Goal: Task Accomplishment & Management: Manage account settings

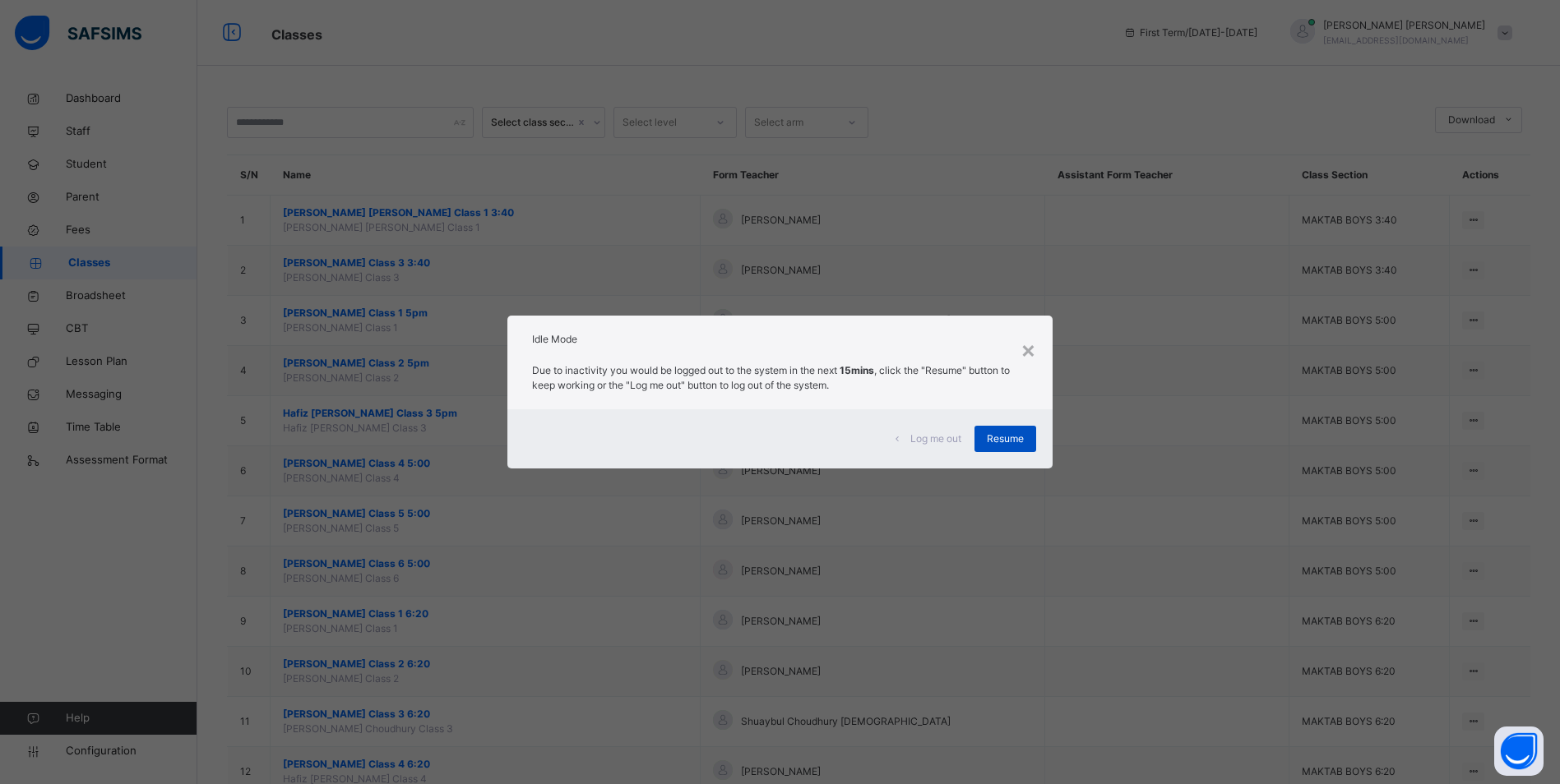
click at [994, 447] on div "Resume" at bounding box center [1005, 439] width 61 height 26
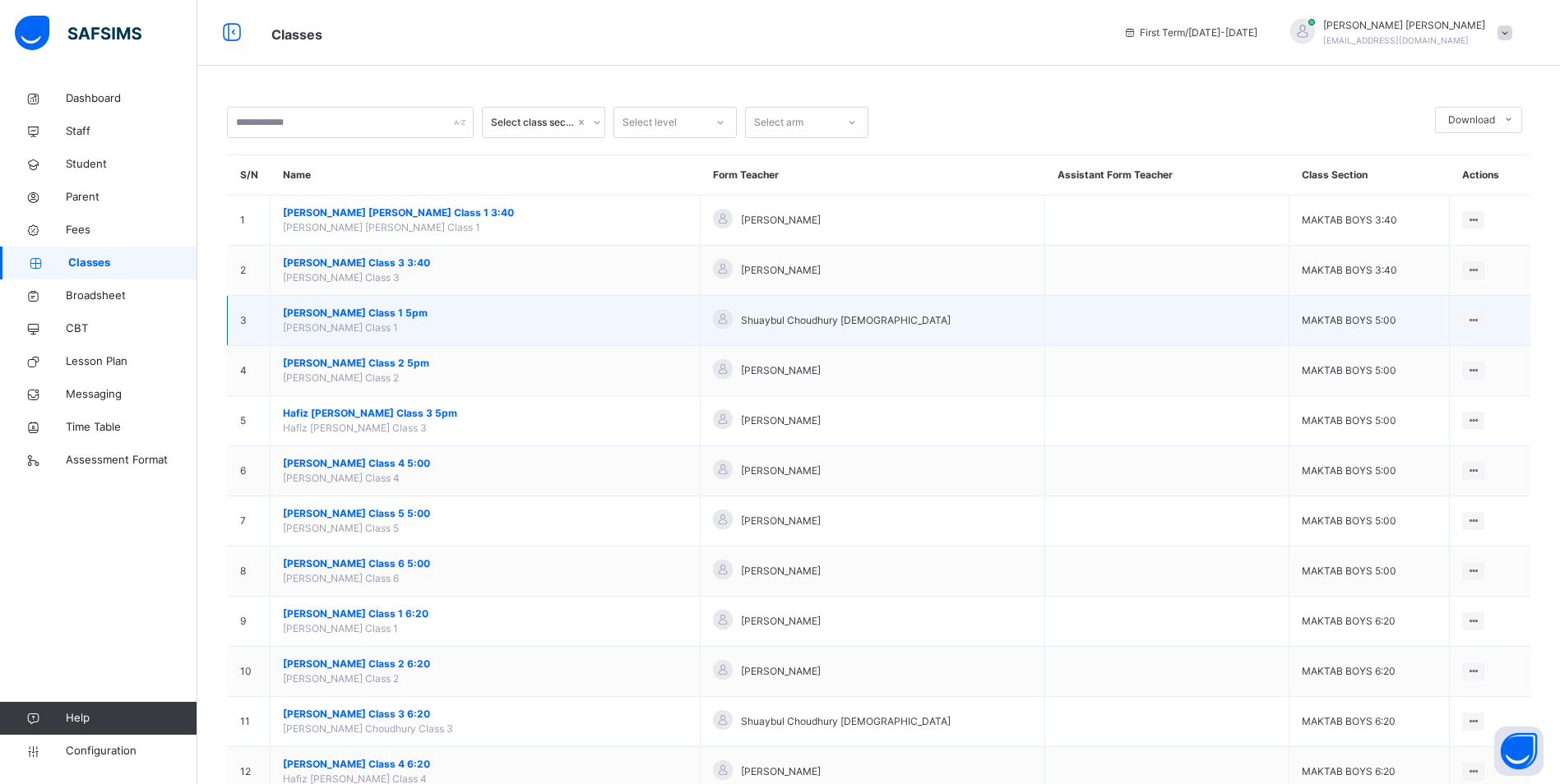
click at [379, 315] on span "[PERSON_NAME] Class 1 5pm" at bounding box center [486, 313] width 405 height 14
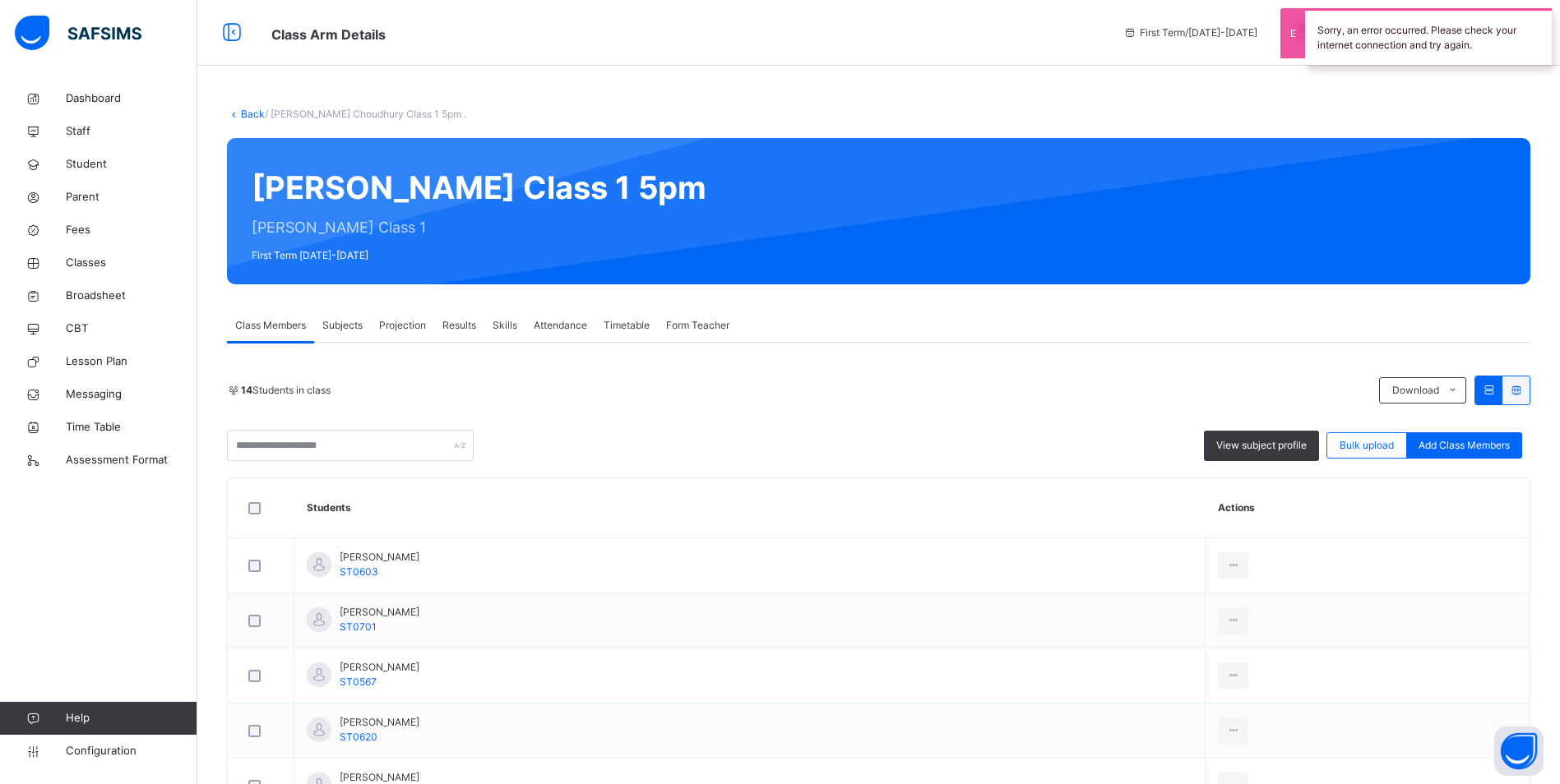
click at [555, 323] on span "Attendance" at bounding box center [560, 325] width 54 height 14
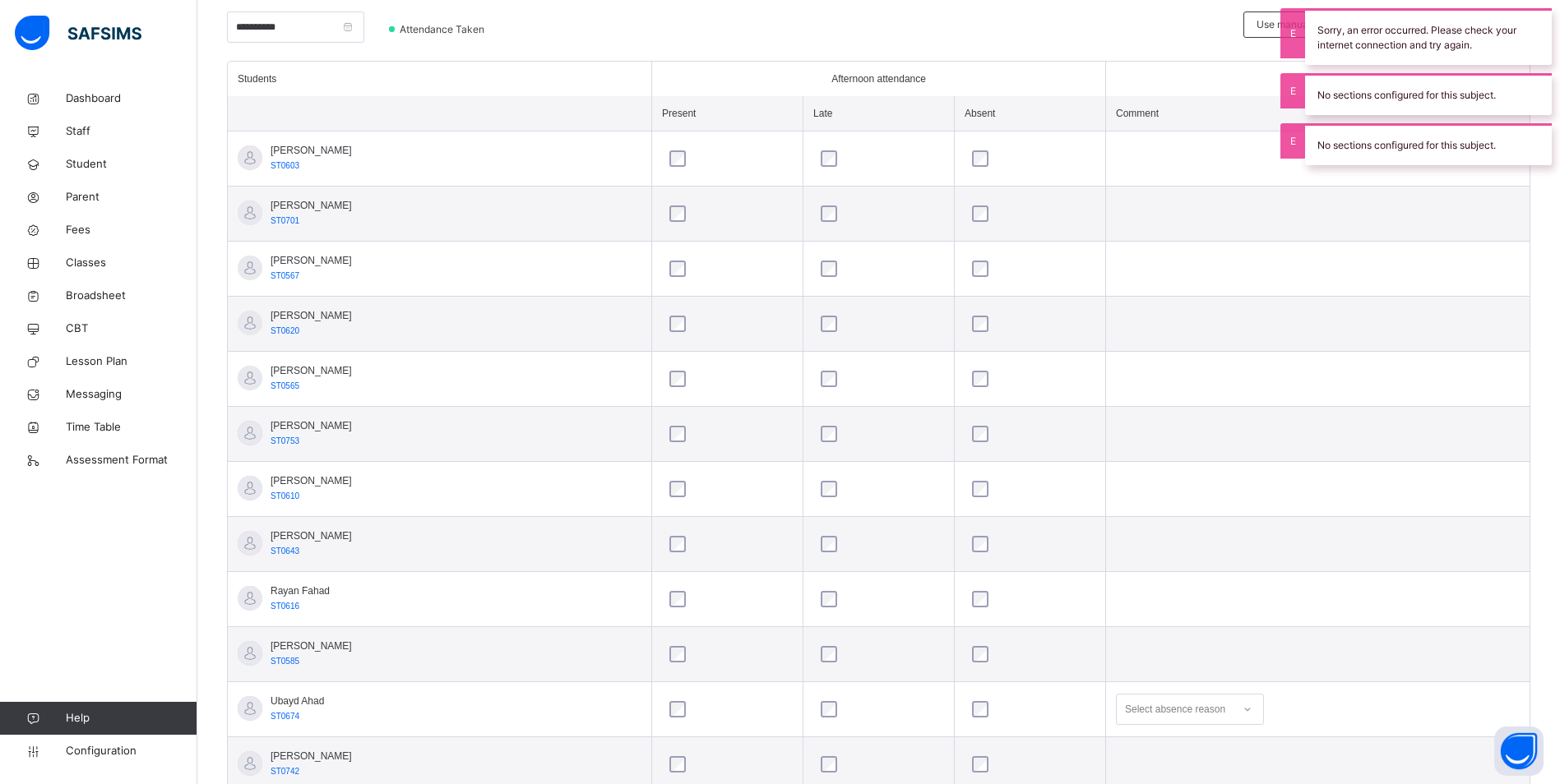
scroll to position [575, 0]
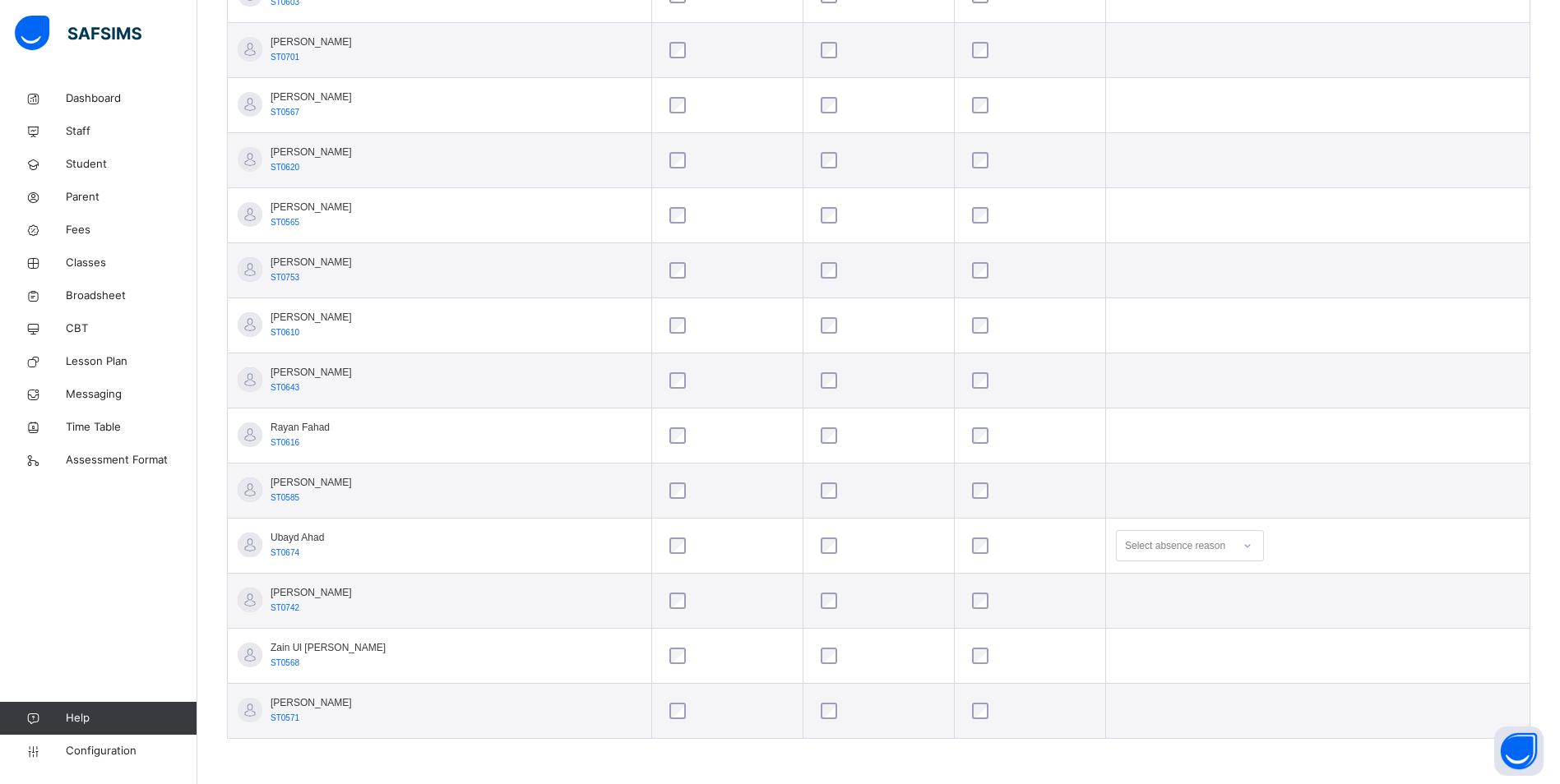
click at [1199, 553] on div "Select absence reason" at bounding box center [1175, 545] width 100 height 31
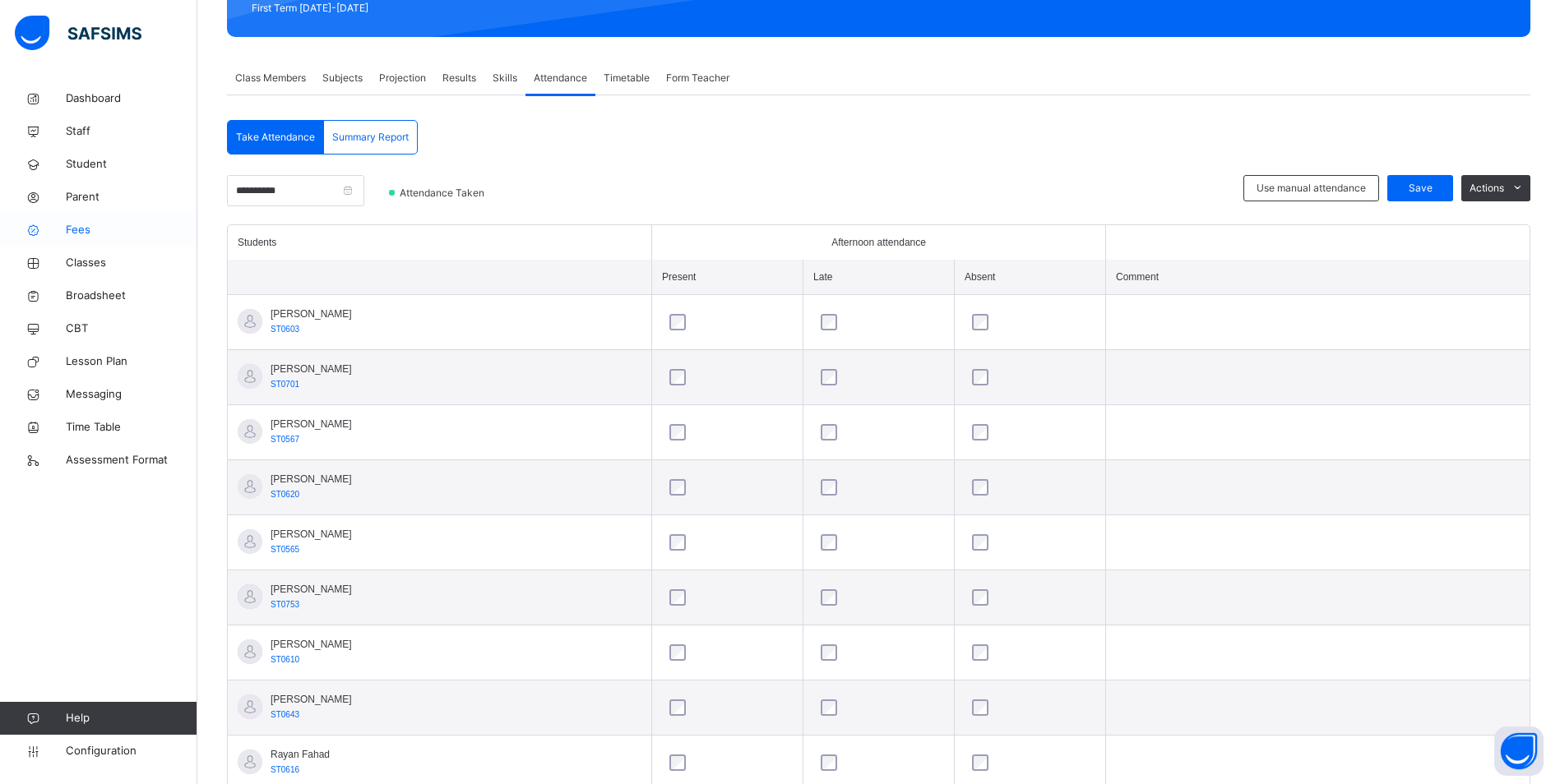
scroll to position [246, 0]
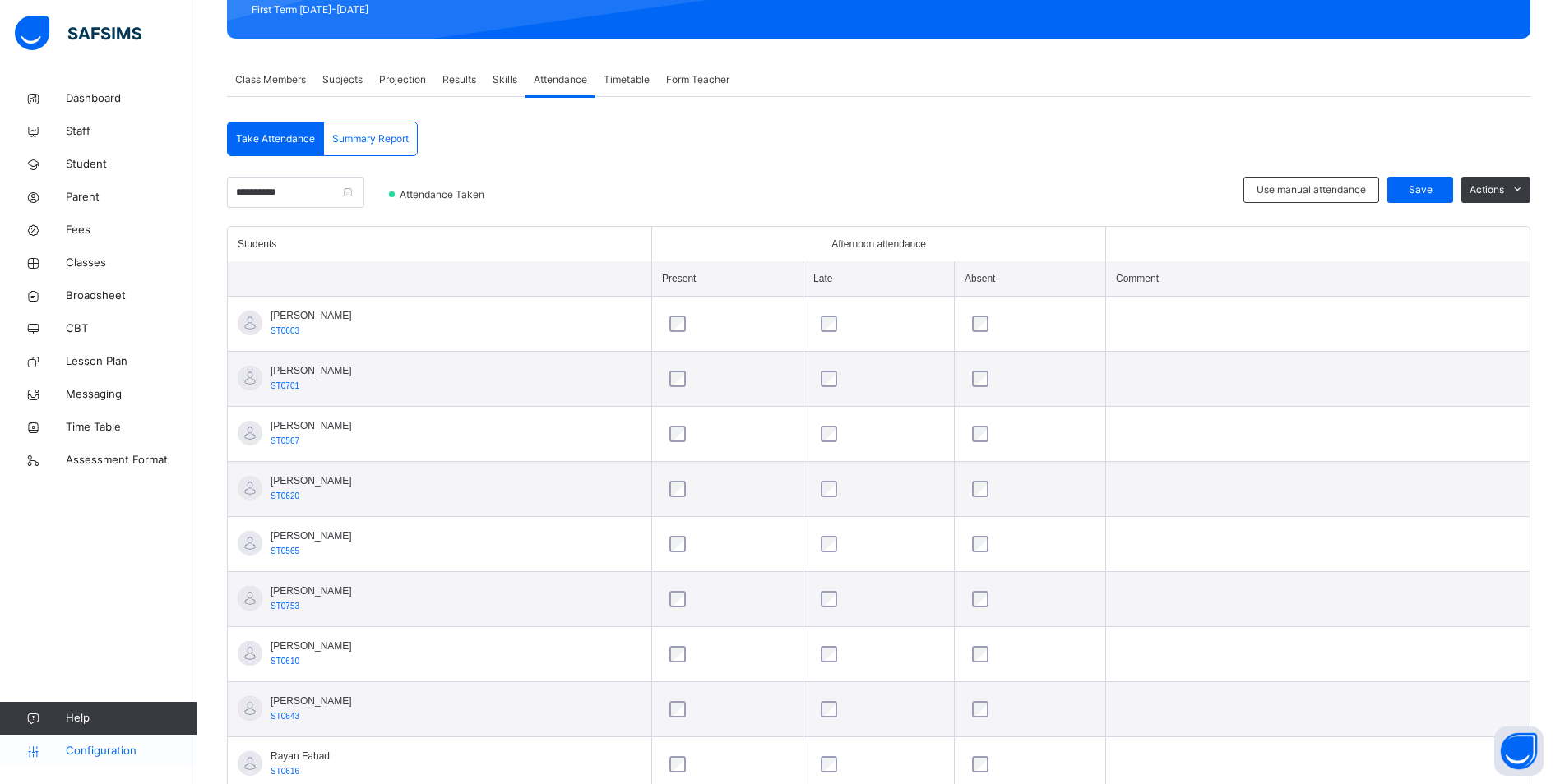
click at [124, 748] on span "Configuration" at bounding box center [131, 751] width 131 height 16
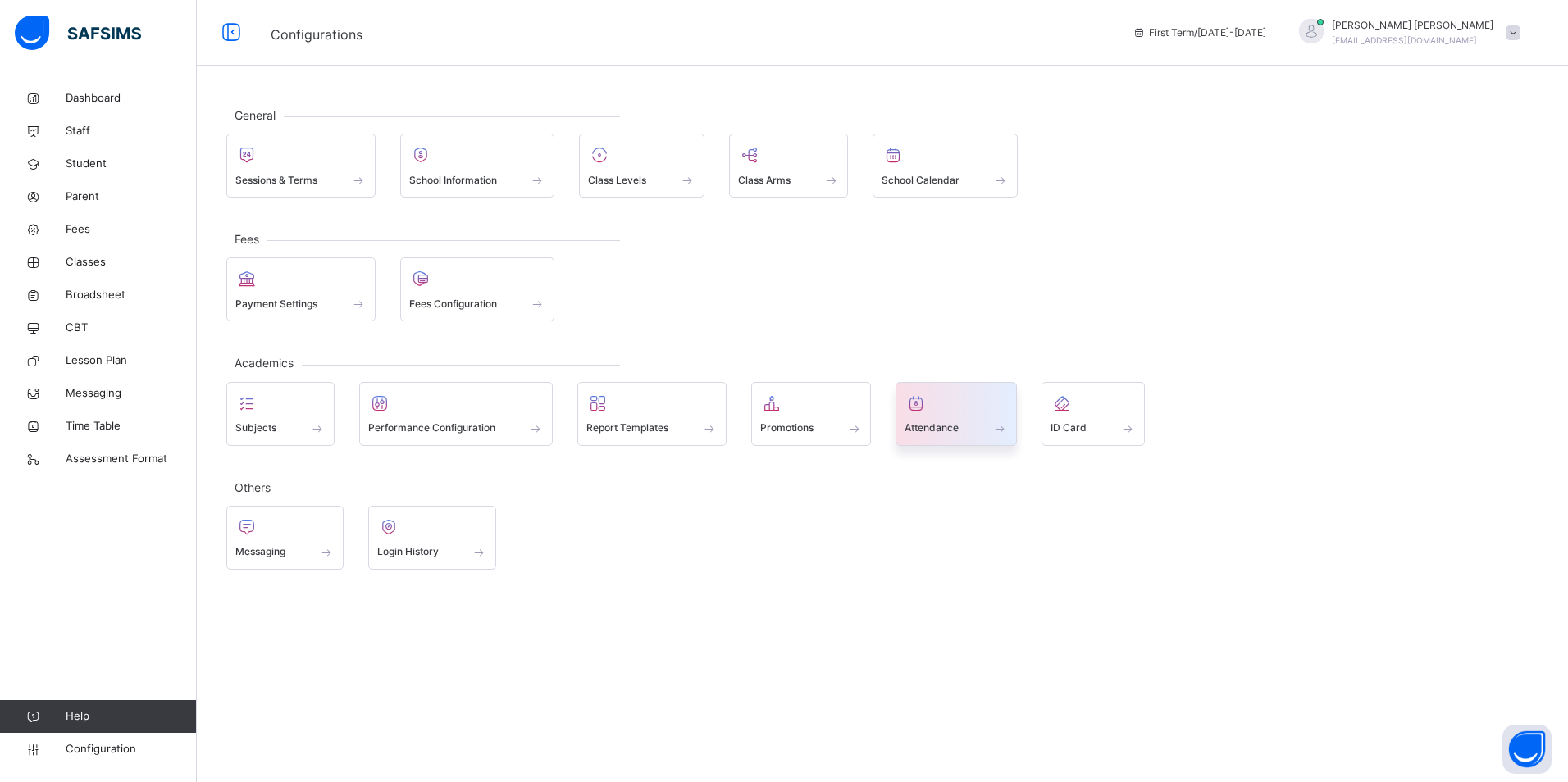
click at [940, 431] on span "Attendance" at bounding box center [932, 427] width 54 height 14
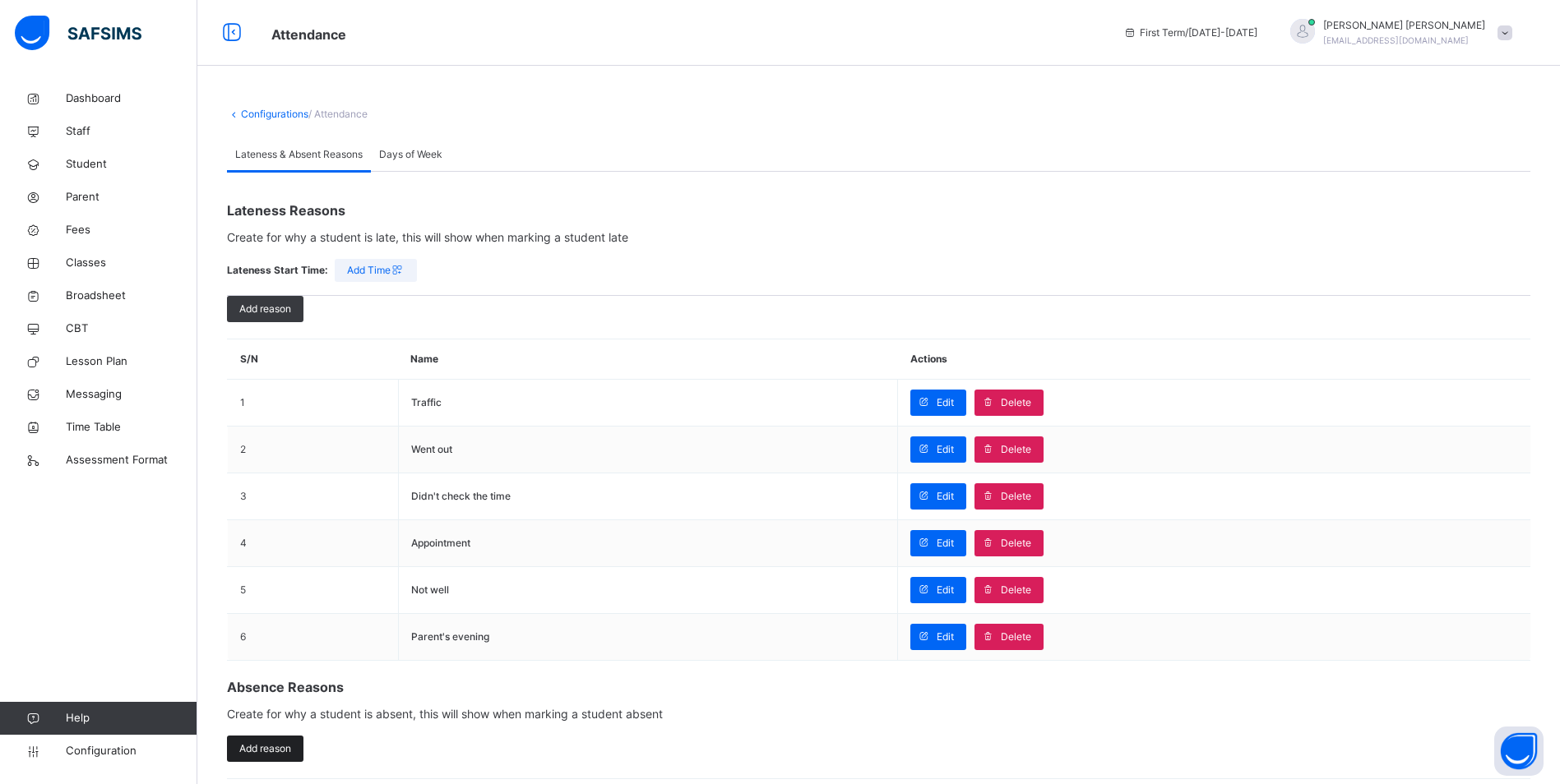
click at [250, 747] on span "Add reason" at bounding box center [265, 748] width 52 height 14
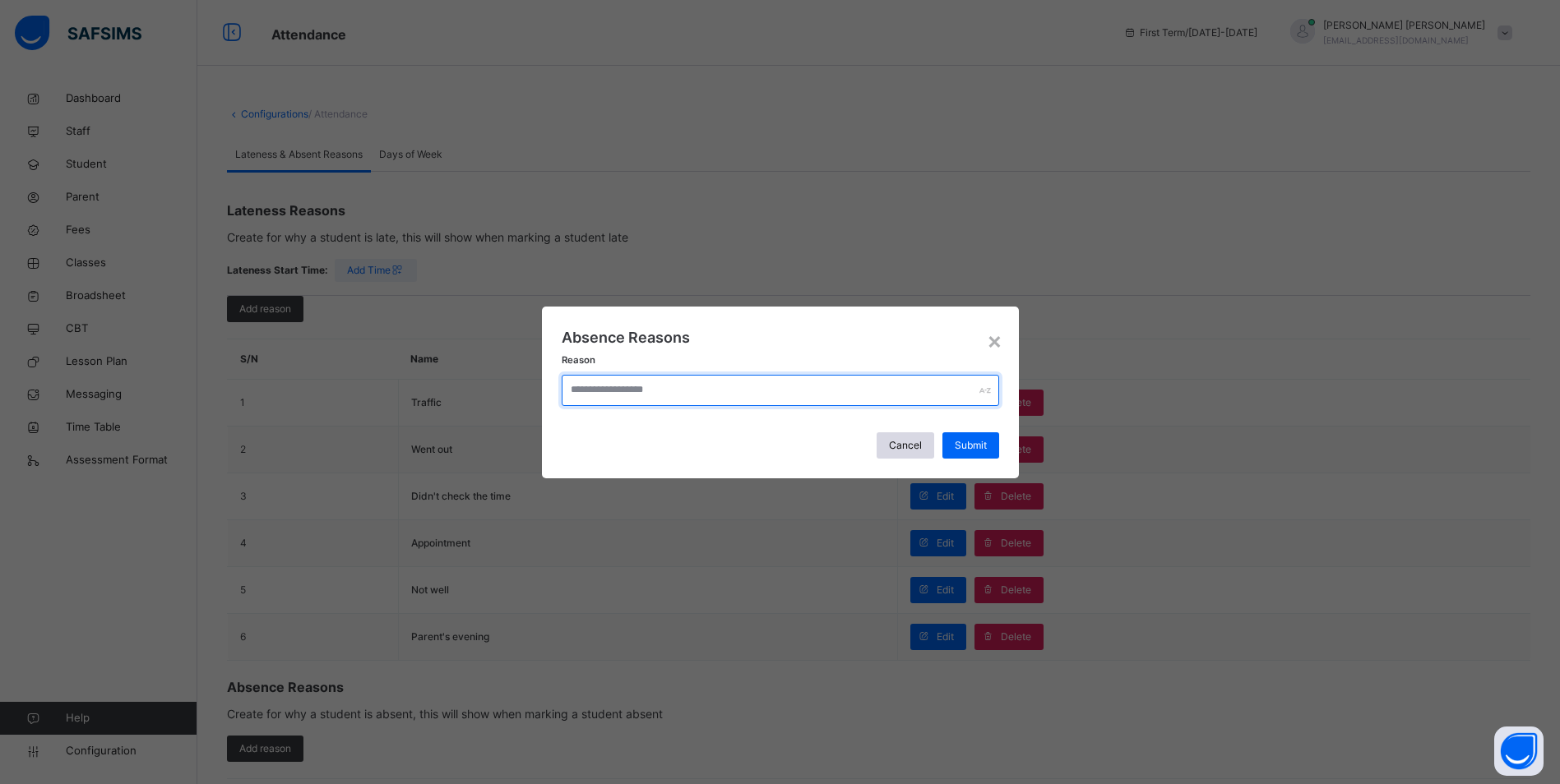
click at [678, 400] on input "text" at bounding box center [780, 390] width 437 height 31
type input "*"
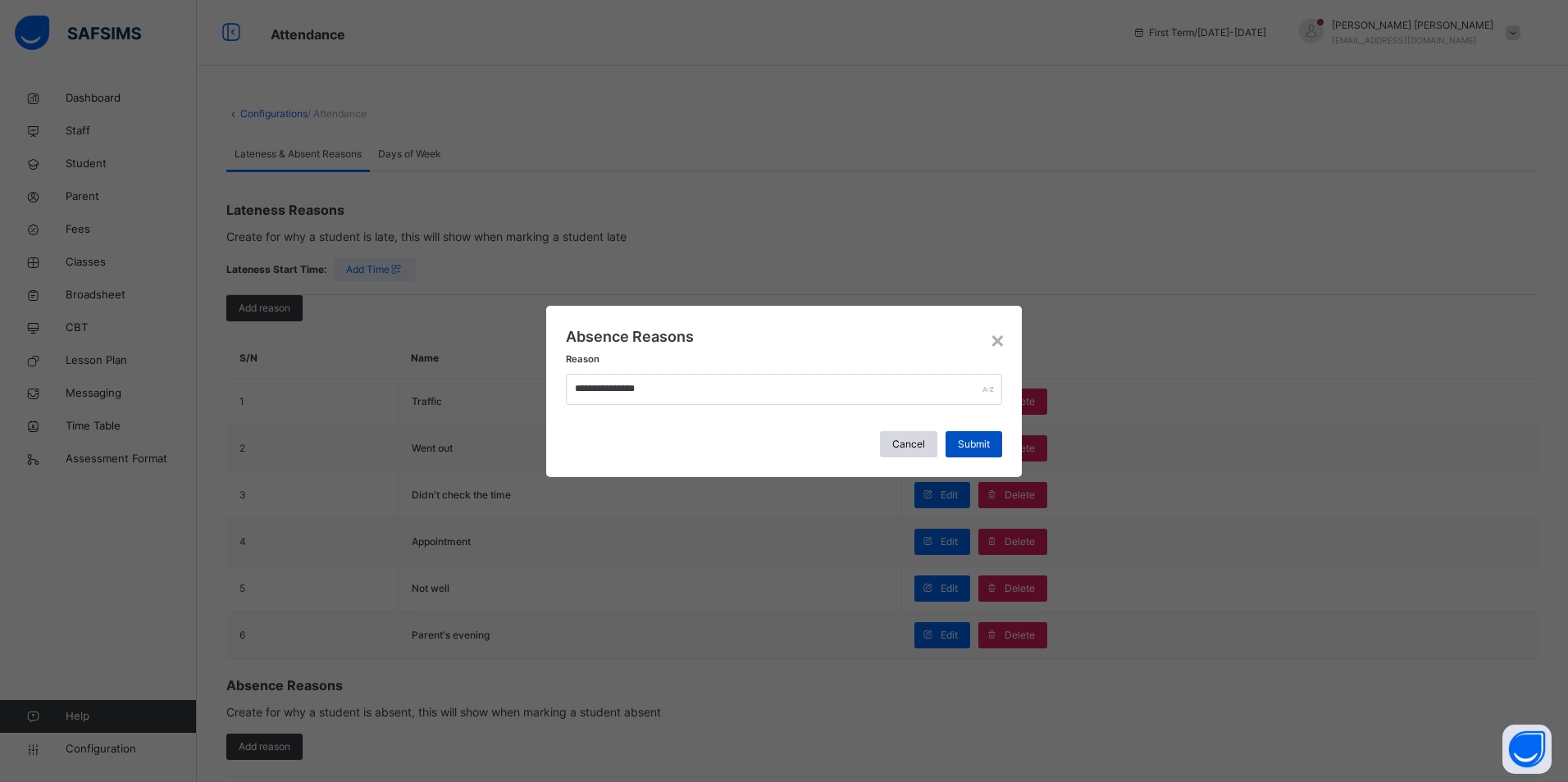
click at [953, 456] on div "Submit" at bounding box center [973, 444] width 57 height 26
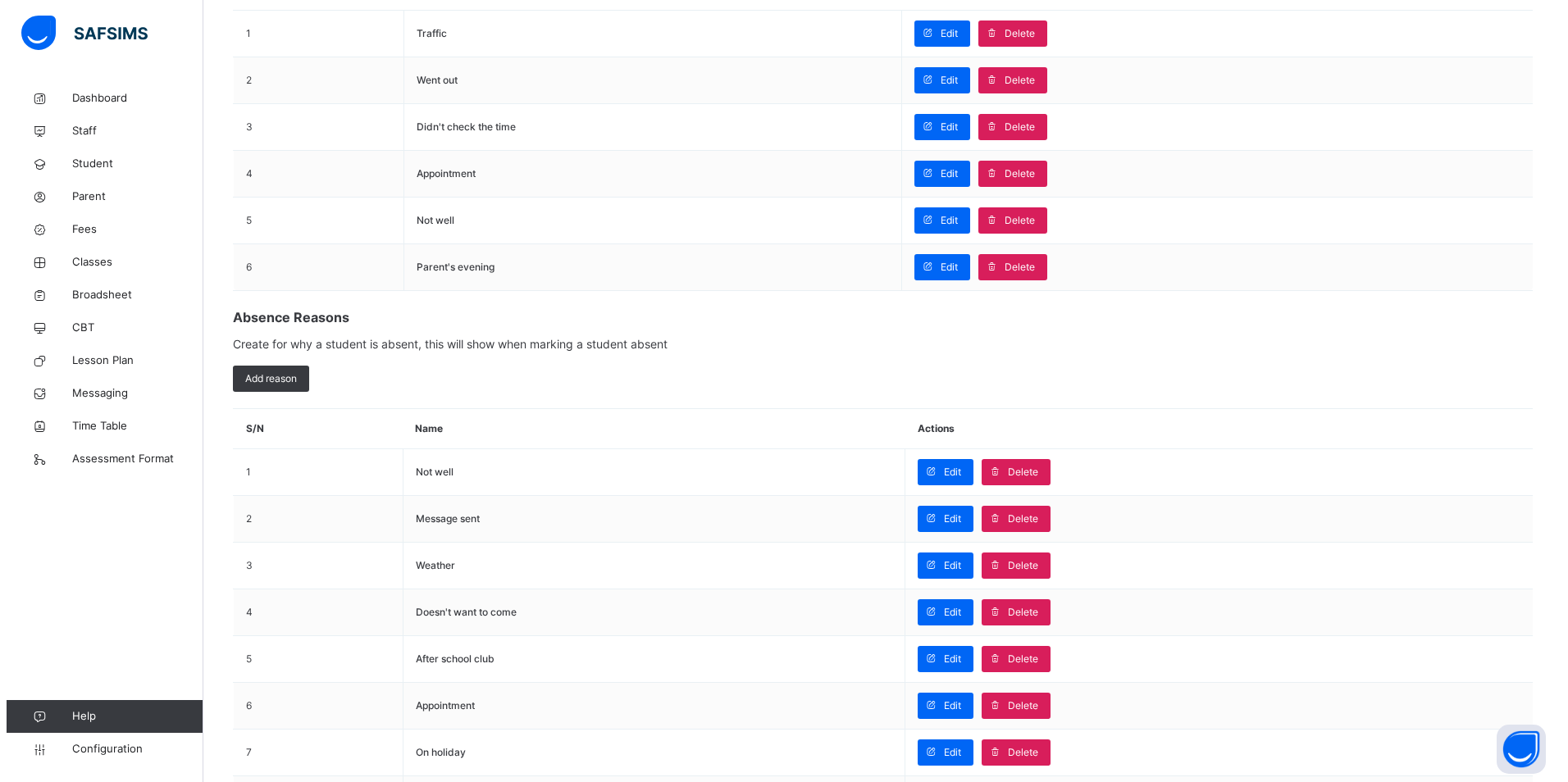
scroll to position [410, 0]
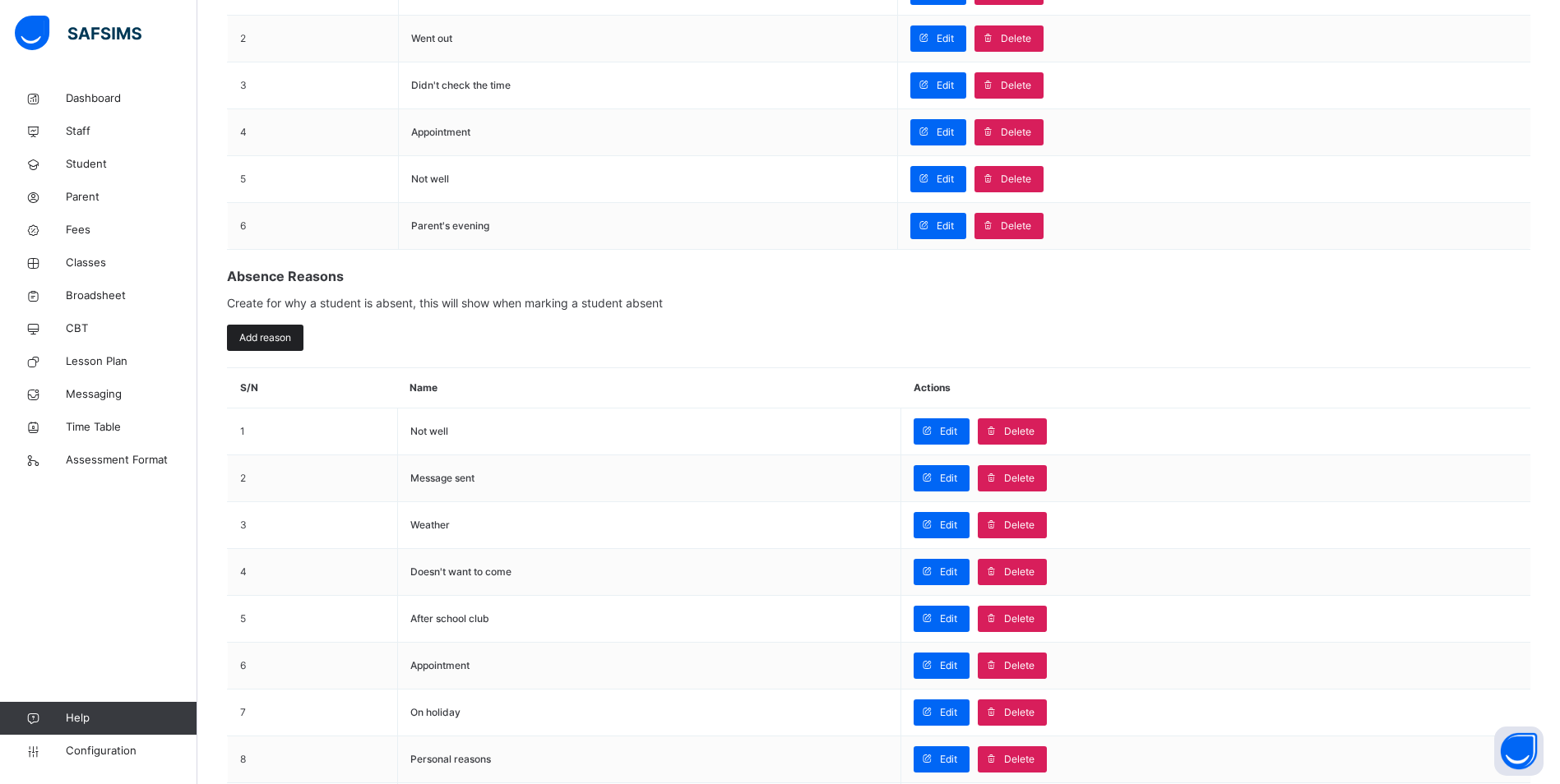
click at [258, 338] on span "Add reason" at bounding box center [265, 338] width 52 height 14
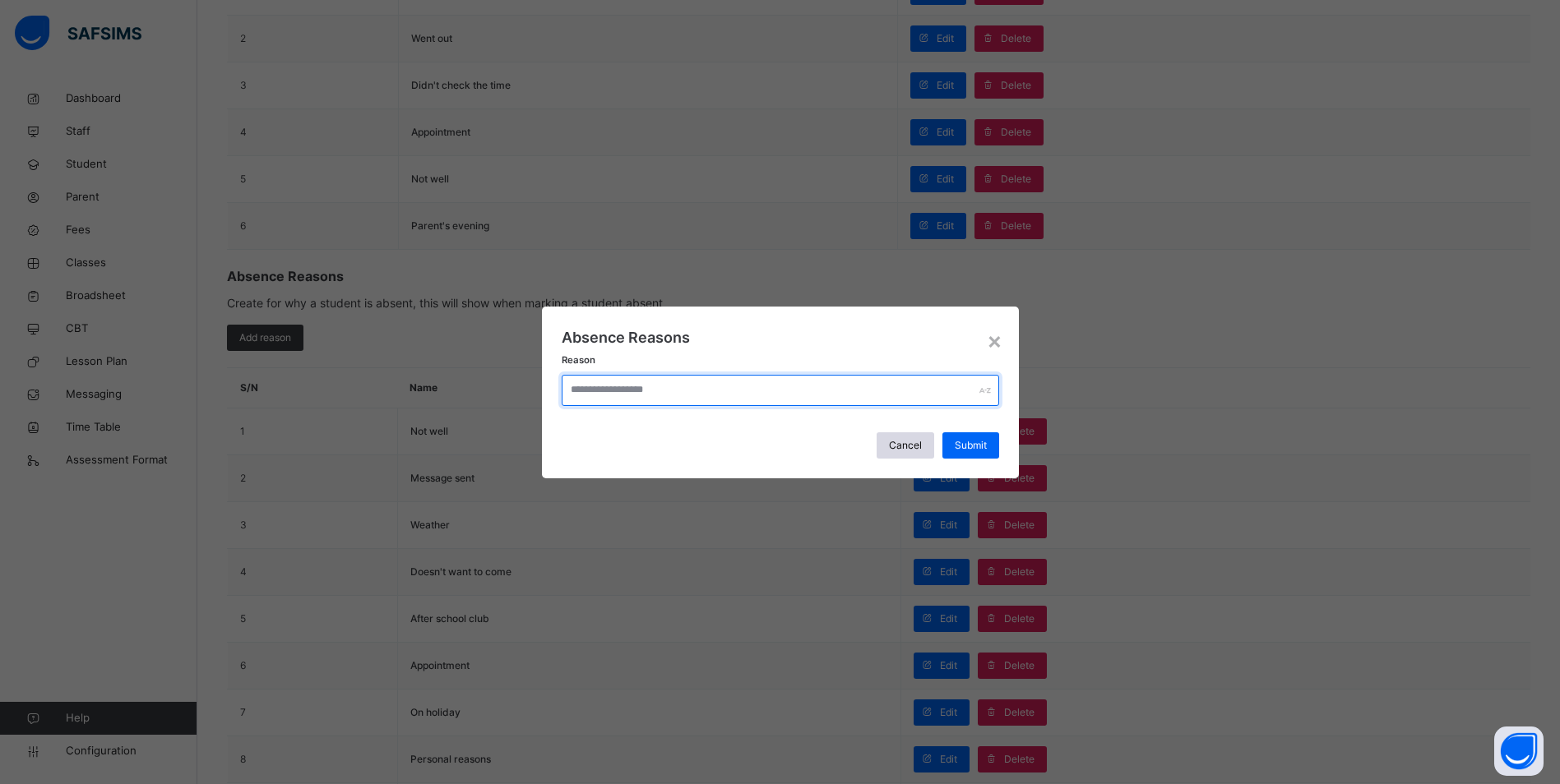
click at [669, 395] on input "text" at bounding box center [780, 390] width 437 height 31
type input "**********"
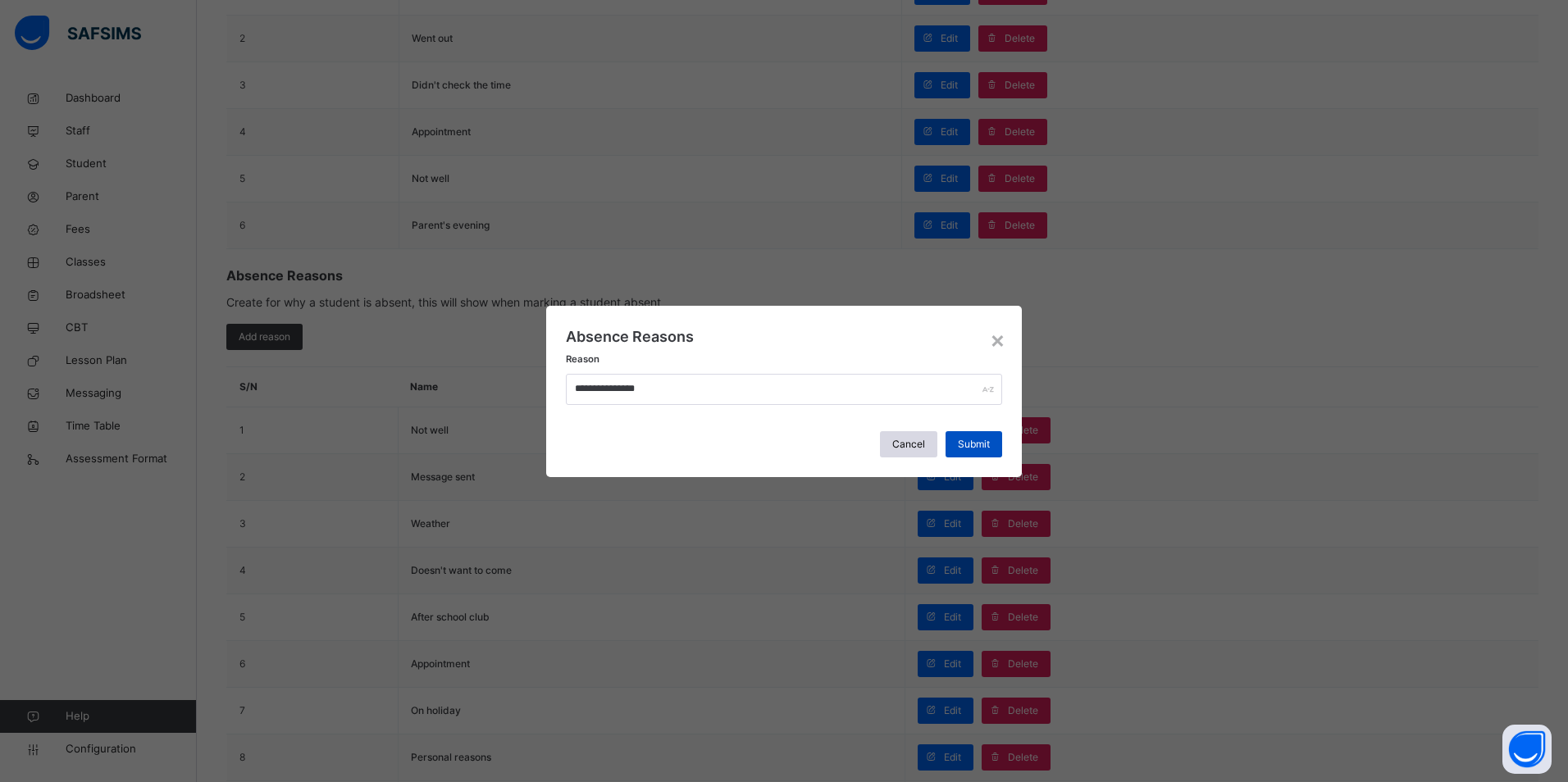
click at [993, 446] on div "Submit" at bounding box center [973, 444] width 57 height 26
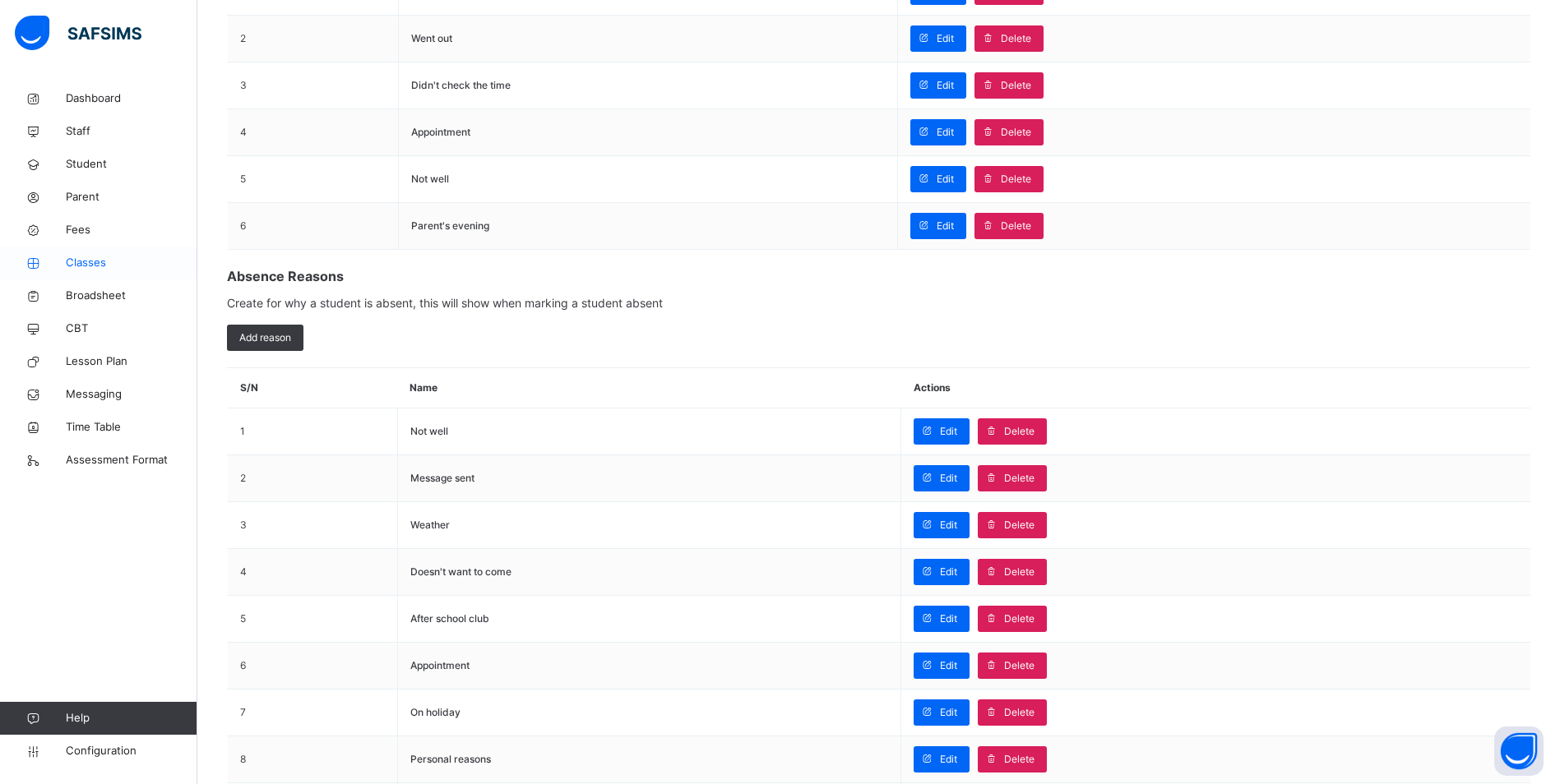
click at [93, 260] on span "Classes" at bounding box center [131, 263] width 132 height 16
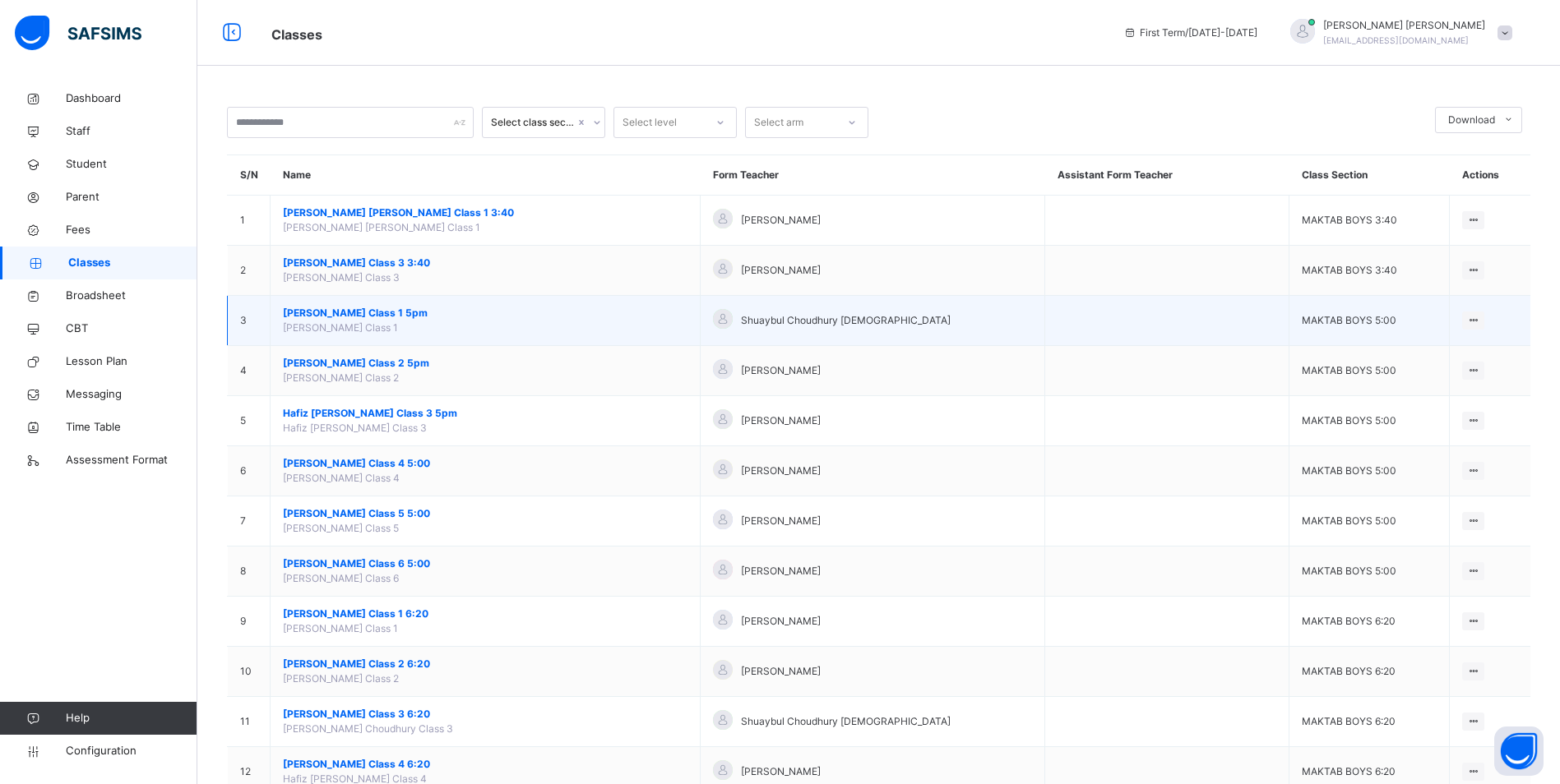
click at [346, 318] on span "[PERSON_NAME] Class 1 5pm" at bounding box center [486, 313] width 405 height 14
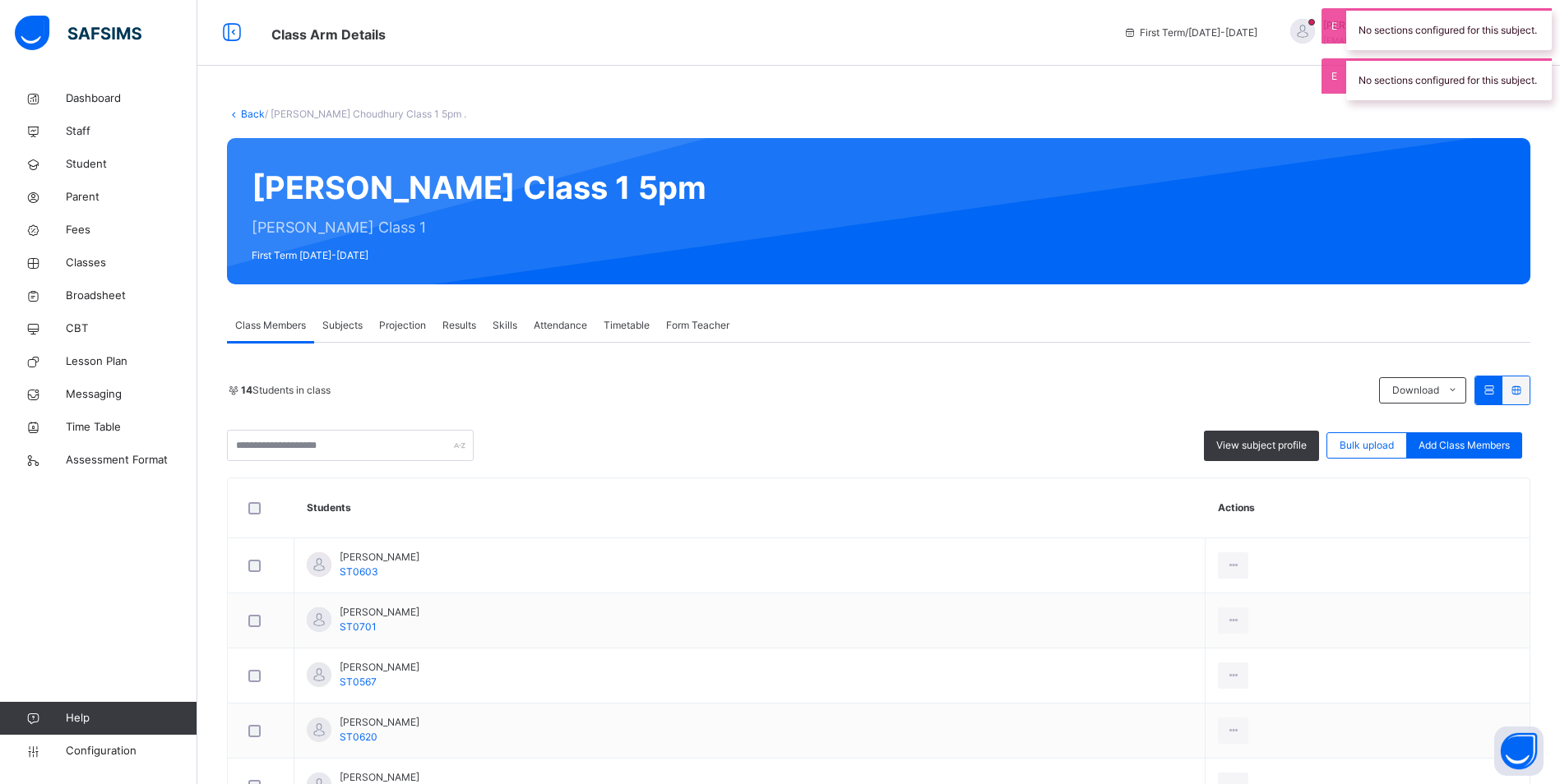
click at [554, 324] on span "Attendance" at bounding box center [560, 325] width 54 height 14
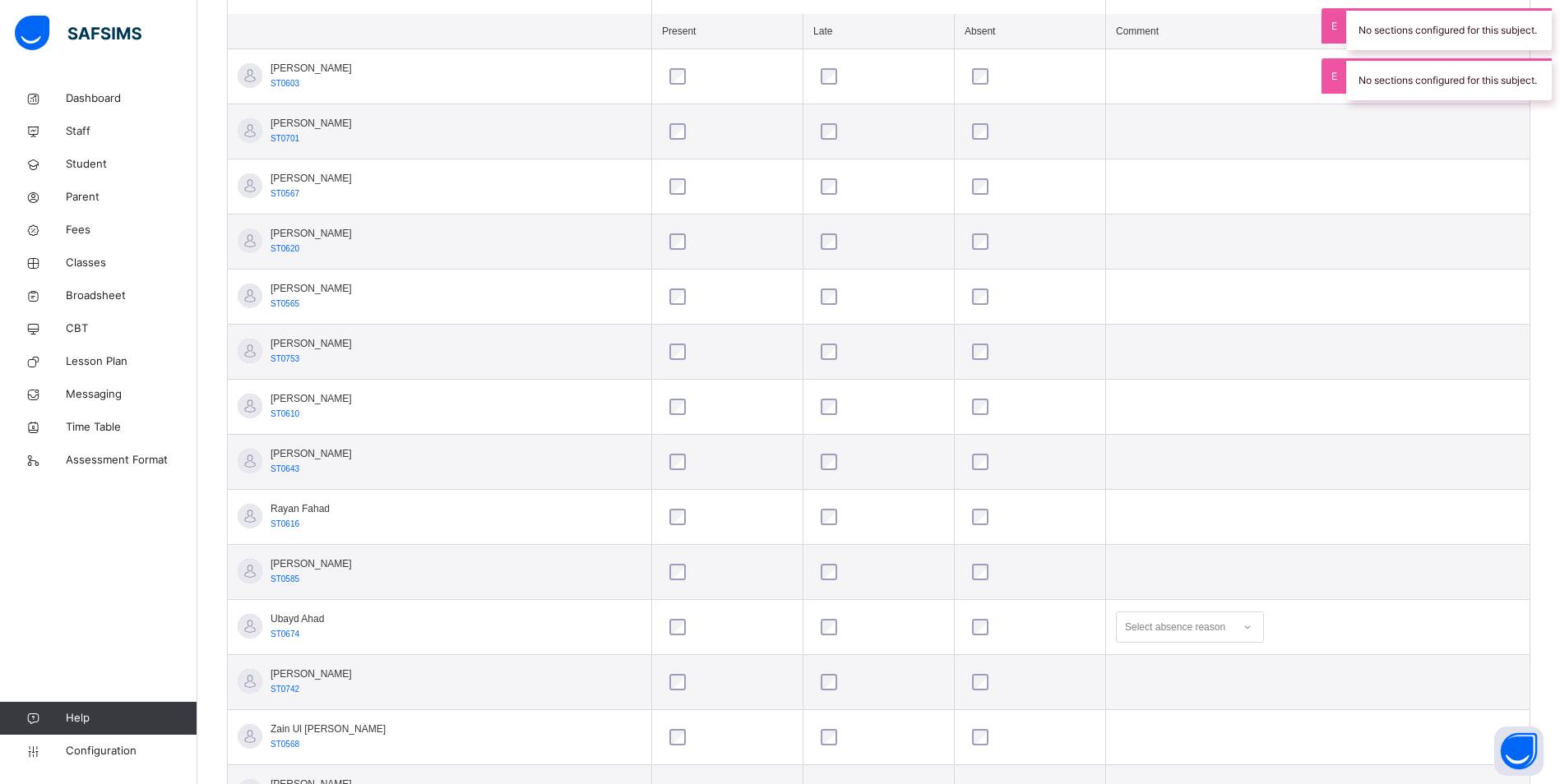
click at [1205, 623] on div "Select absence reason" at bounding box center [1190, 627] width 148 height 31
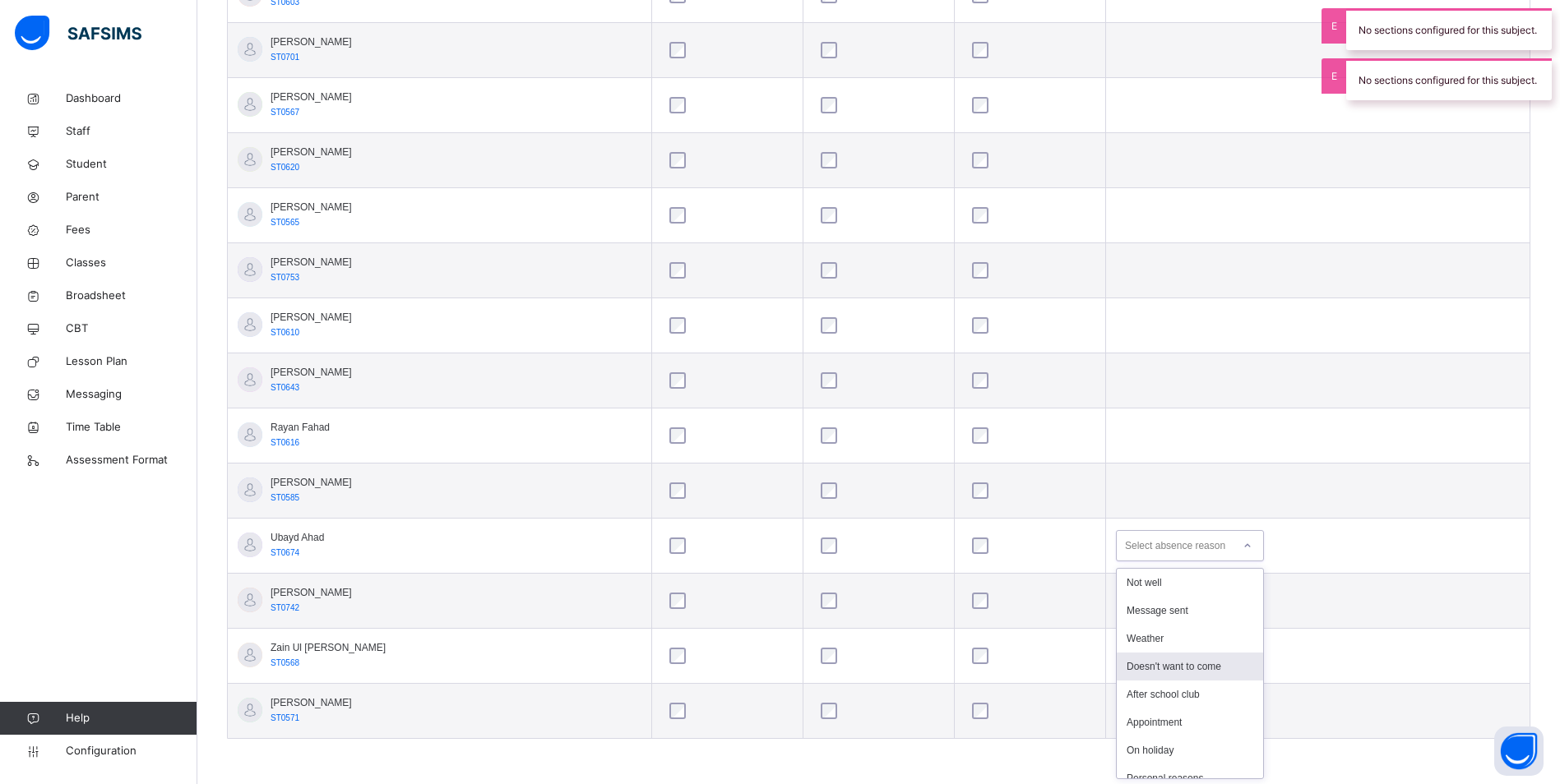
scroll to position [182, 0]
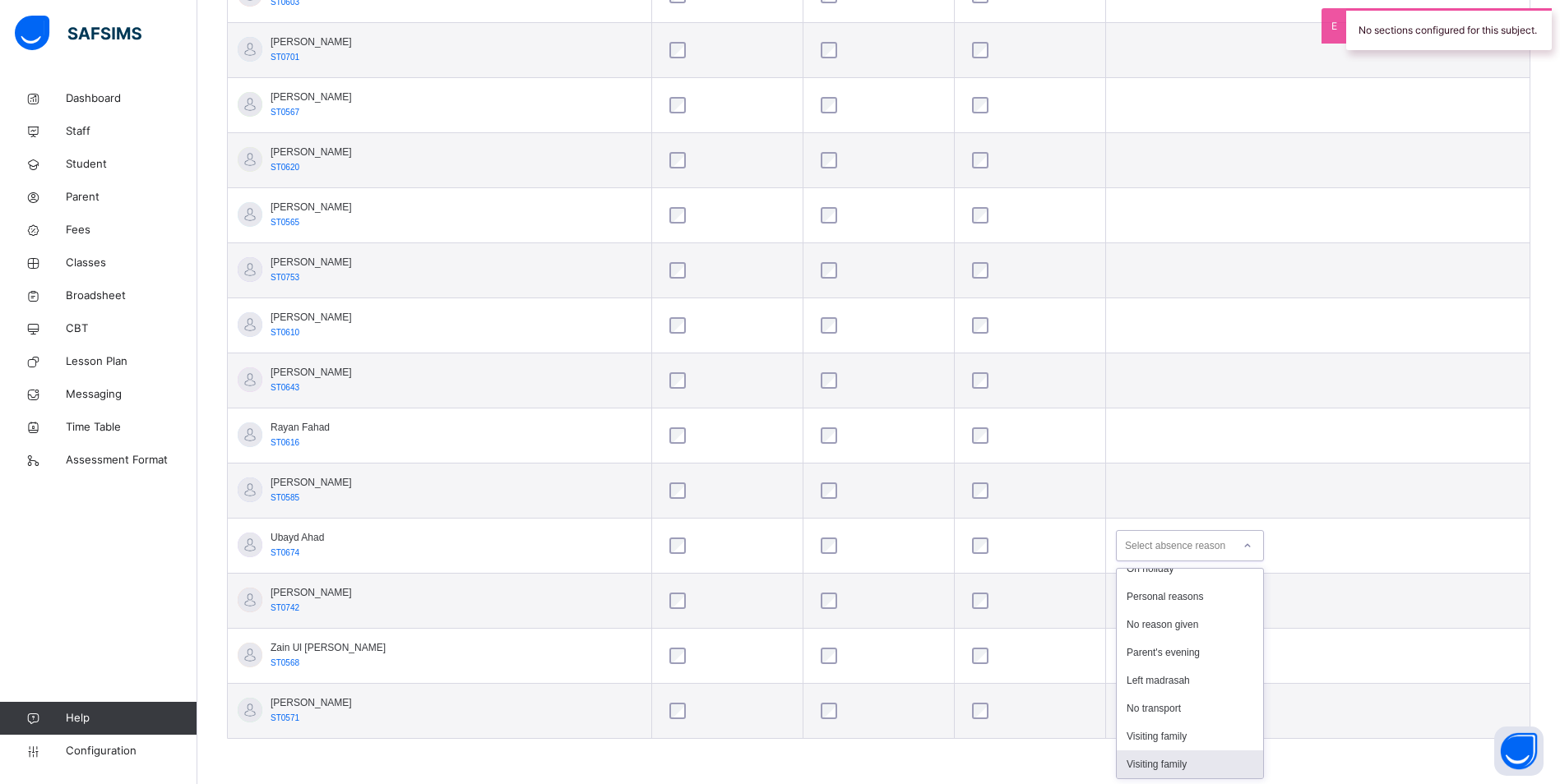
click at [1205, 754] on div "Visiting family" at bounding box center [1190, 764] width 146 height 28
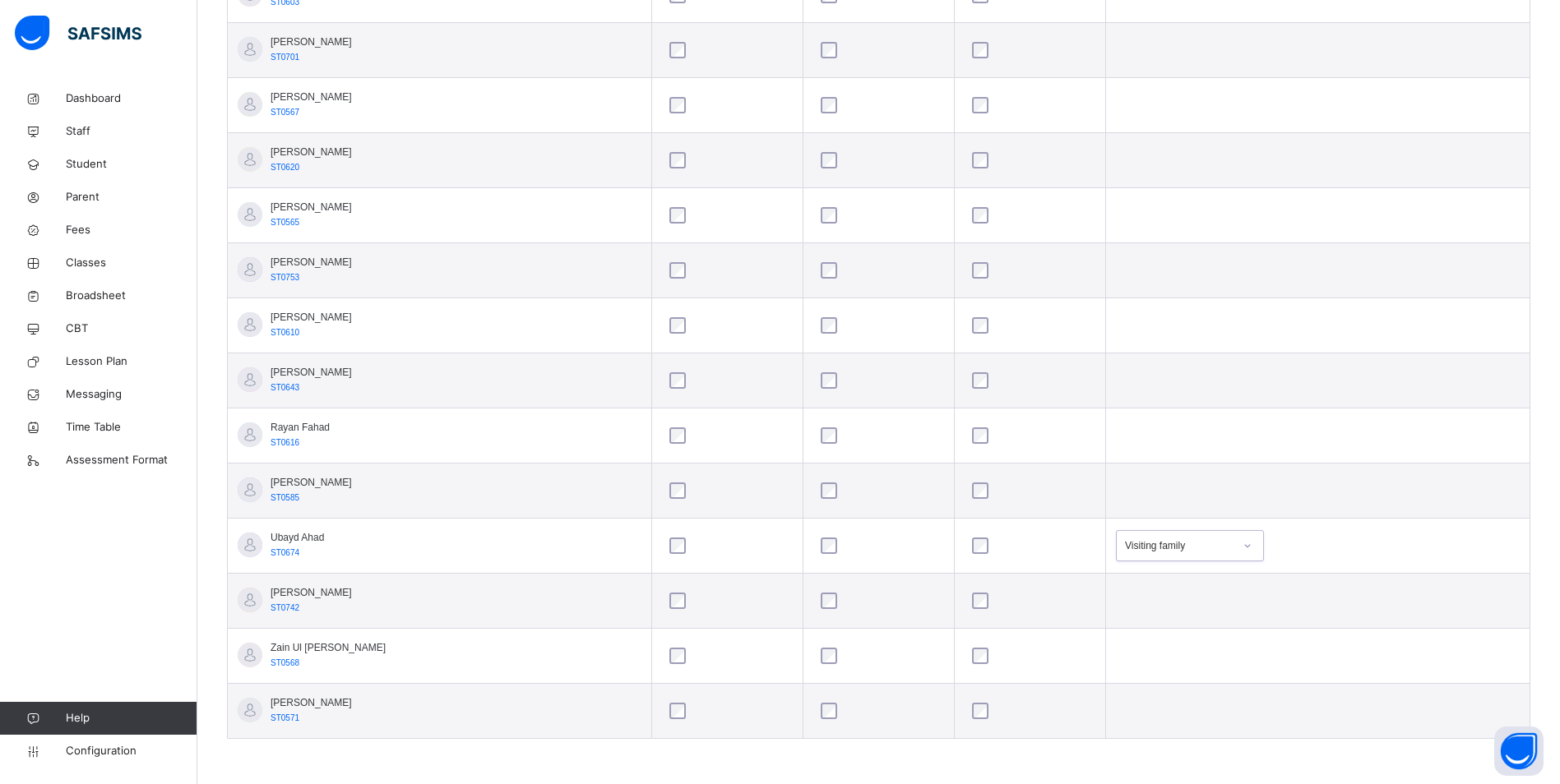
scroll to position [163, 0]
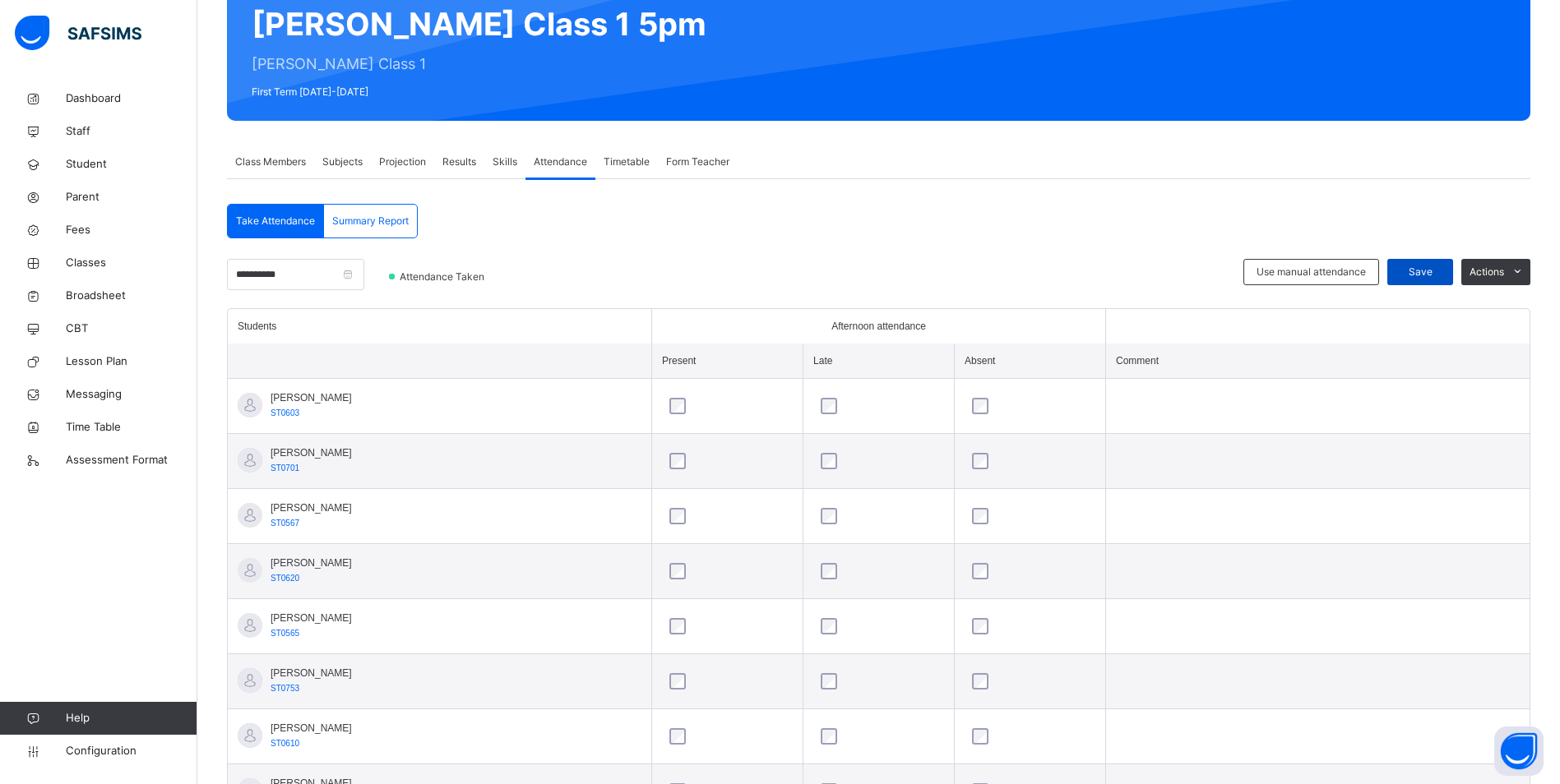
click at [1440, 280] on div "Save" at bounding box center [1420, 271] width 65 height 26
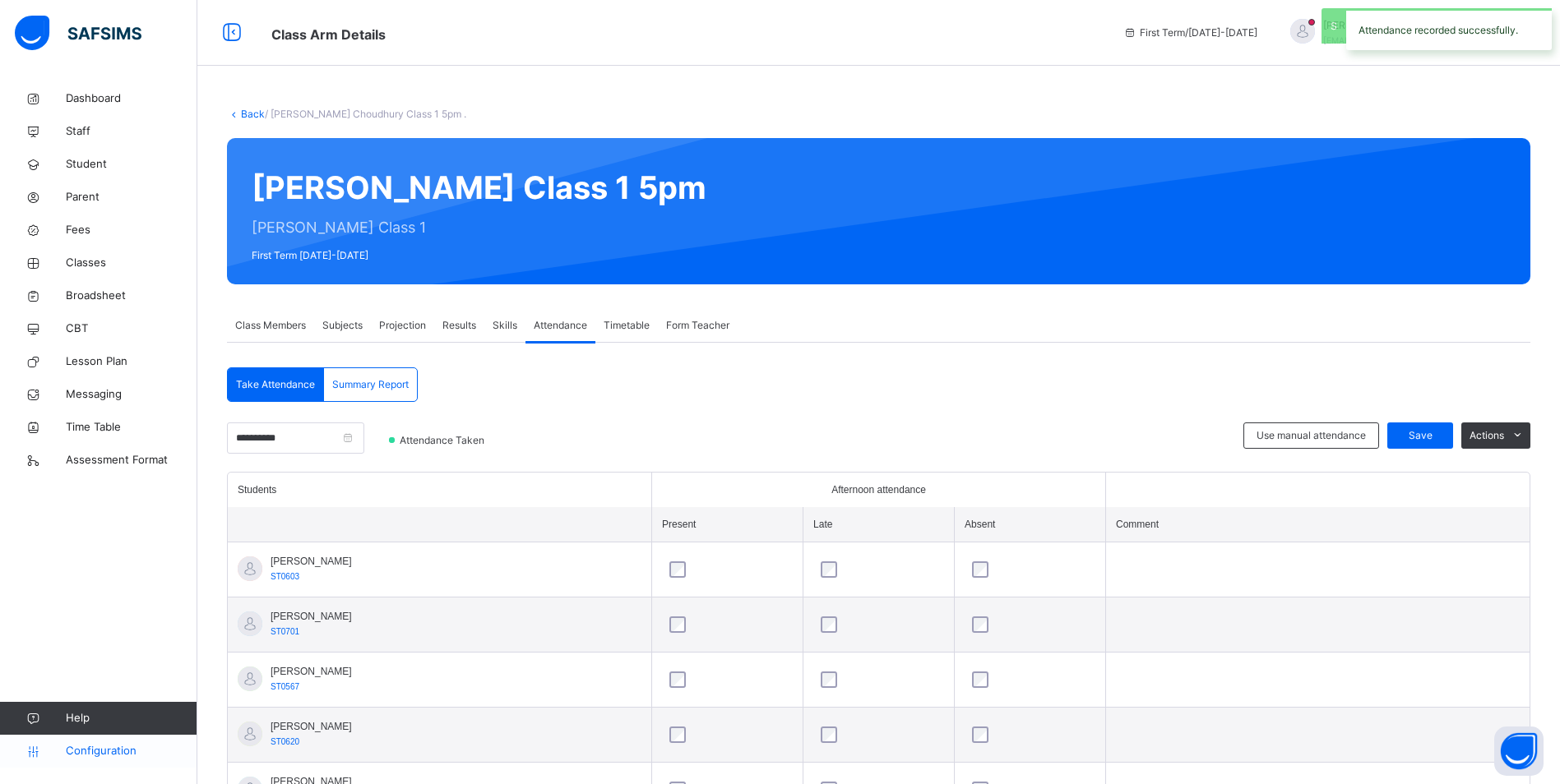
click at [122, 751] on span "Configuration" at bounding box center [131, 751] width 131 height 16
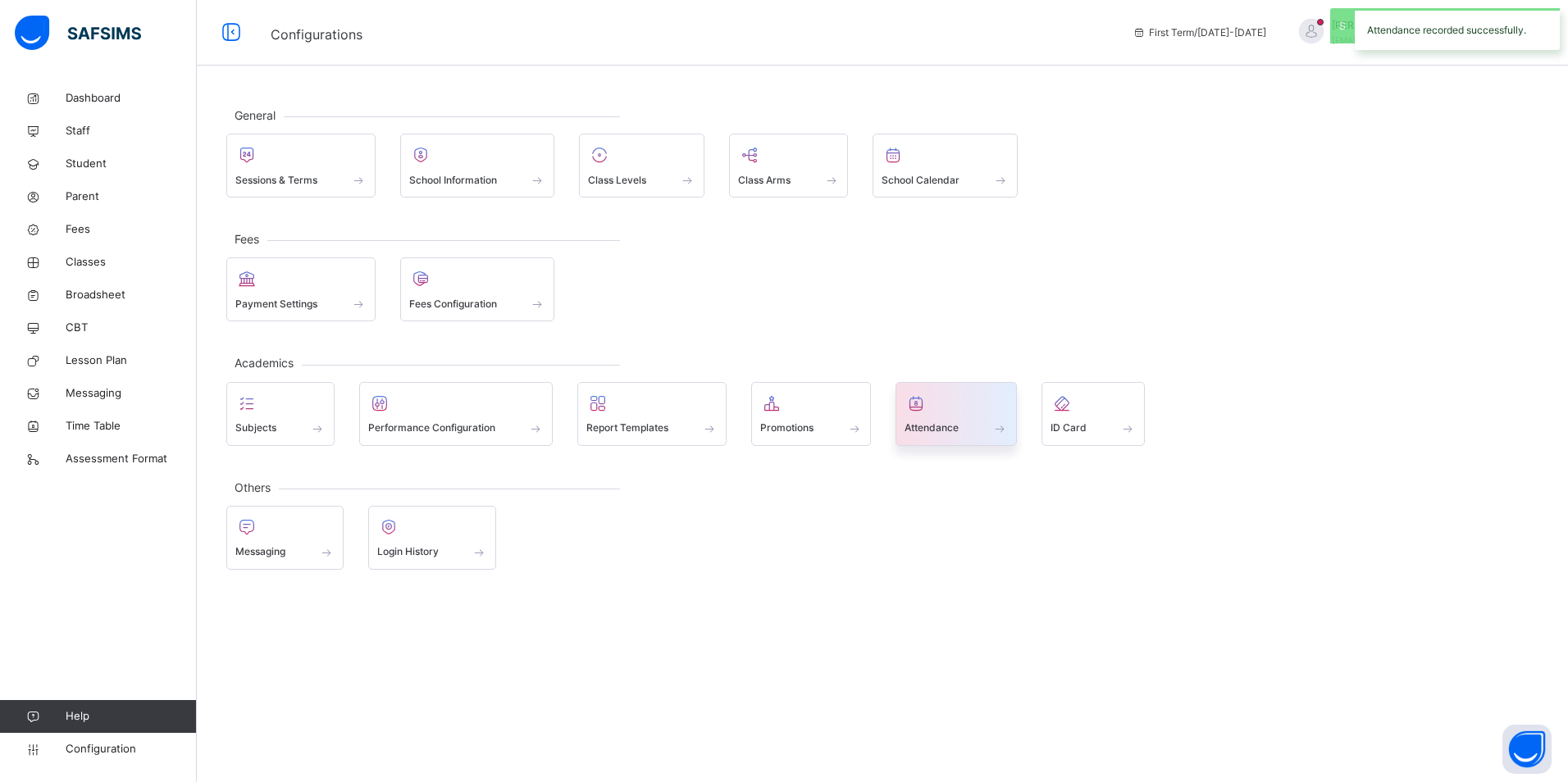
click at [916, 422] on span "Attendance" at bounding box center [932, 427] width 54 height 14
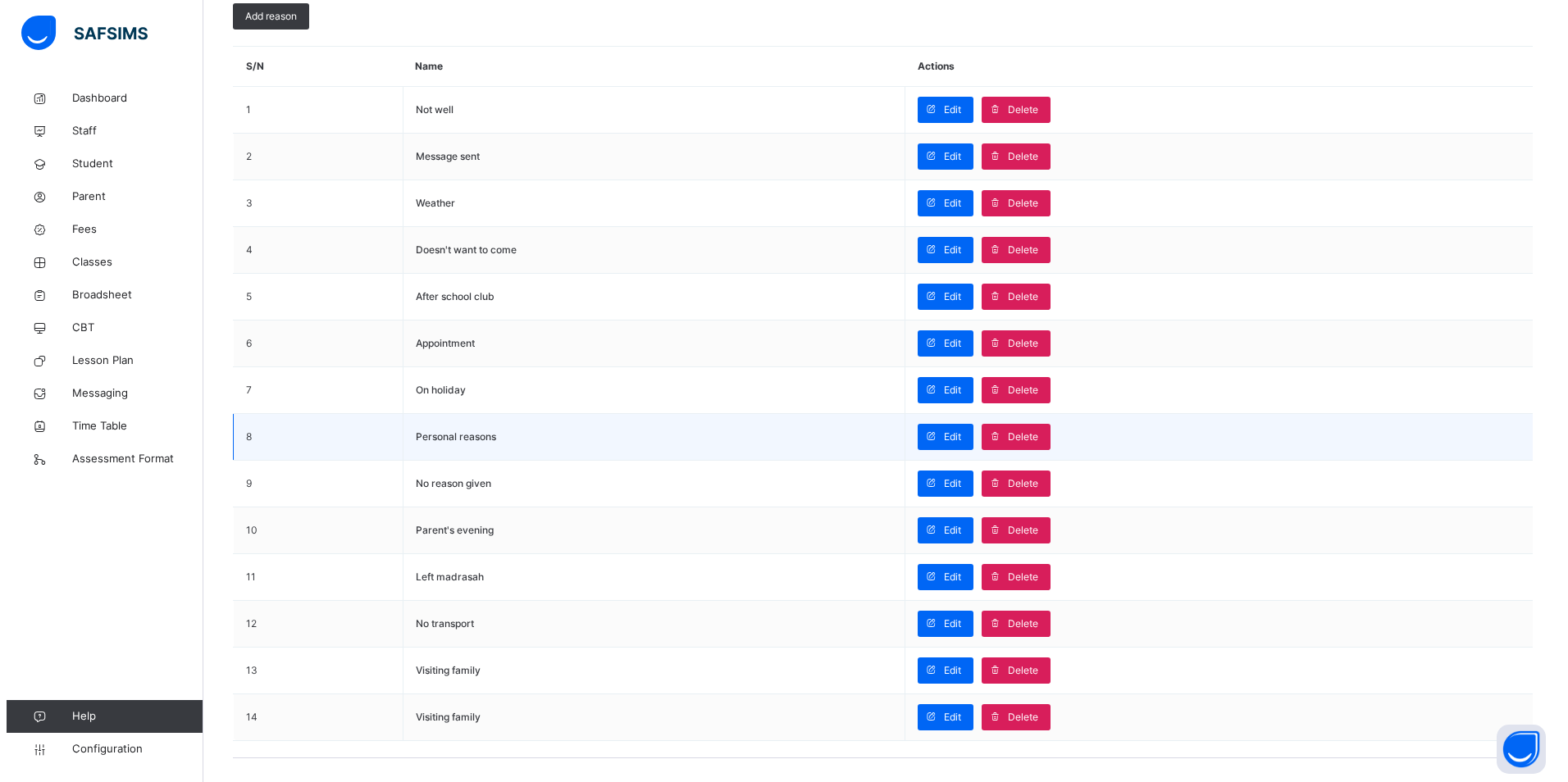
scroll to position [731, 0]
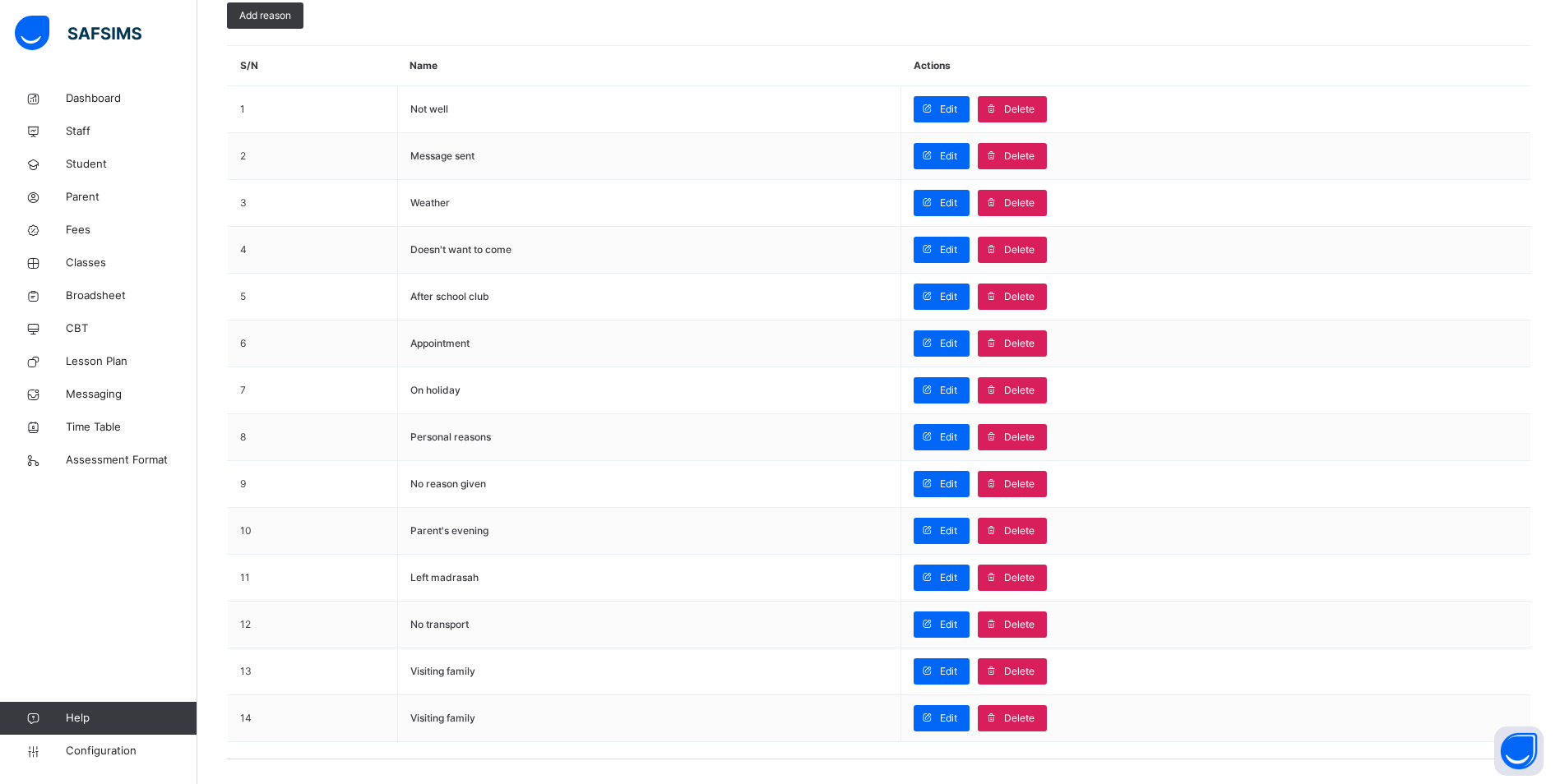
click at [1034, 723] on span "Delete" at bounding box center [1019, 718] width 31 height 14
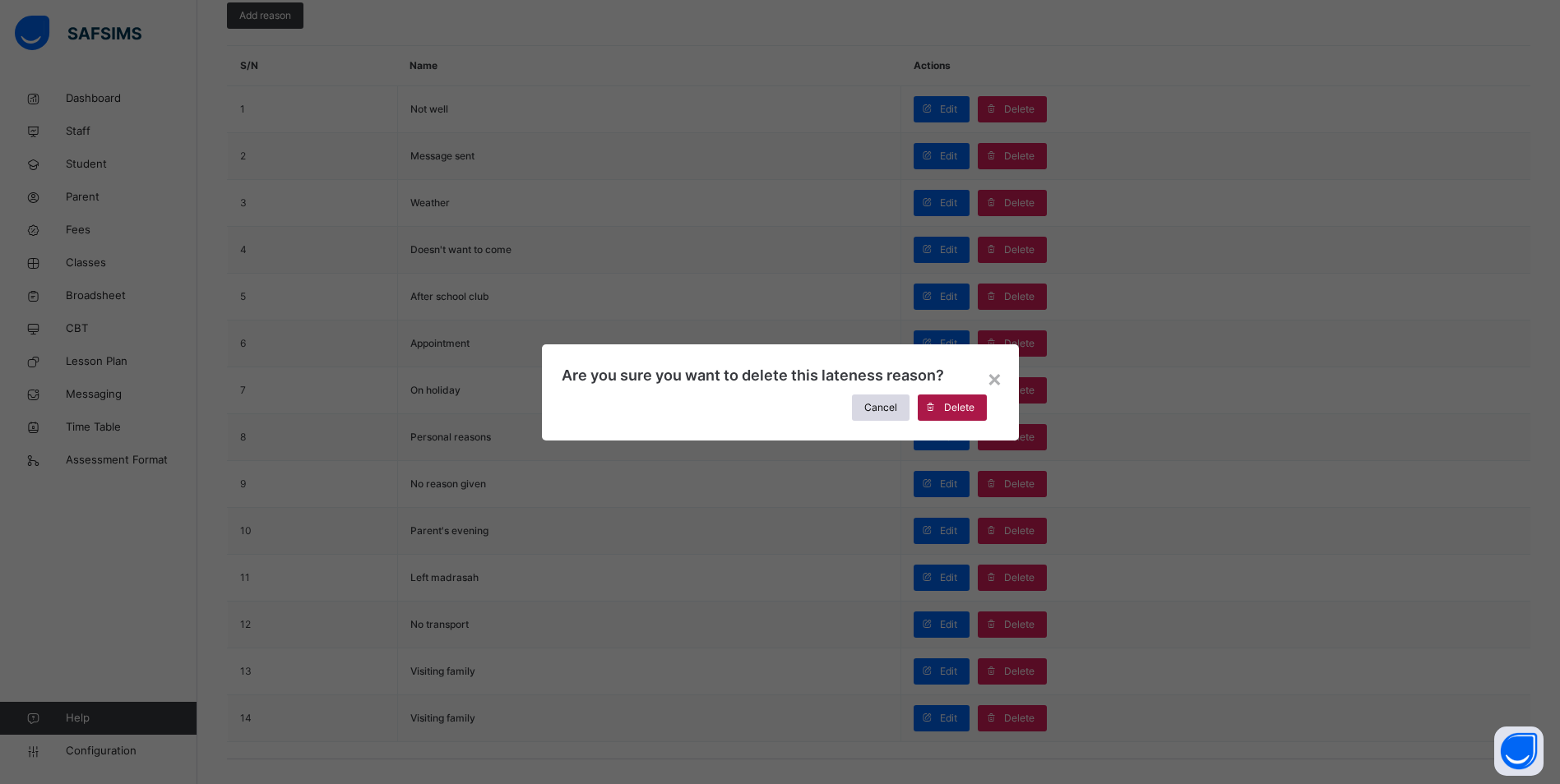
click at [937, 396] on span at bounding box center [931, 407] width 26 height 26
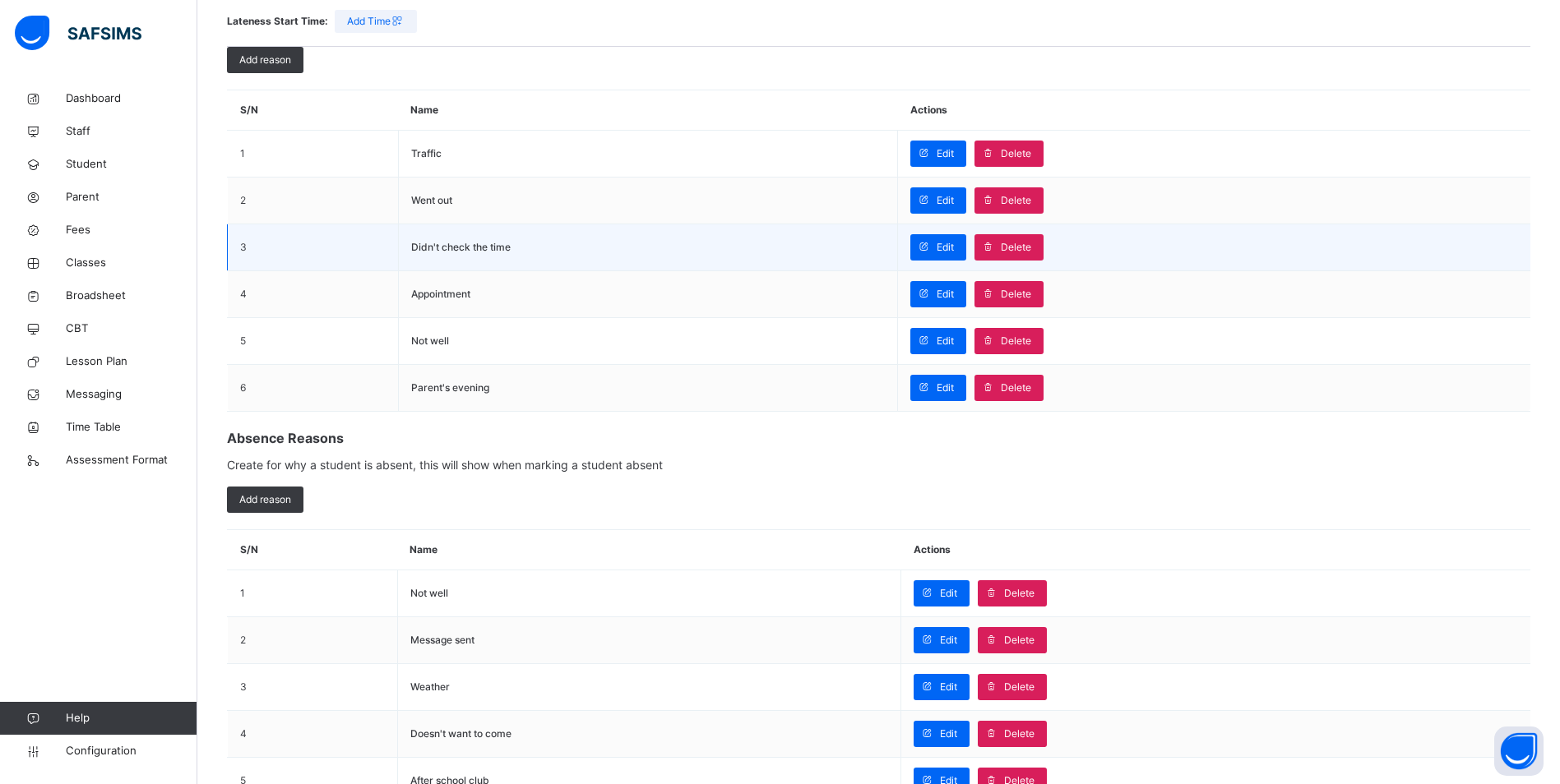
scroll to position [29, 0]
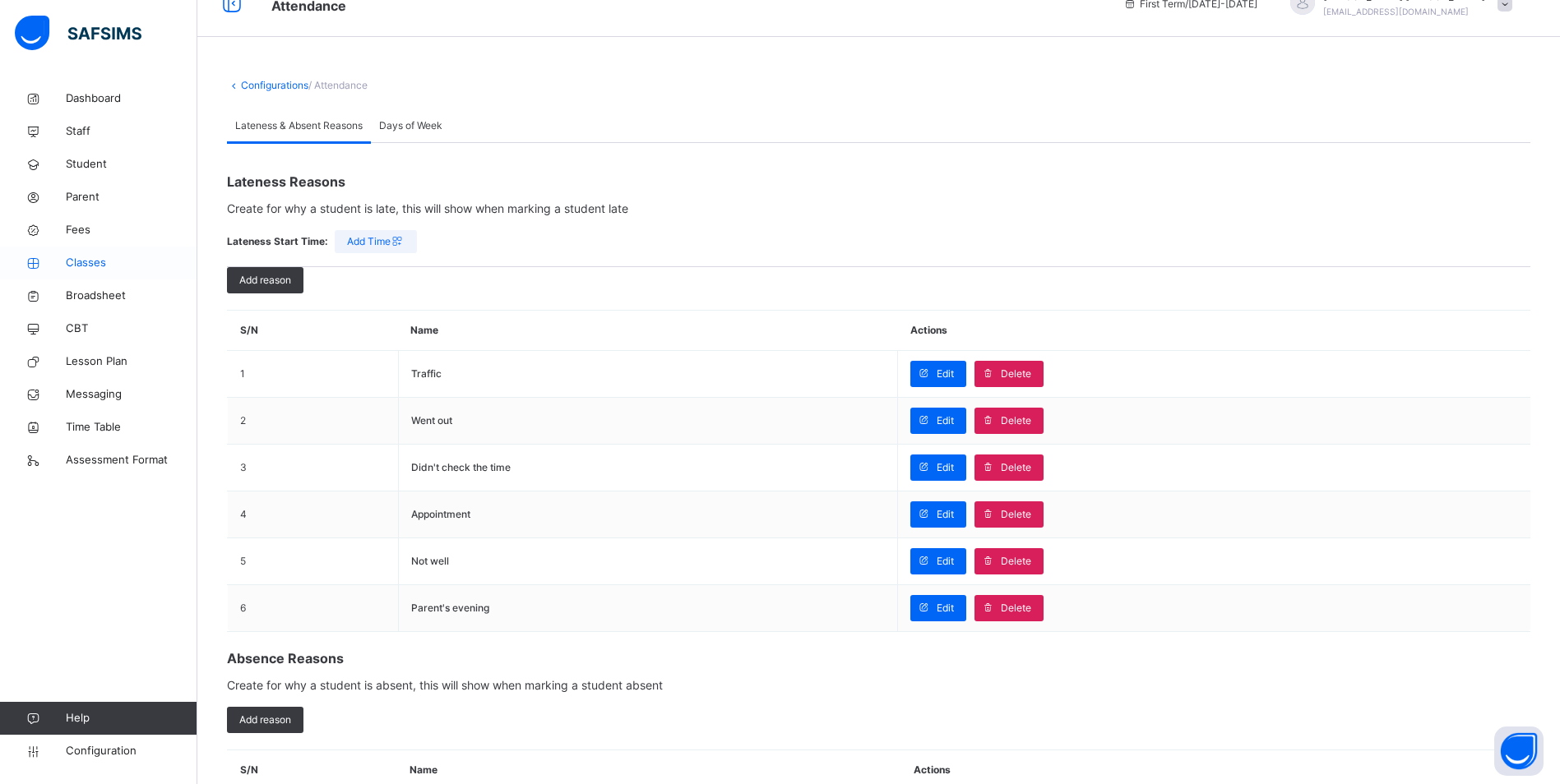
click at [87, 264] on span "Classes" at bounding box center [131, 263] width 132 height 16
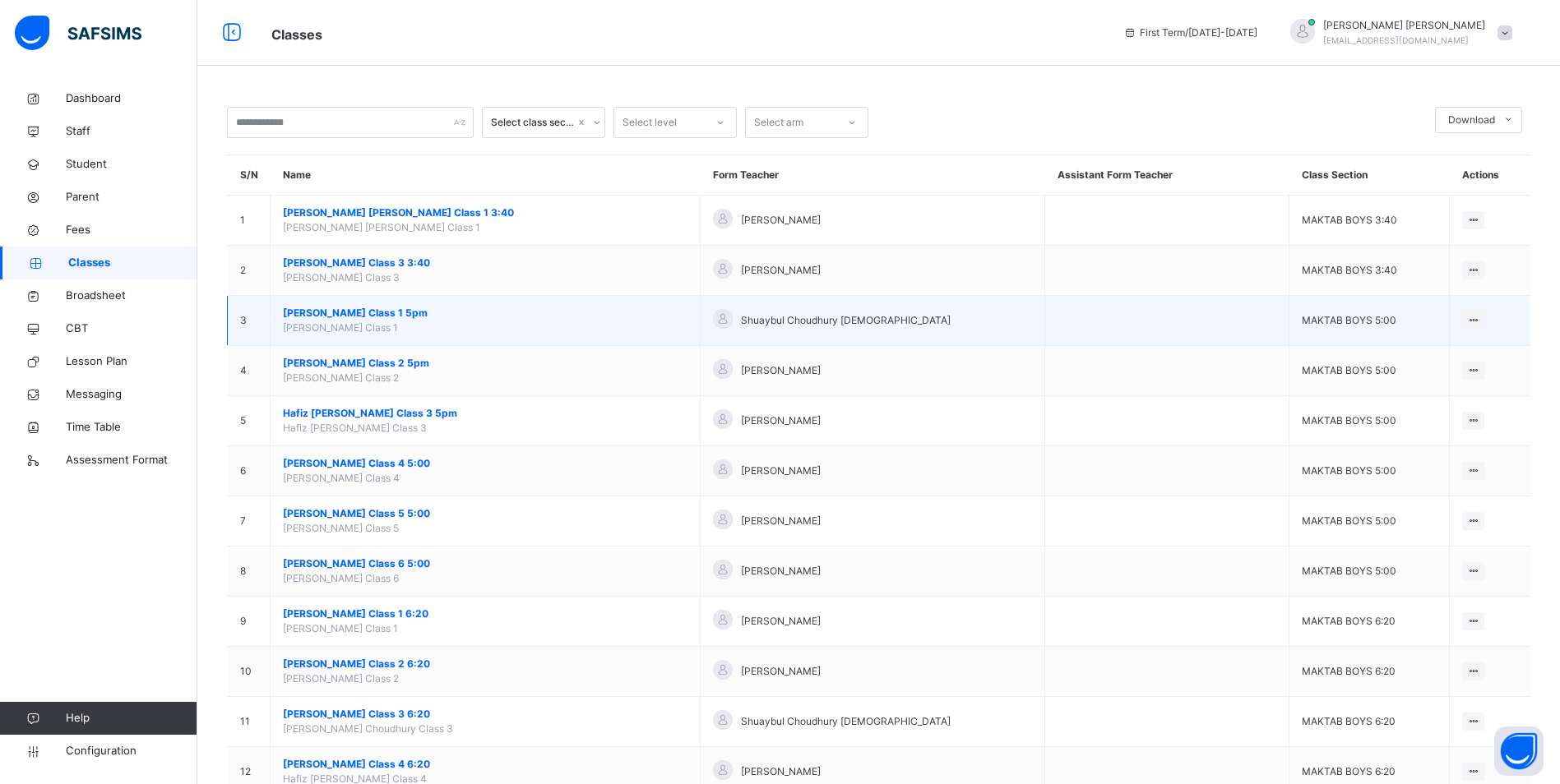
click at [353, 308] on span "[PERSON_NAME] Class 1 5pm" at bounding box center [486, 313] width 405 height 14
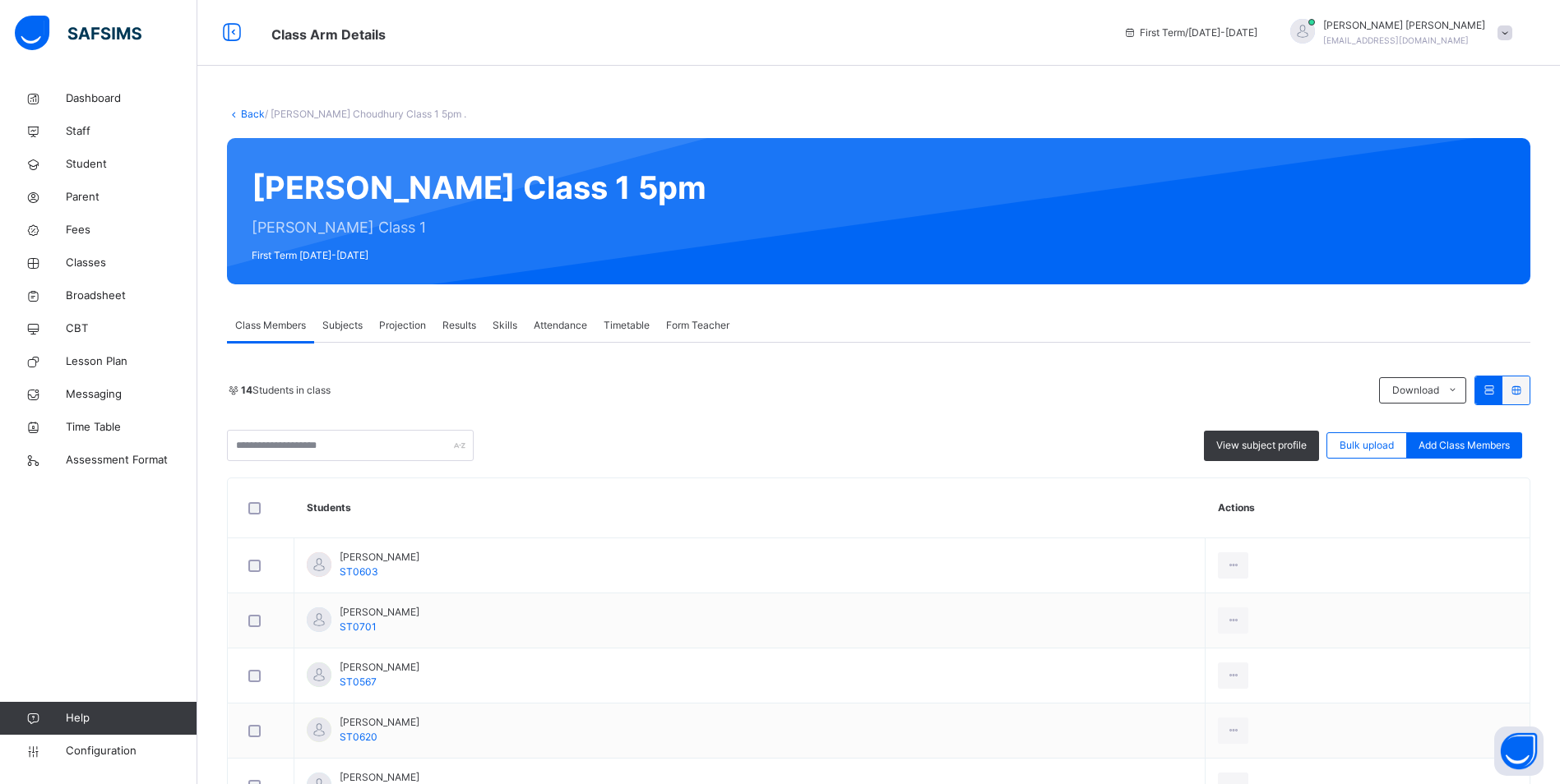
click at [578, 323] on span "Attendance" at bounding box center [560, 325] width 54 height 14
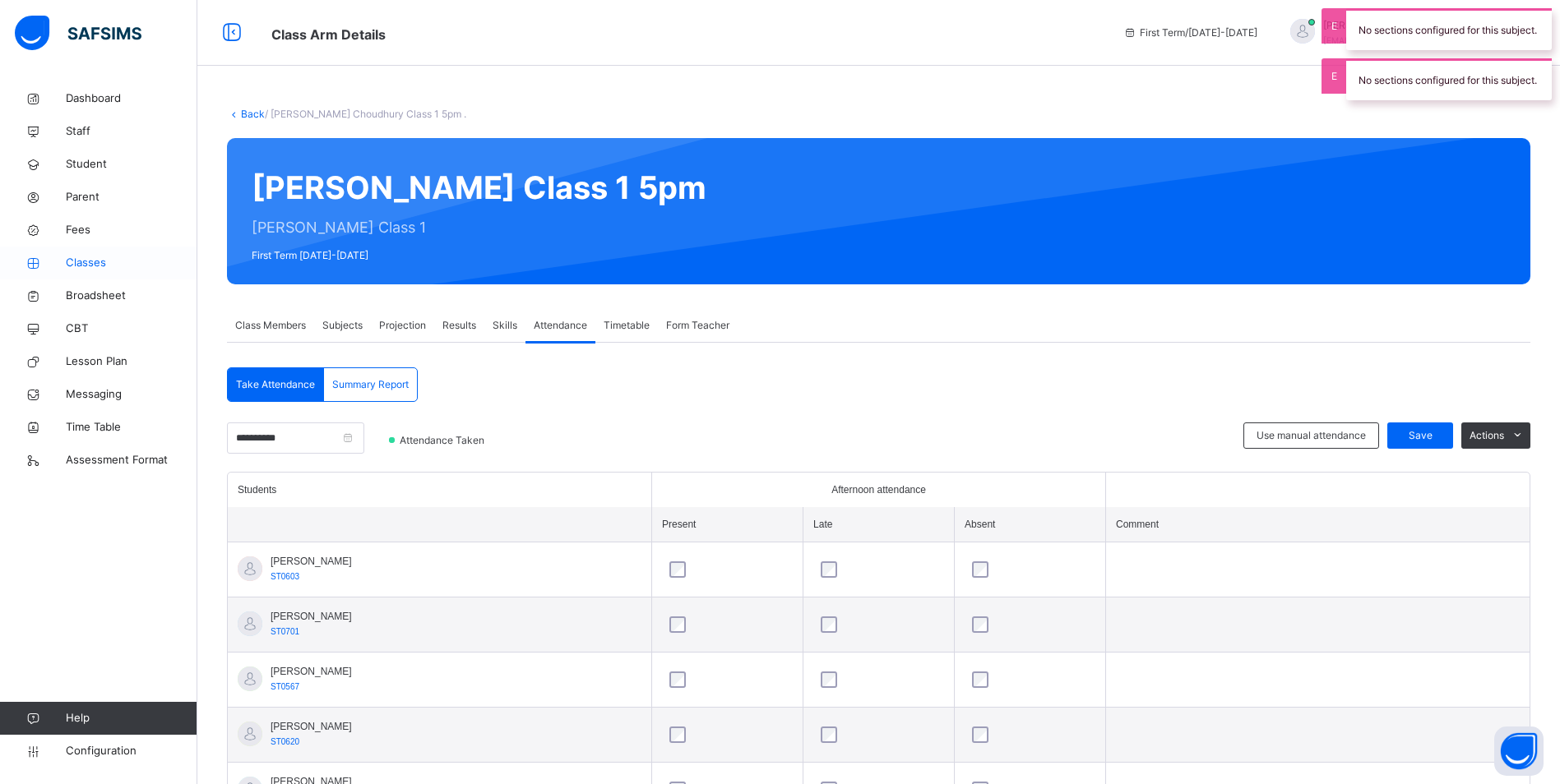
click at [66, 261] on span "Classes" at bounding box center [131, 263] width 132 height 16
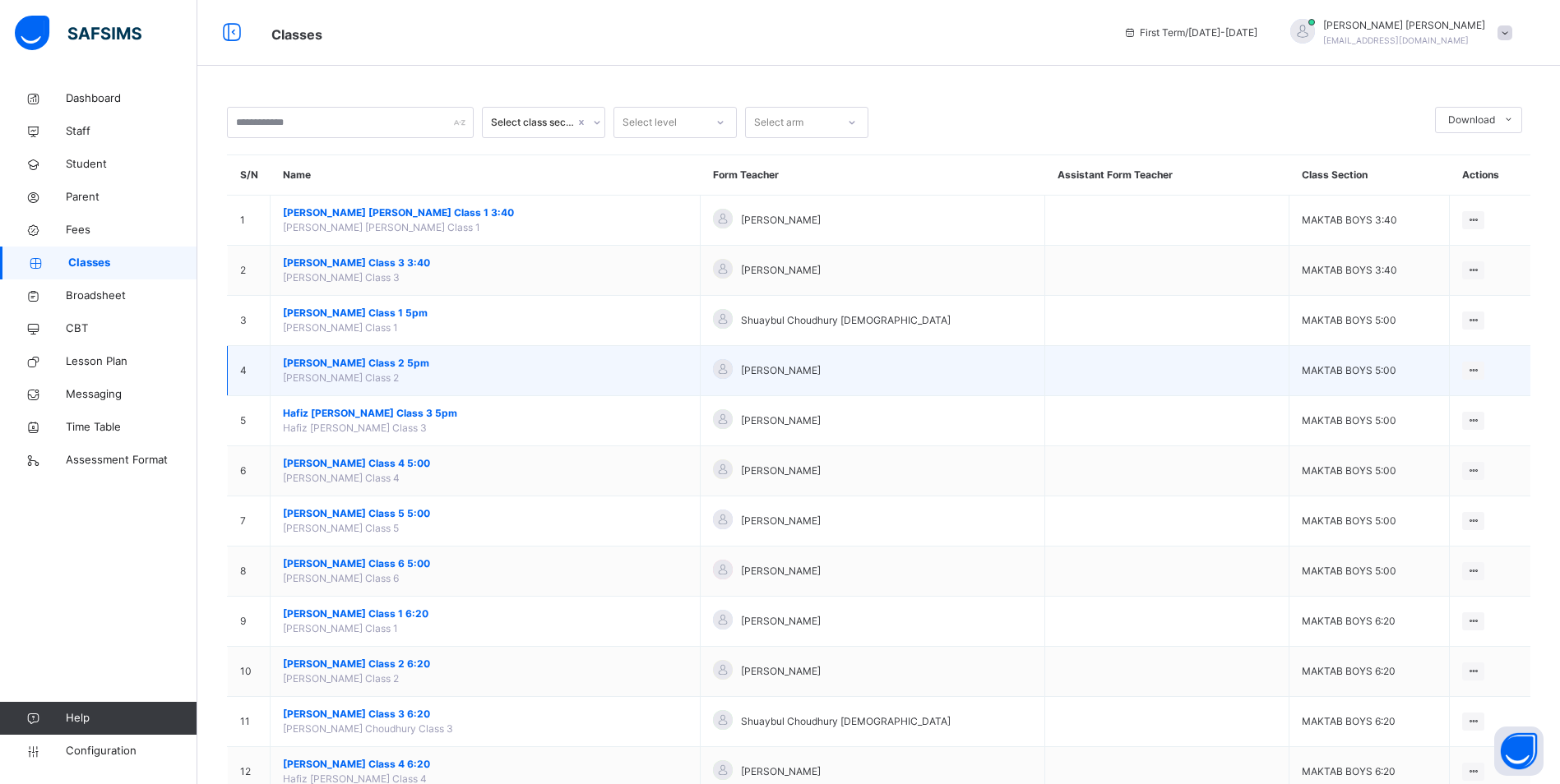
click at [413, 365] on span "[PERSON_NAME] Class 2 5pm" at bounding box center [486, 363] width 405 height 14
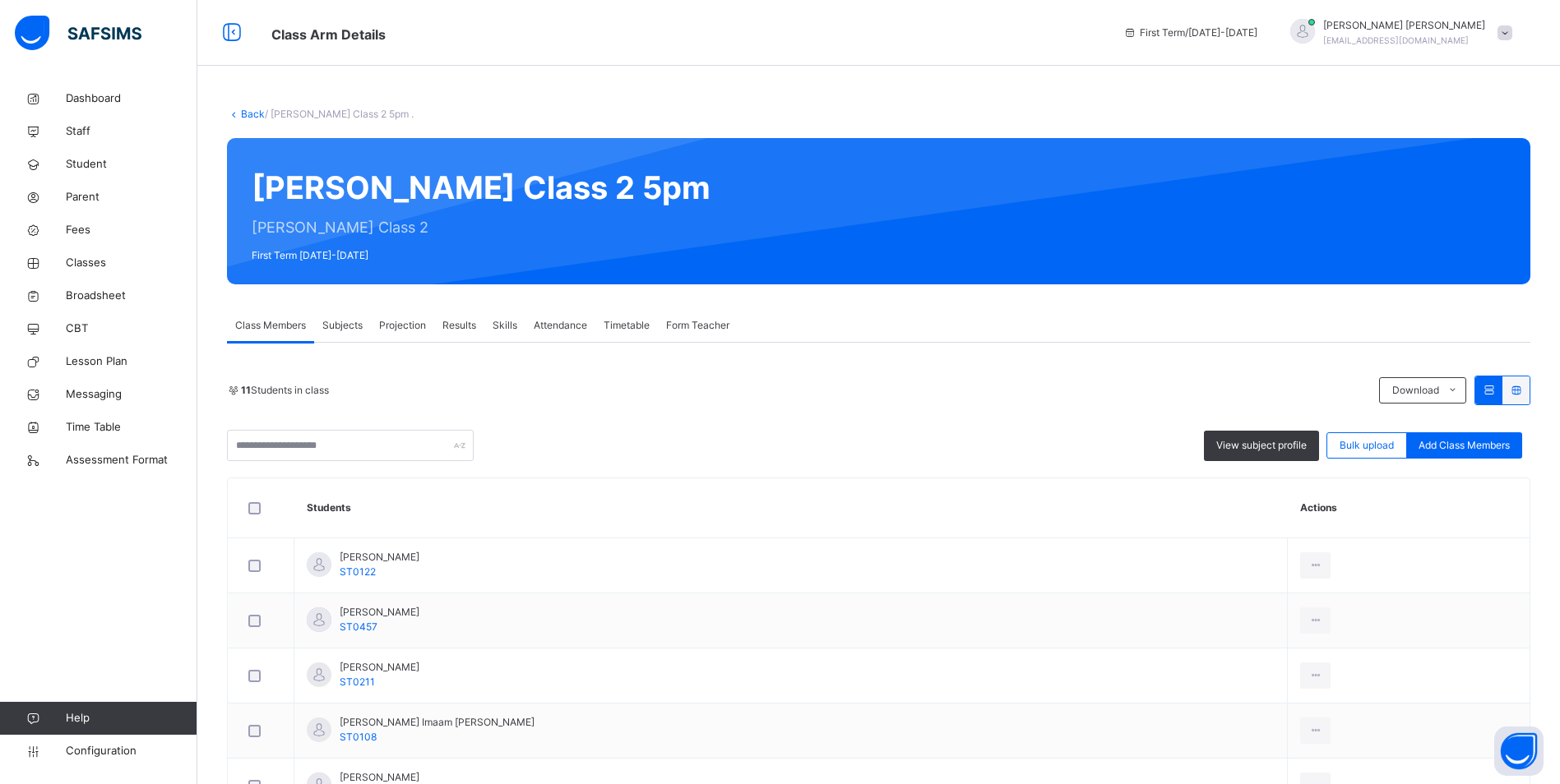
click at [563, 310] on div "Attendance" at bounding box center [561, 325] width 70 height 33
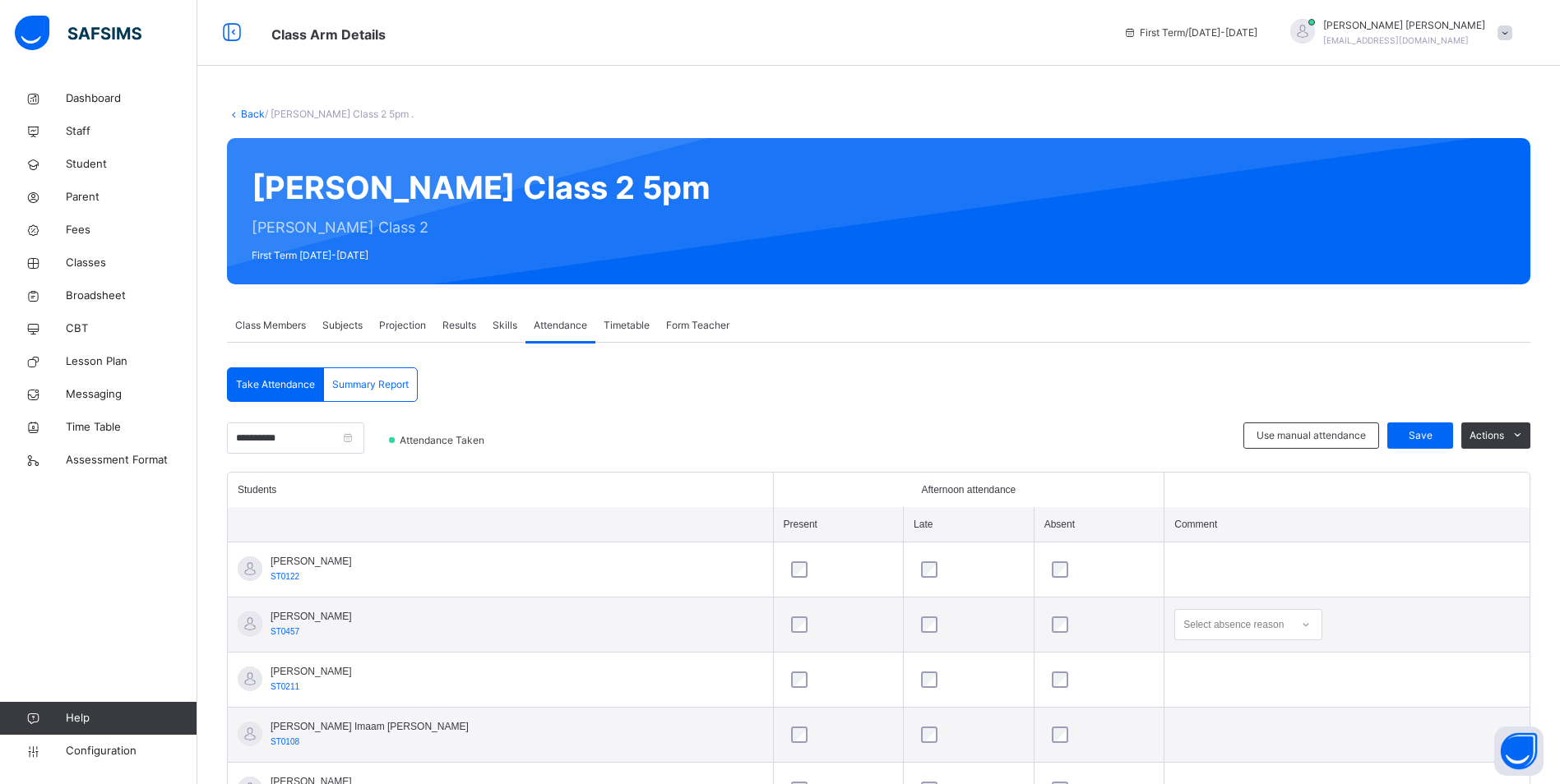
click at [563, 313] on div "Attendance" at bounding box center [561, 325] width 70 height 33
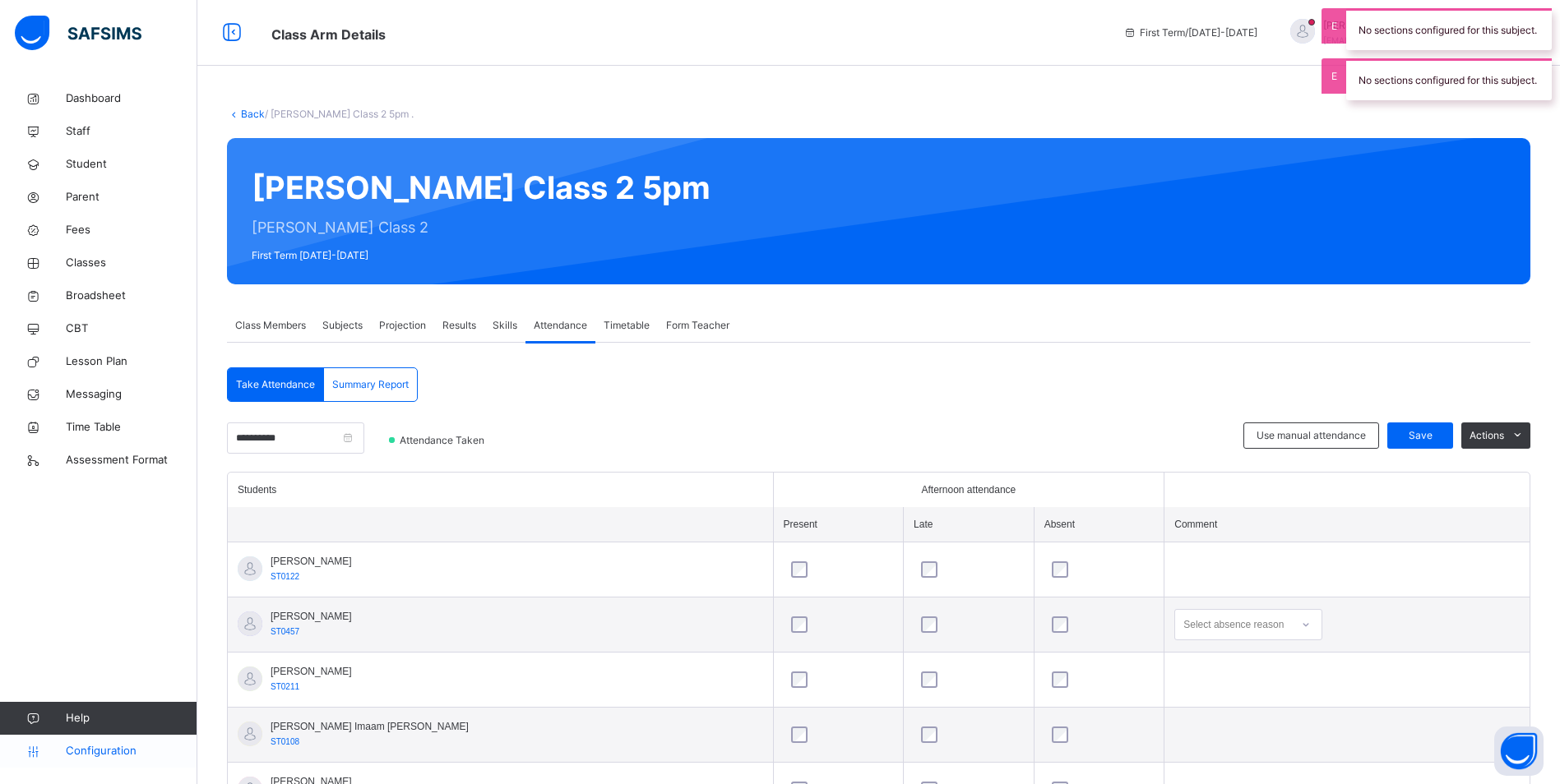
click at [99, 751] on span "Configuration" at bounding box center [131, 751] width 131 height 16
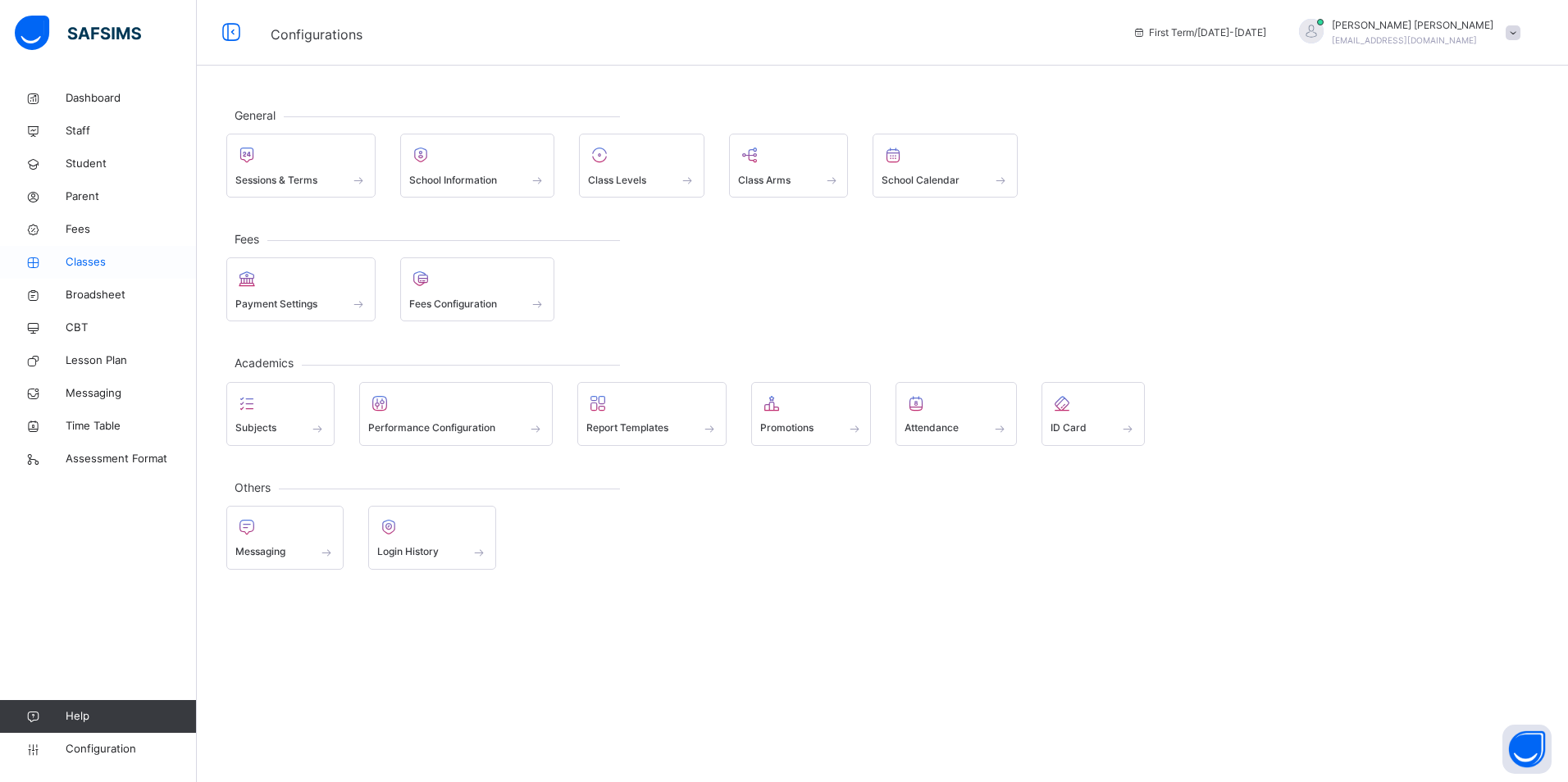
click at [81, 256] on span "Classes" at bounding box center [131, 262] width 132 height 16
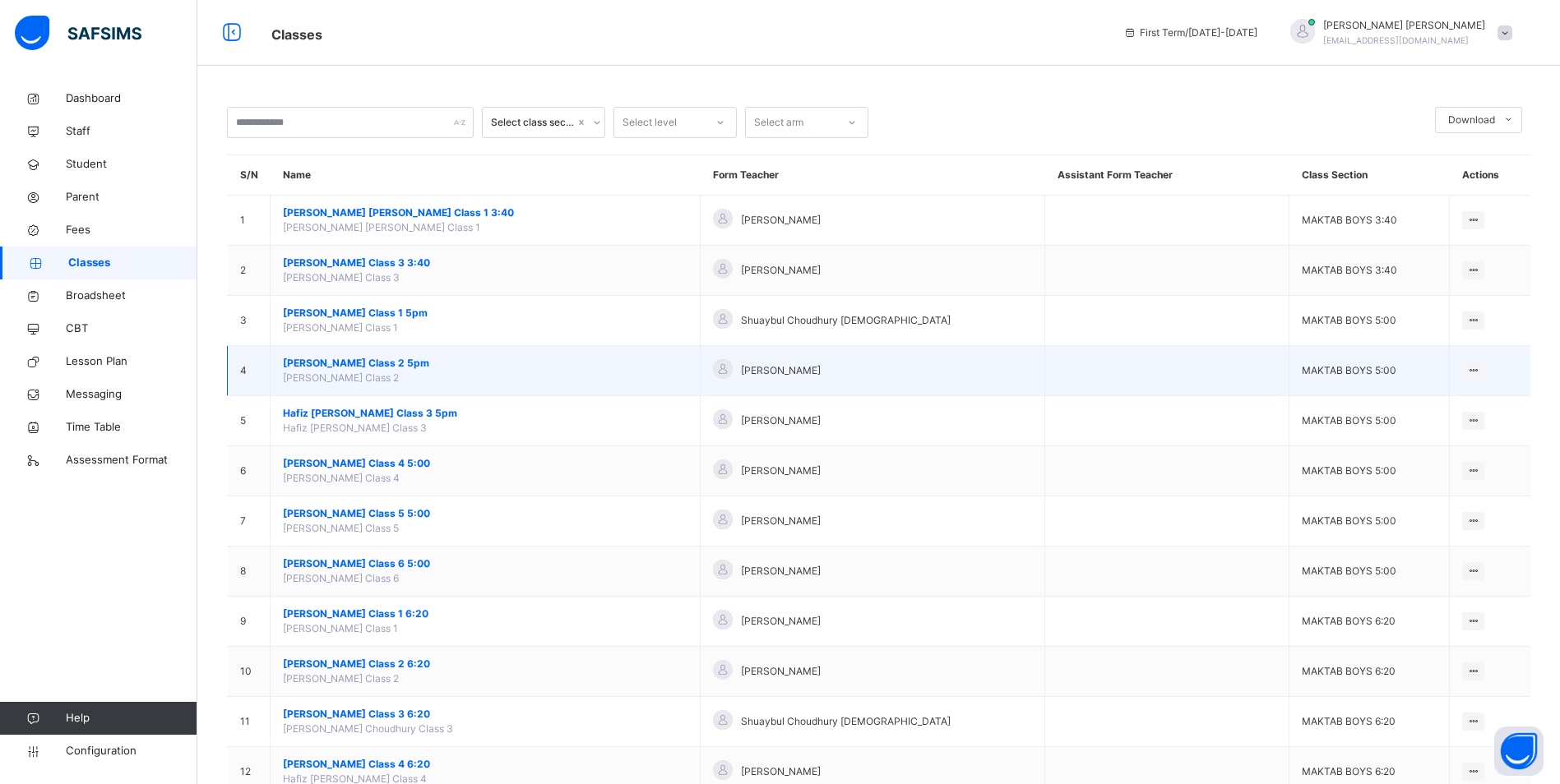
click at [411, 364] on span "[PERSON_NAME] Class 2 5pm" at bounding box center [486, 363] width 405 height 14
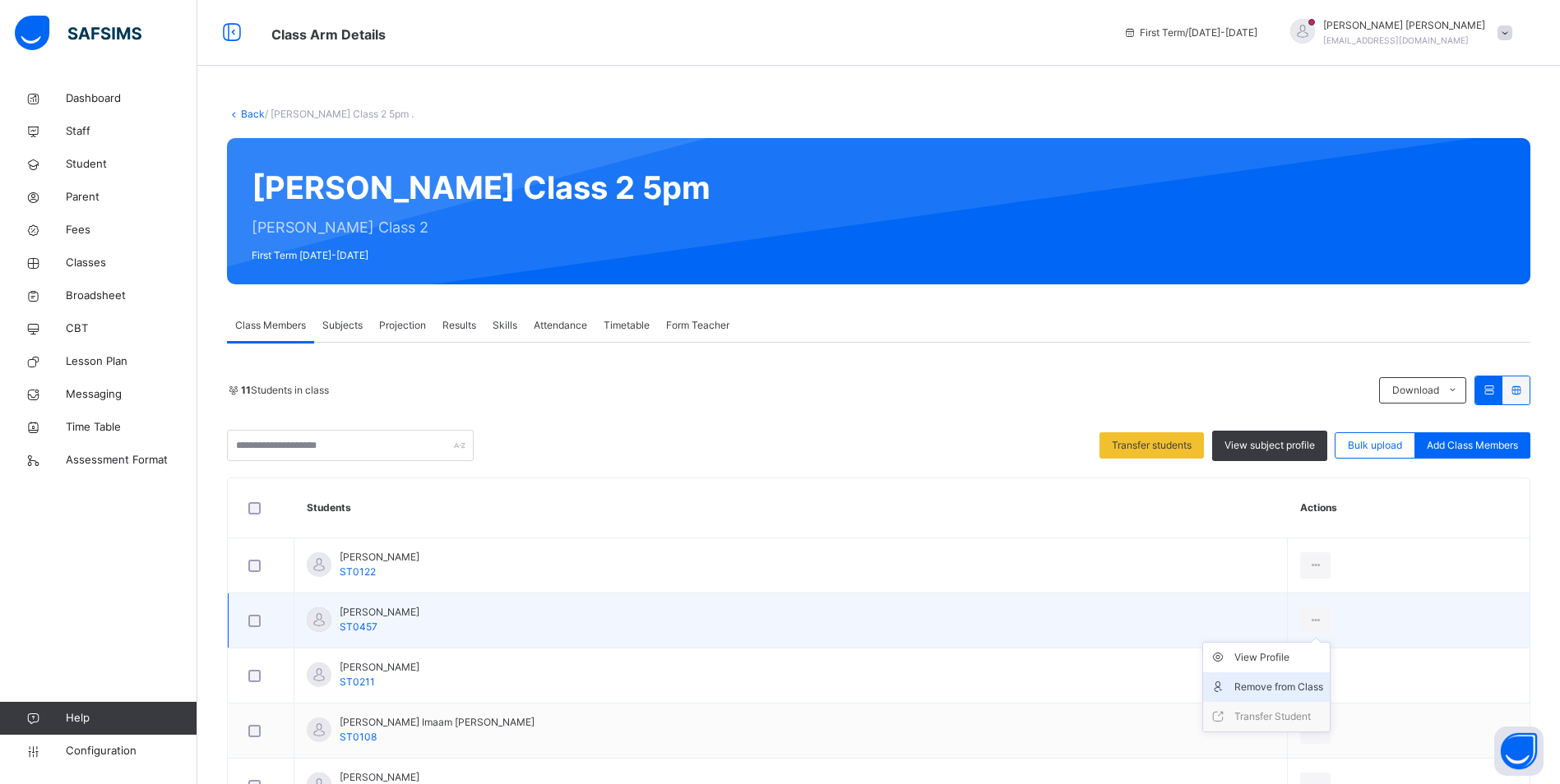
click at [1234, 690] on div "Remove from Class" at bounding box center [1278, 686] width 88 height 16
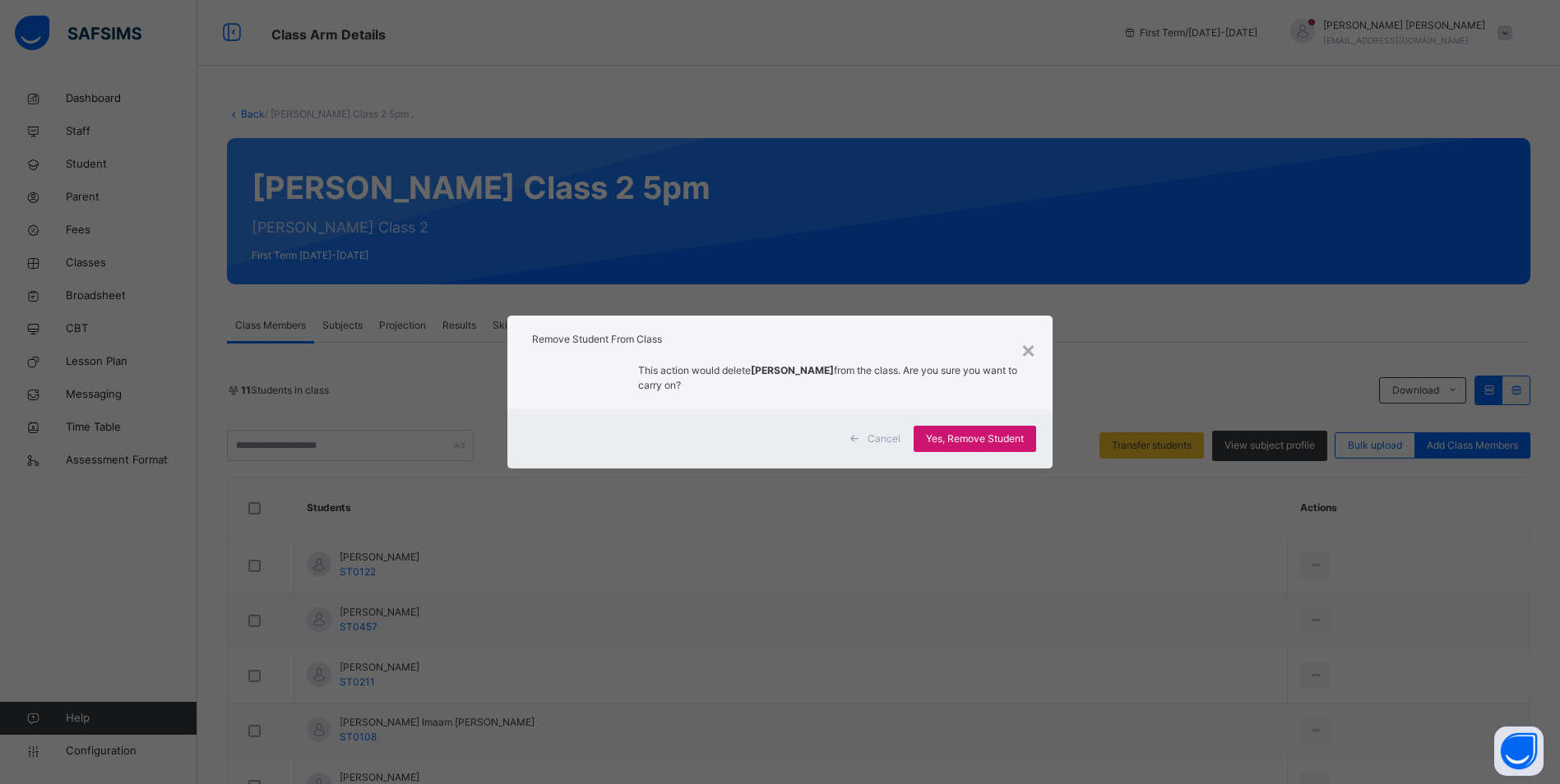
click at [967, 437] on span "Yes, Remove Student" at bounding box center [974, 438] width 98 height 14
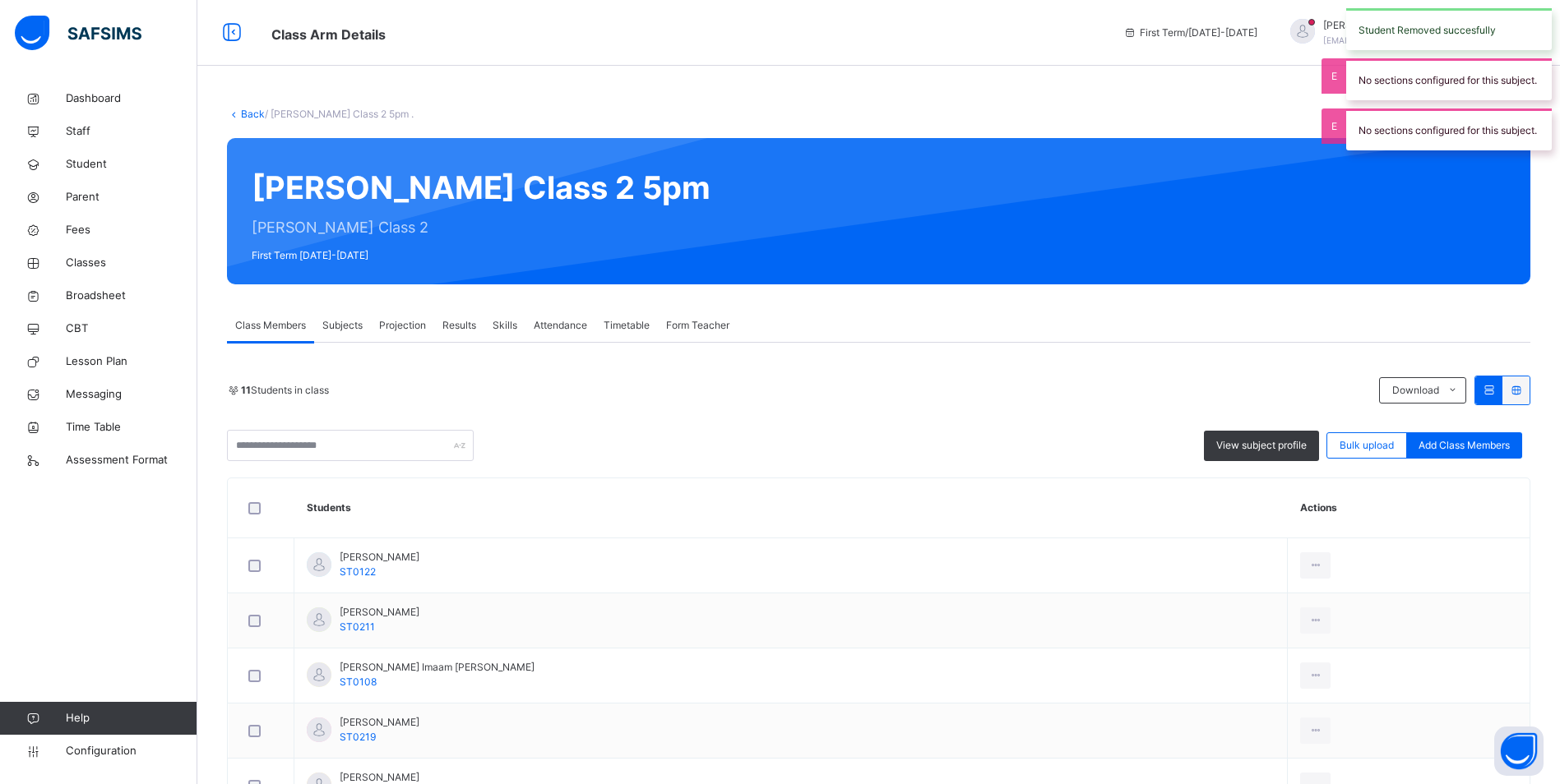
click at [543, 328] on span "Attendance" at bounding box center [560, 325] width 54 height 14
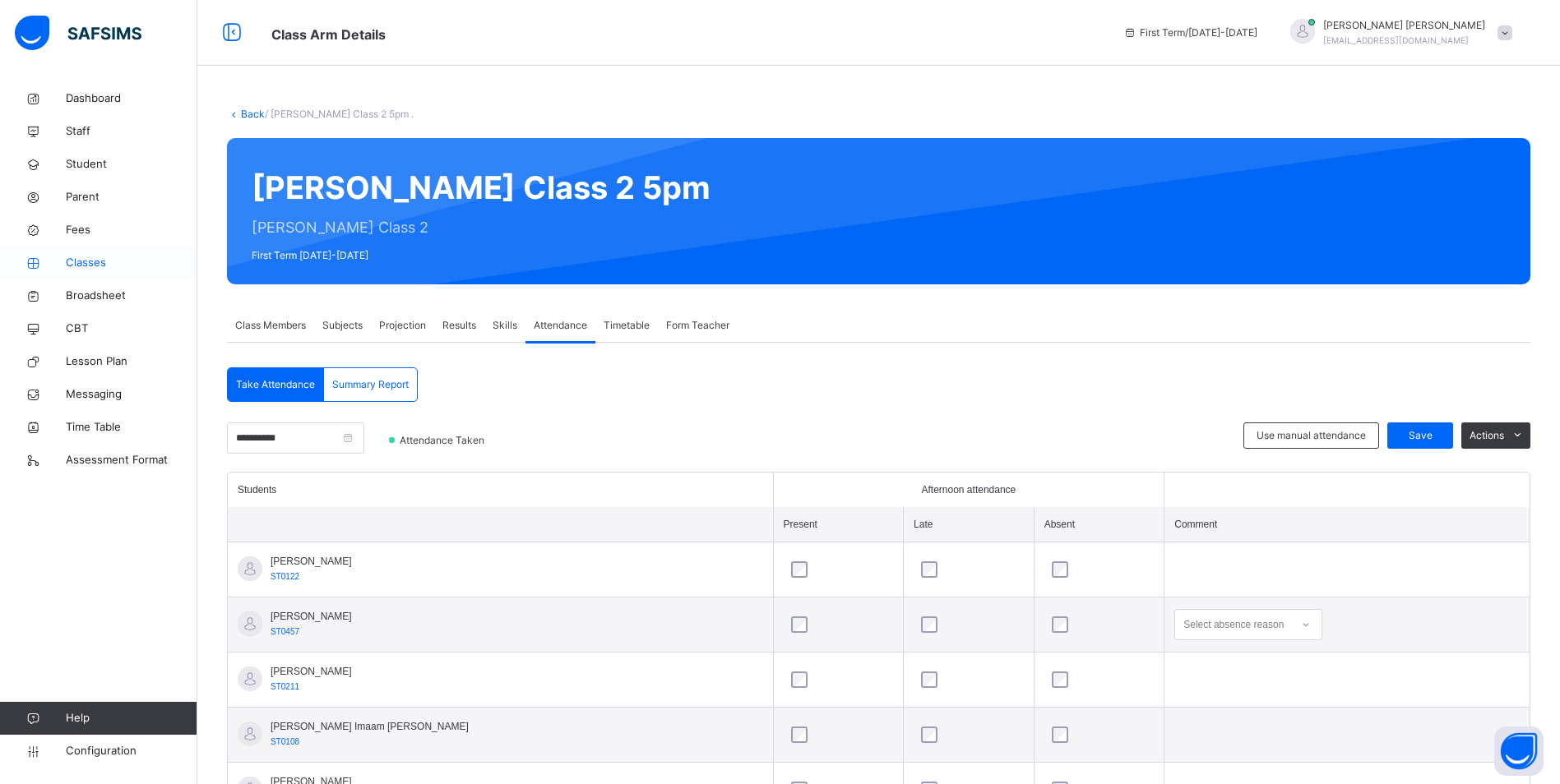
click at [118, 268] on span "Classes" at bounding box center [131, 263] width 132 height 16
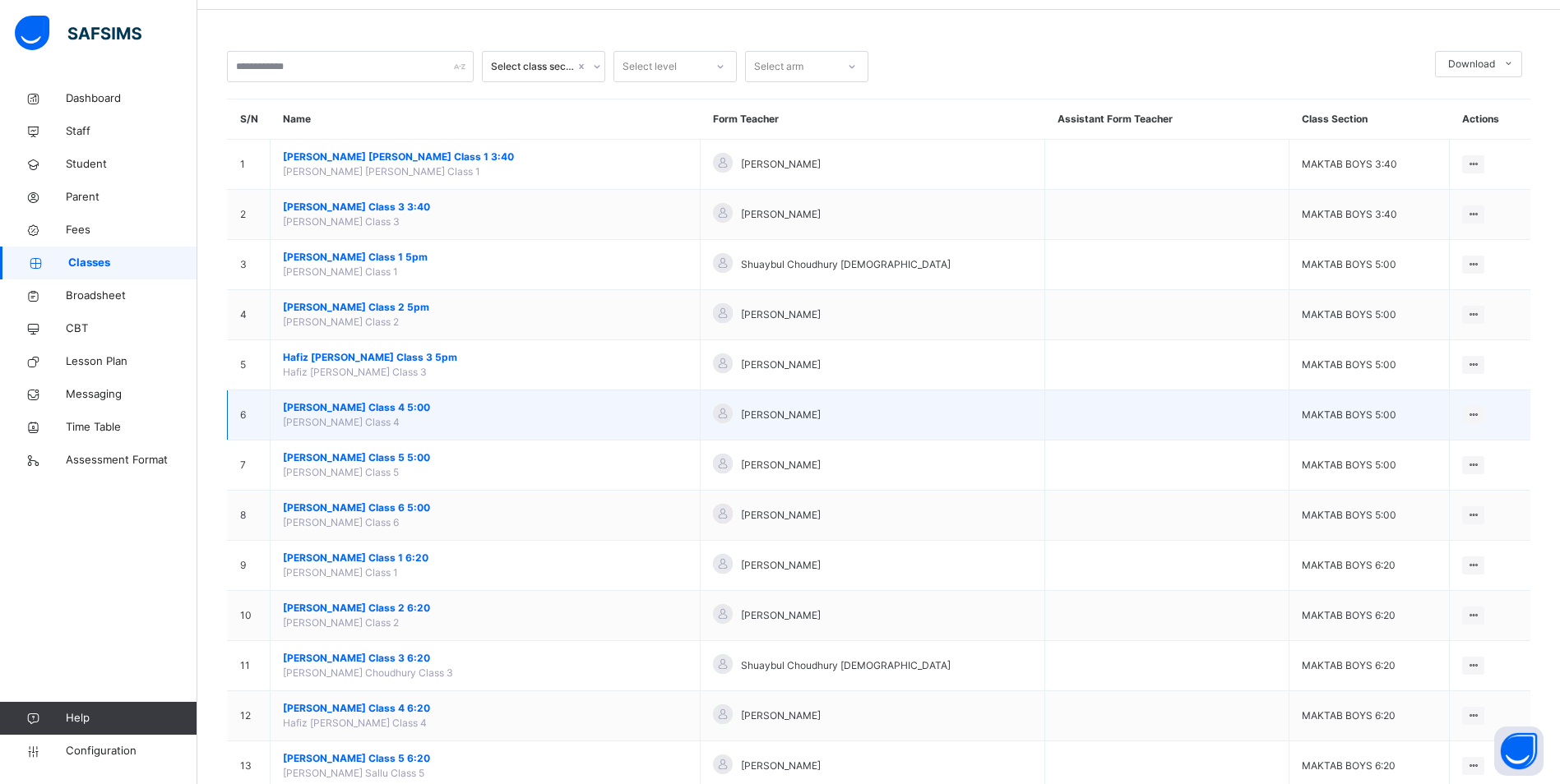
scroll to position [82, 0]
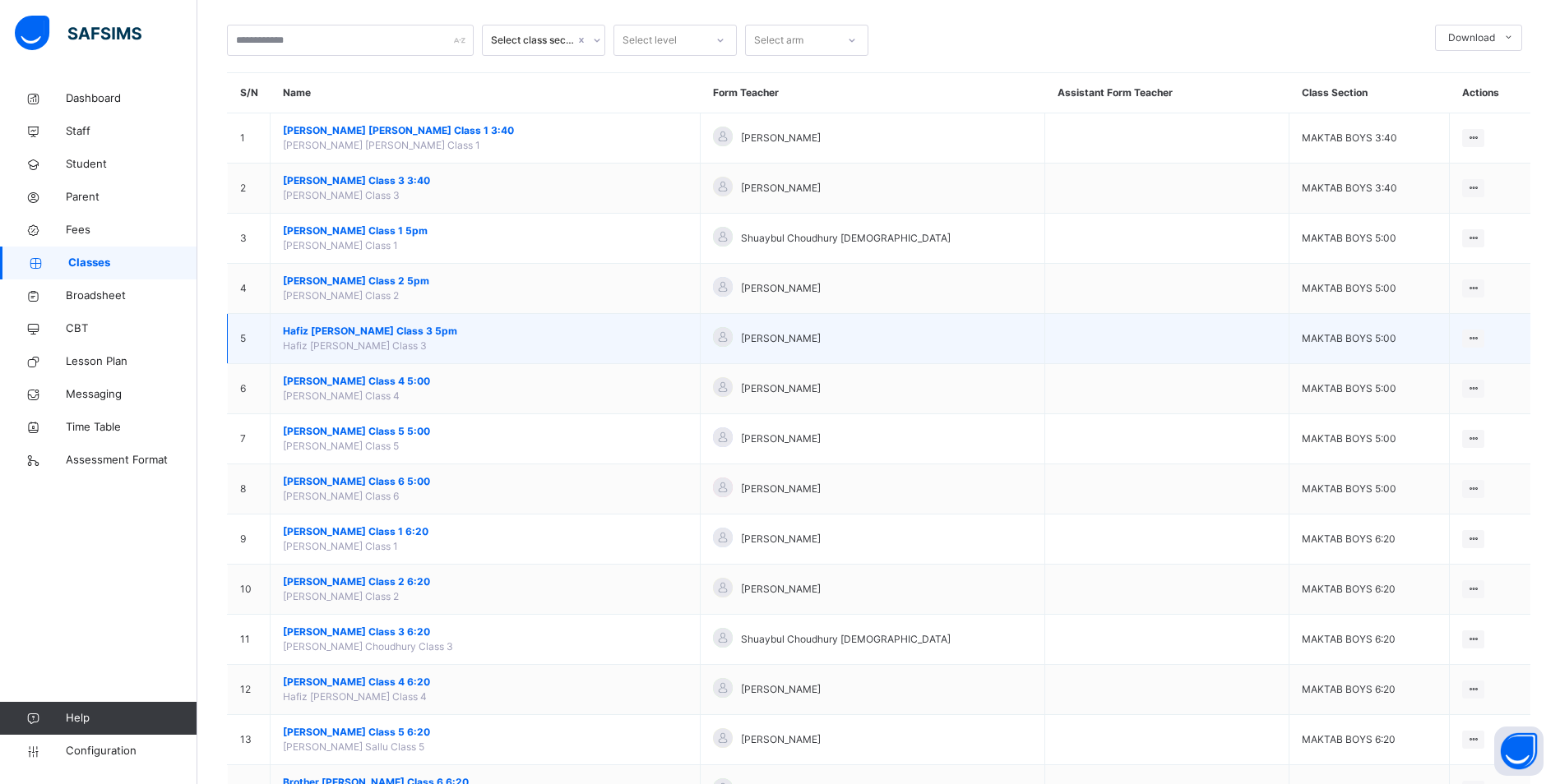
click at [355, 328] on span "Hafiz [PERSON_NAME] Class 3 5pm" at bounding box center [486, 331] width 405 height 14
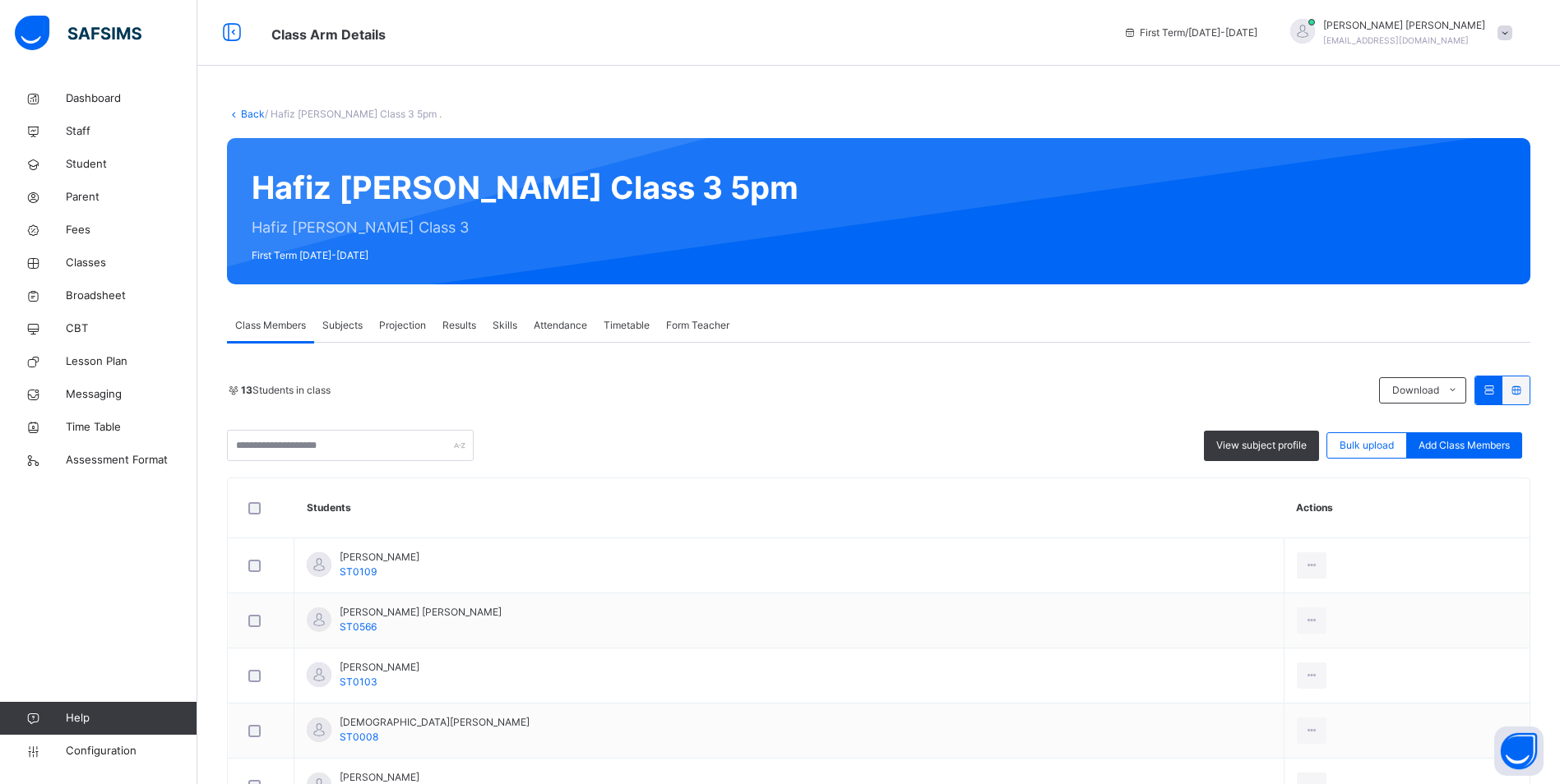
click at [558, 324] on span "Attendance" at bounding box center [560, 325] width 54 height 14
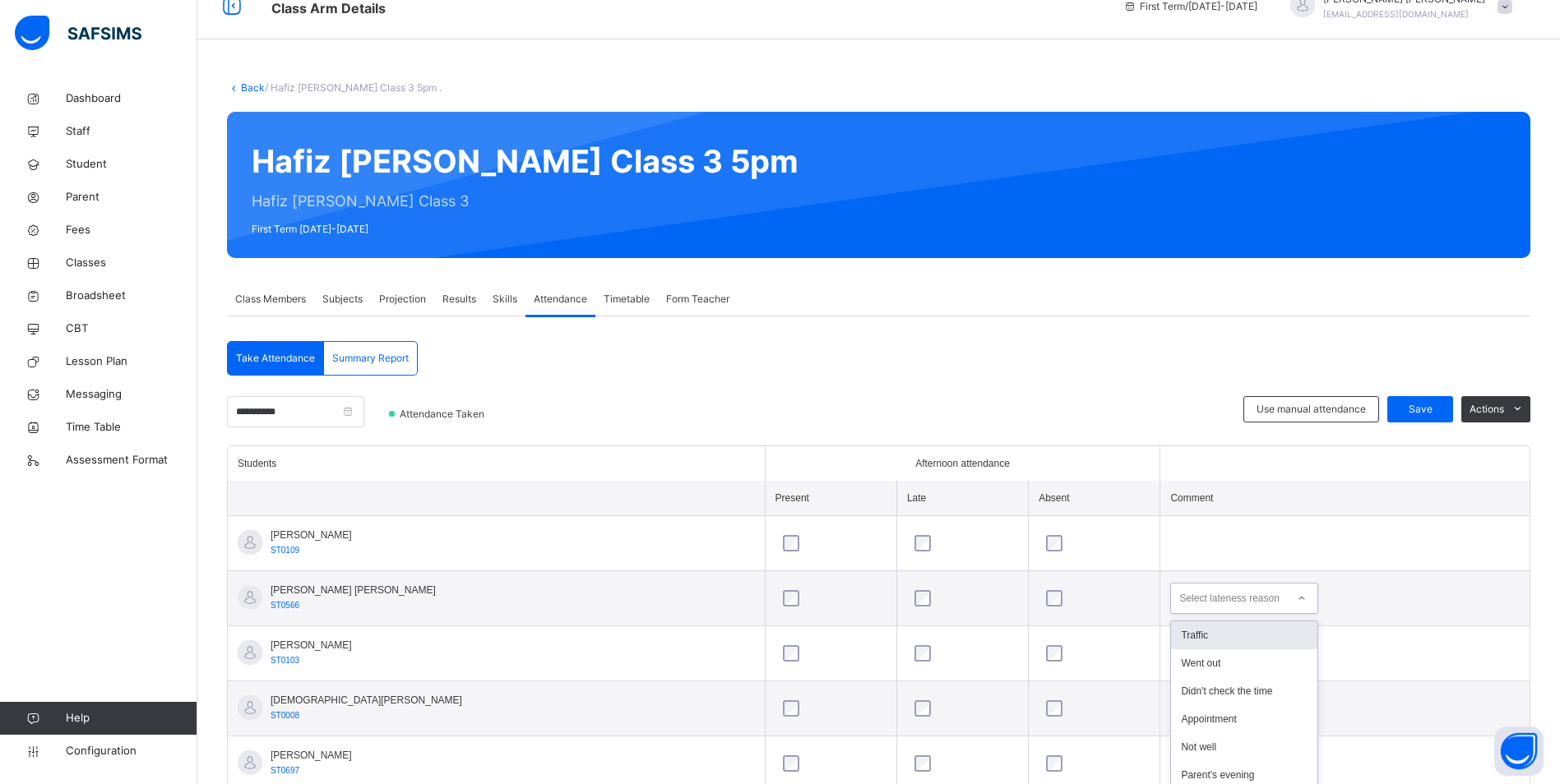
click at [1170, 614] on div "option Traffic focused, 1 of 6. 6 results available. Use Up and Down to choose …" at bounding box center [1244, 598] width 148 height 31
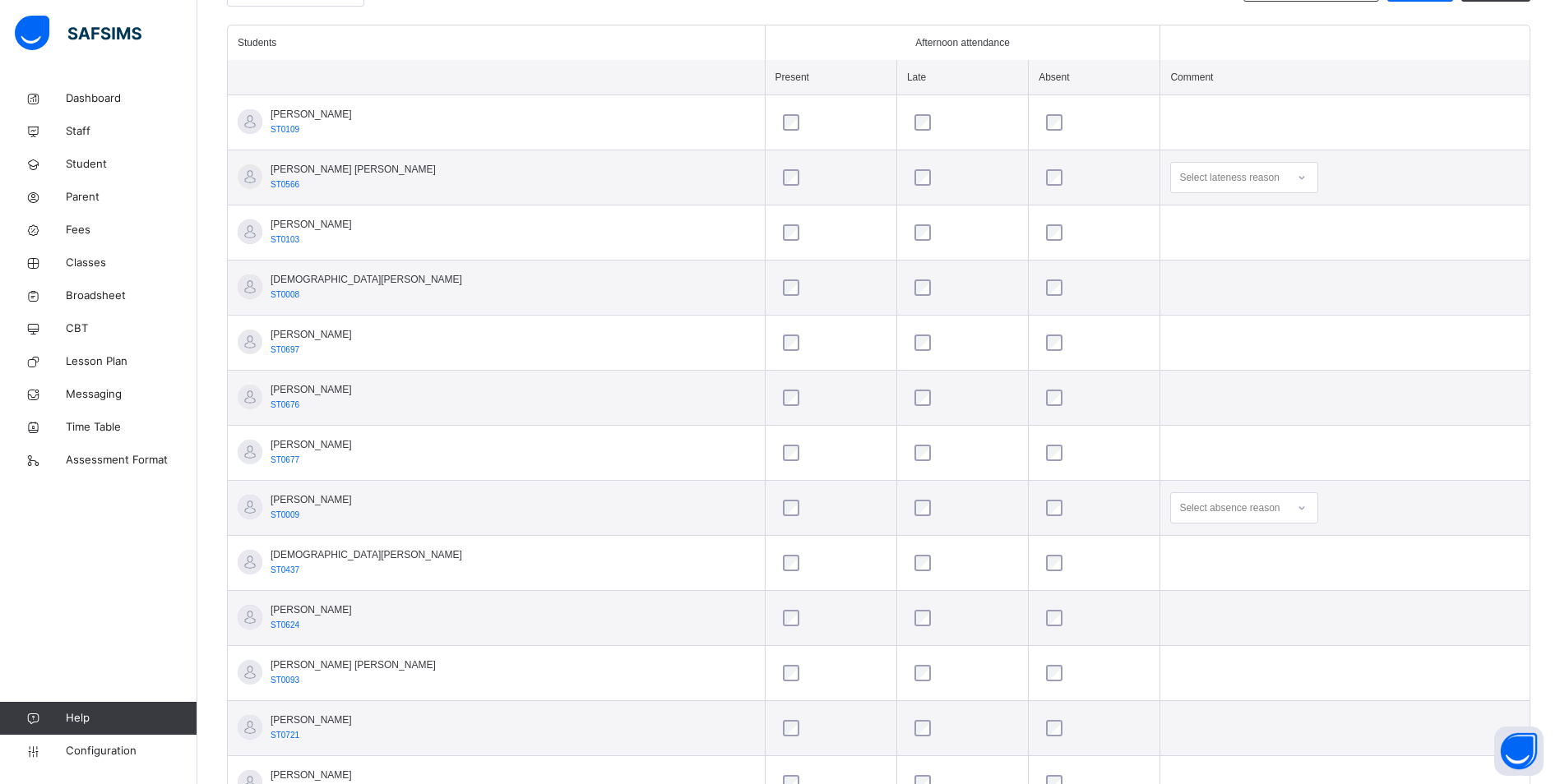
scroll to position [520, 0]
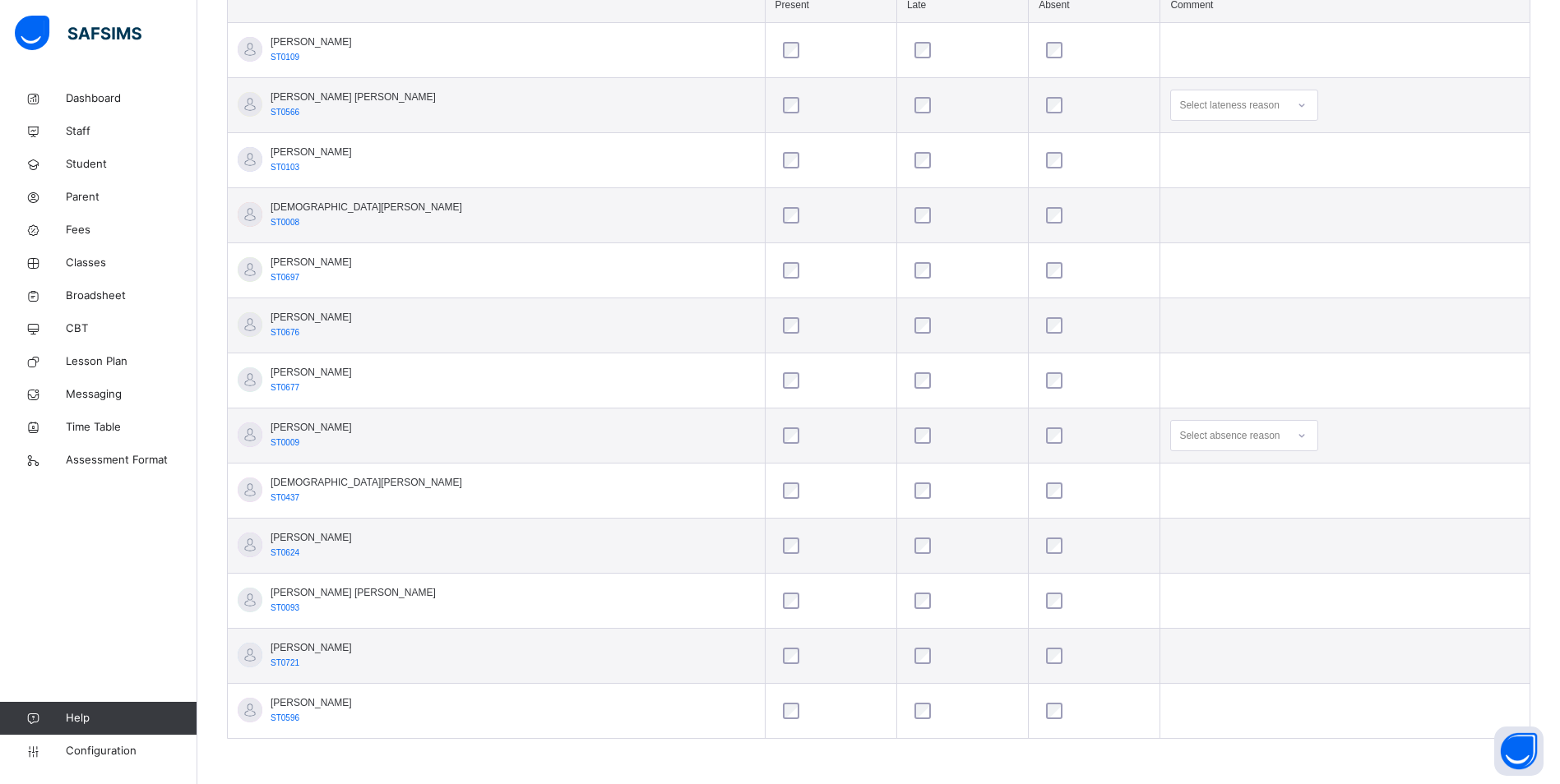
click at [1198, 430] on div "Select absence reason" at bounding box center [1229, 435] width 100 height 31
click at [1228, 588] on div "After school club" at bounding box center [1244, 584] width 146 height 28
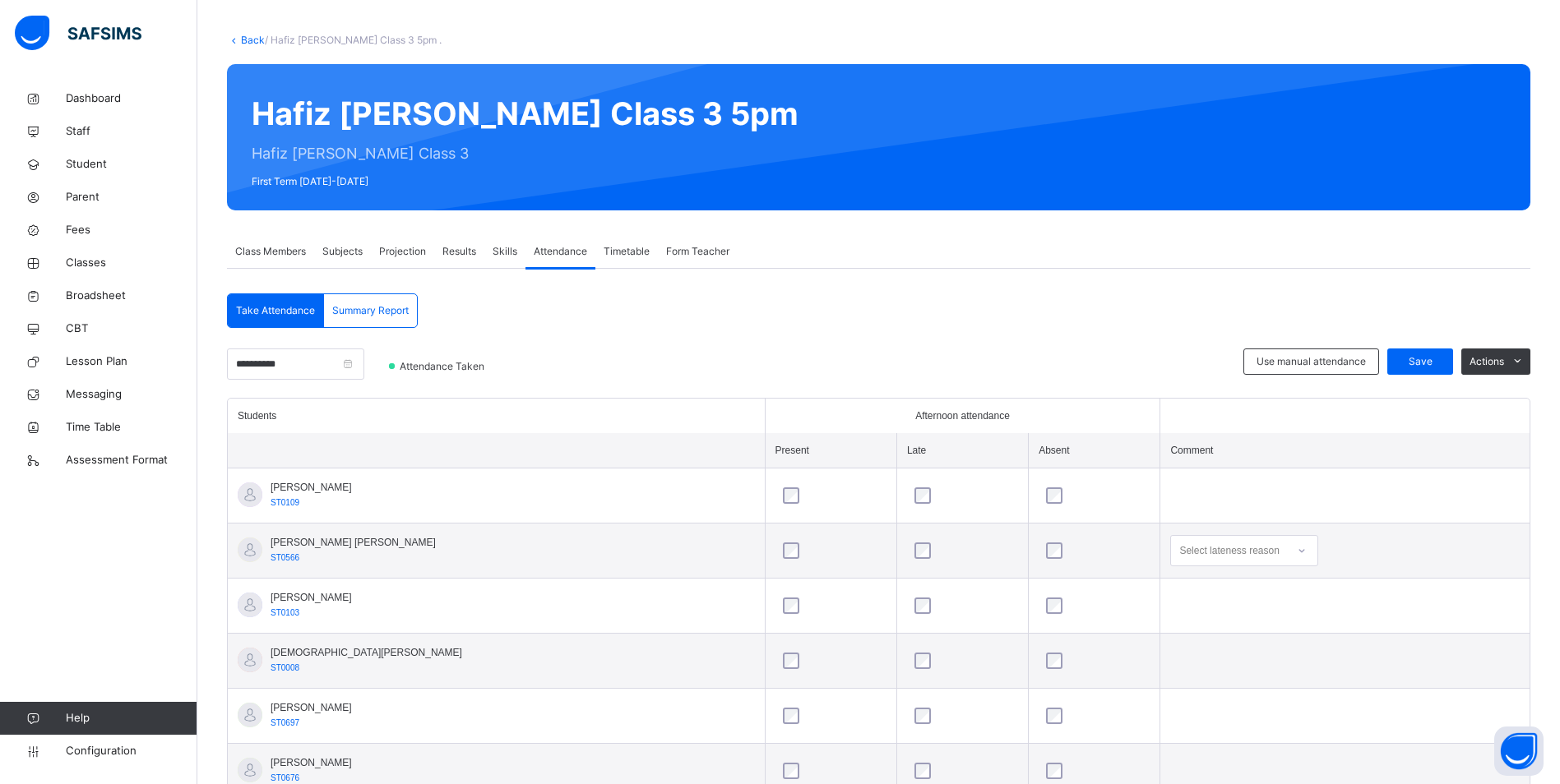
scroll to position [26, 0]
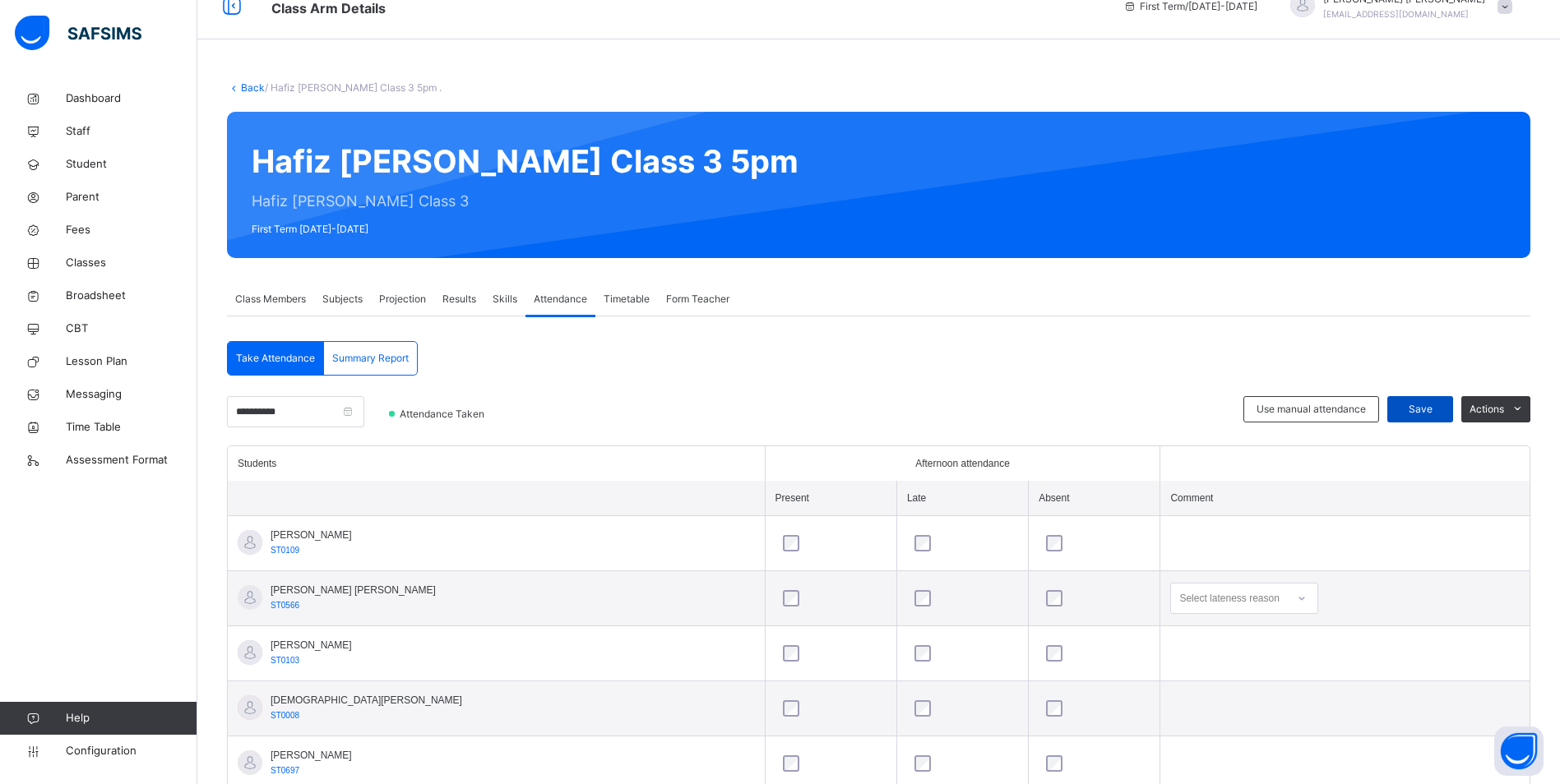
click at [1430, 418] on div "Save" at bounding box center [1420, 409] width 65 height 26
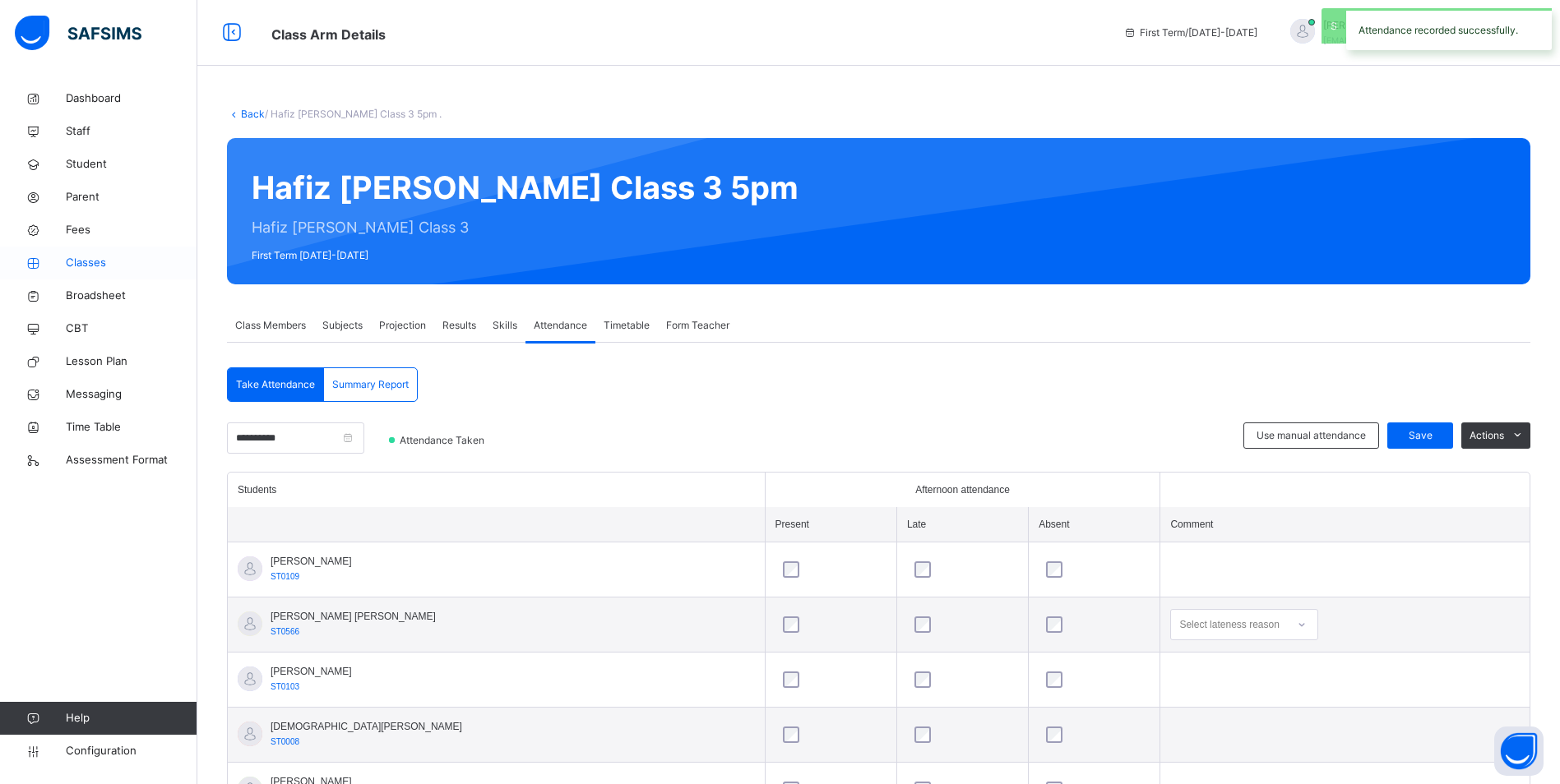
click at [79, 262] on span "Classes" at bounding box center [131, 263] width 132 height 16
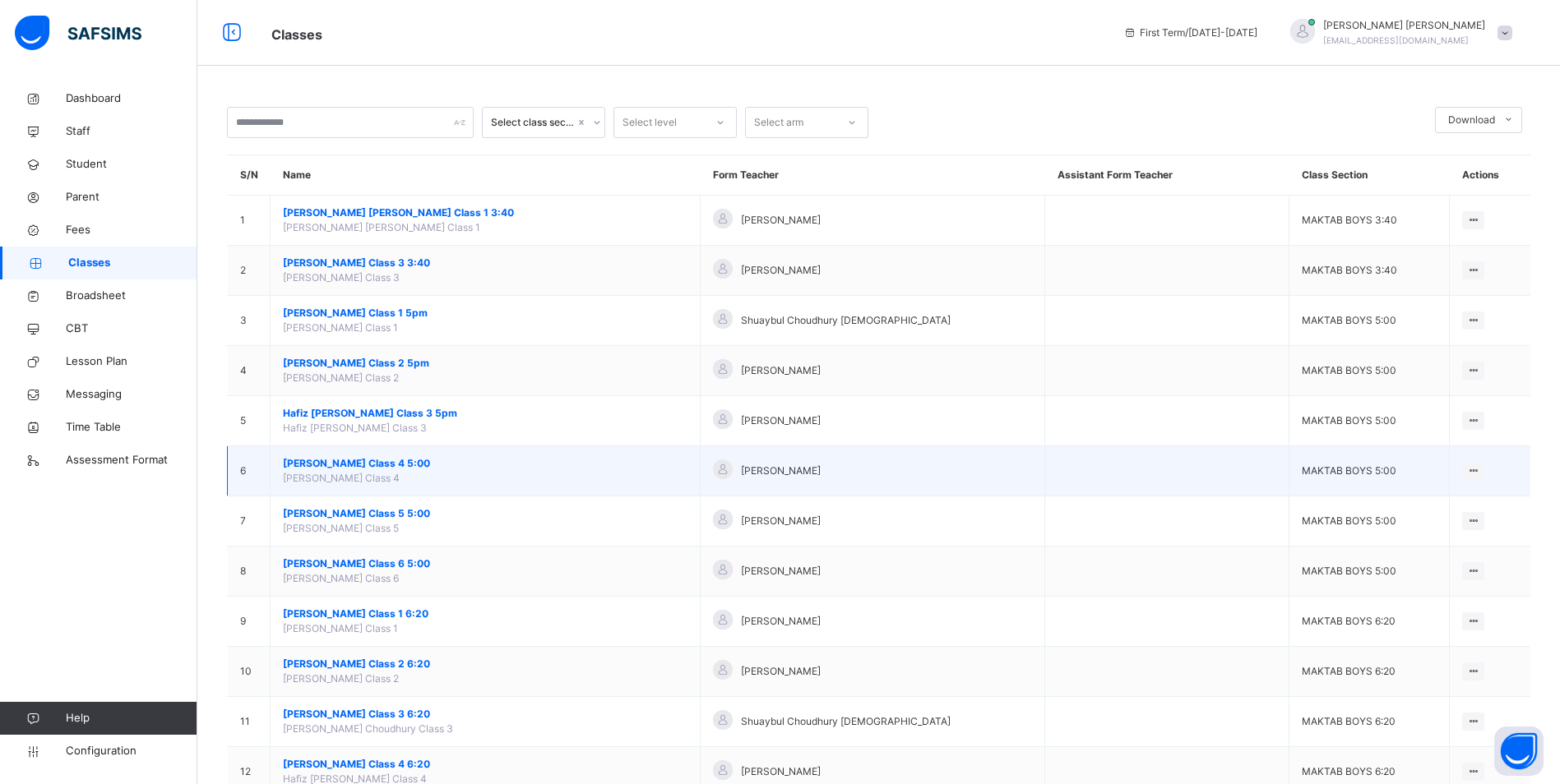
click at [369, 466] on span "[PERSON_NAME] Class 4 5:00" at bounding box center [486, 463] width 405 height 14
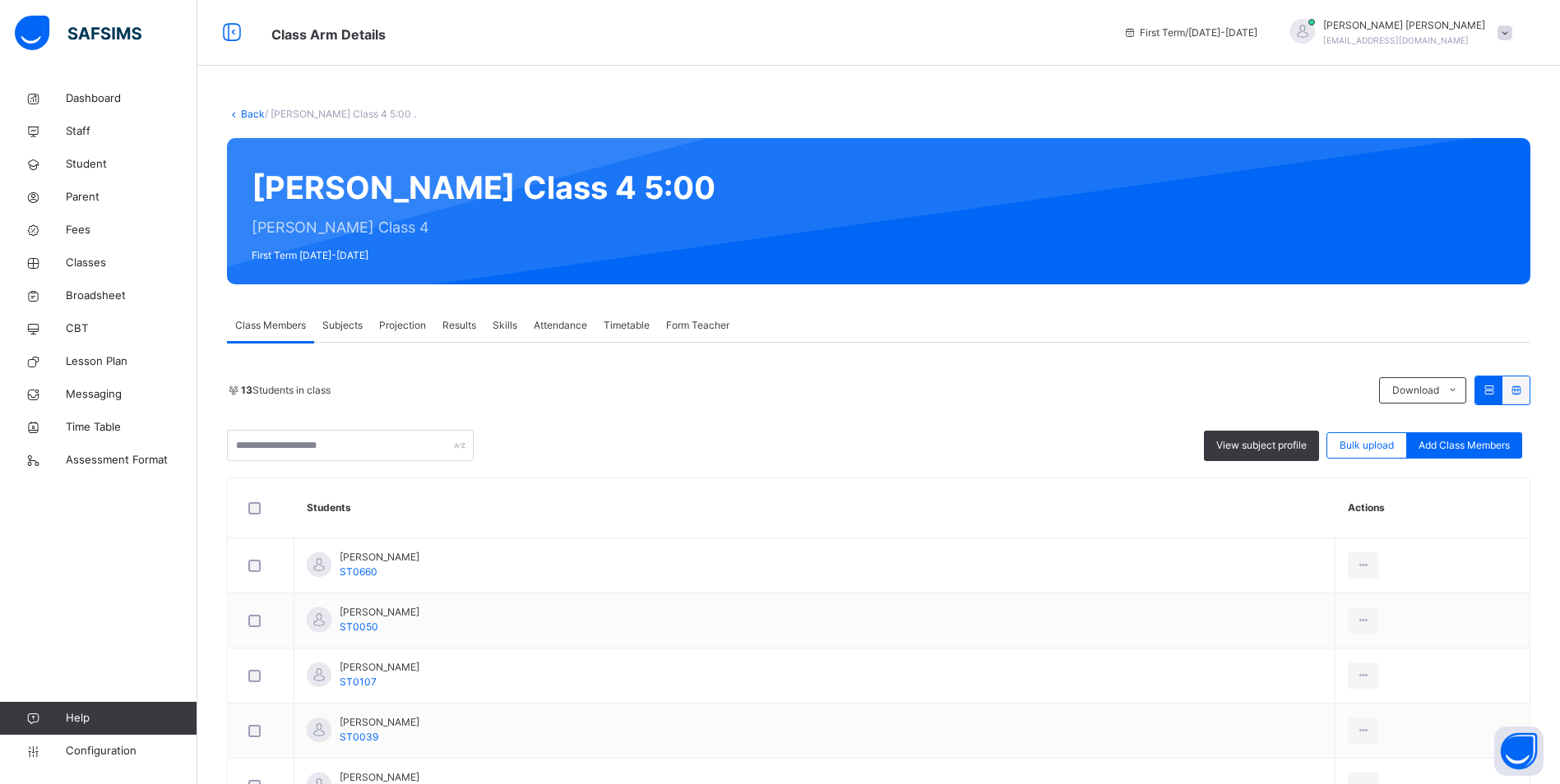
click at [575, 321] on span "Attendance" at bounding box center [560, 325] width 54 height 14
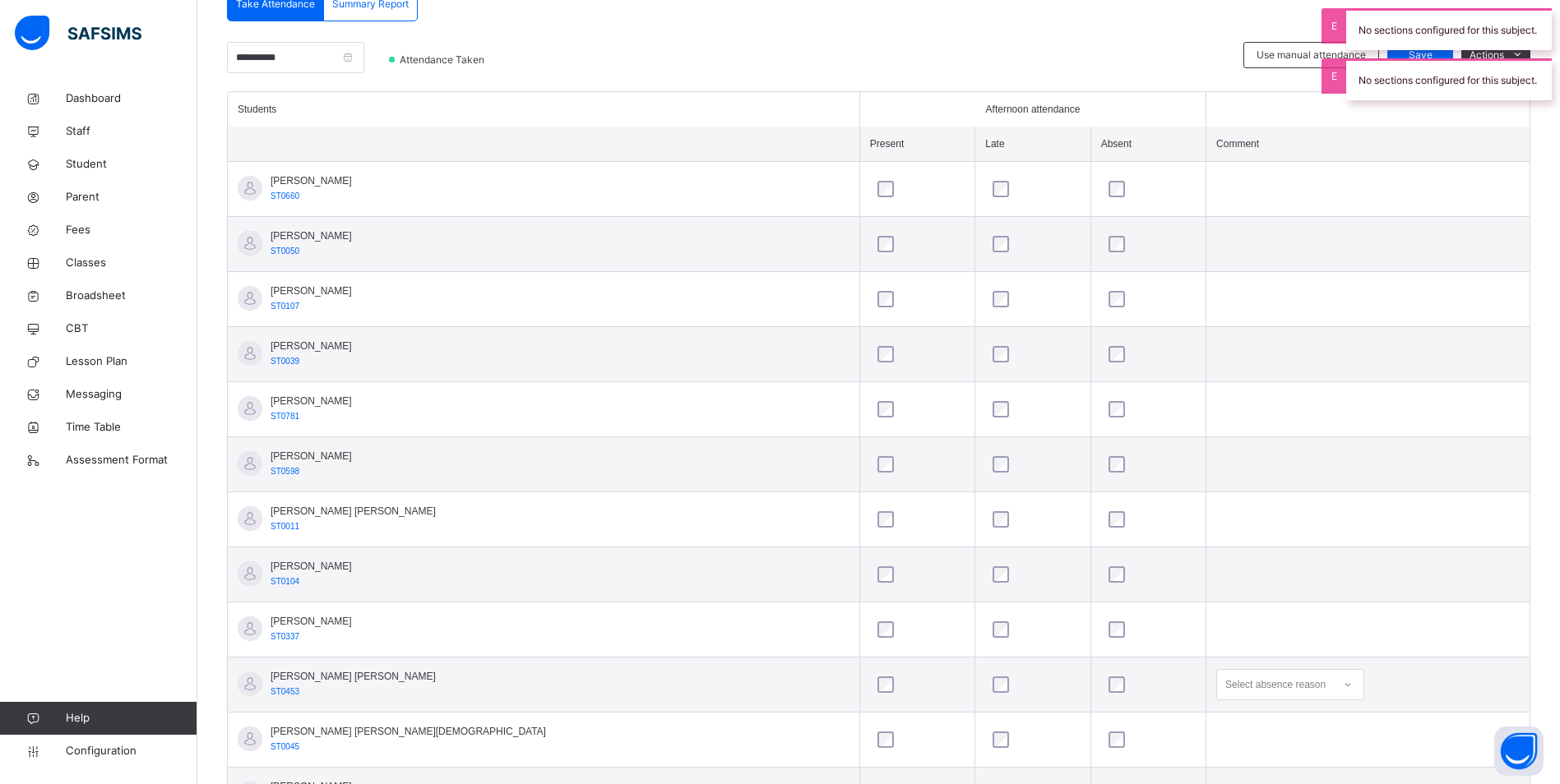
scroll to position [520, 0]
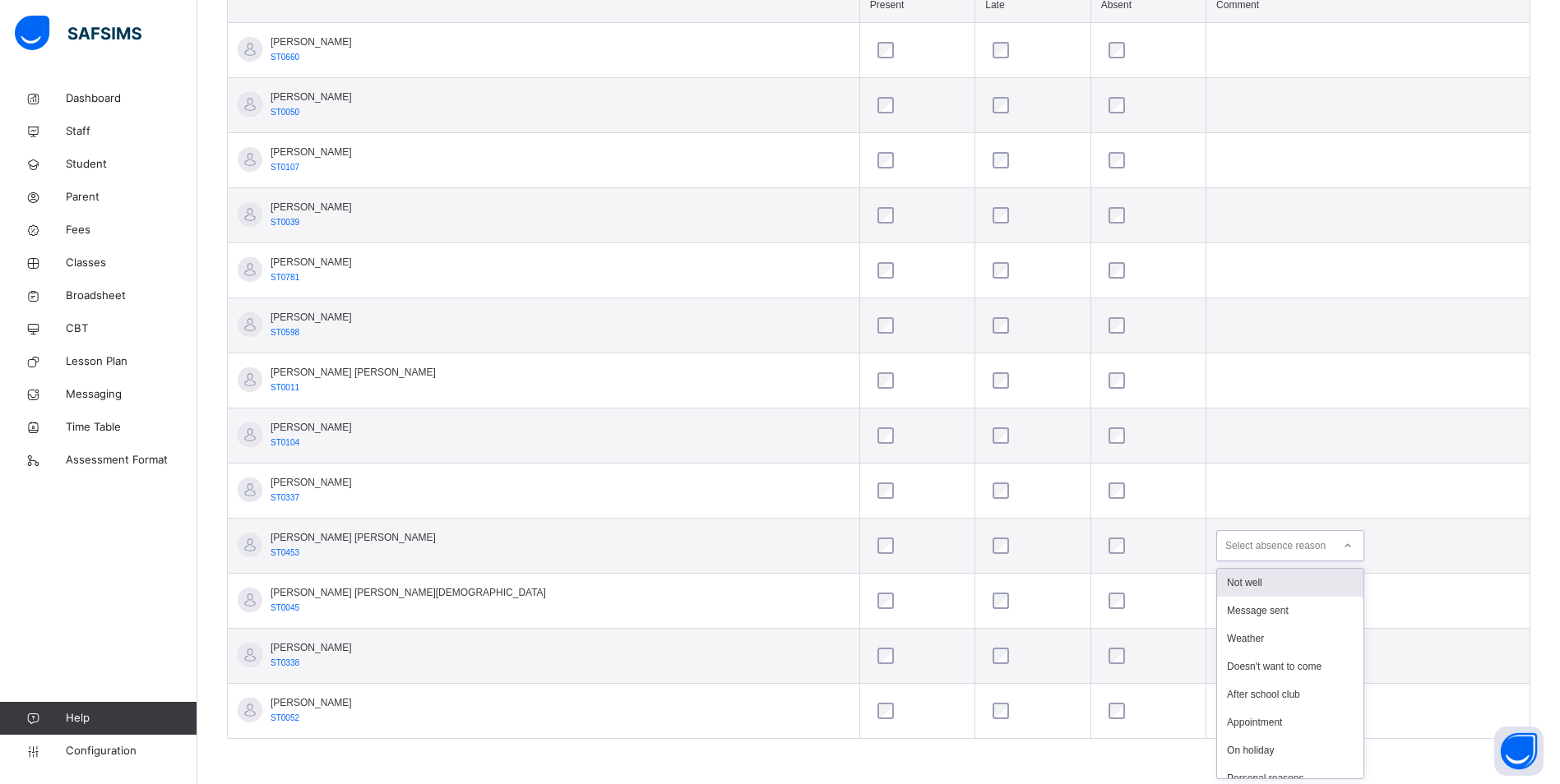
click at [1225, 549] on div "Select absence reason" at bounding box center [1275, 545] width 100 height 31
click at [1217, 582] on div "Not well" at bounding box center [1290, 582] width 146 height 28
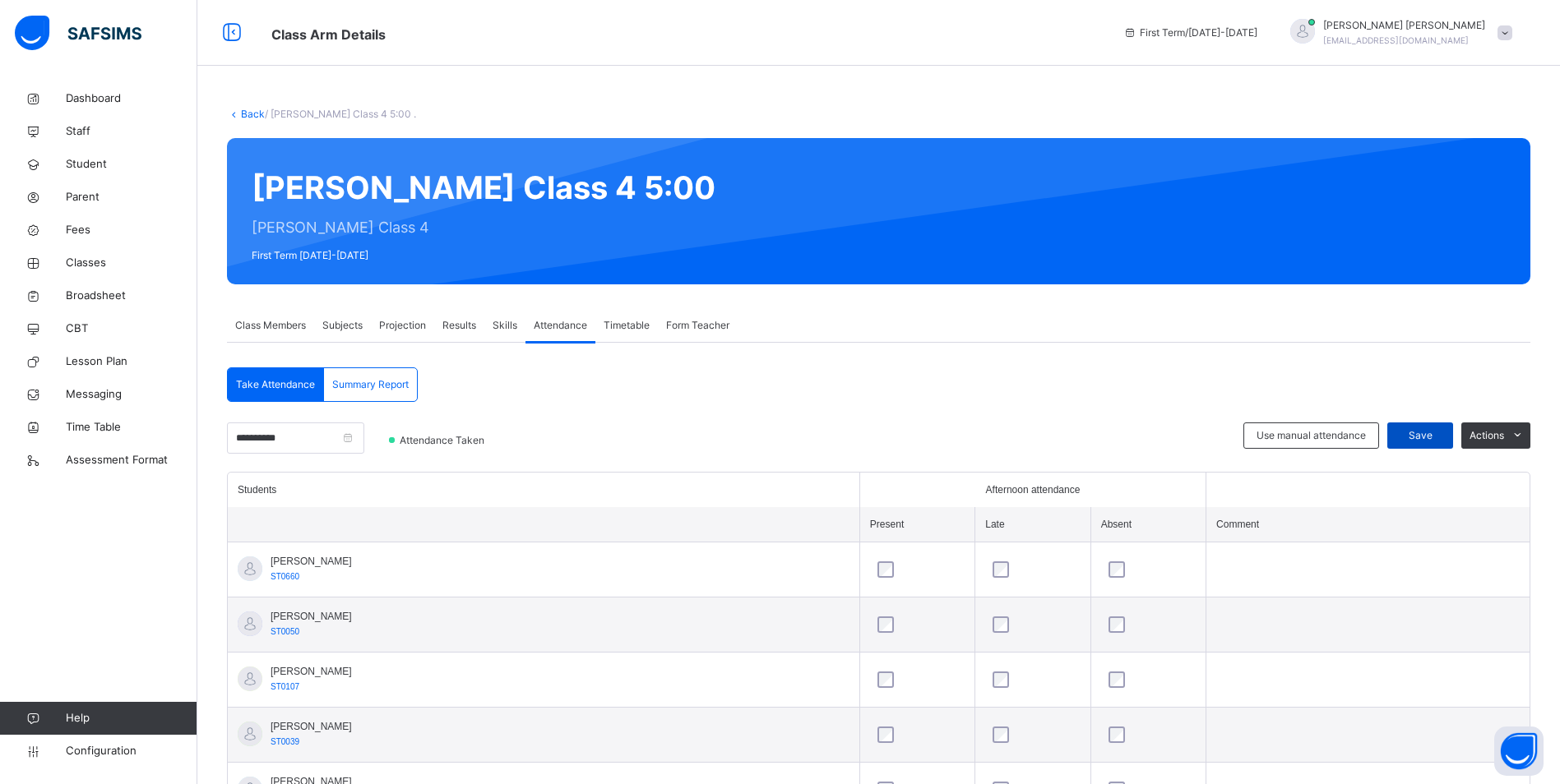
click at [1426, 444] on div "Save" at bounding box center [1420, 435] width 65 height 26
click at [75, 258] on span "Classes" at bounding box center [131, 263] width 132 height 16
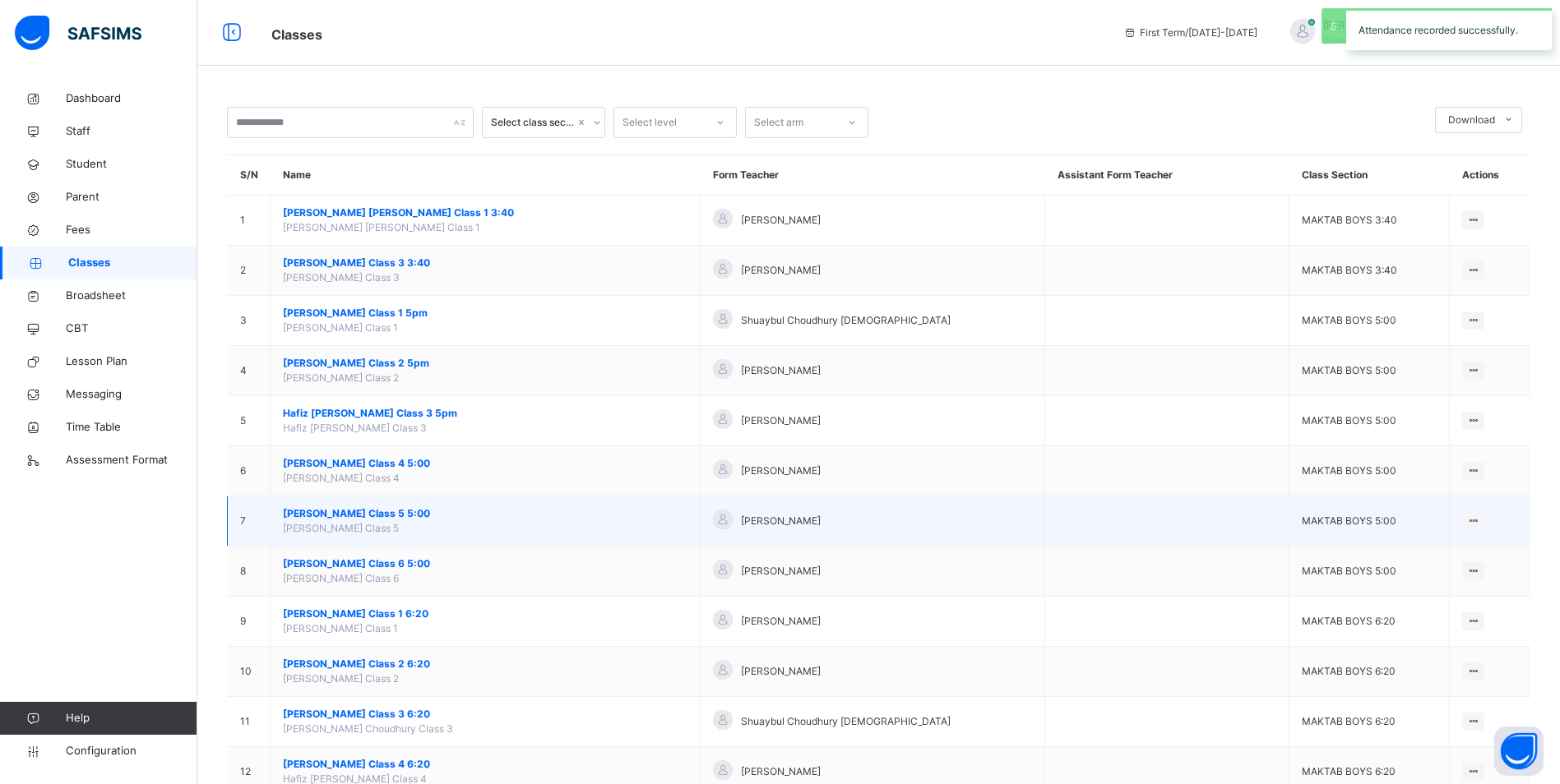
click at [362, 514] on span "[PERSON_NAME] Class 5 5:00" at bounding box center [486, 513] width 405 height 14
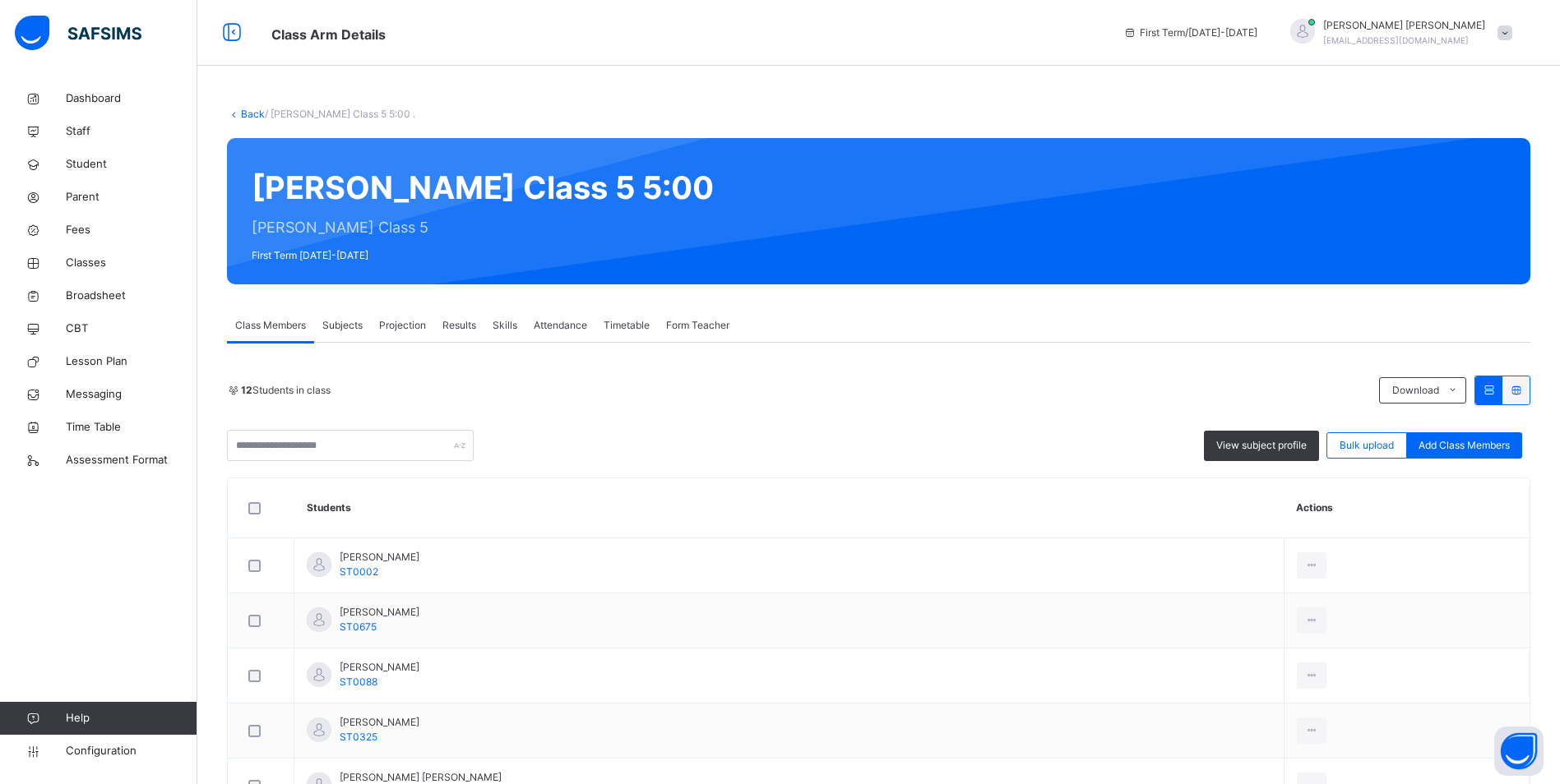
click at [571, 329] on span "Attendance" at bounding box center [560, 325] width 54 height 14
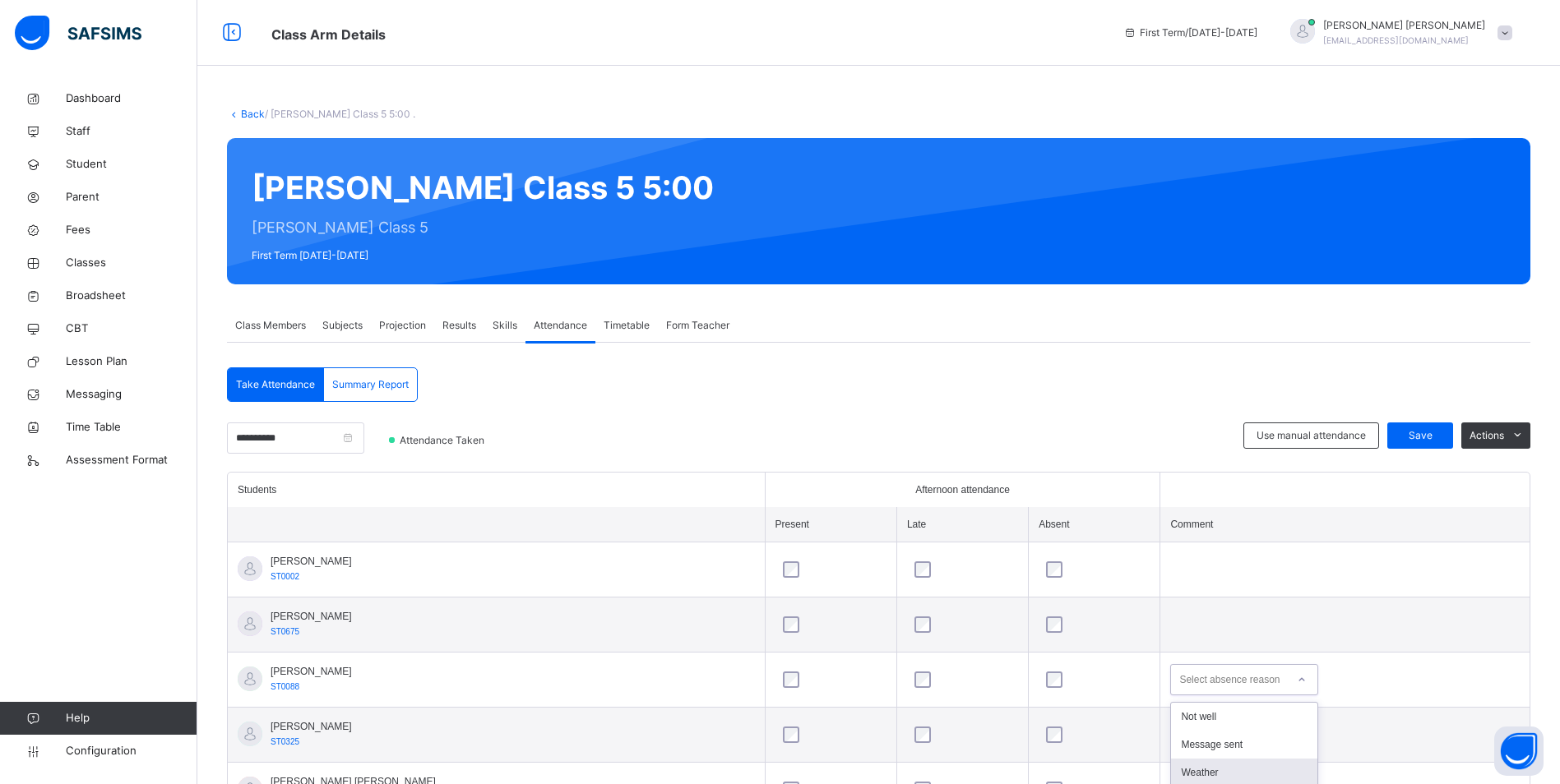
click at [1200, 681] on div "option Weather focused, 3 of 13. 13 results available. Use Up and Down to choos…" at bounding box center [1244, 679] width 148 height 31
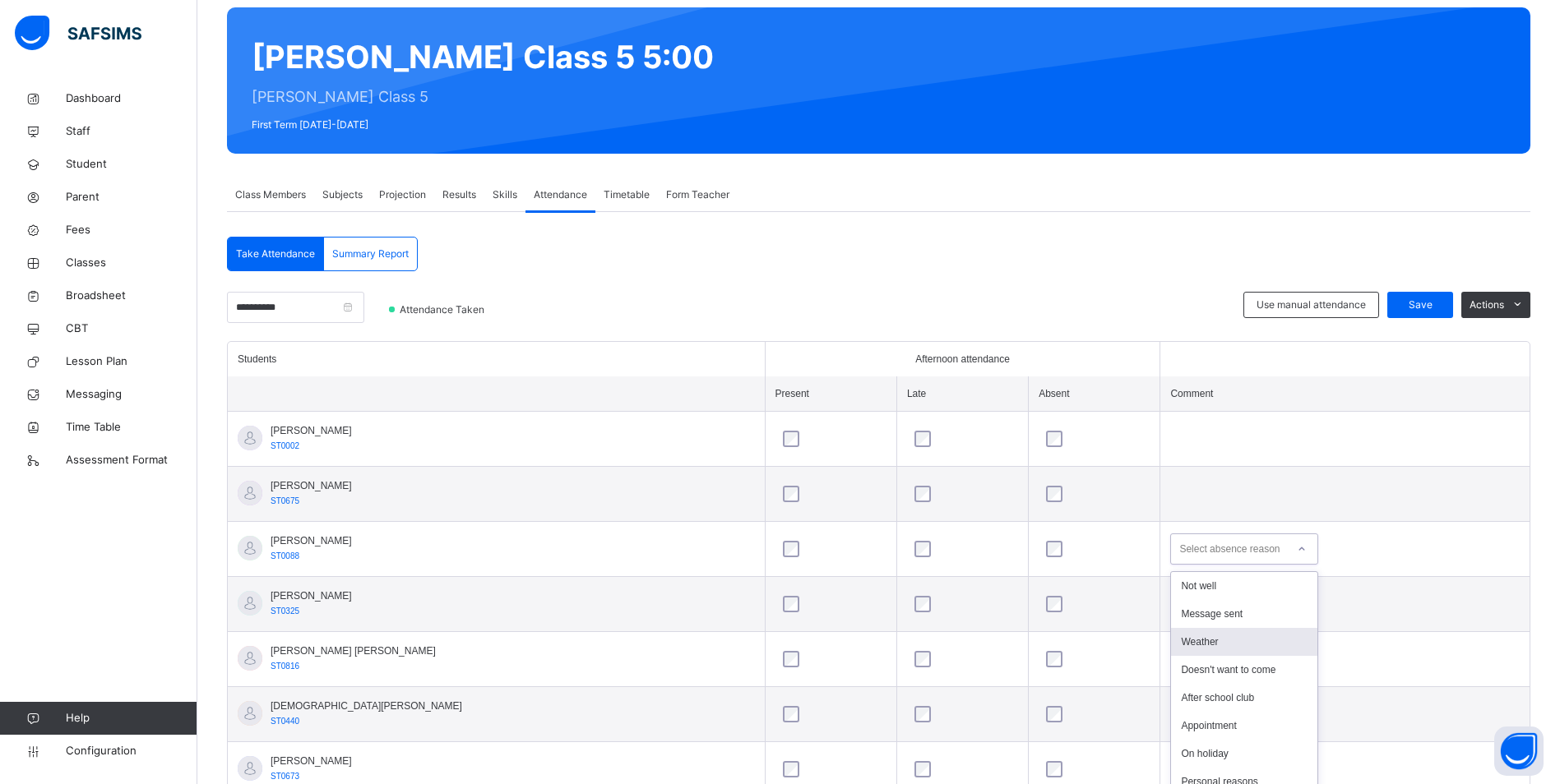
scroll to position [173, 0]
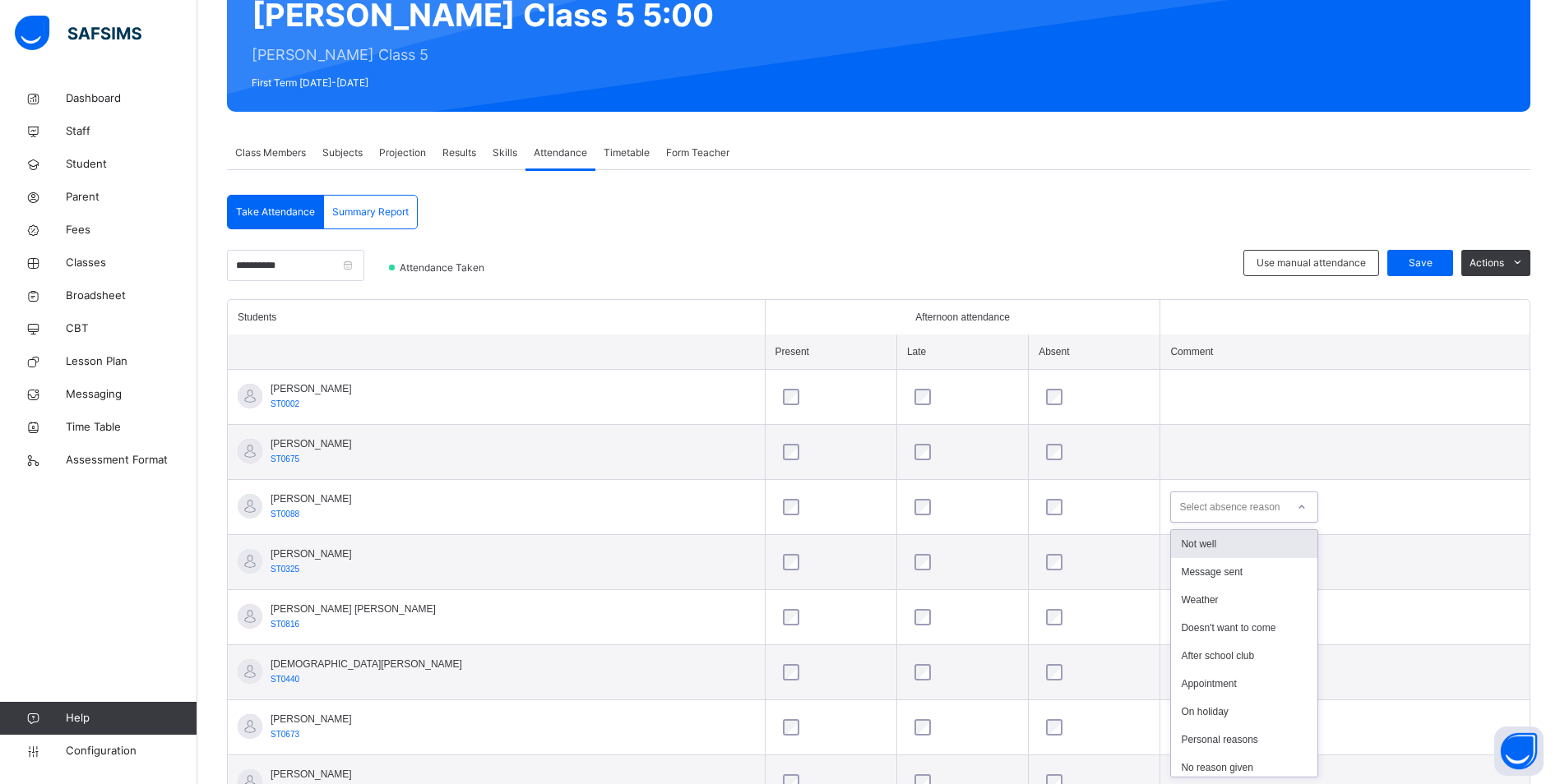
click at [1194, 544] on div "Not well" at bounding box center [1244, 543] width 146 height 28
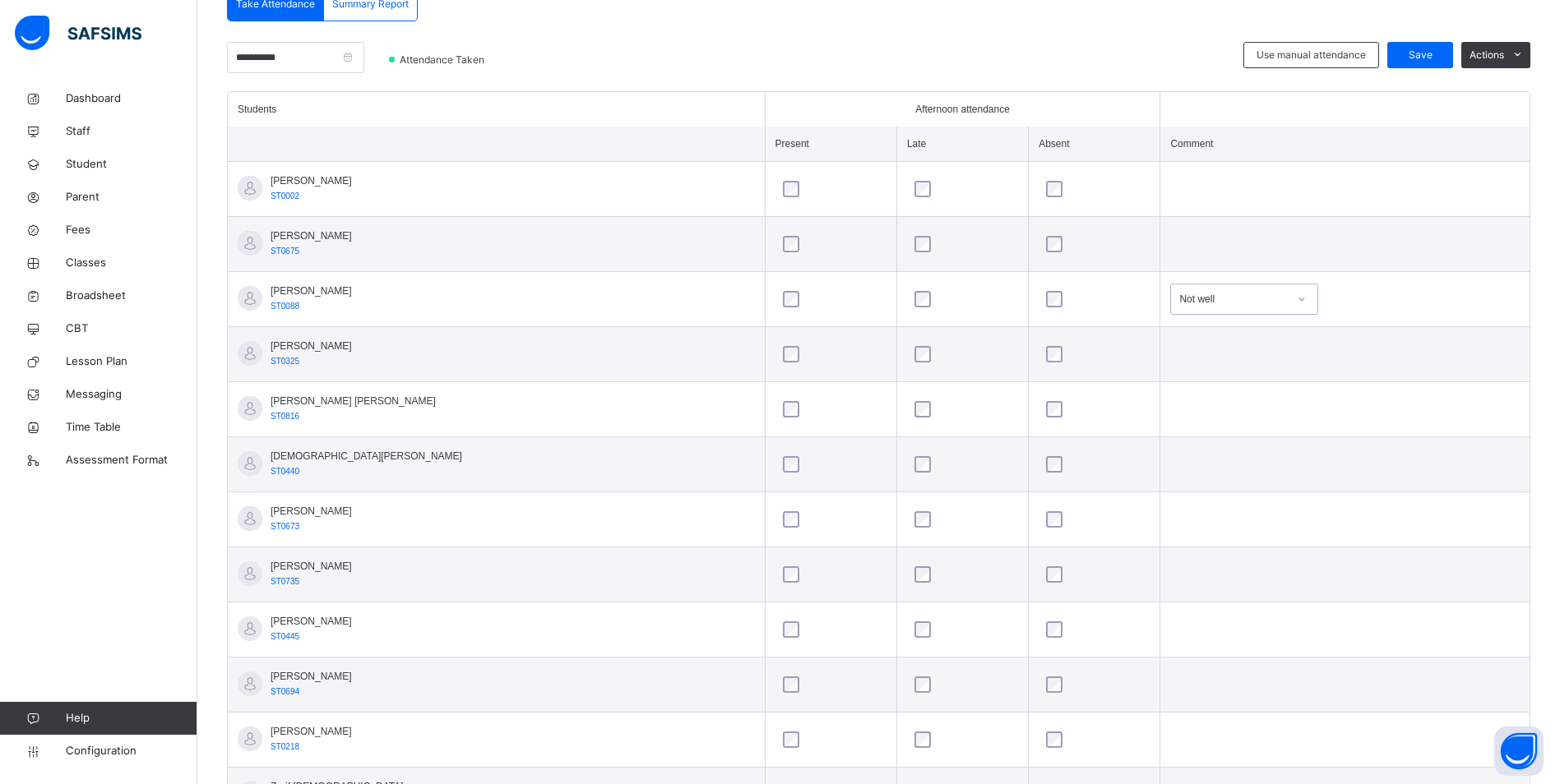
scroll to position [300, 0]
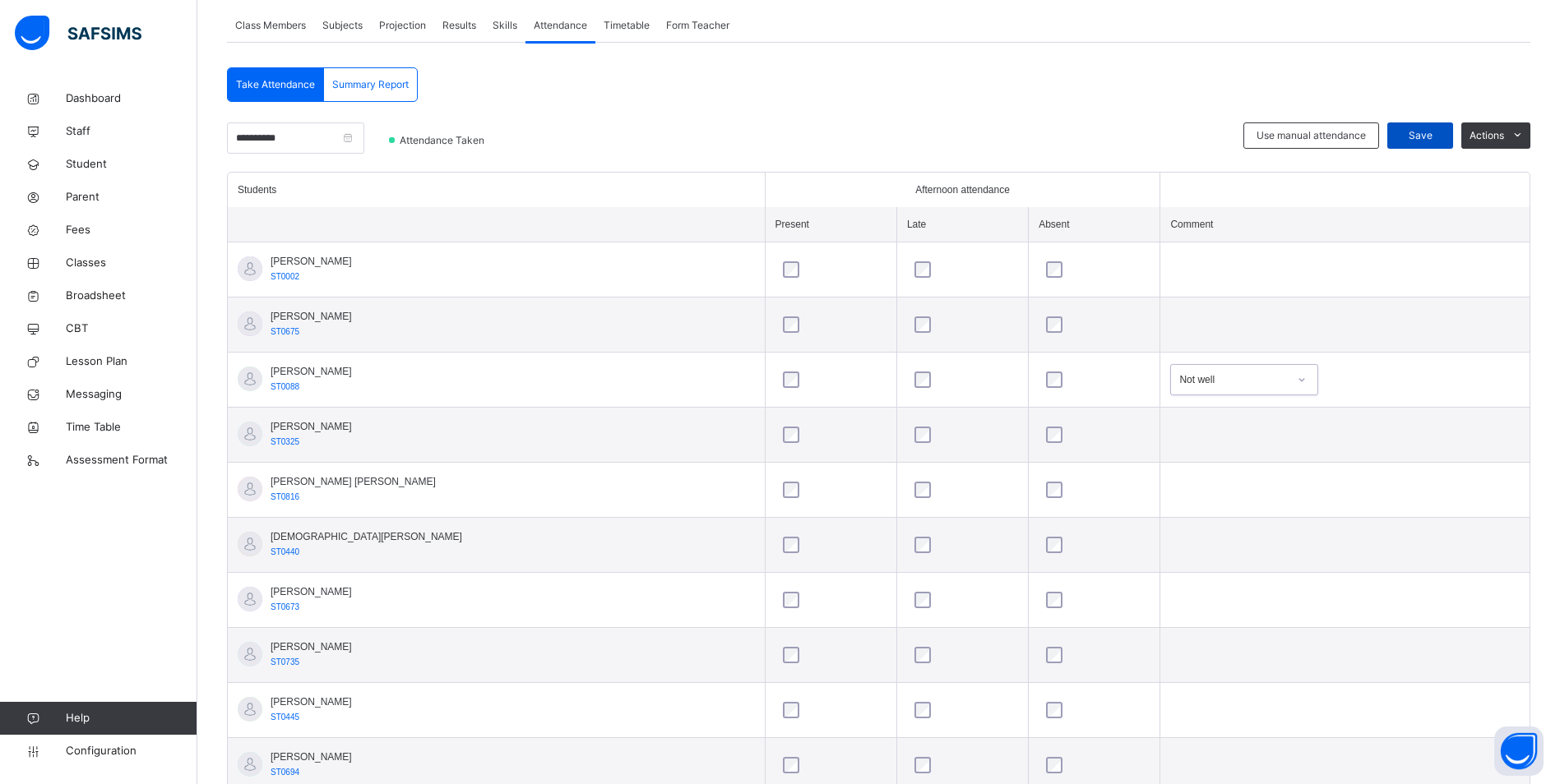
click at [1417, 132] on span "Save" at bounding box center [1420, 135] width 41 height 14
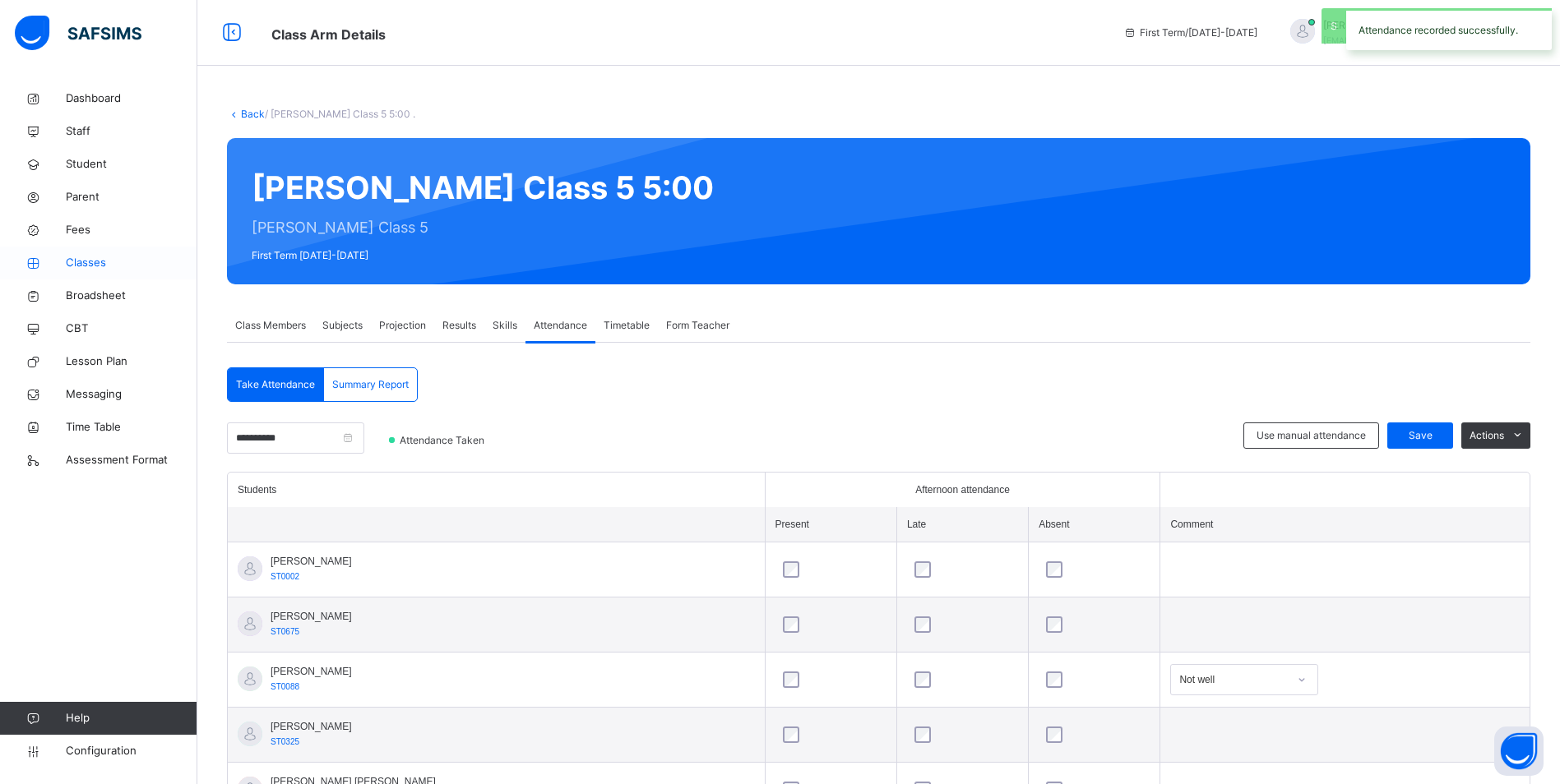
click at [88, 258] on span "Classes" at bounding box center [131, 263] width 132 height 16
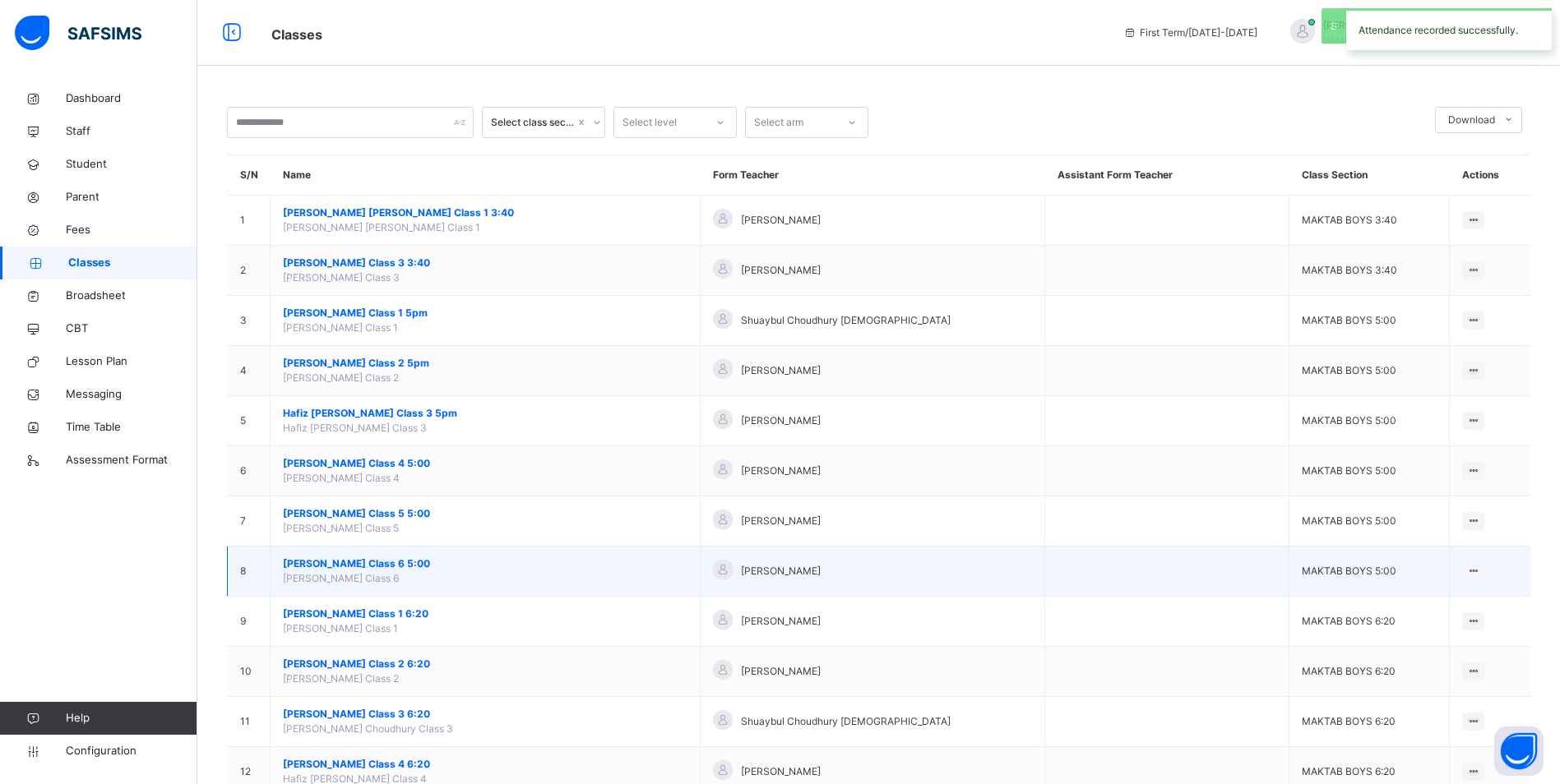
click at [370, 560] on span "[PERSON_NAME] Class 6 5:00" at bounding box center [486, 563] width 405 height 14
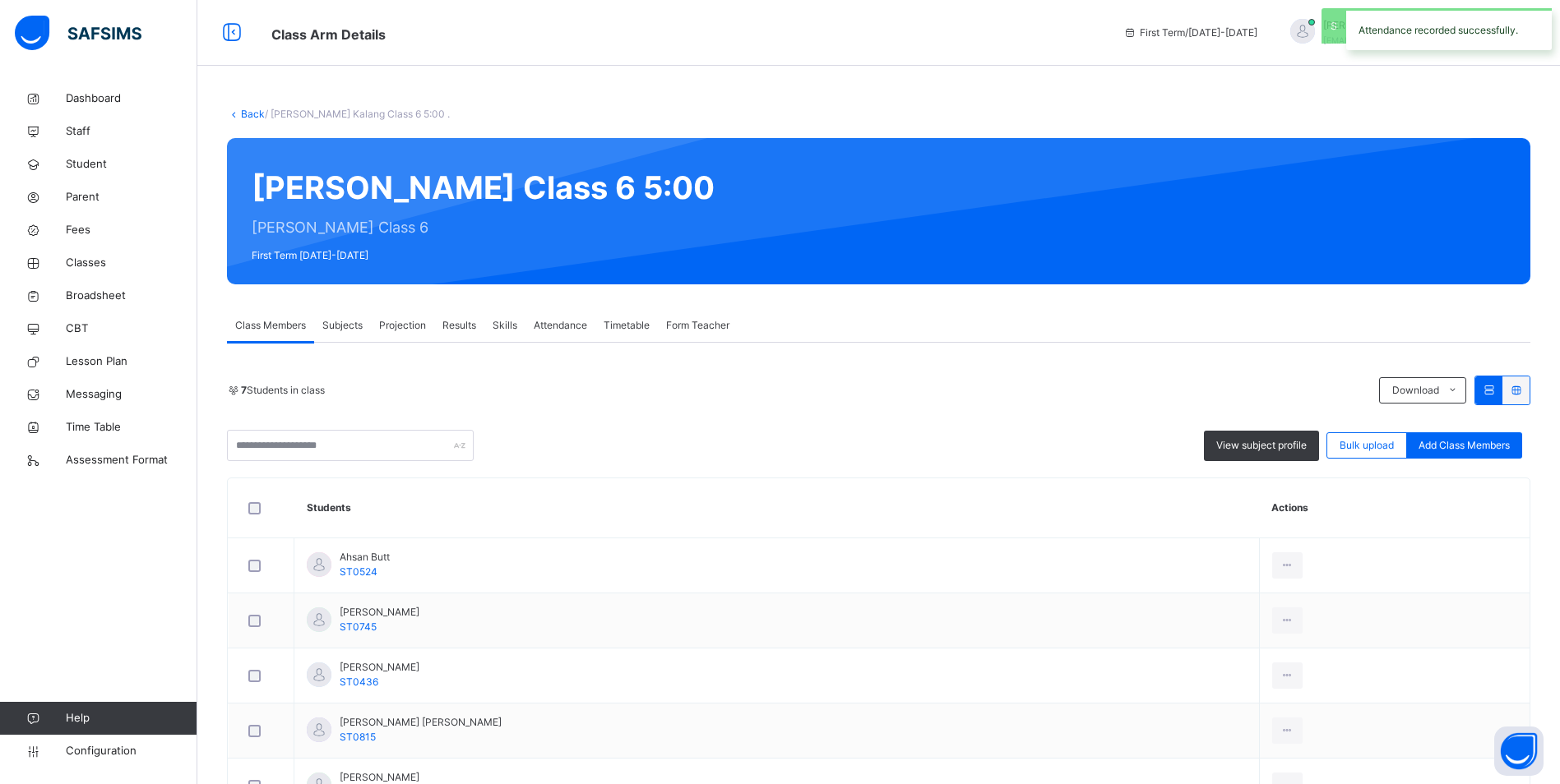
click at [574, 323] on span "Attendance" at bounding box center [560, 325] width 54 height 14
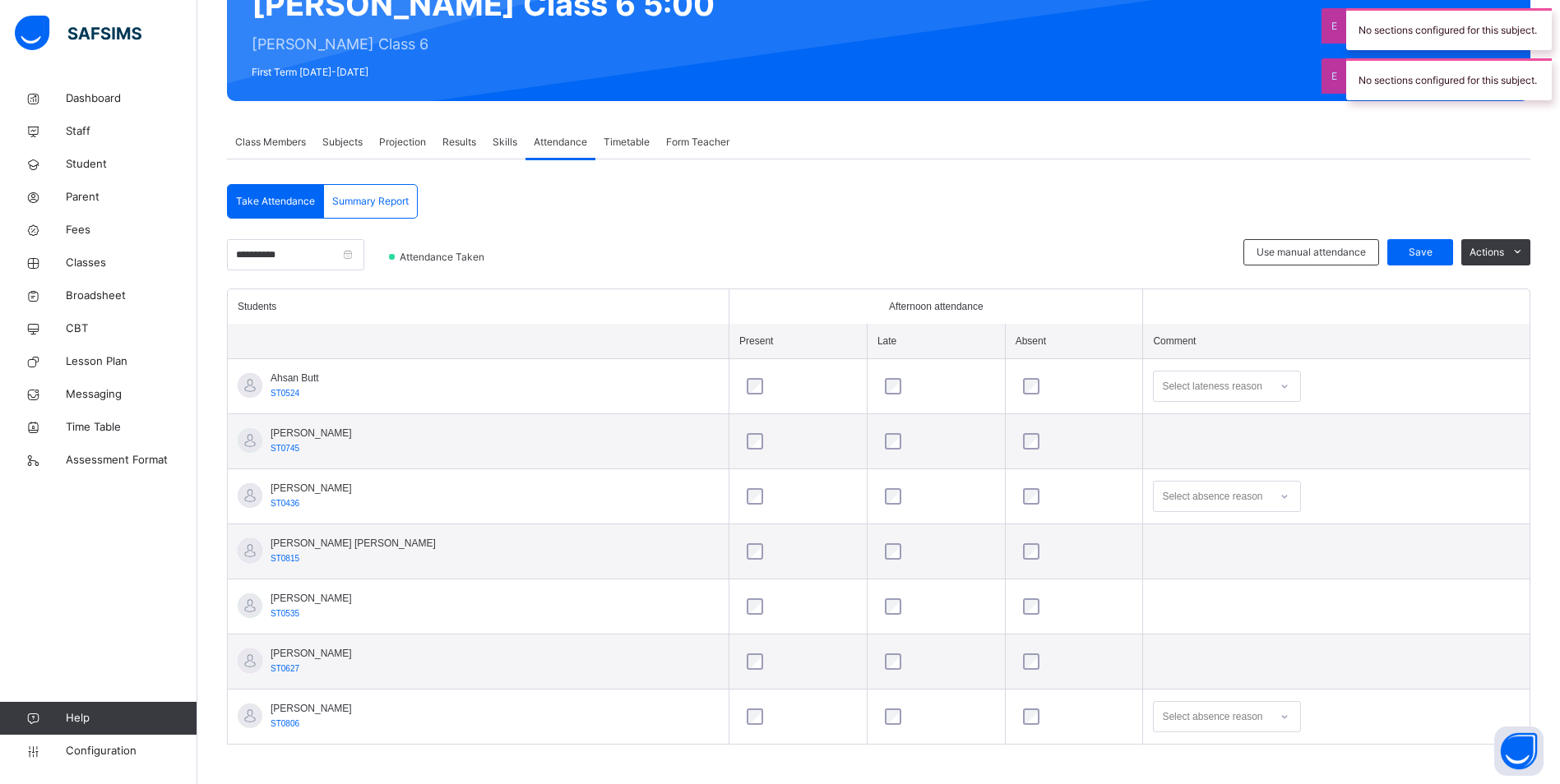
scroll to position [189, 0]
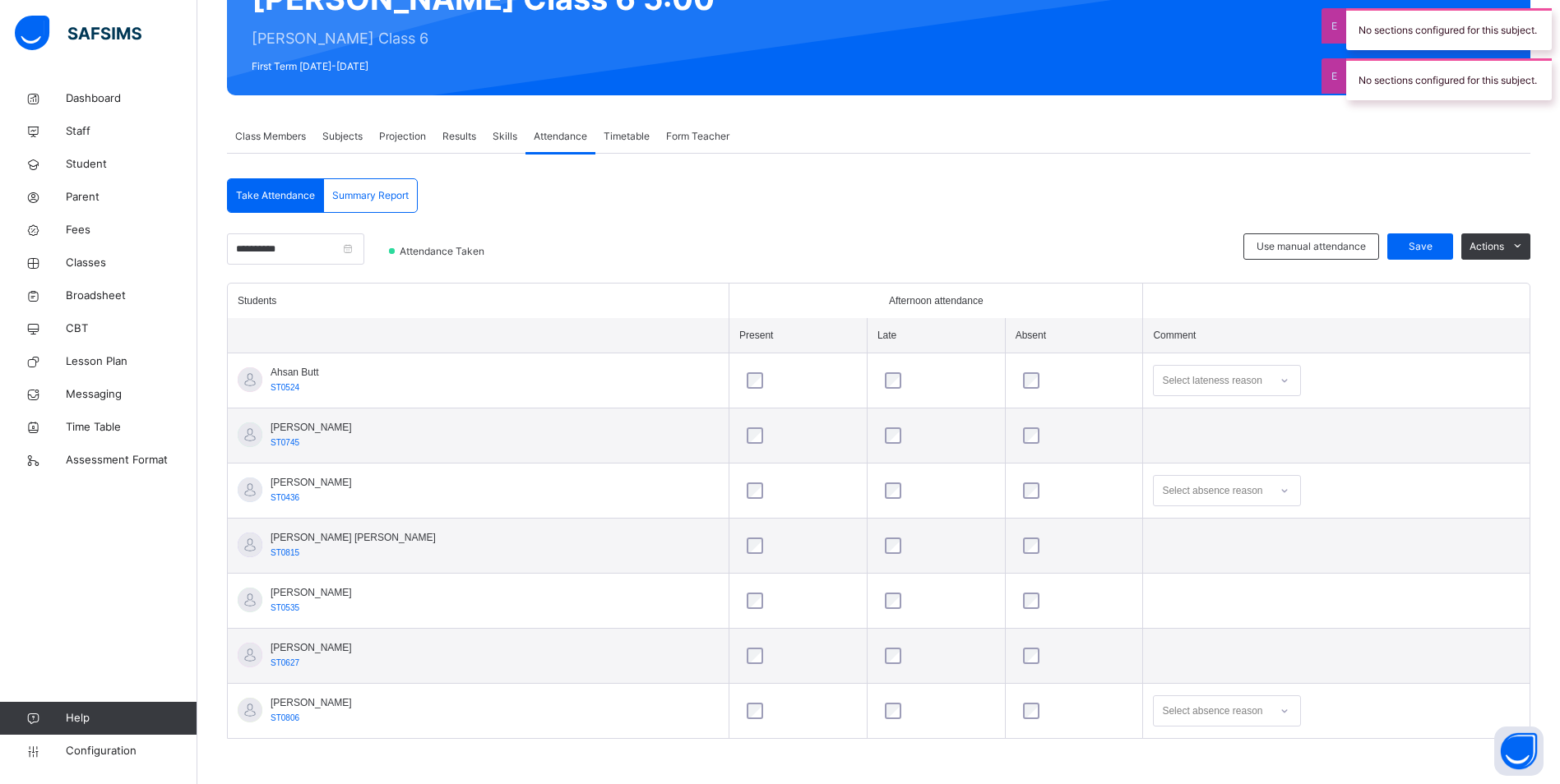
click at [1222, 714] on div "Select absence reason" at bounding box center [1227, 711] width 148 height 31
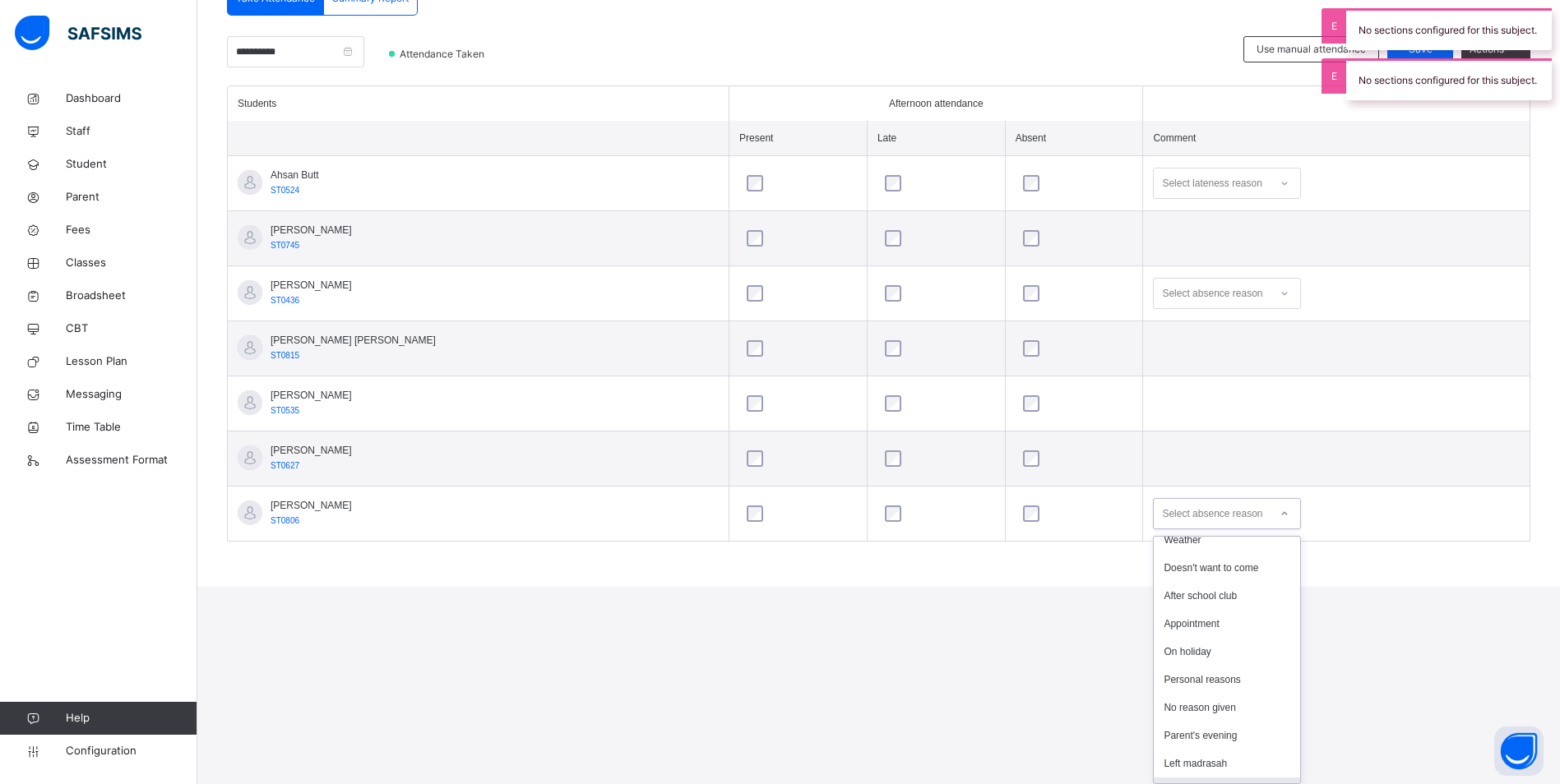
scroll to position [116, 0]
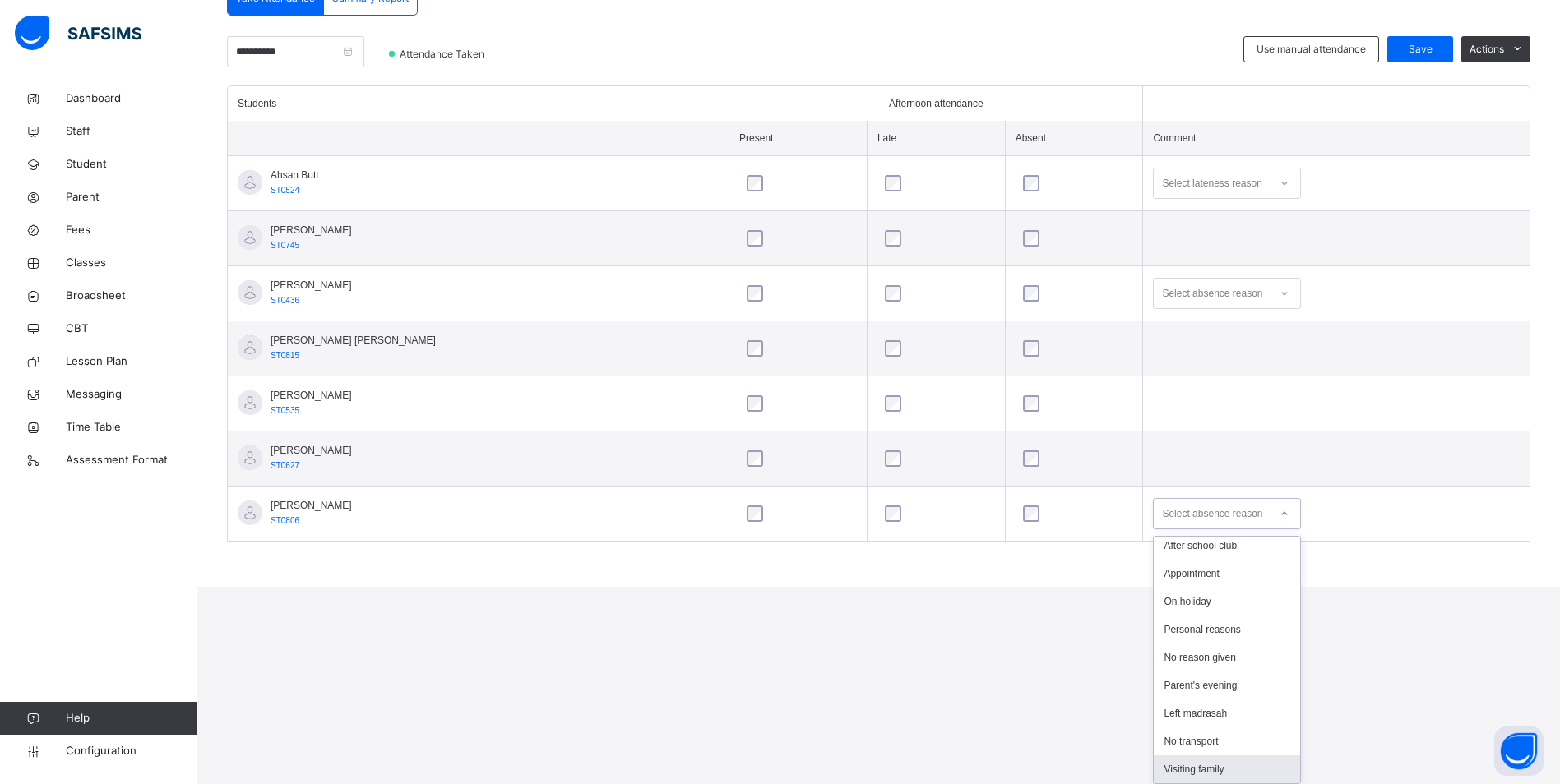
click at [1195, 760] on div "Visiting family" at bounding box center [1227, 769] width 146 height 28
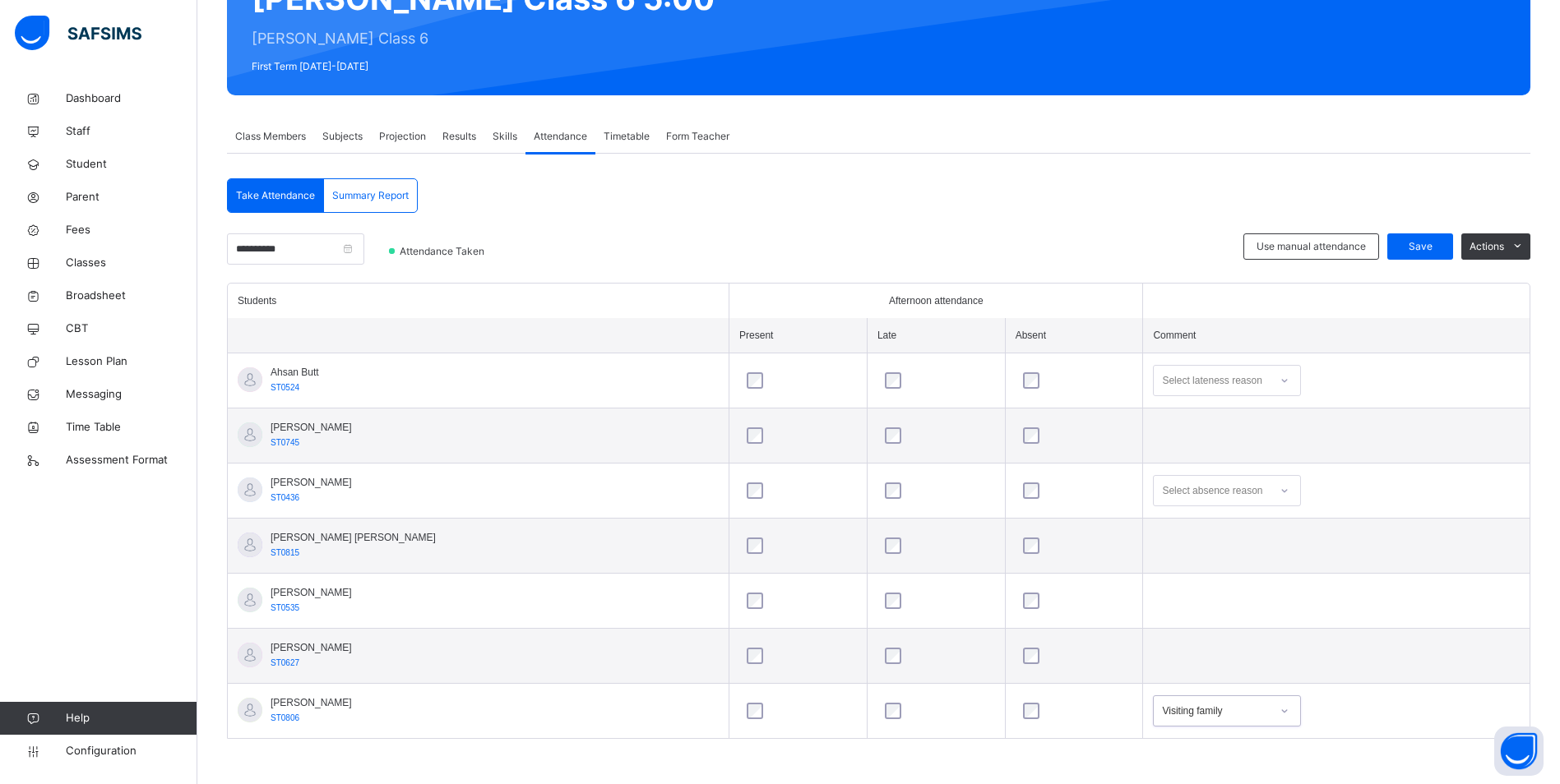
scroll to position [189, 0]
click at [1416, 235] on div "Save" at bounding box center [1420, 247] width 65 height 26
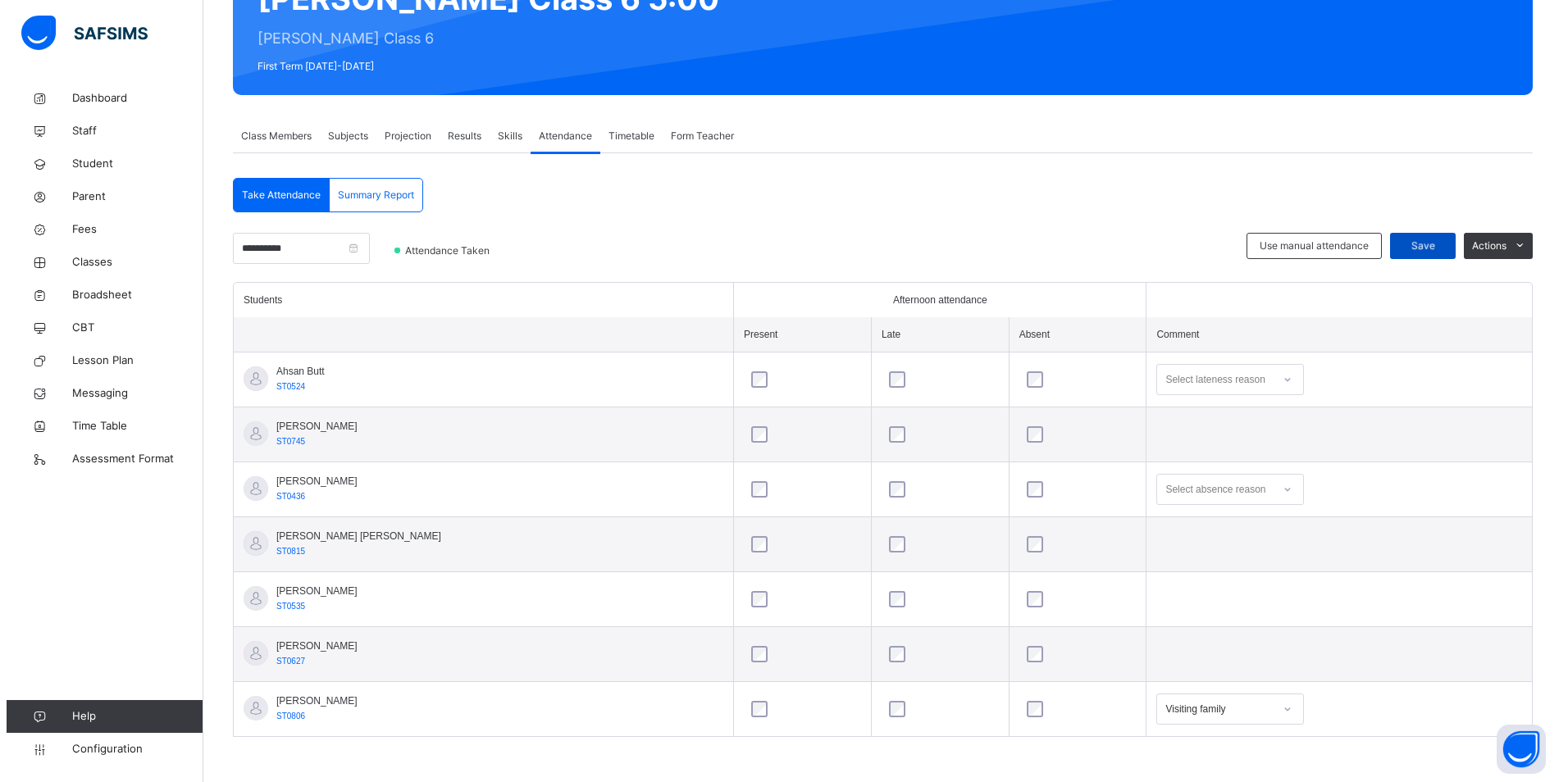
scroll to position [0, 0]
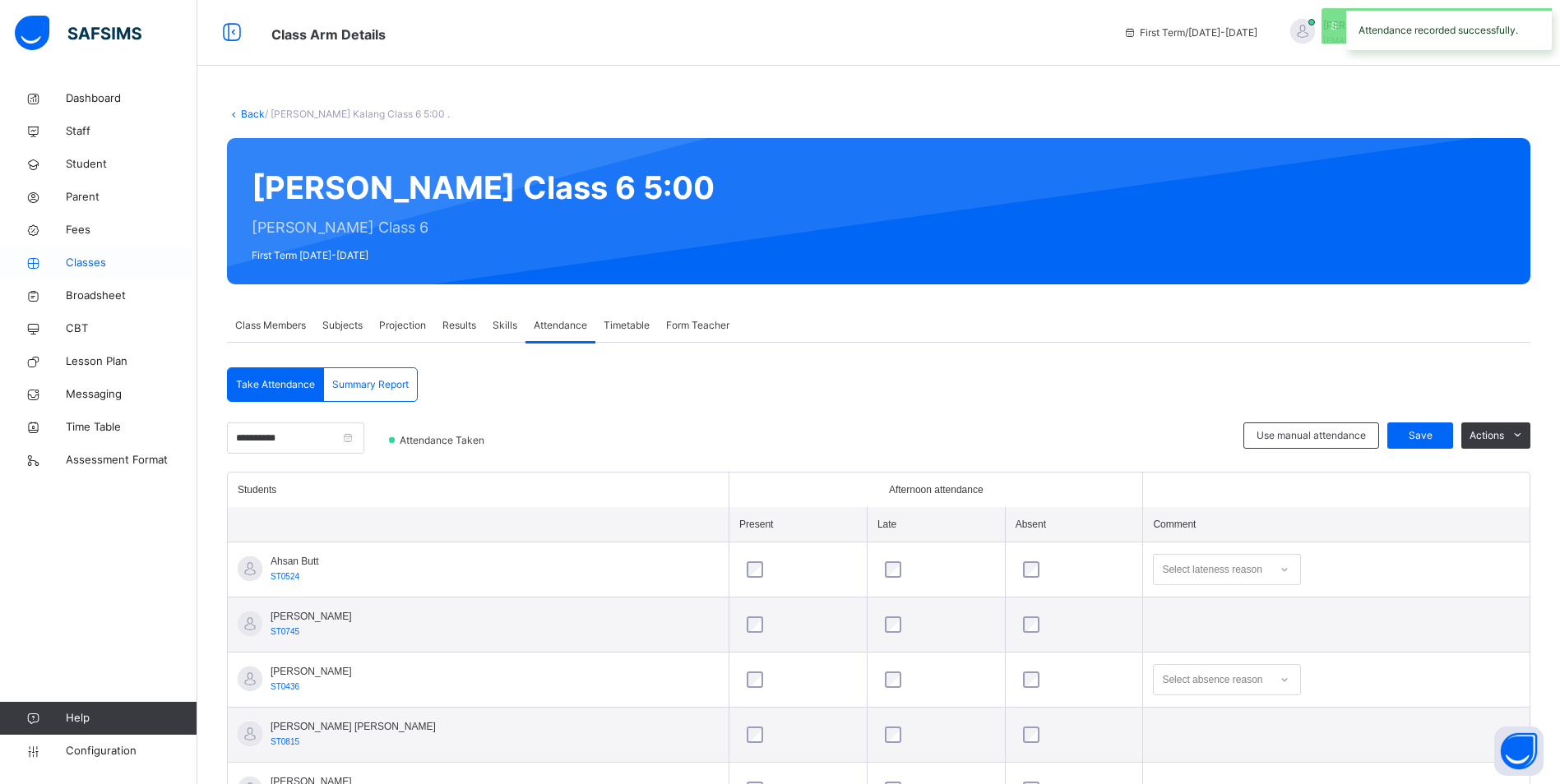
click at [103, 258] on span "Classes" at bounding box center [131, 263] width 132 height 16
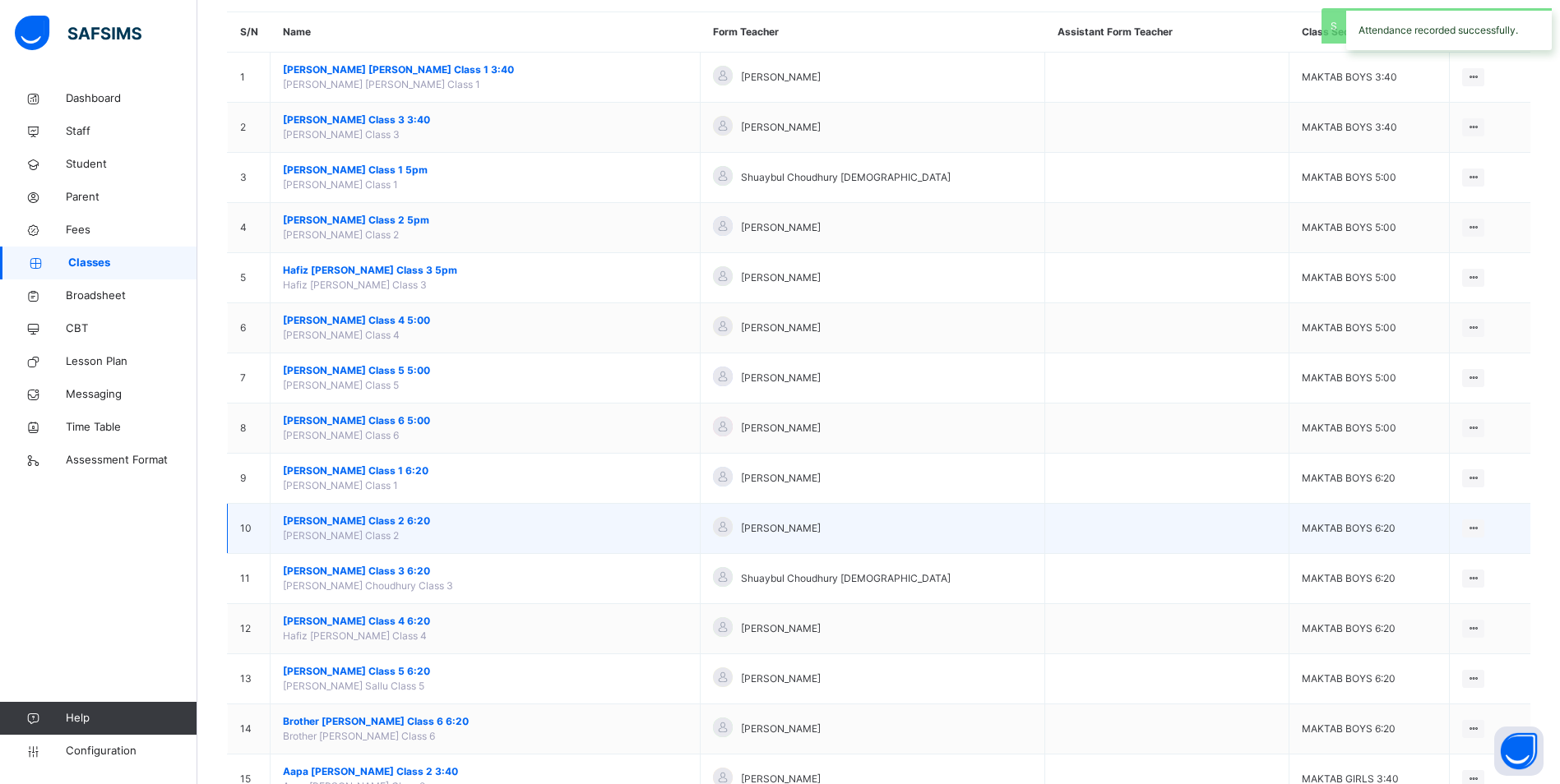
scroll to position [164, 0]
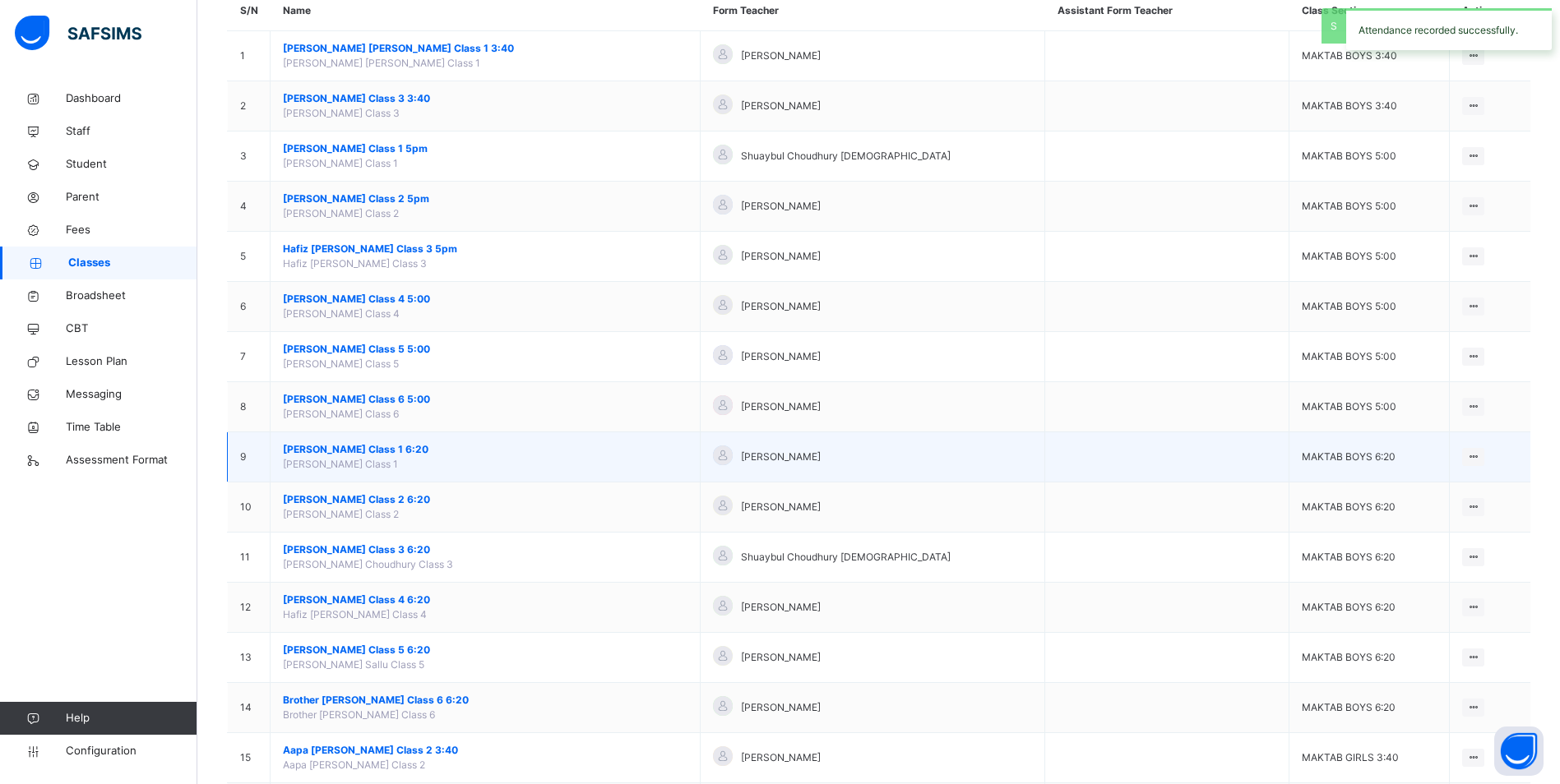
click at [347, 450] on span "[PERSON_NAME] Class 1 6:20" at bounding box center [486, 449] width 405 height 14
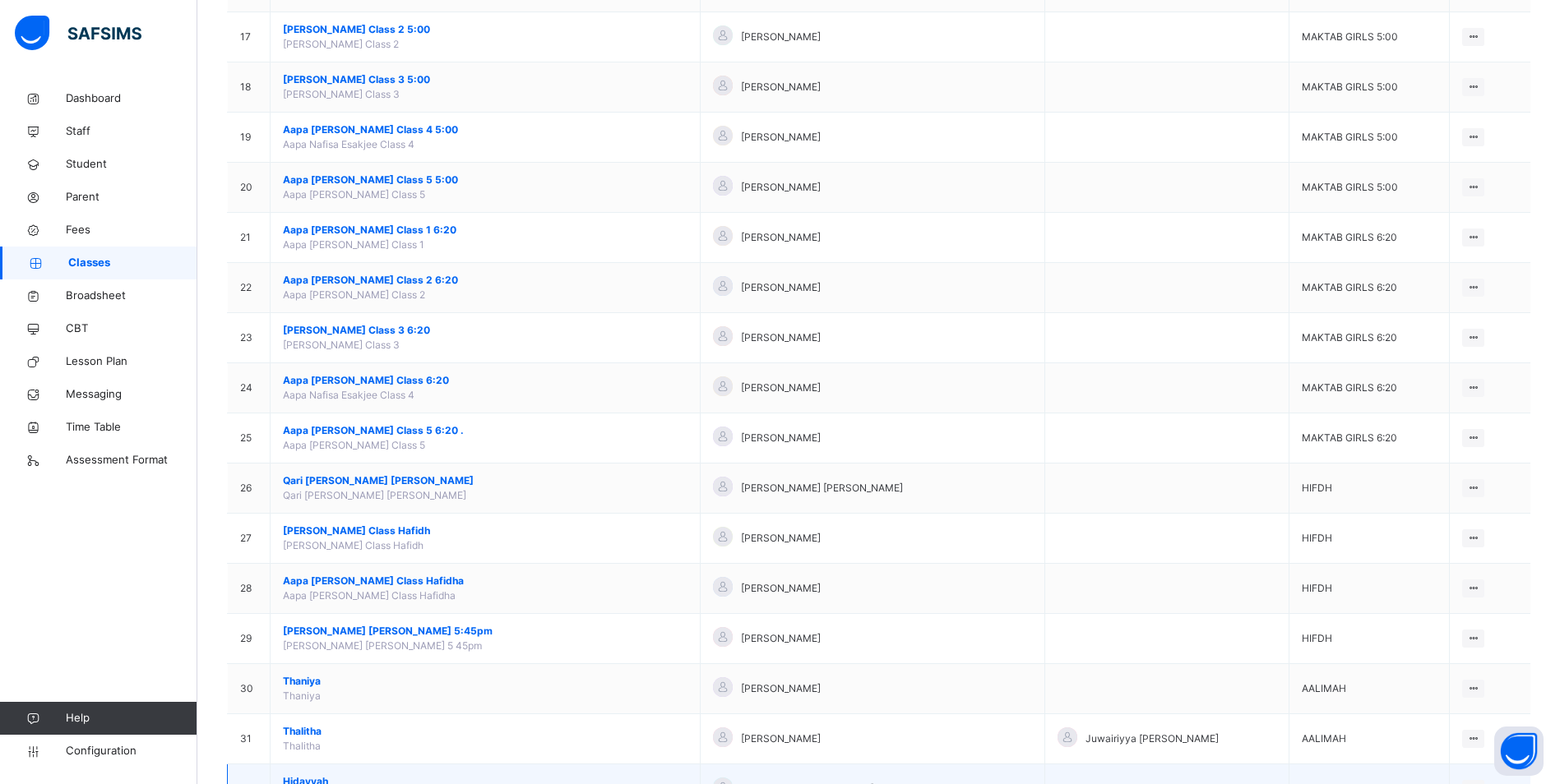
scroll to position [1207, 0]
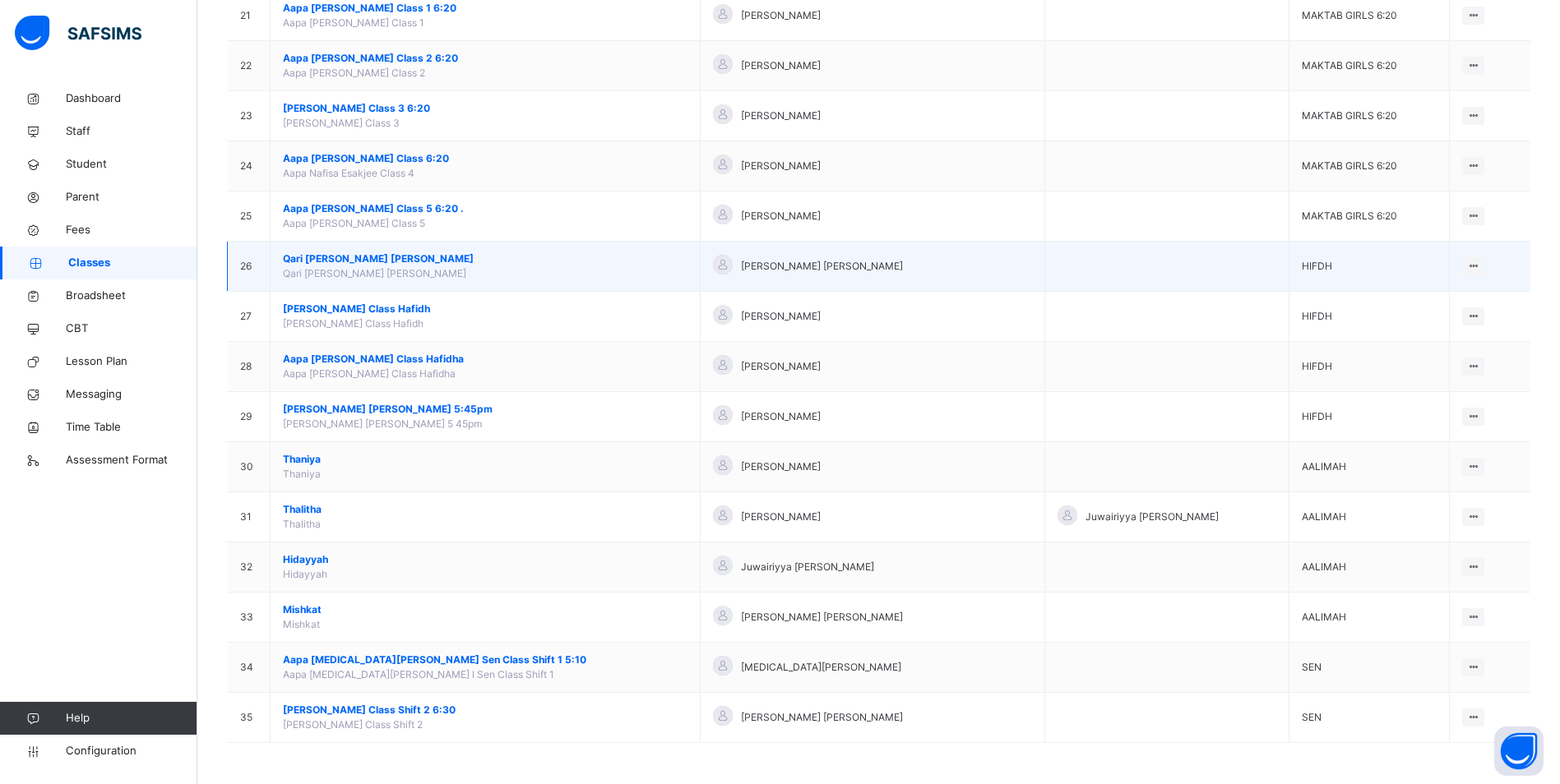
click at [356, 258] on span "Qari [PERSON_NAME] [PERSON_NAME]" at bounding box center [486, 258] width 405 height 14
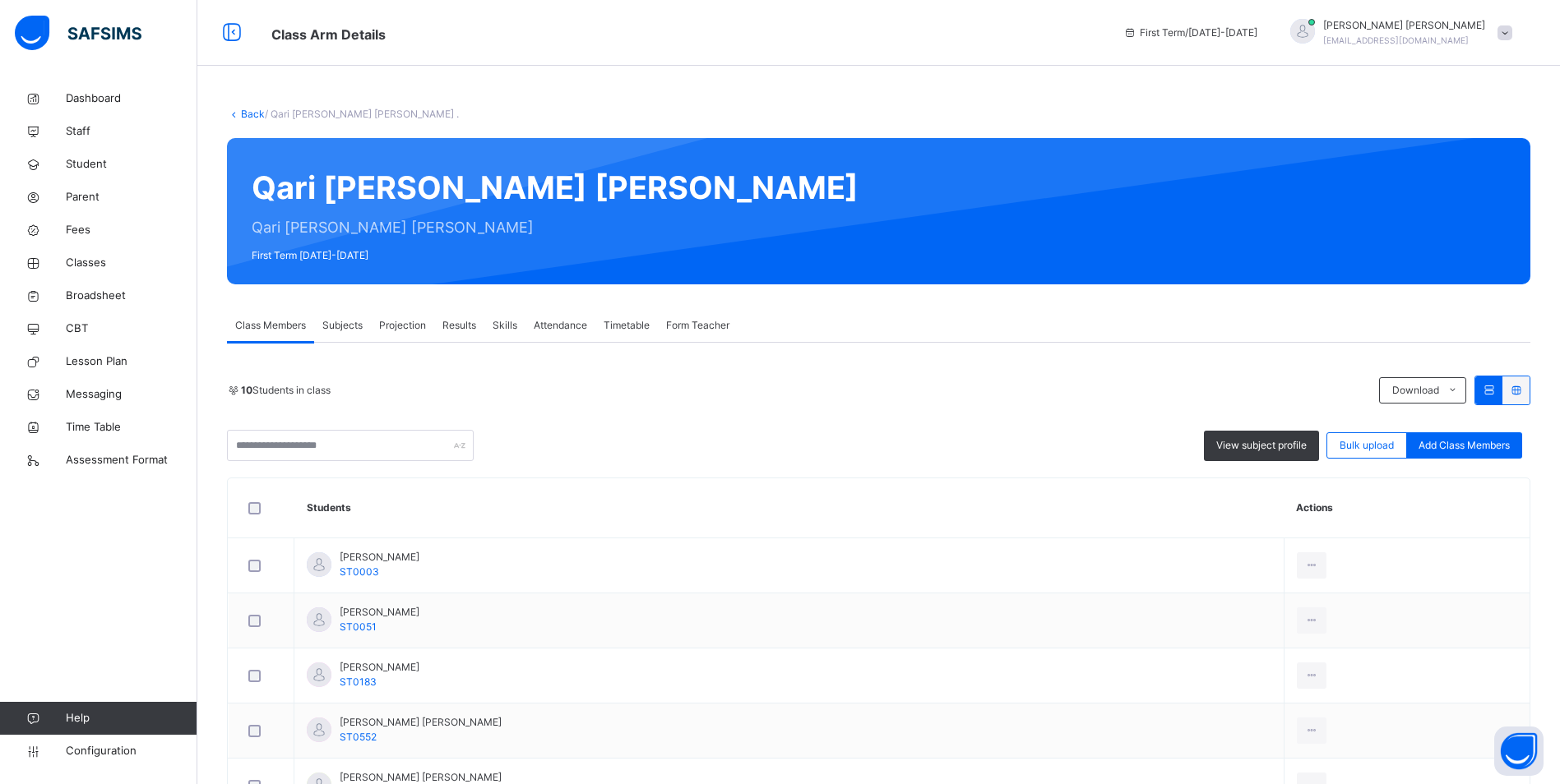
click at [572, 321] on span "Attendance" at bounding box center [560, 325] width 54 height 14
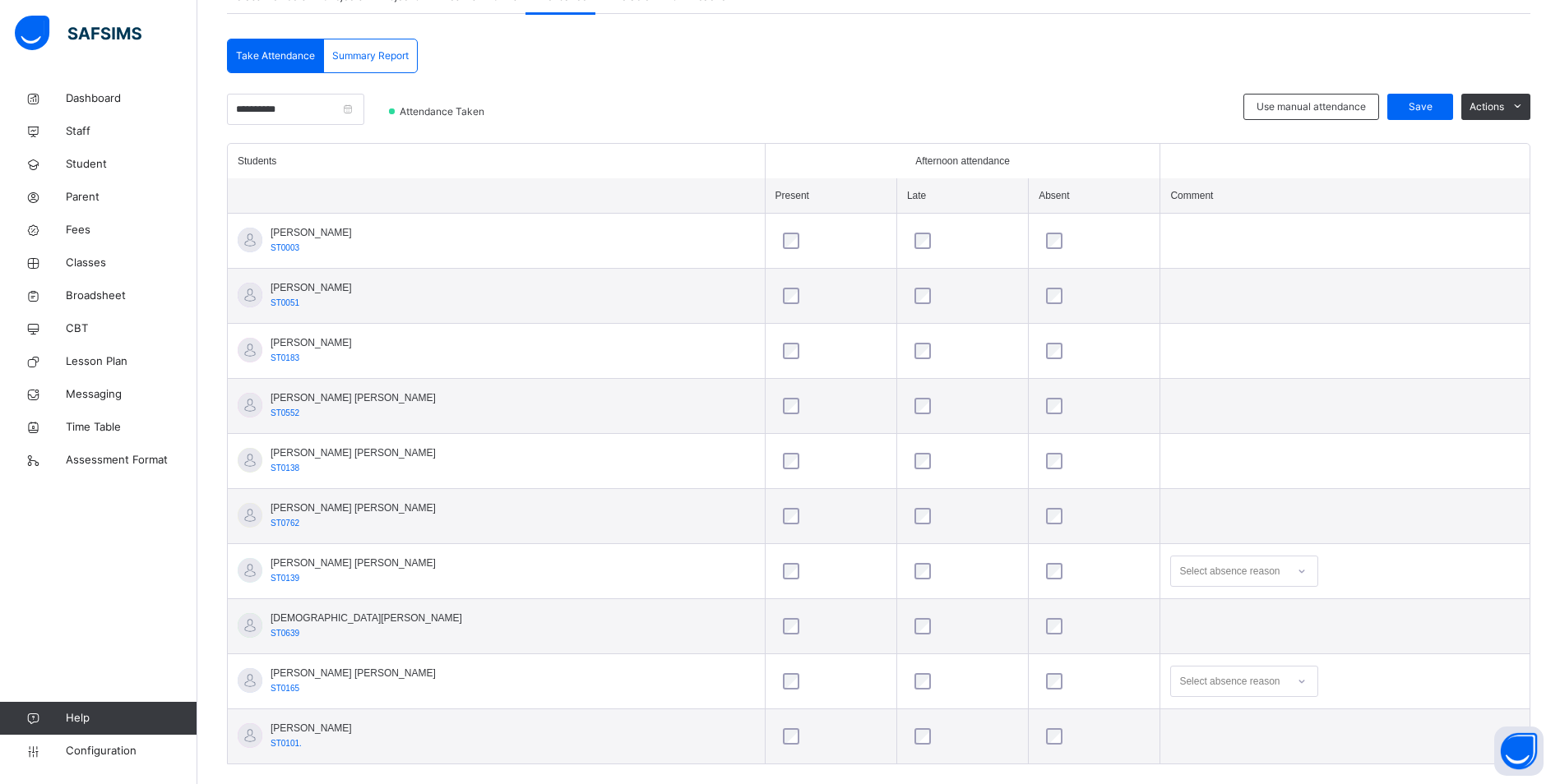
scroll to position [355, 0]
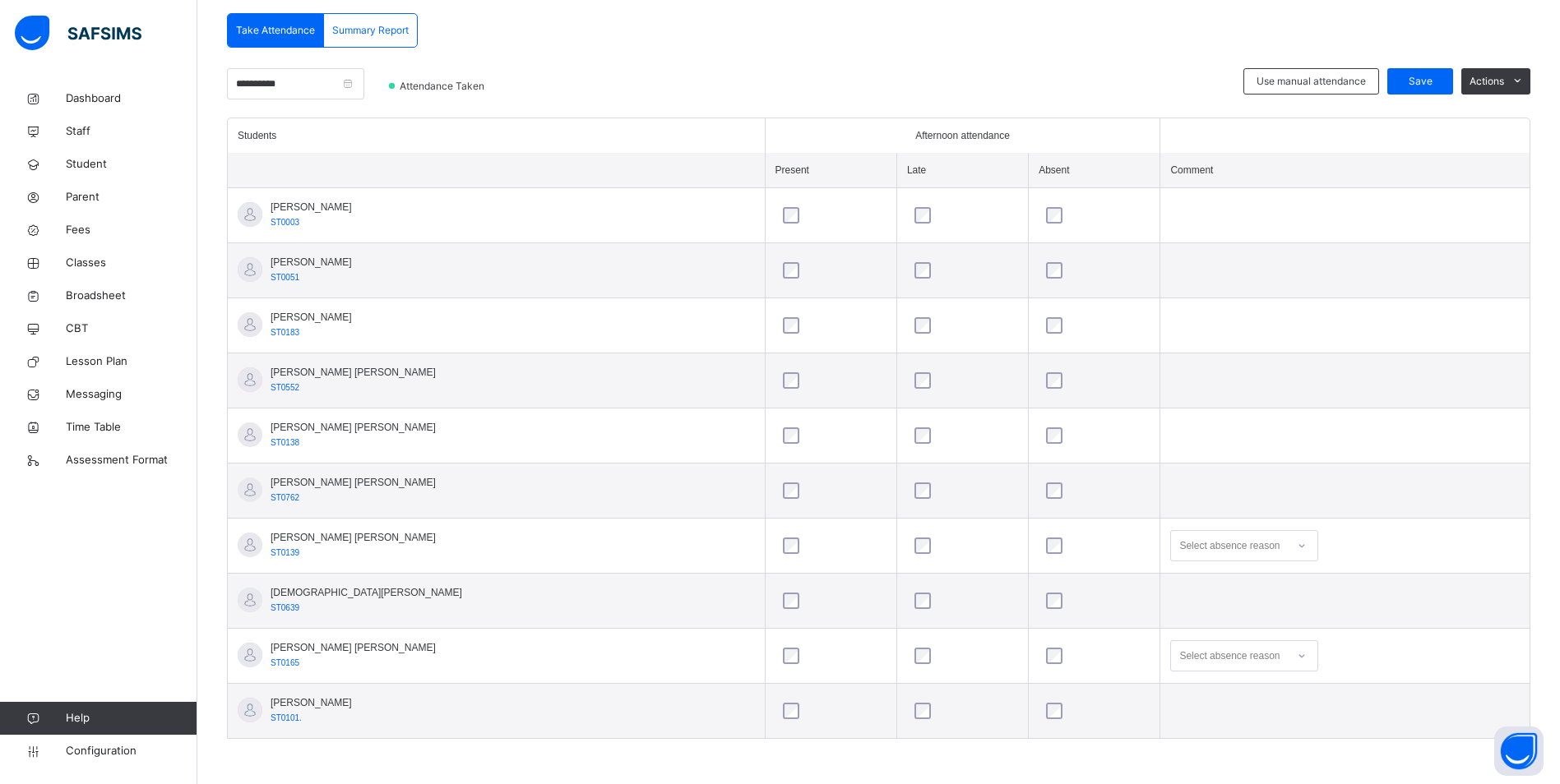
click at [1210, 561] on div "Select absence reason" at bounding box center [1244, 545] width 148 height 31
click at [1197, 613] on div "Message sent" at bounding box center [1244, 611] width 146 height 28
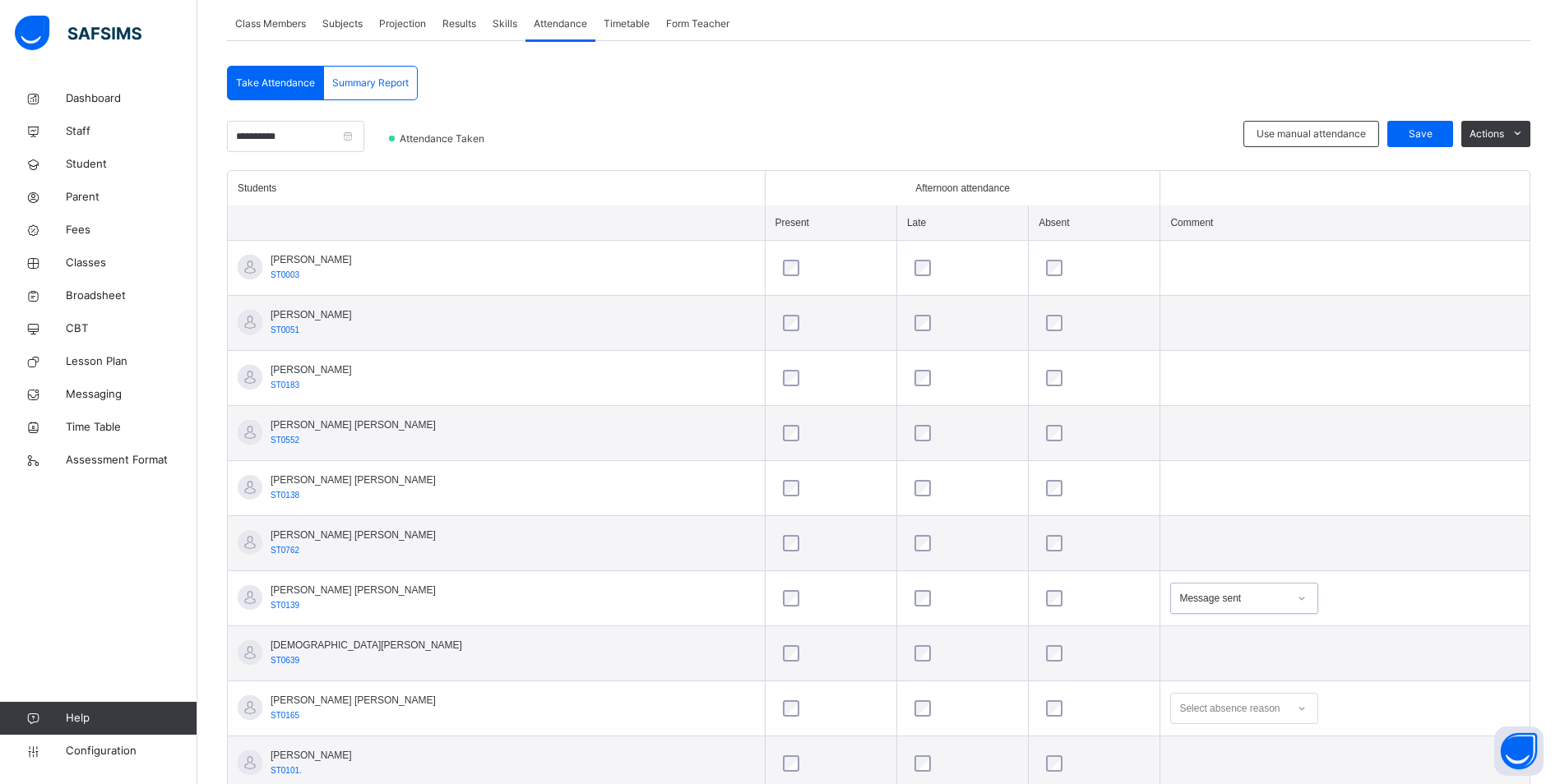
scroll to position [272, 0]
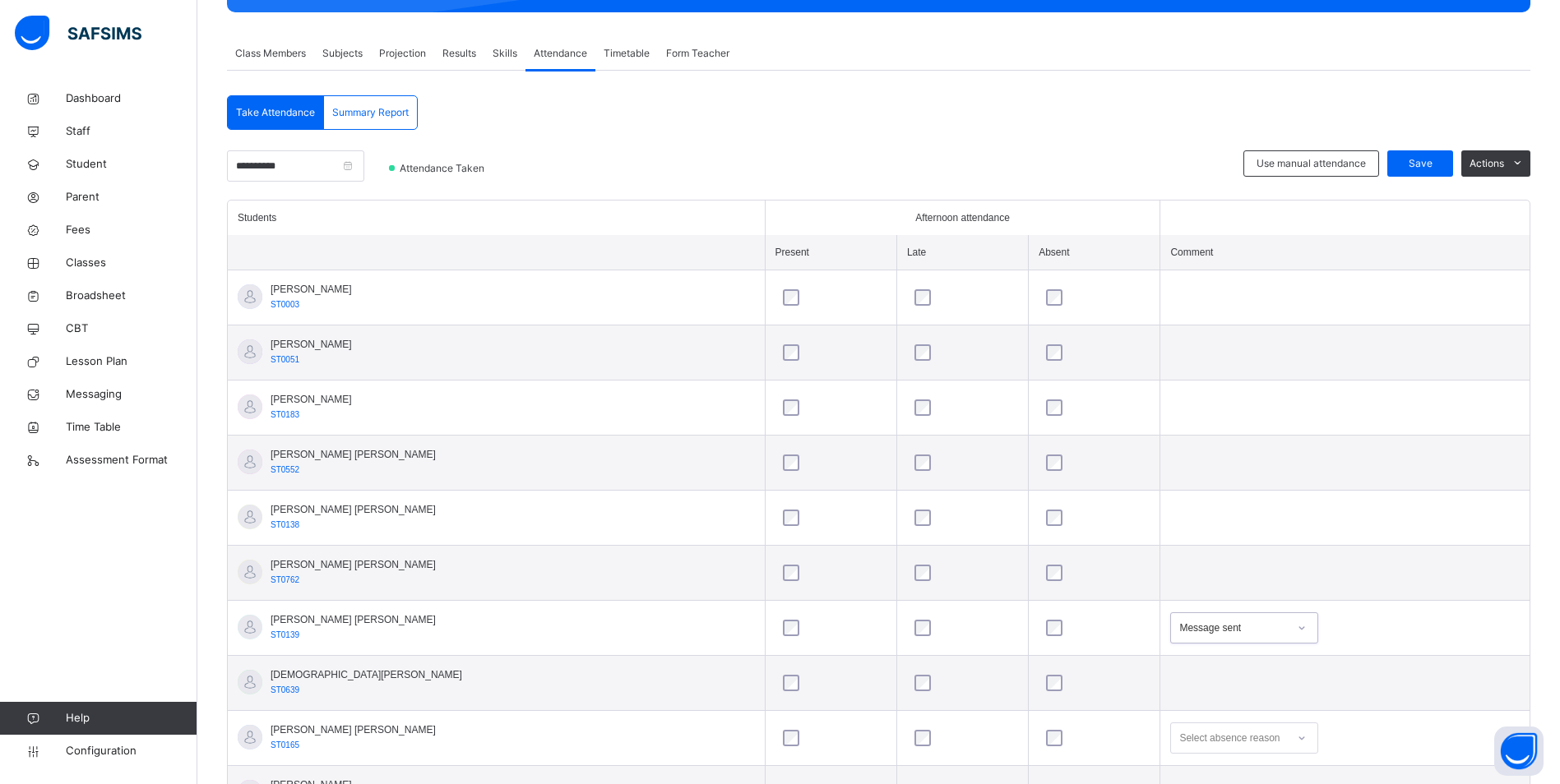
click at [1406, 179] on div "Use manual attendance Save Actions" at bounding box center [1386, 175] width 287 height 49
click at [1415, 173] on div "Save" at bounding box center [1420, 163] width 65 height 26
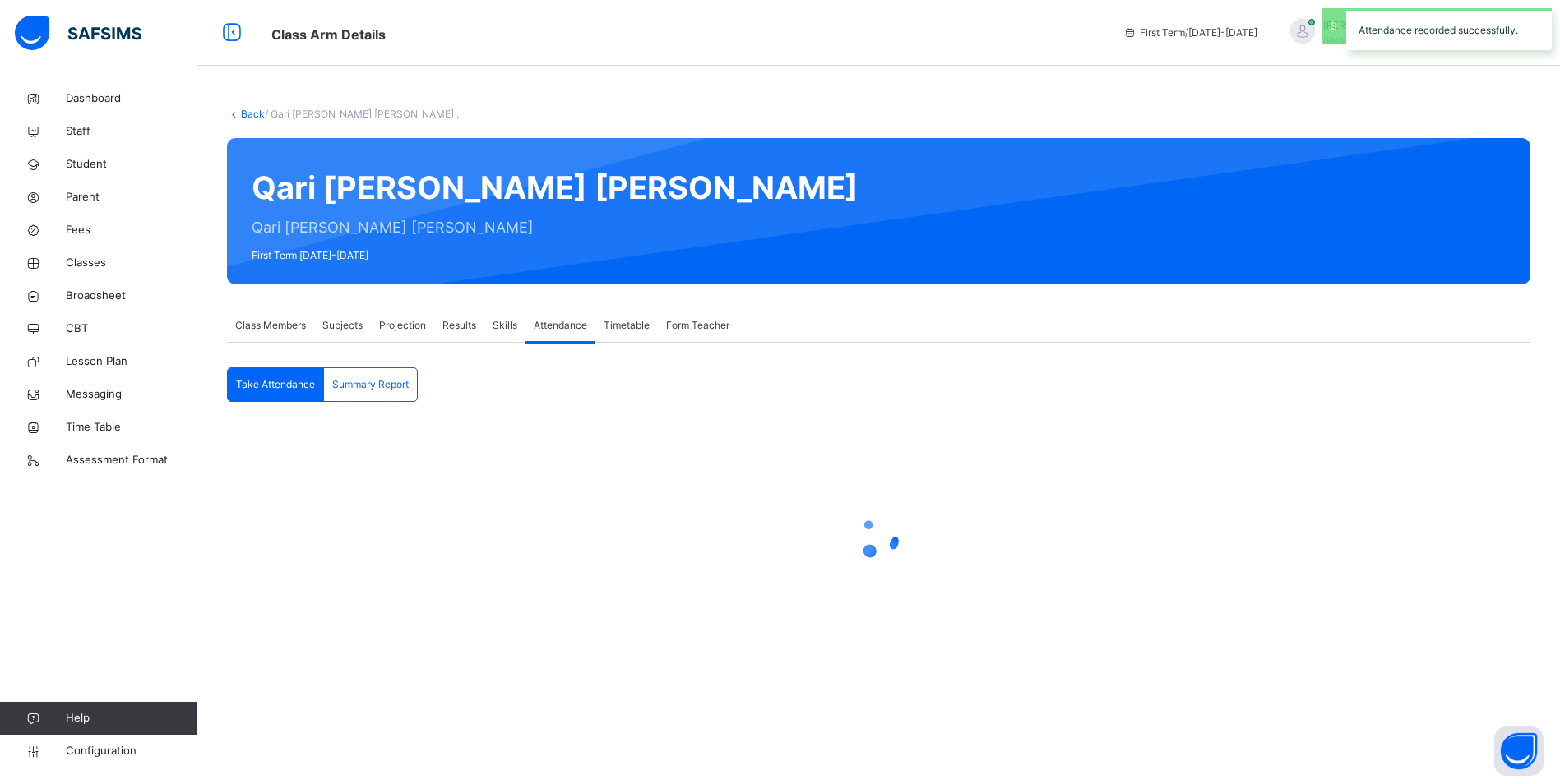
scroll to position [0, 0]
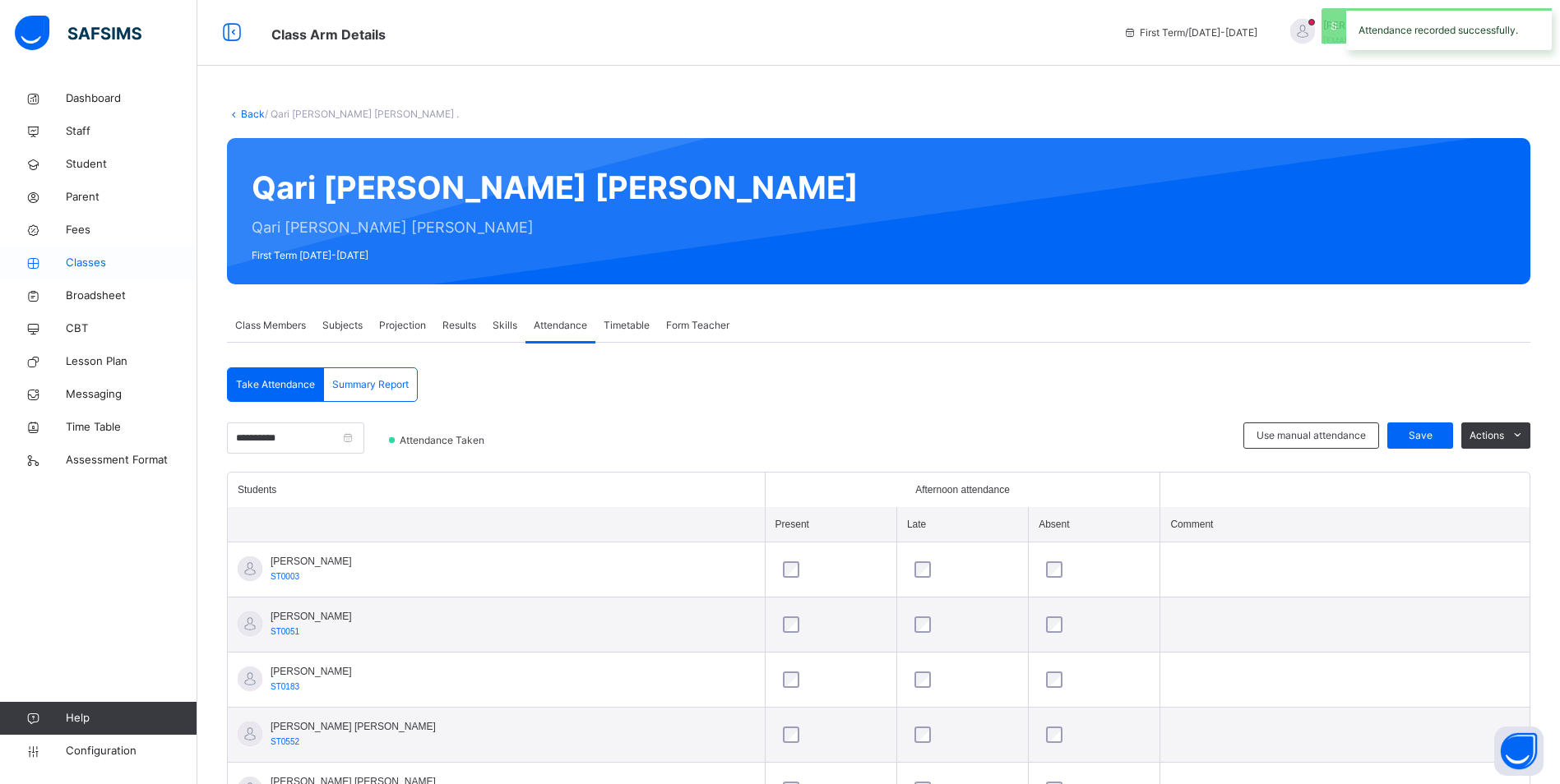
click at [86, 266] on span "Classes" at bounding box center [131, 263] width 132 height 16
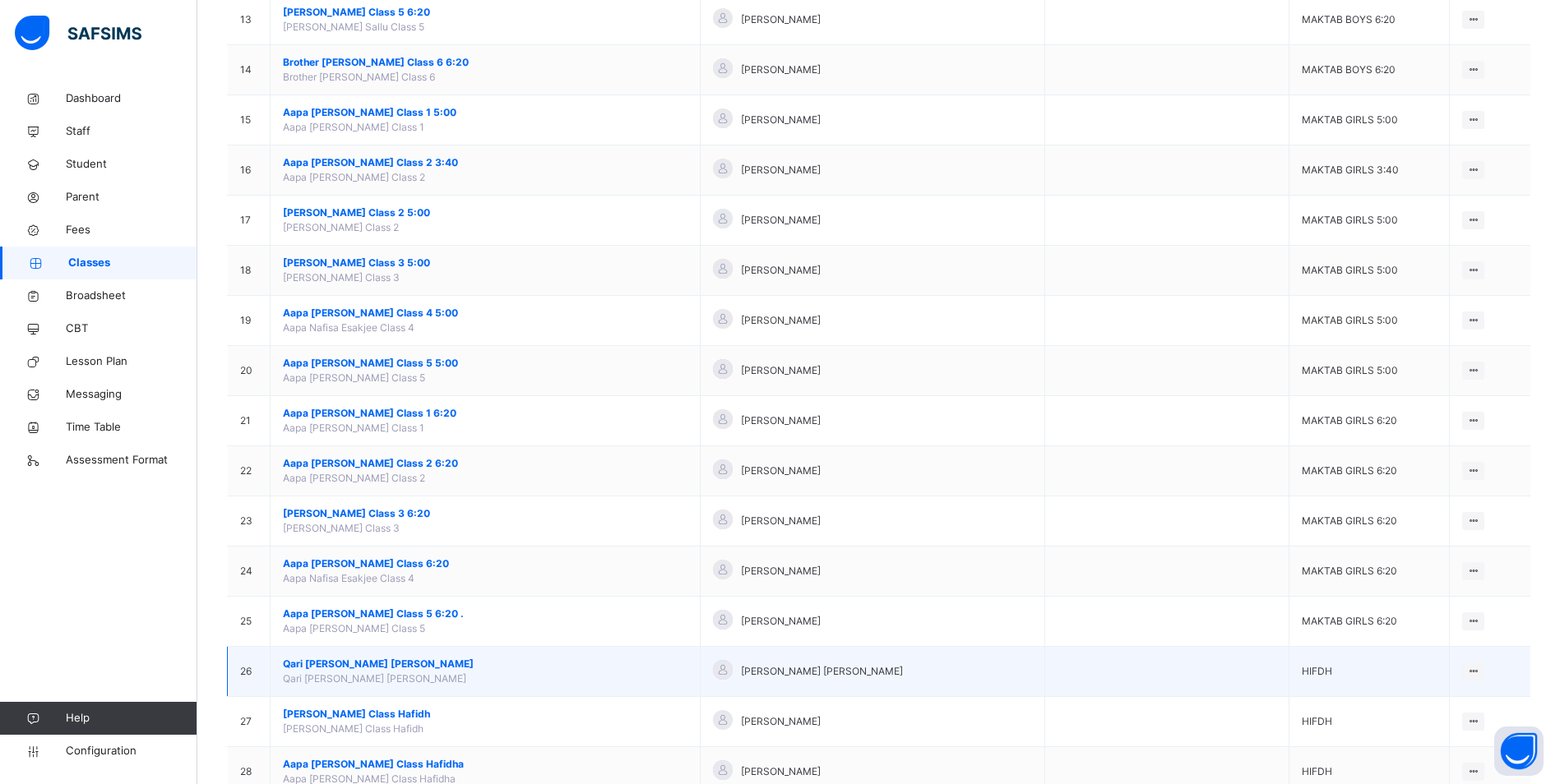
scroll to position [822, 0]
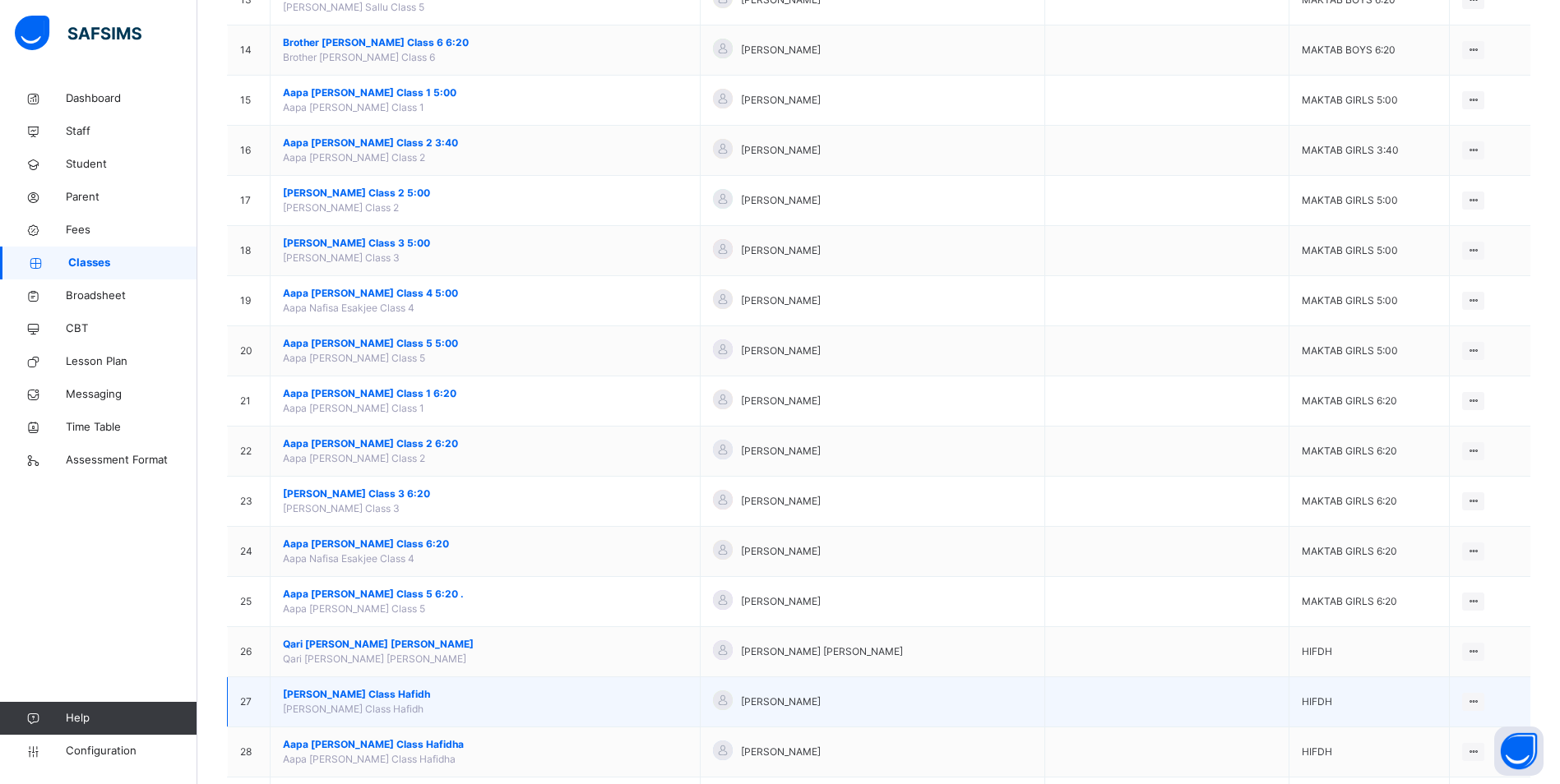
click at [402, 693] on span "[PERSON_NAME] Class Hafidh" at bounding box center [486, 694] width 405 height 14
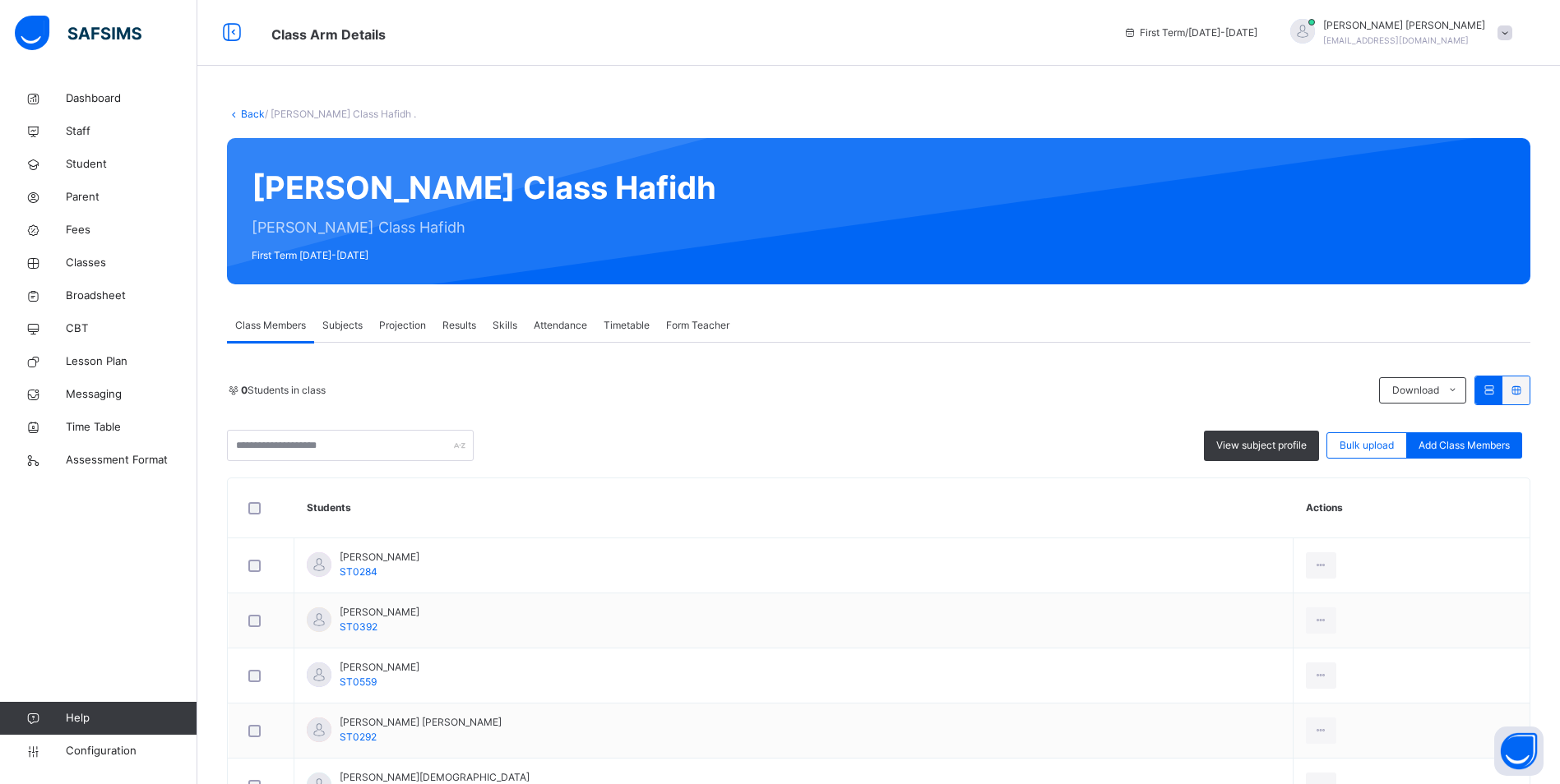
click at [540, 330] on span "Attendance" at bounding box center [560, 325] width 54 height 14
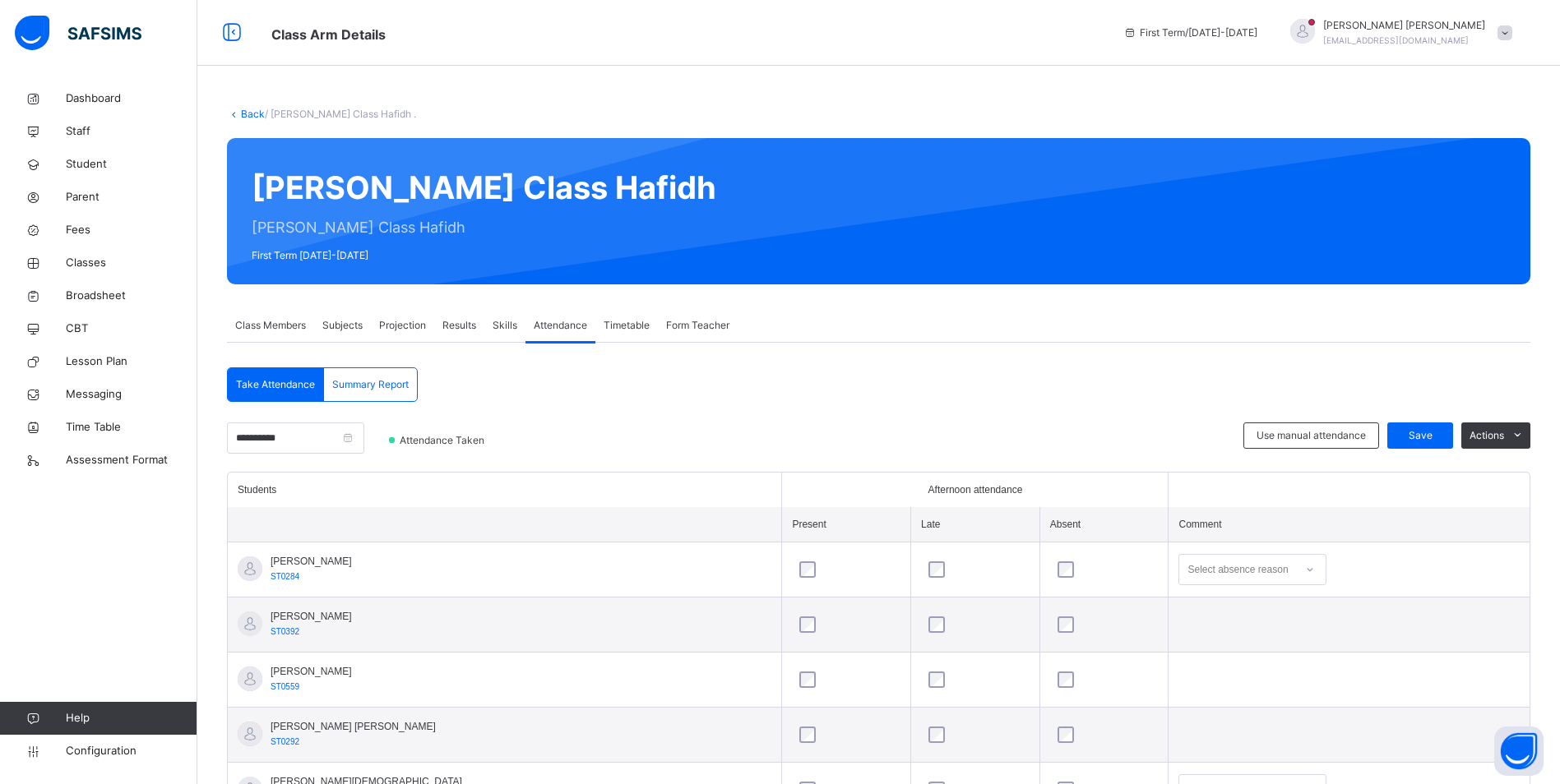
click at [1178, 568] on div "Select absence reason" at bounding box center [1252, 569] width 148 height 31
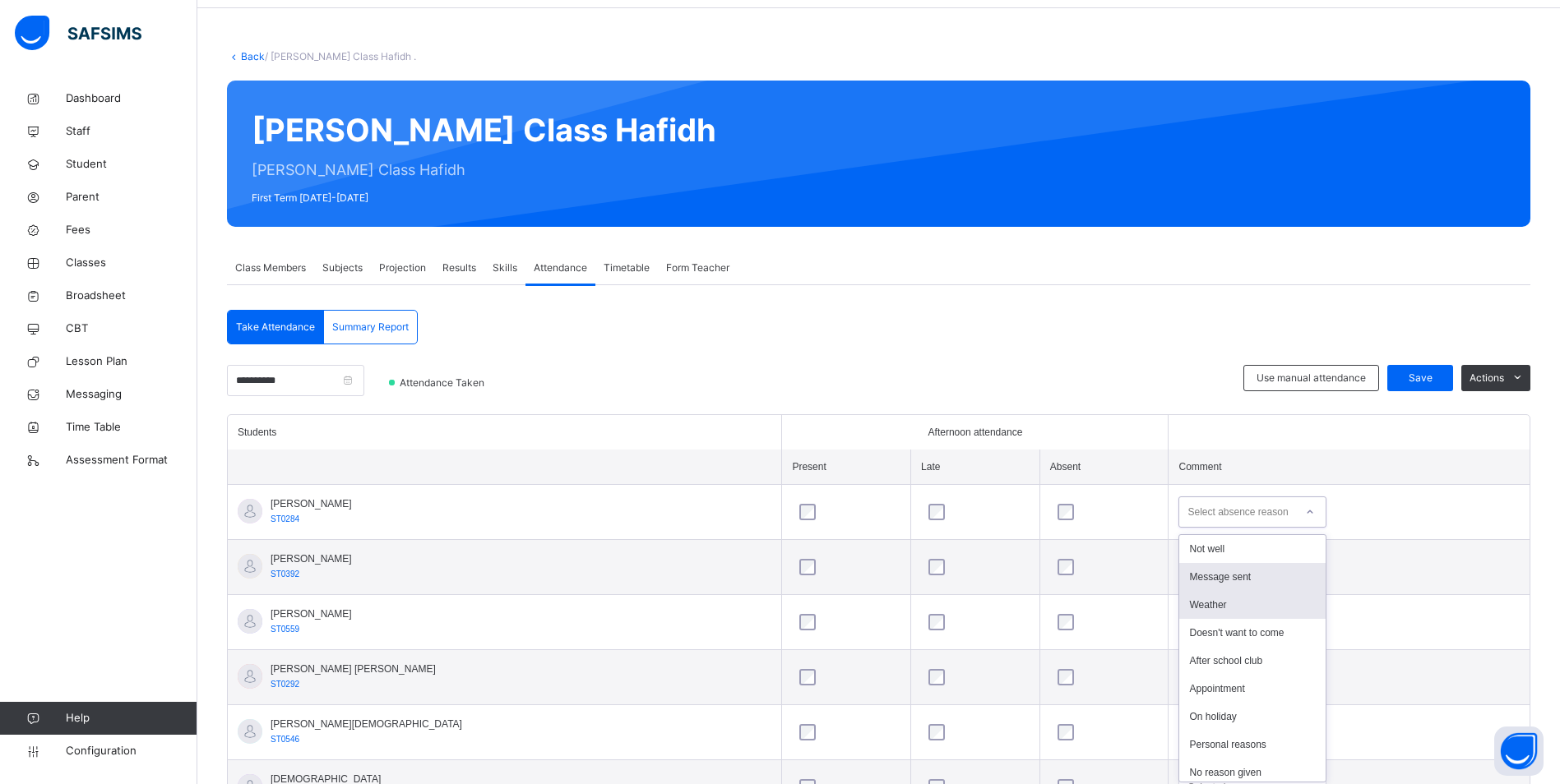
scroll to position [62, 0]
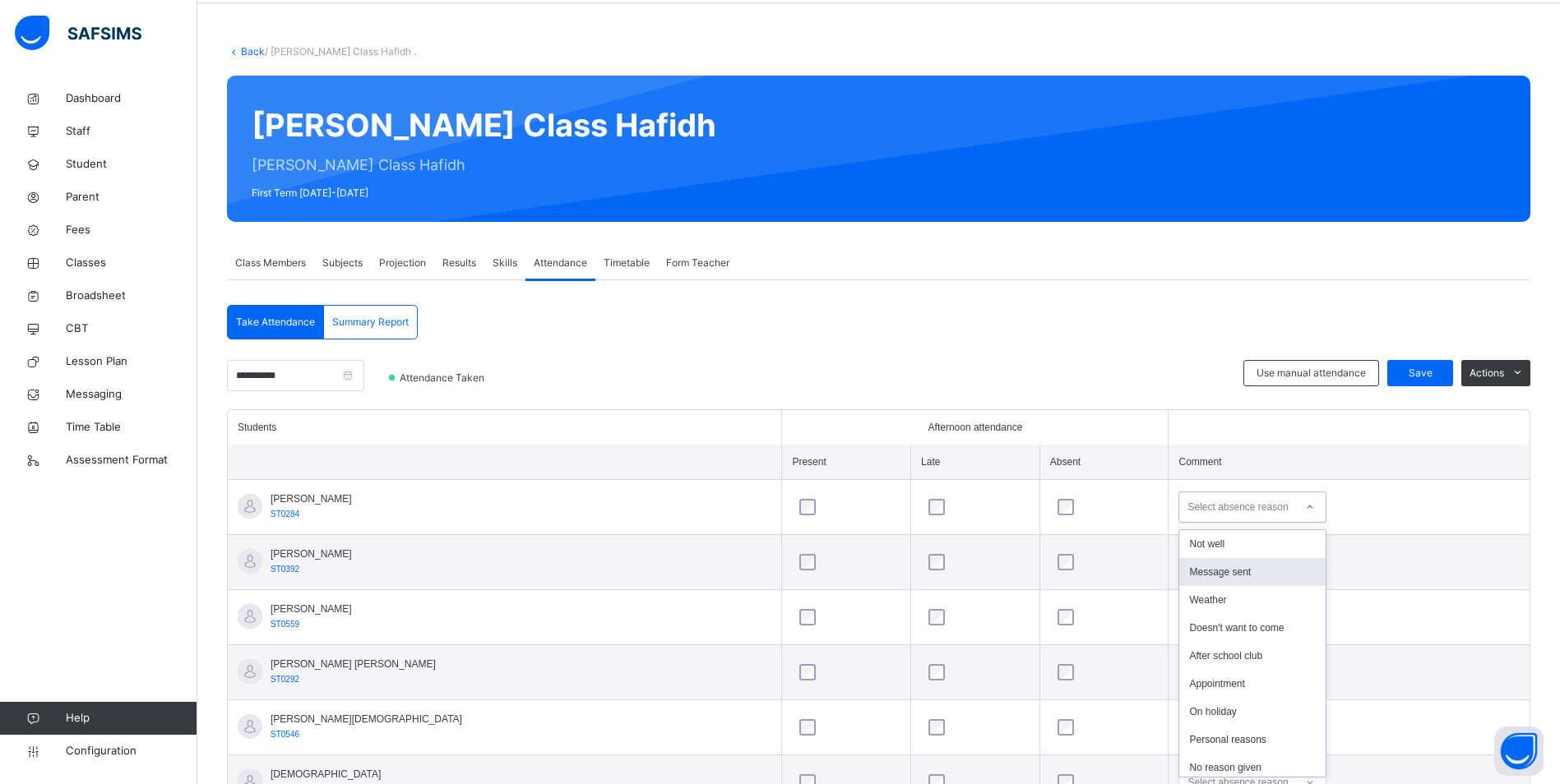
click at [1179, 565] on div "Message sent" at bounding box center [1252, 571] width 146 height 28
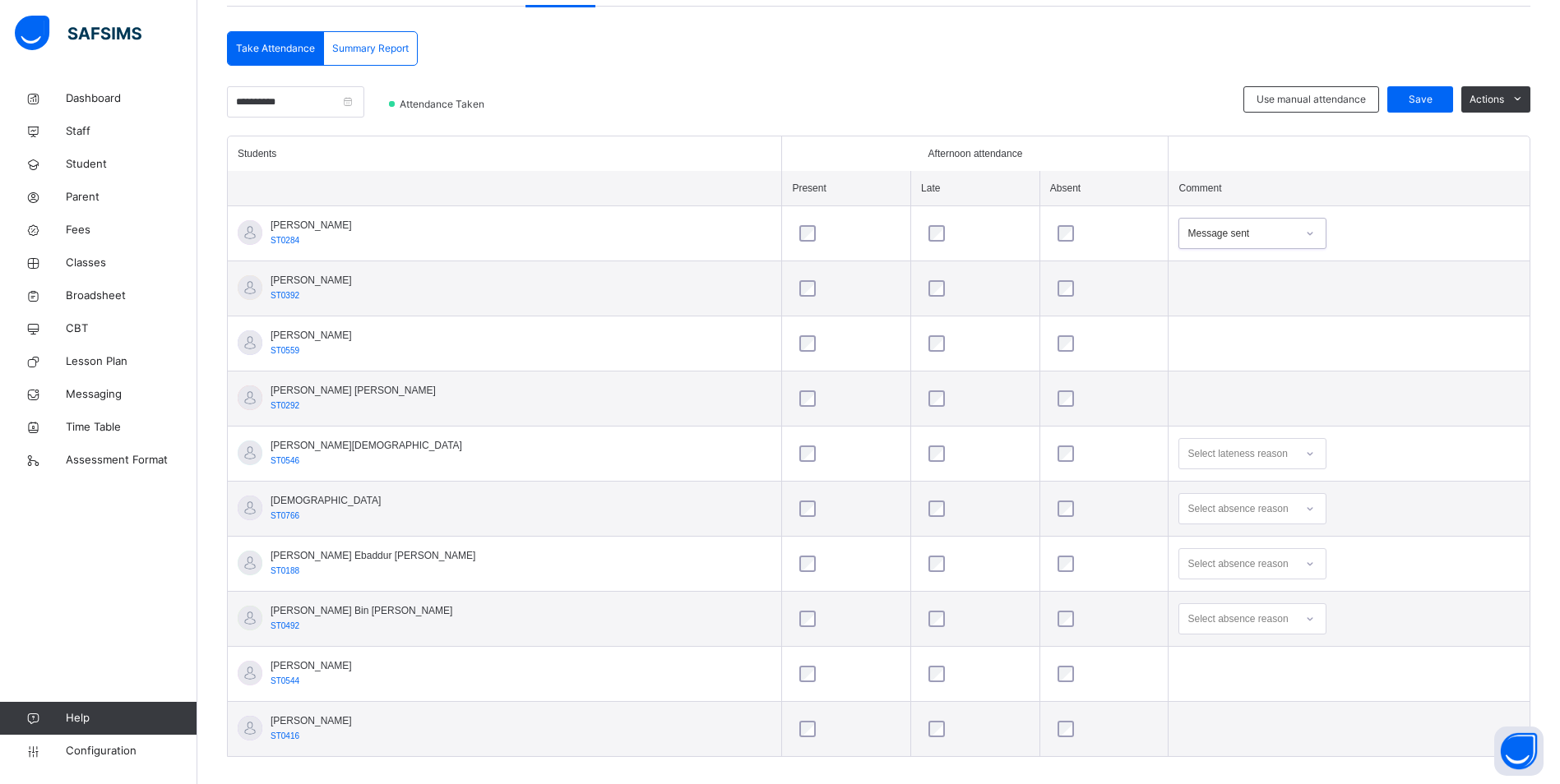
scroll to position [355, 0]
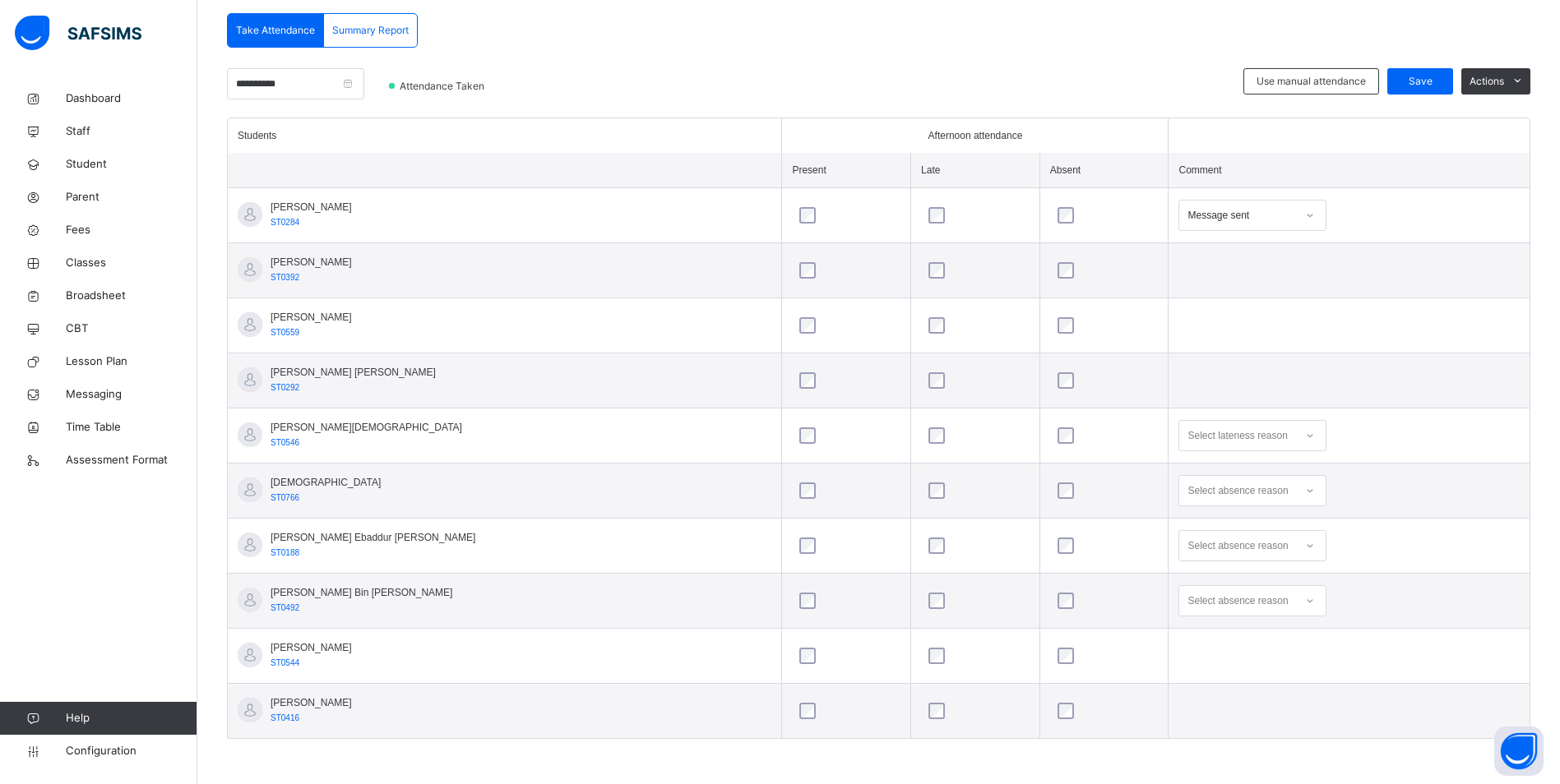
click at [1187, 598] on div "Select absence reason" at bounding box center [1238, 600] width 100 height 31
click at [1181, 664] on div "Message sent" at bounding box center [1252, 666] width 146 height 28
click at [1412, 81] on span "Save" at bounding box center [1420, 81] width 41 height 14
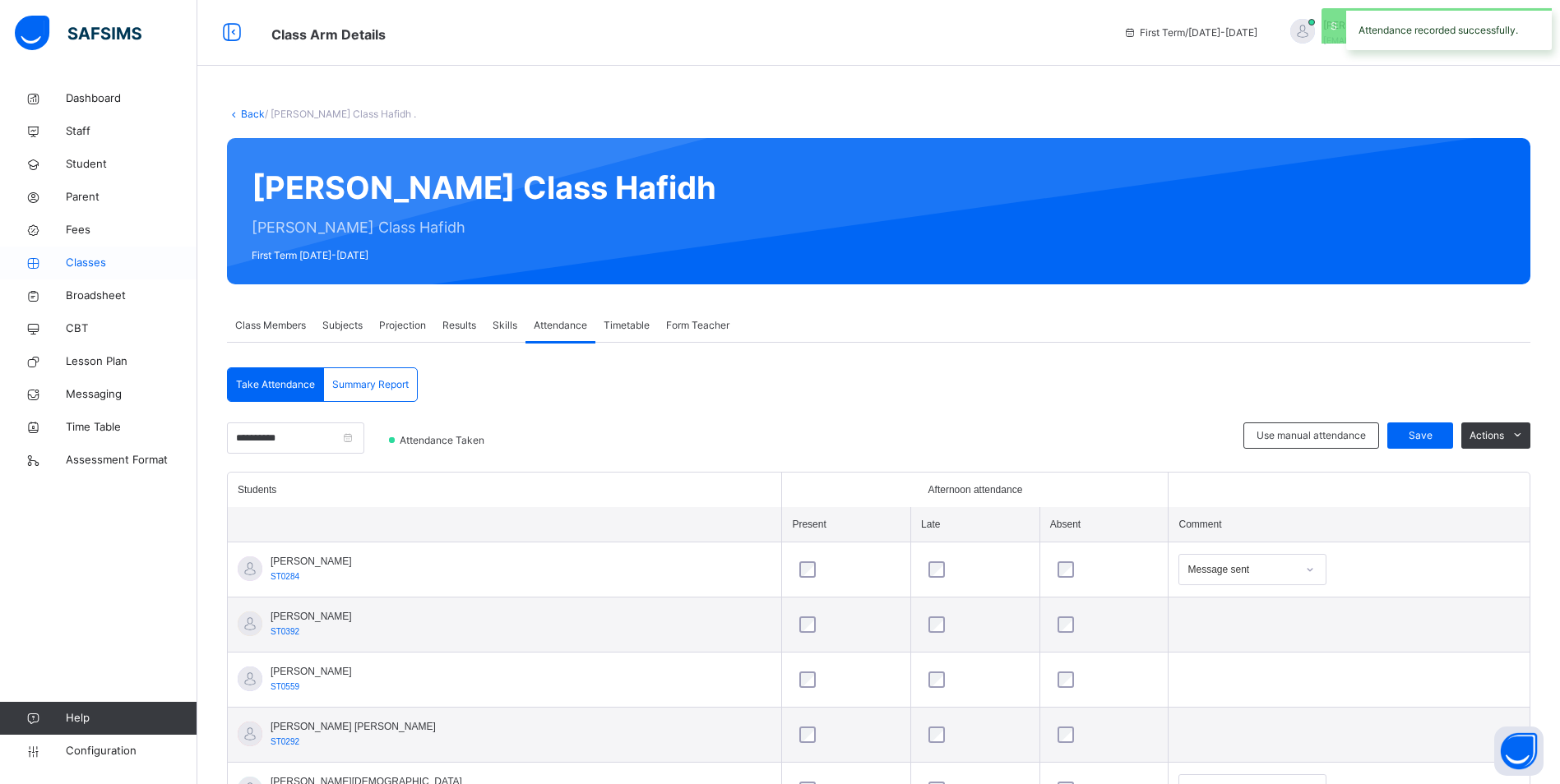
click at [56, 258] on icon at bounding box center [32, 264] width 65 height 12
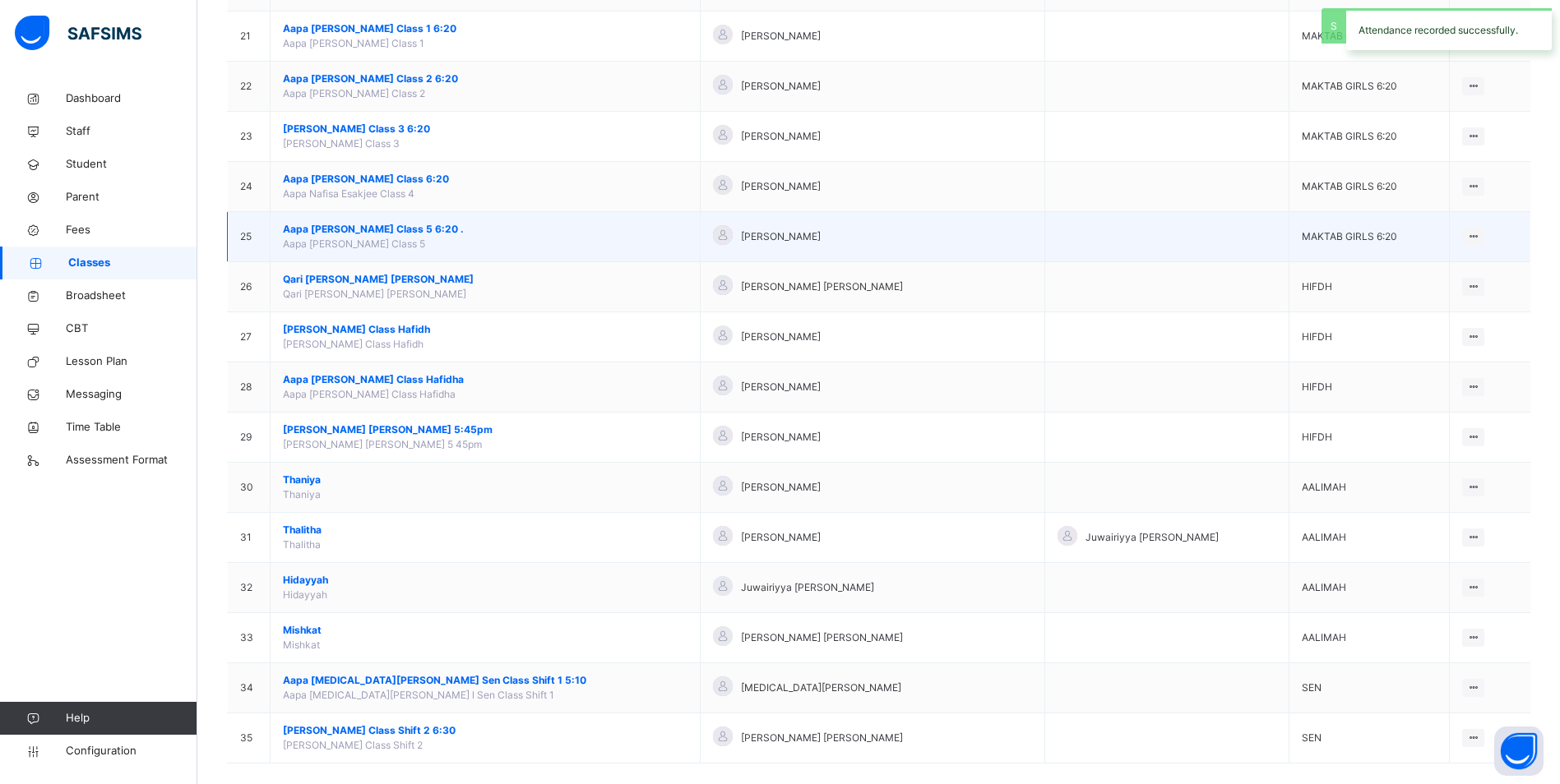
scroll to position [1207, 0]
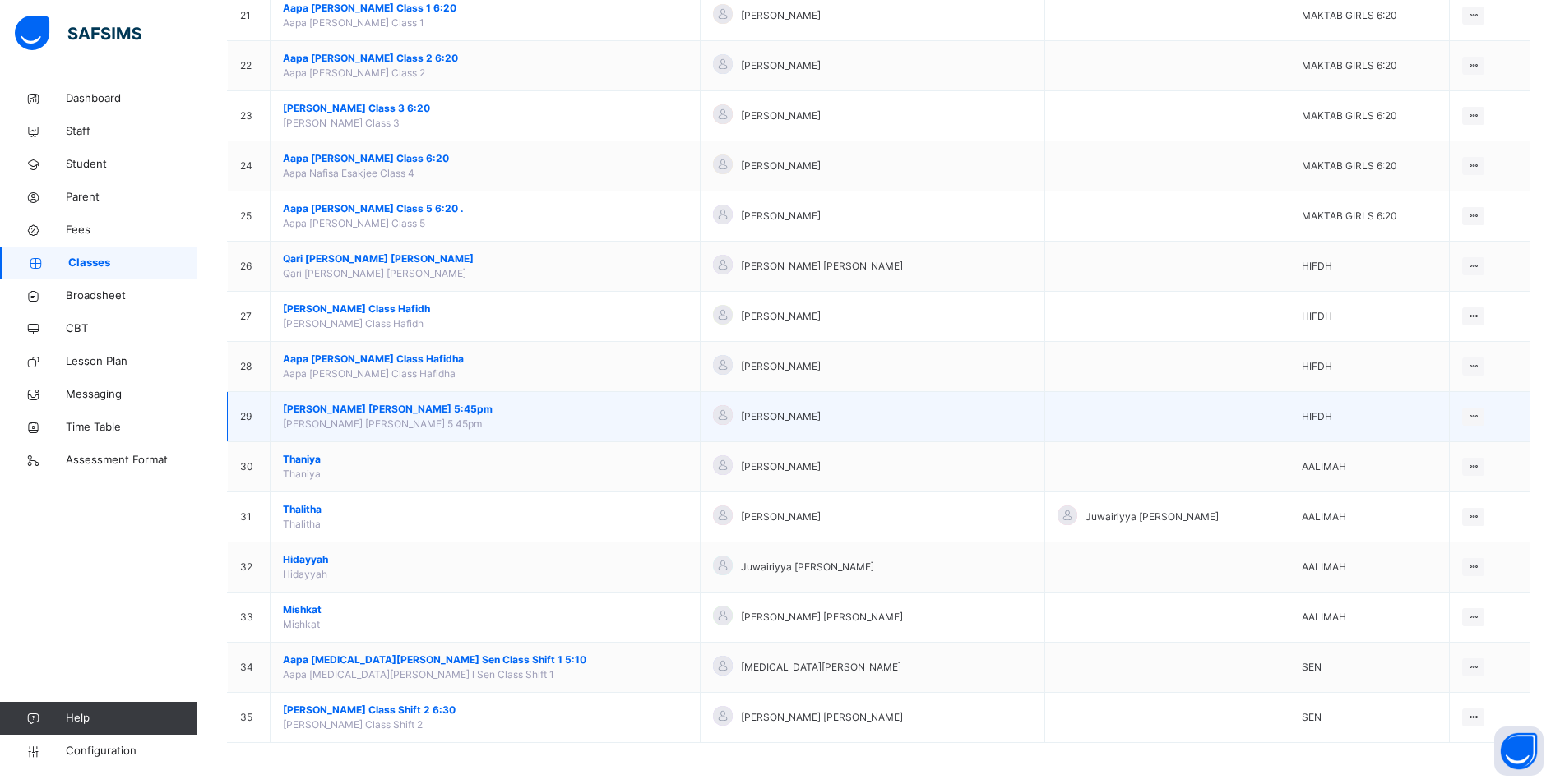
click at [374, 414] on span "[PERSON_NAME] [PERSON_NAME] 5:45pm" at bounding box center [486, 409] width 405 height 14
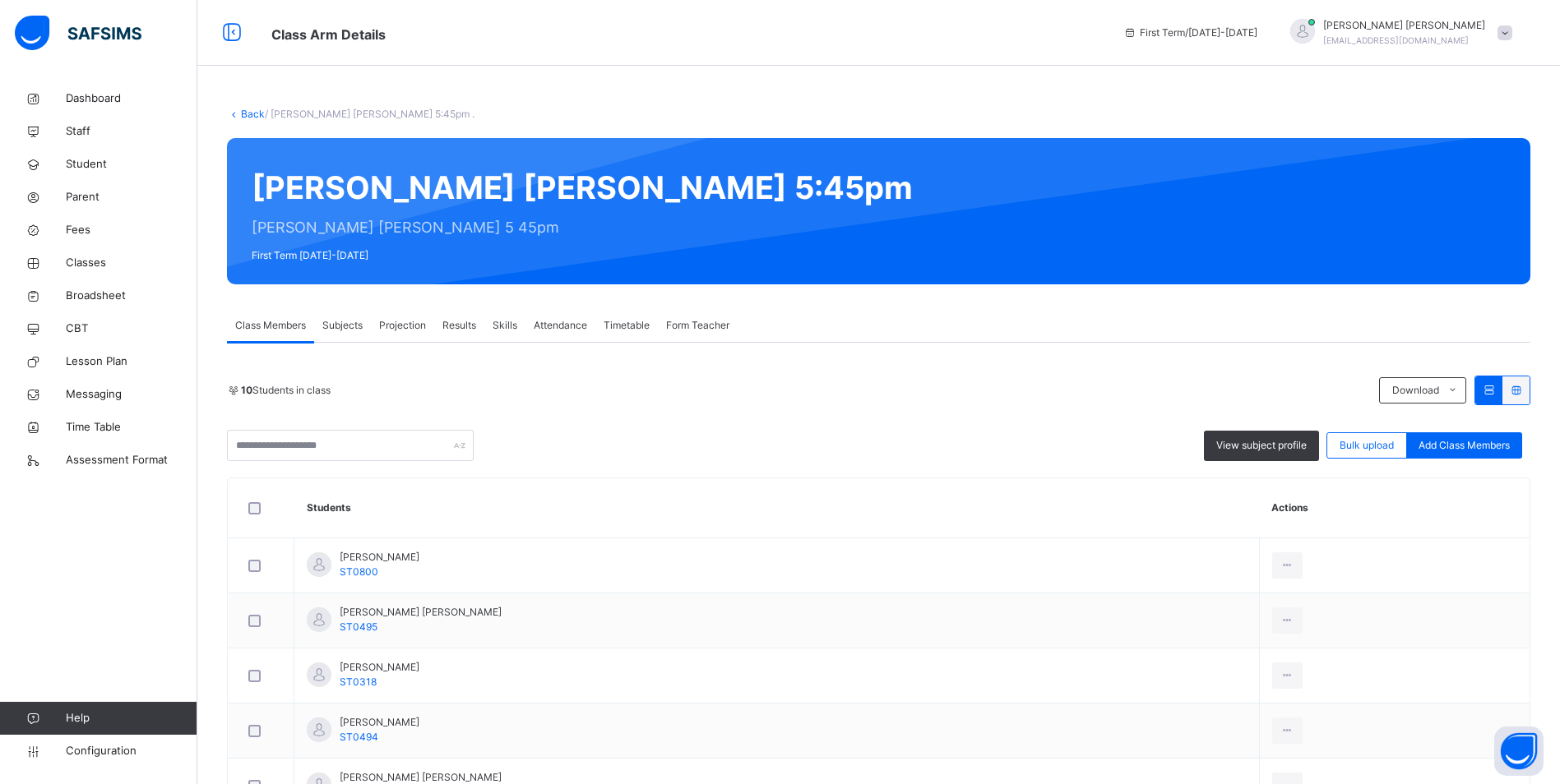
click at [546, 318] on span "Attendance" at bounding box center [560, 325] width 54 height 14
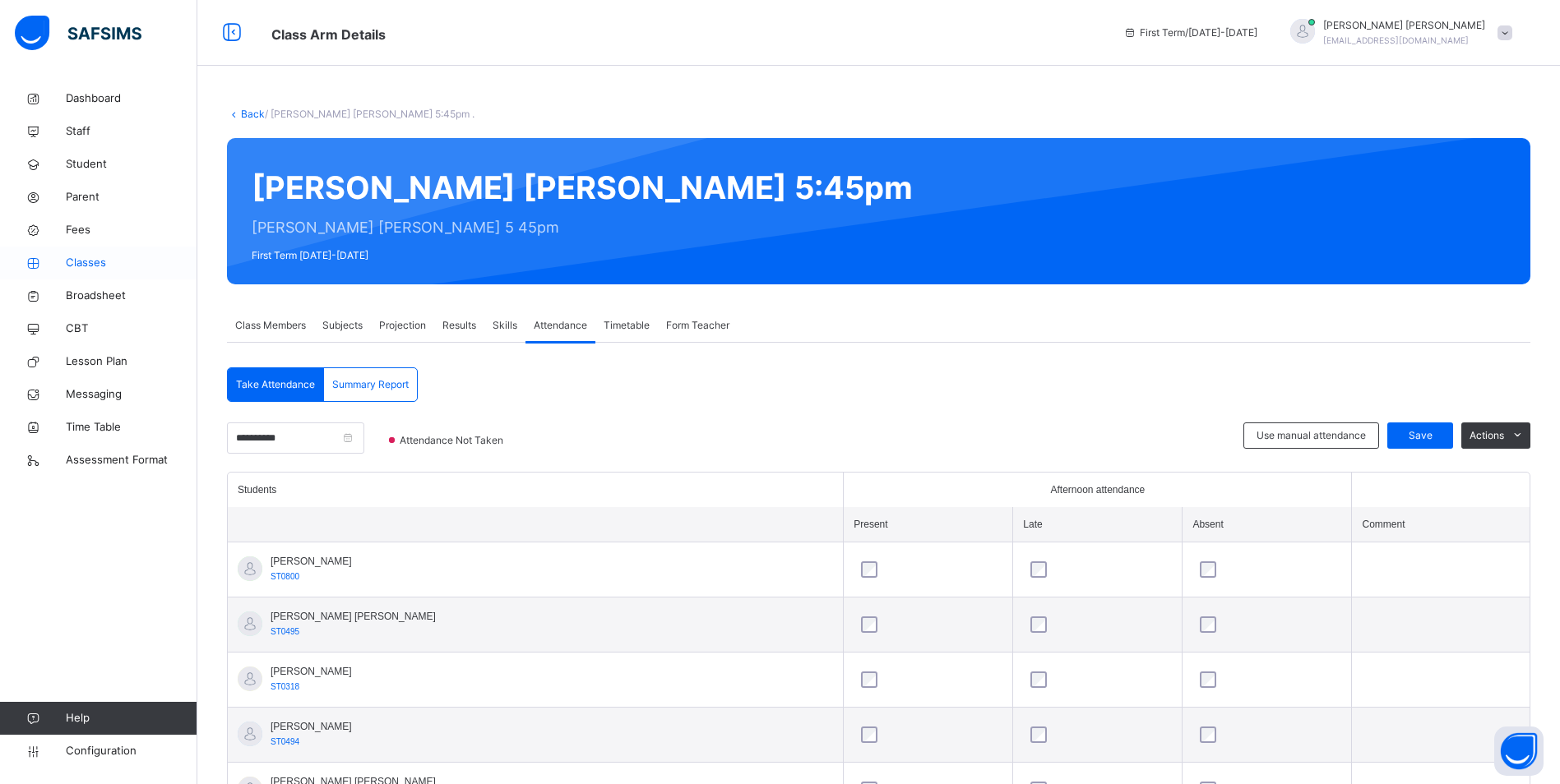
click at [100, 260] on span "Classes" at bounding box center [131, 263] width 132 height 16
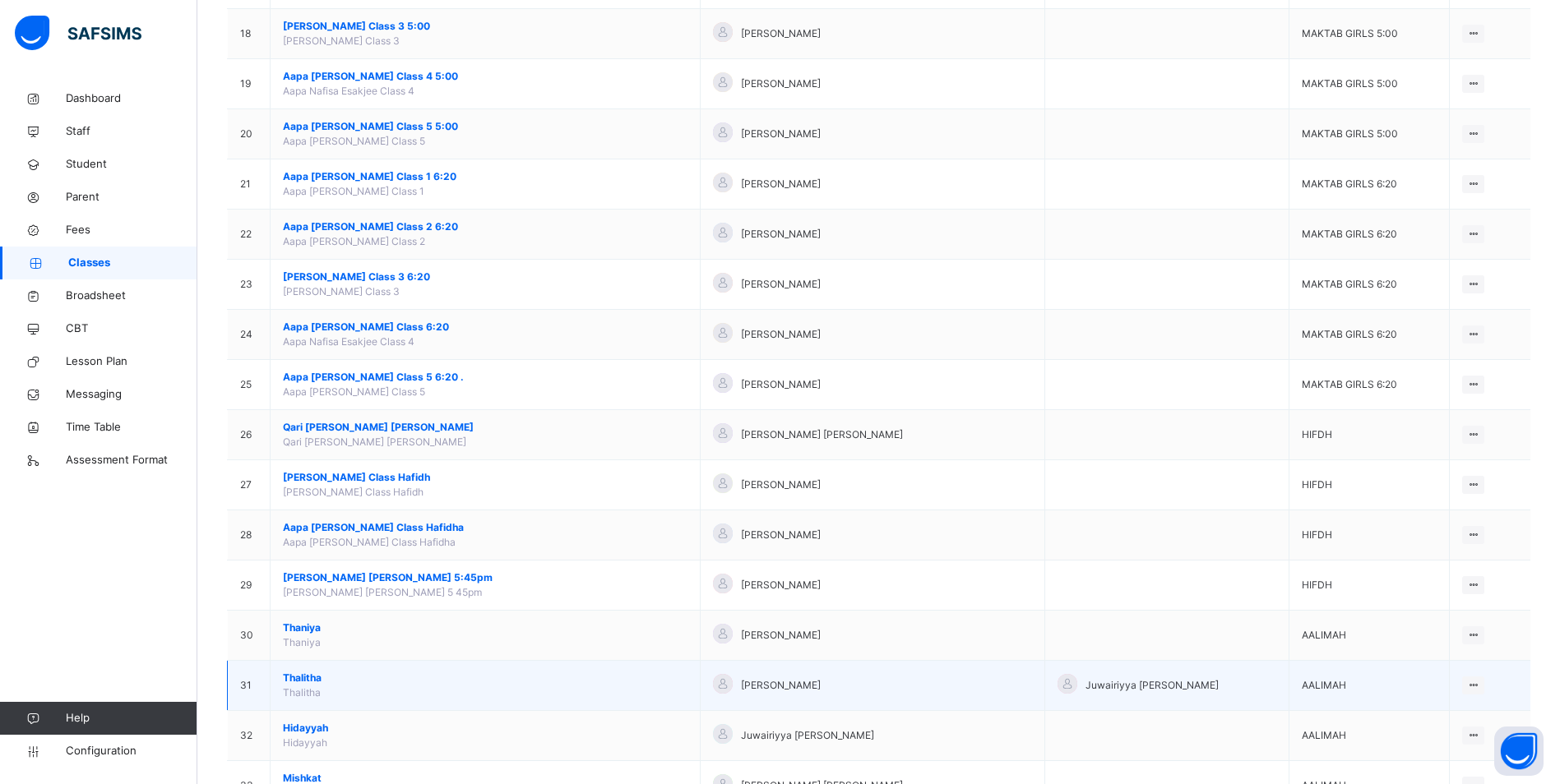
scroll to position [1069, 0]
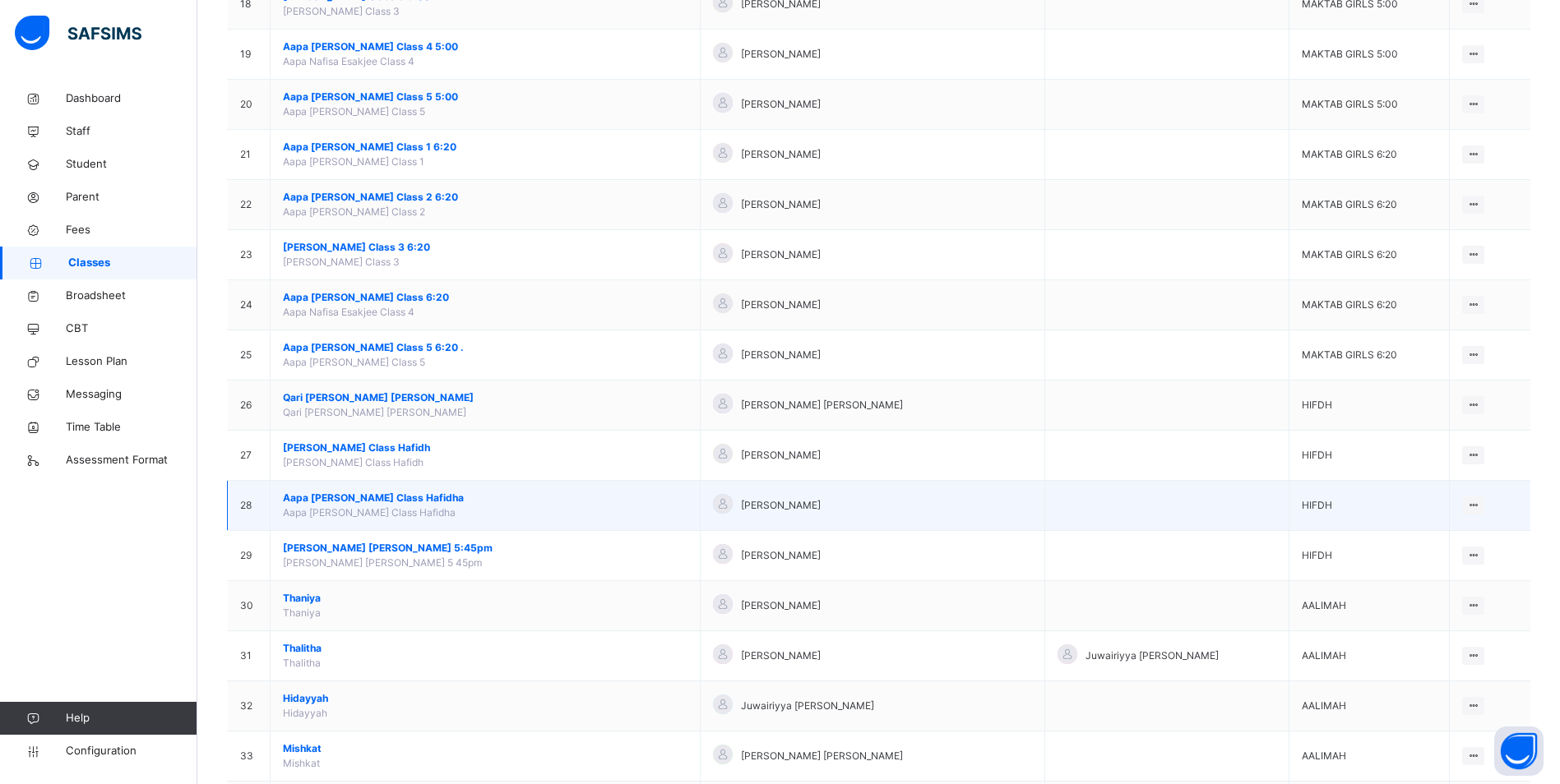
click at [356, 500] on span "Aapa [PERSON_NAME] Class Hafidha" at bounding box center [486, 497] width 405 height 14
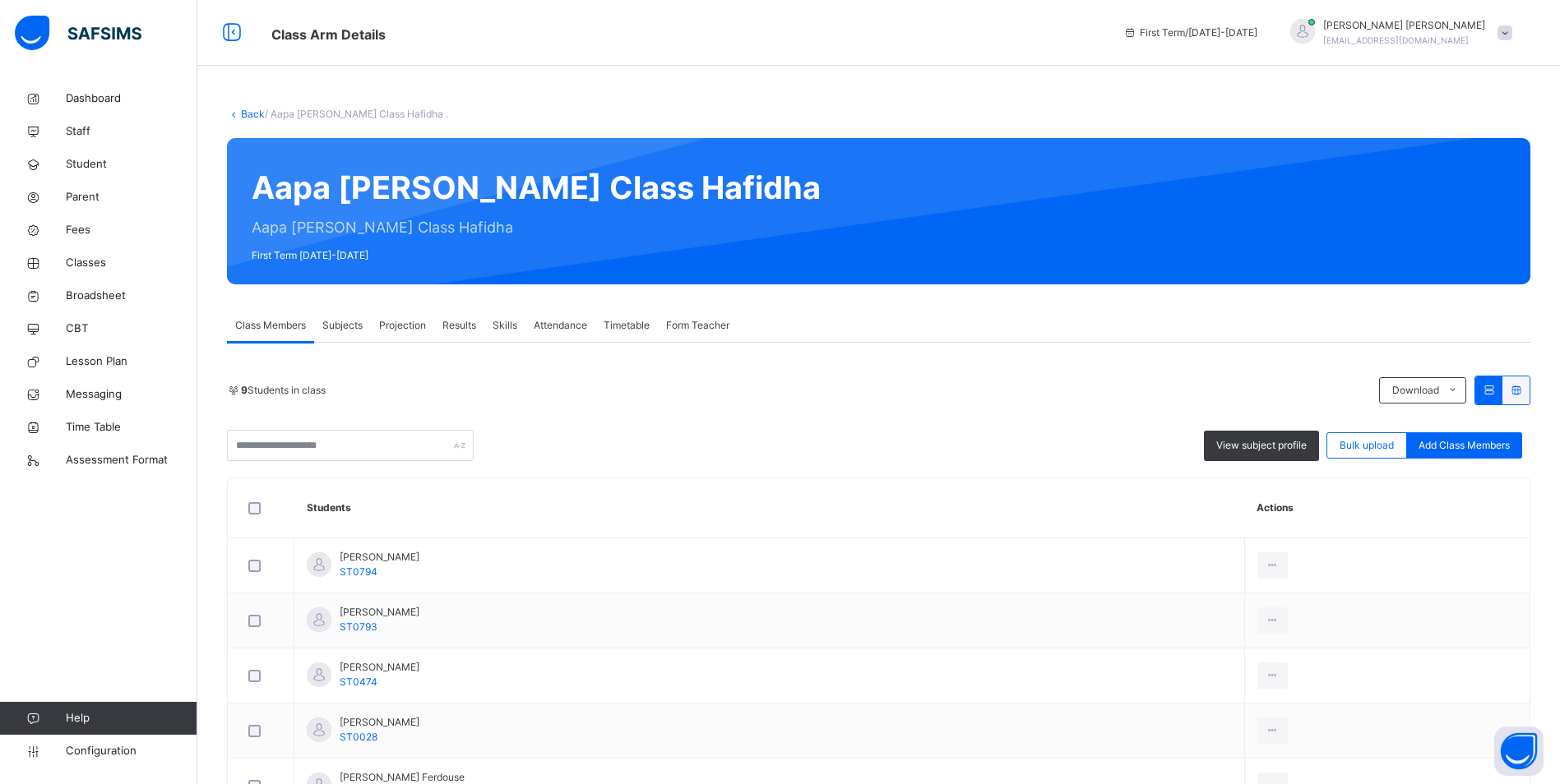
click at [562, 325] on span "Attendance" at bounding box center [560, 325] width 54 height 14
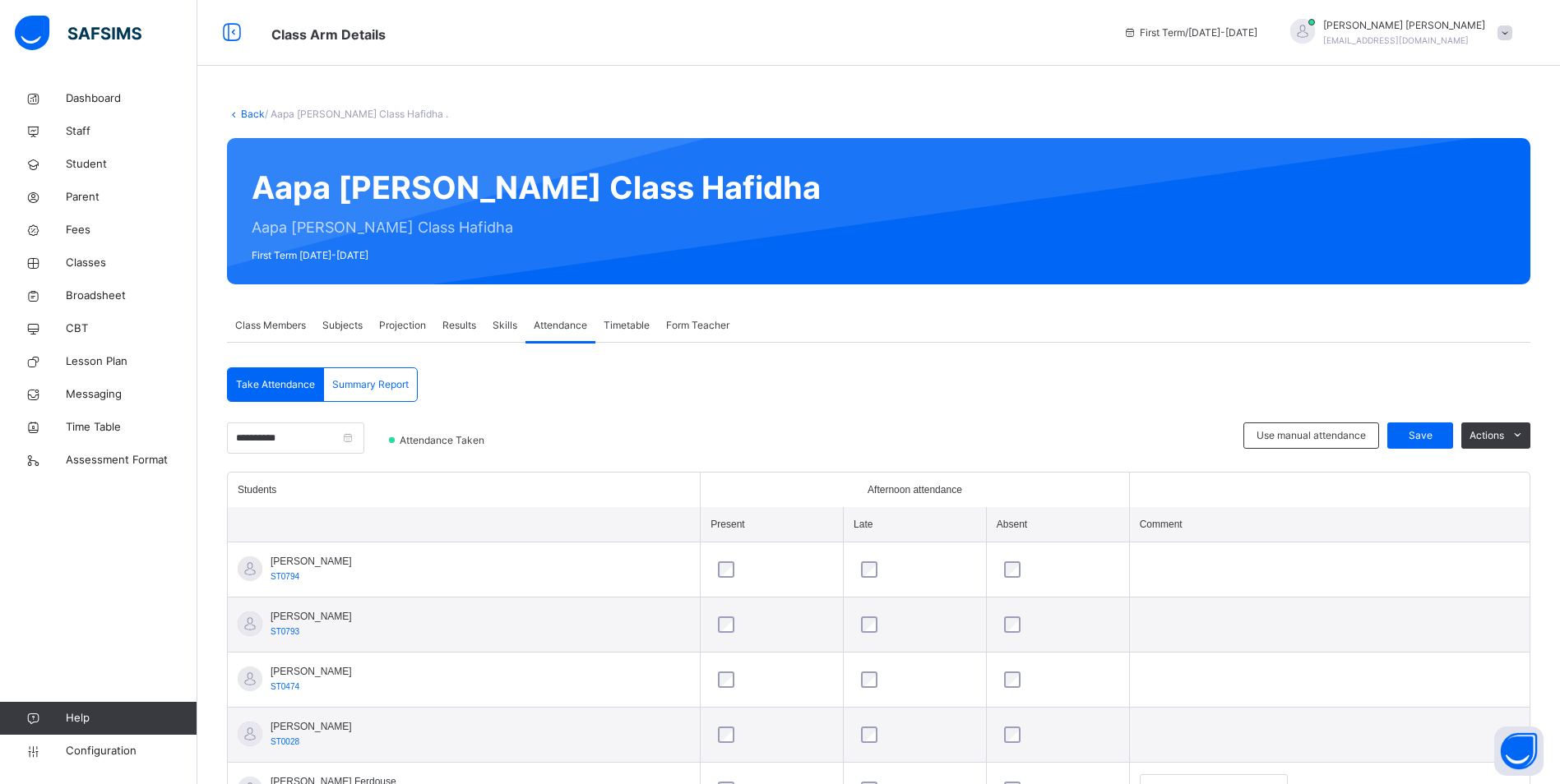
scroll to position [299, 0]
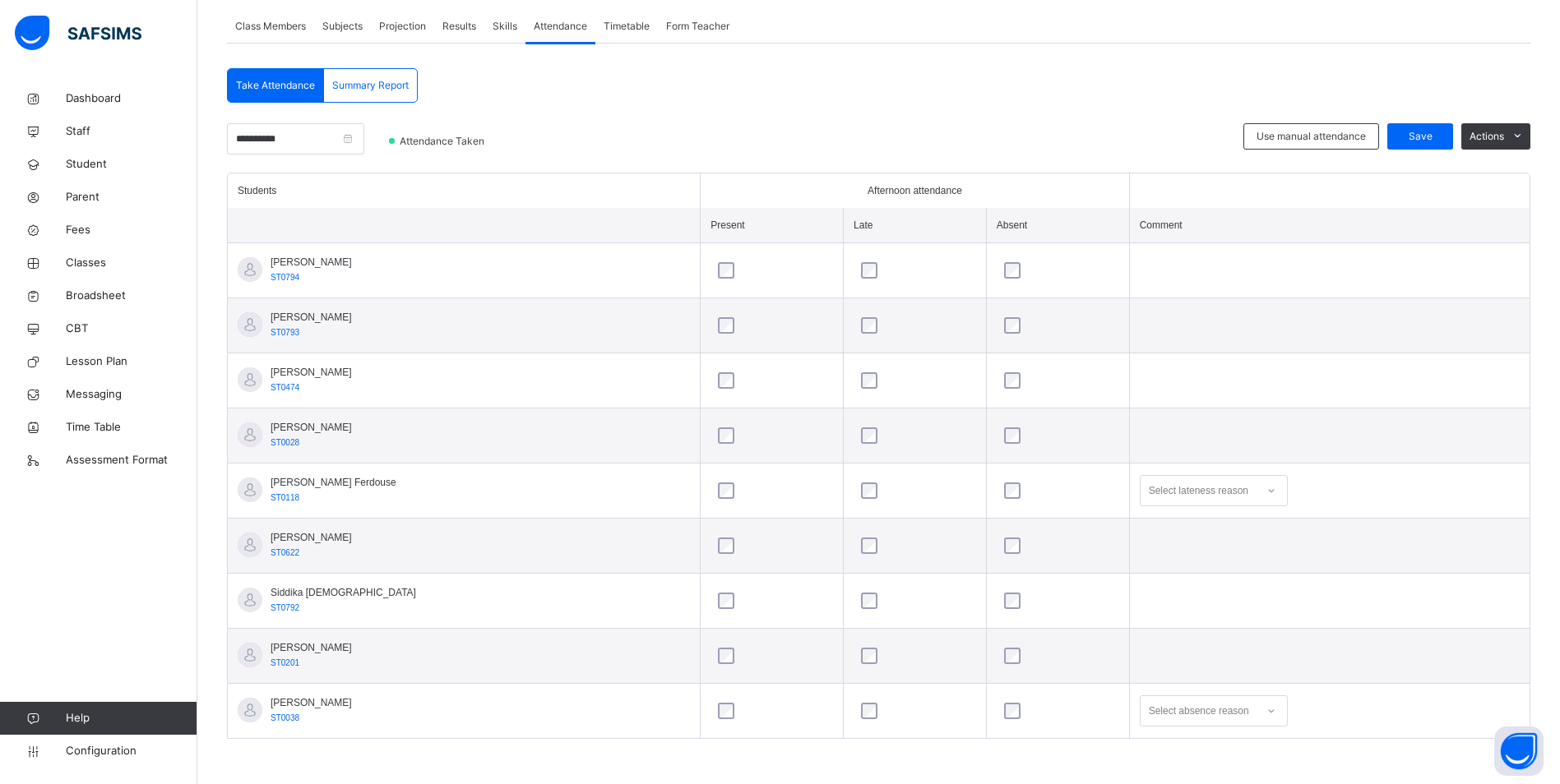
click at [719, 709] on div at bounding box center [771, 710] width 114 height 16
click at [1440, 149] on div "Save" at bounding box center [1420, 136] width 65 height 26
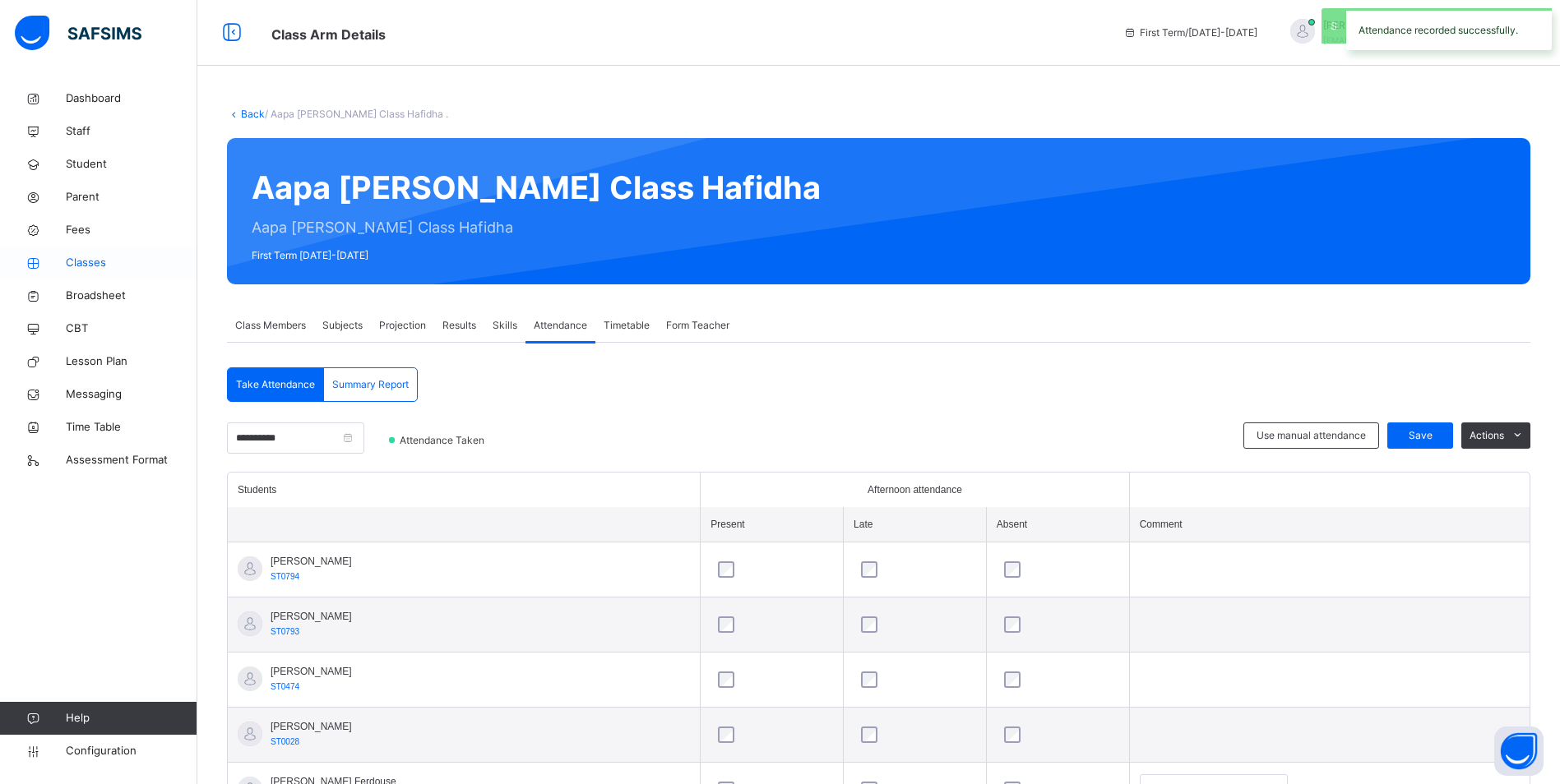
click at [95, 259] on span "Classes" at bounding box center [131, 263] width 132 height 16
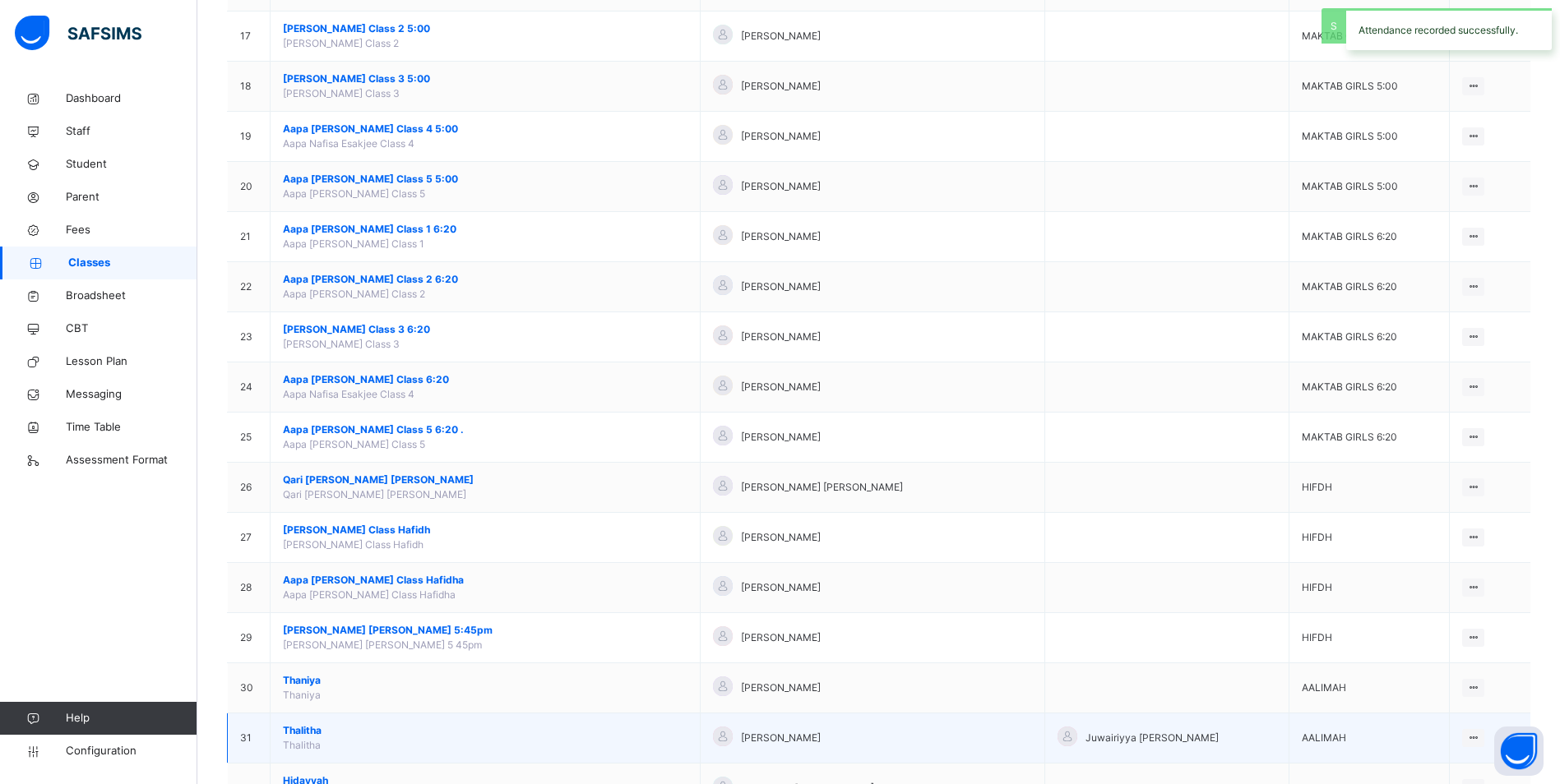
scroll to position [1207, 0]
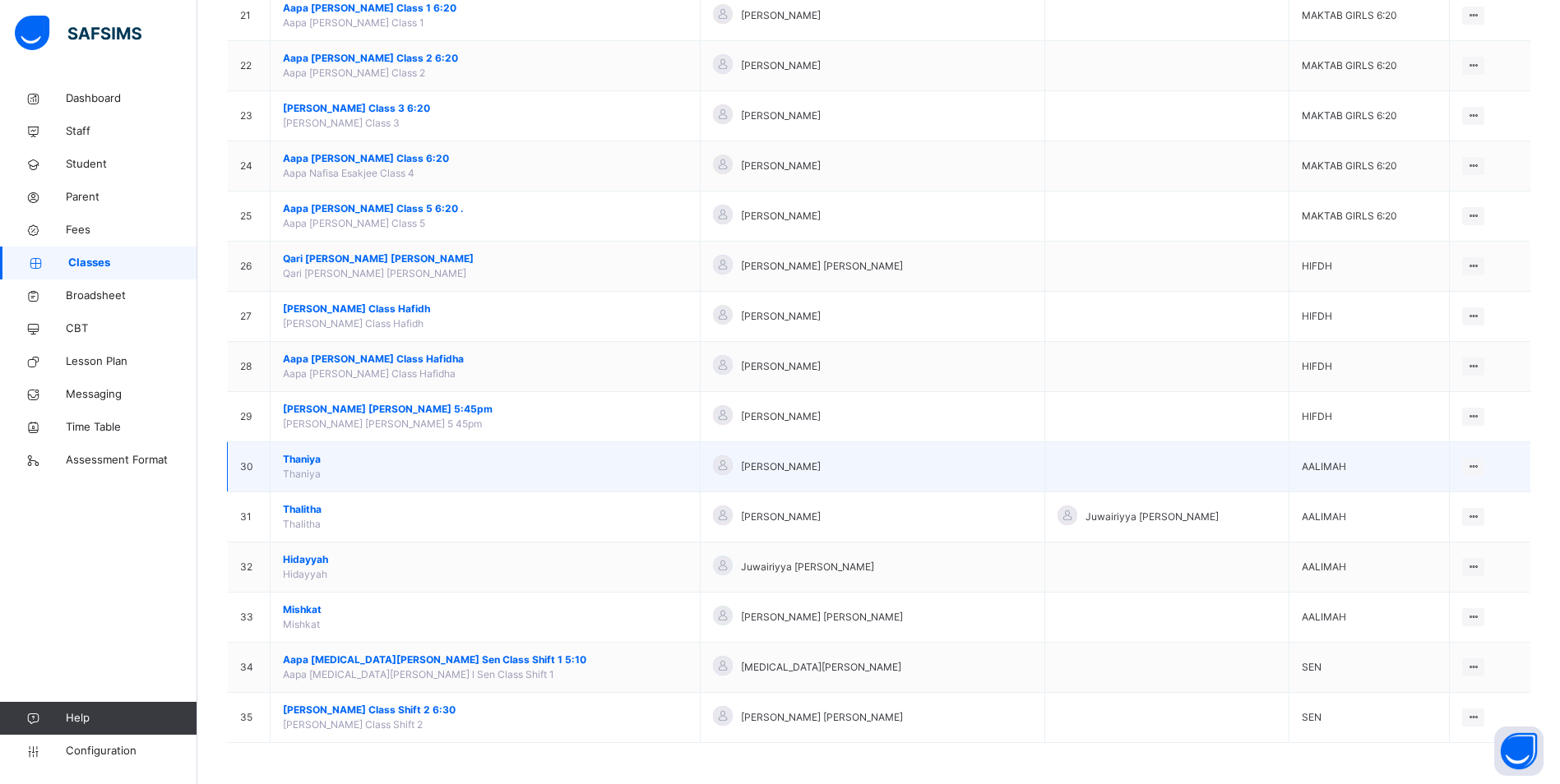
click at [310, 455] on span "Thaniya" at bounding box center [486, 459] width 405 height 14
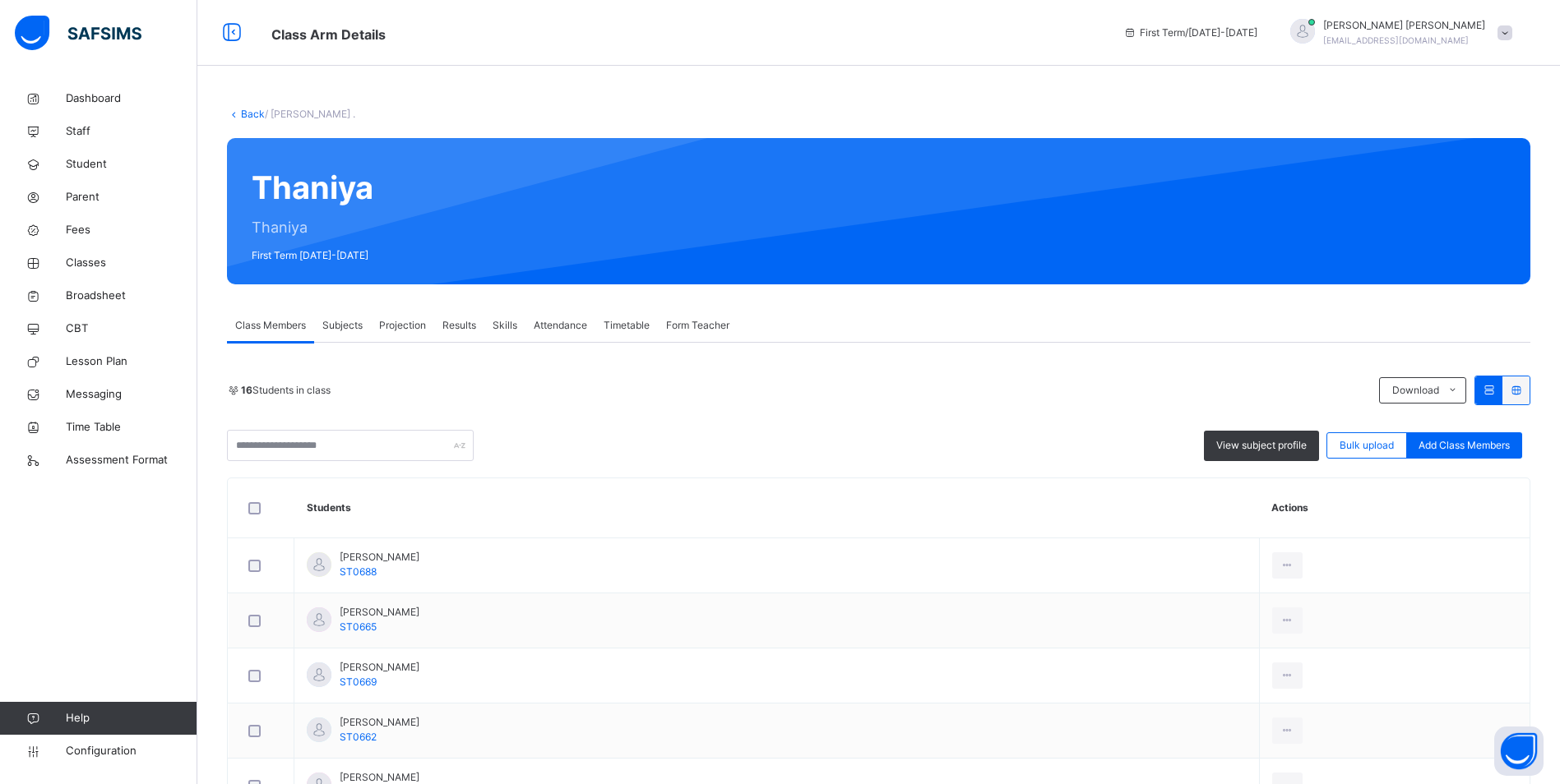
click at [554, 327] on span "Attendance" at bounding box center [560, 325] width 54 height 14
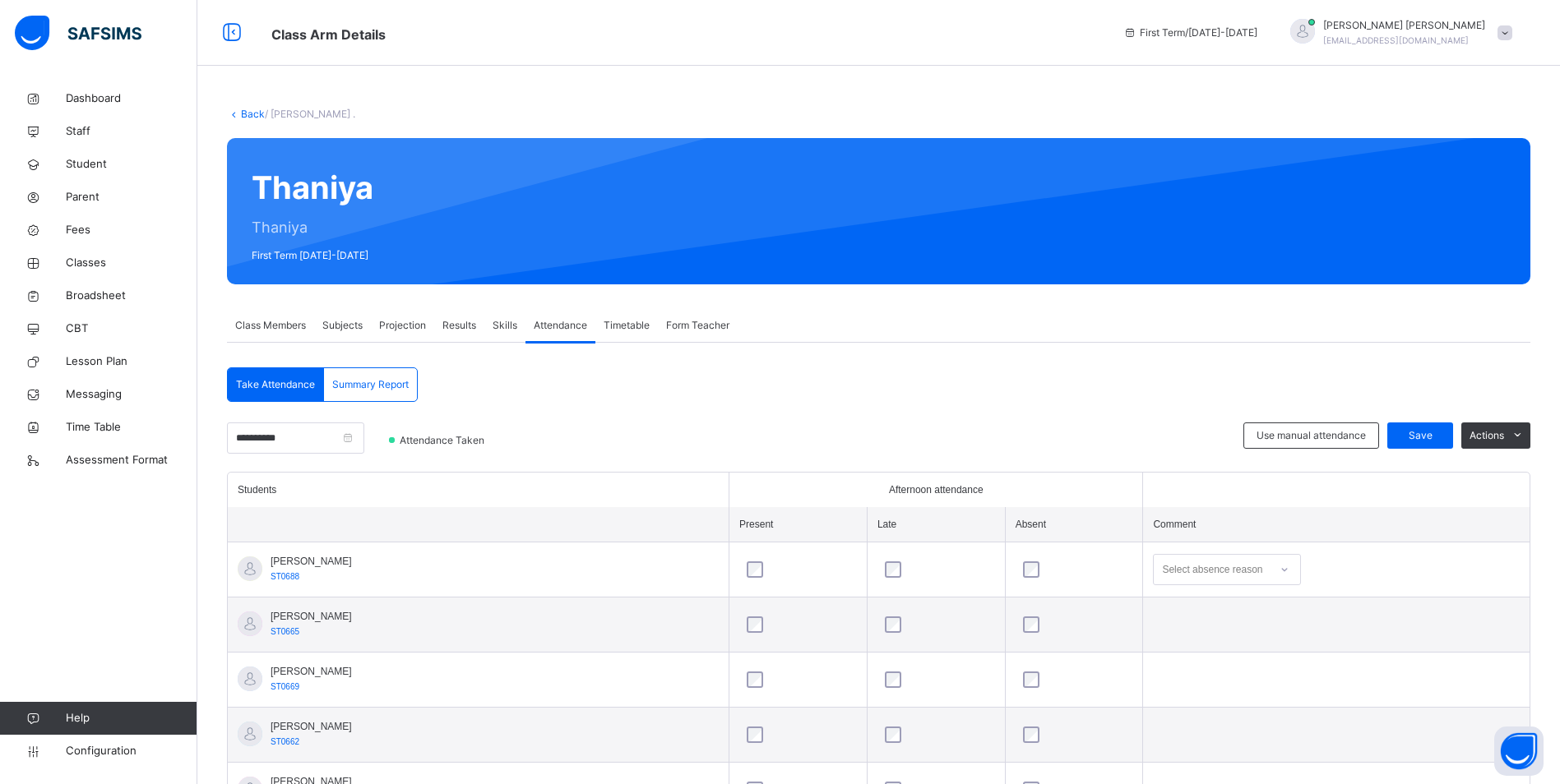
click at [1196, 574] on div "Select absence reason" at bounding box center [1227, 569] width 148 height 31
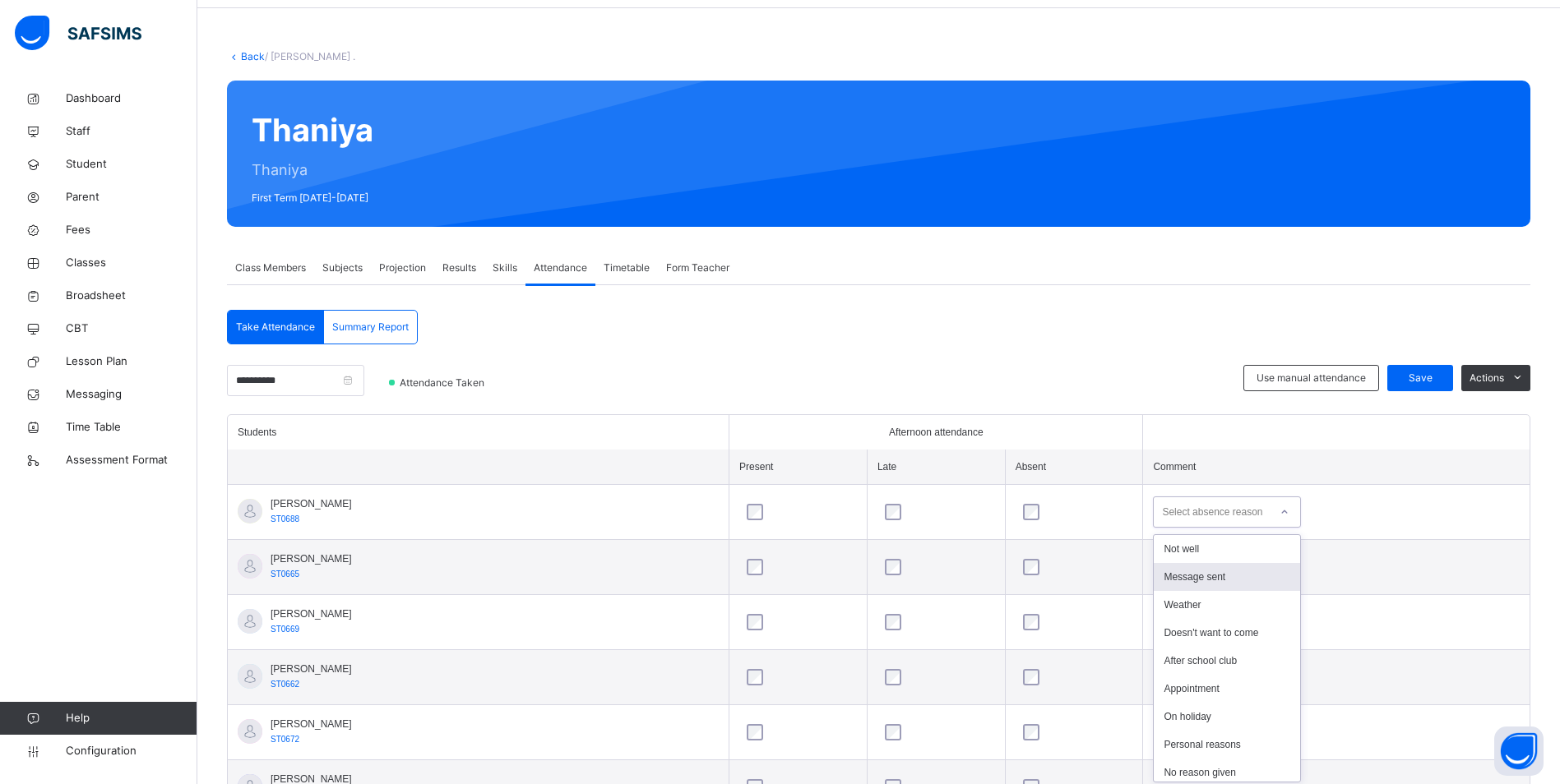
scroll to position [62, 0]
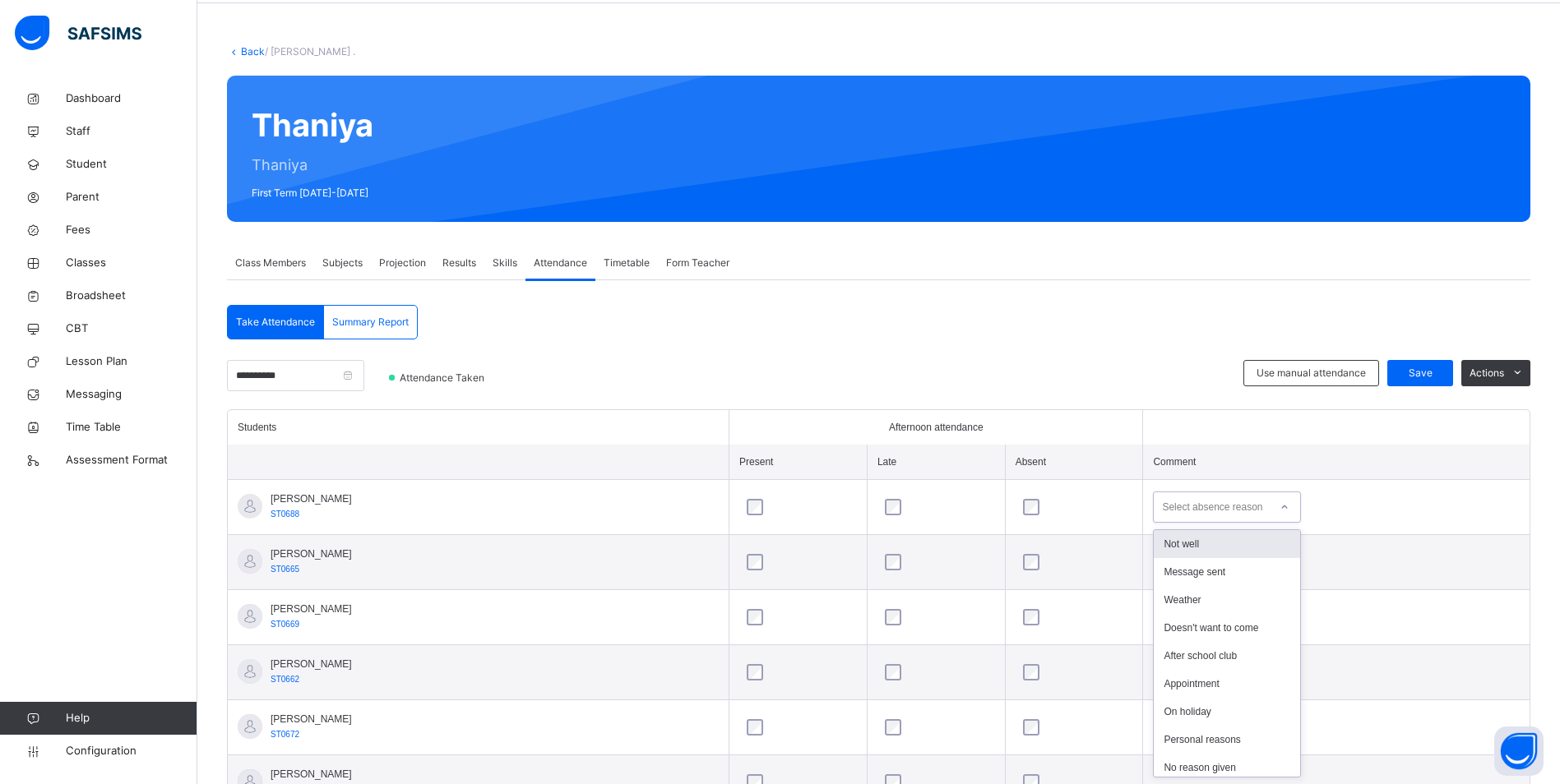
click at [1172, 540] on div "Not well" at bounding box center [1227, 543] width 146 height 28
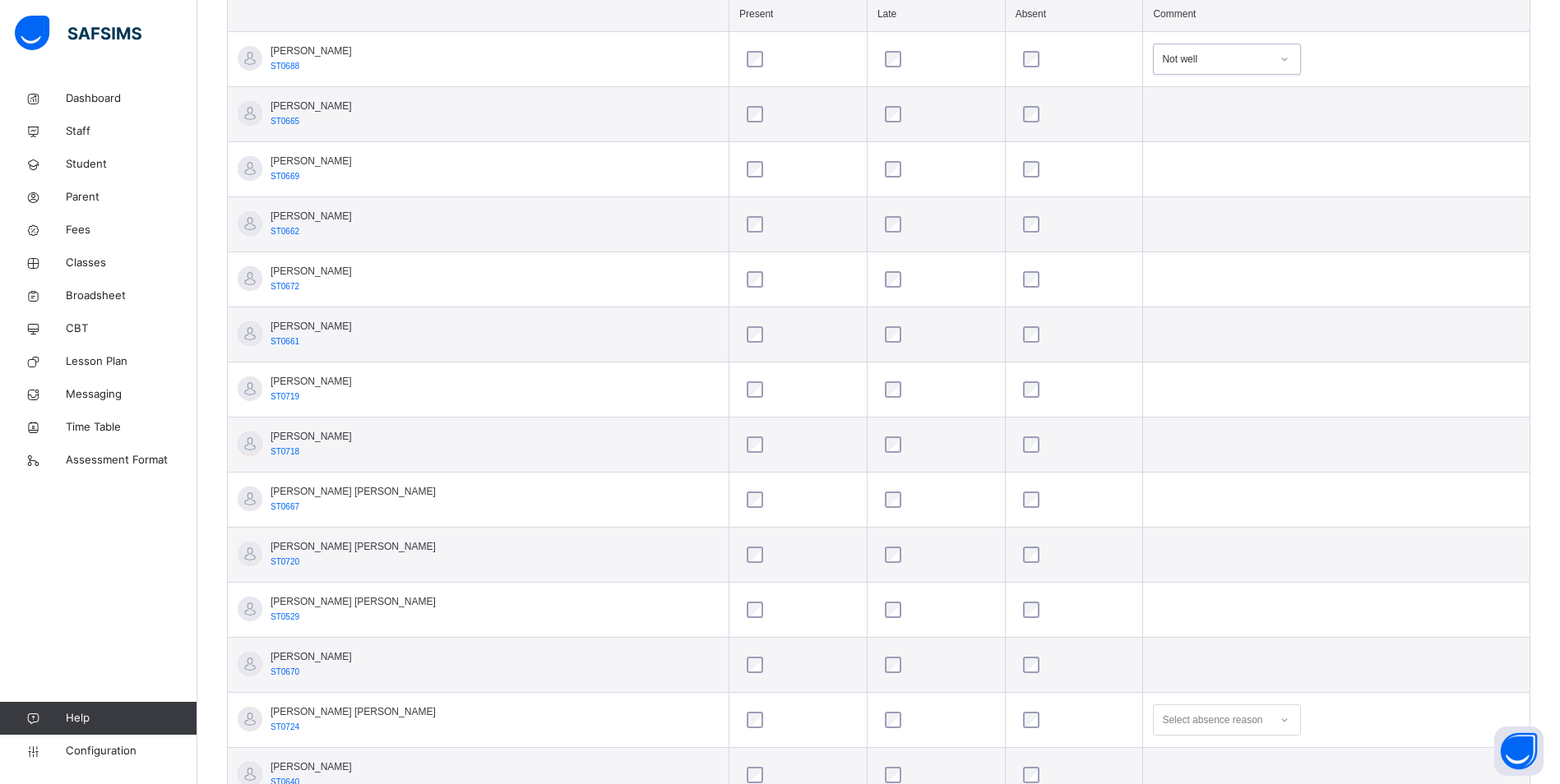
scroll to position [685, 0]
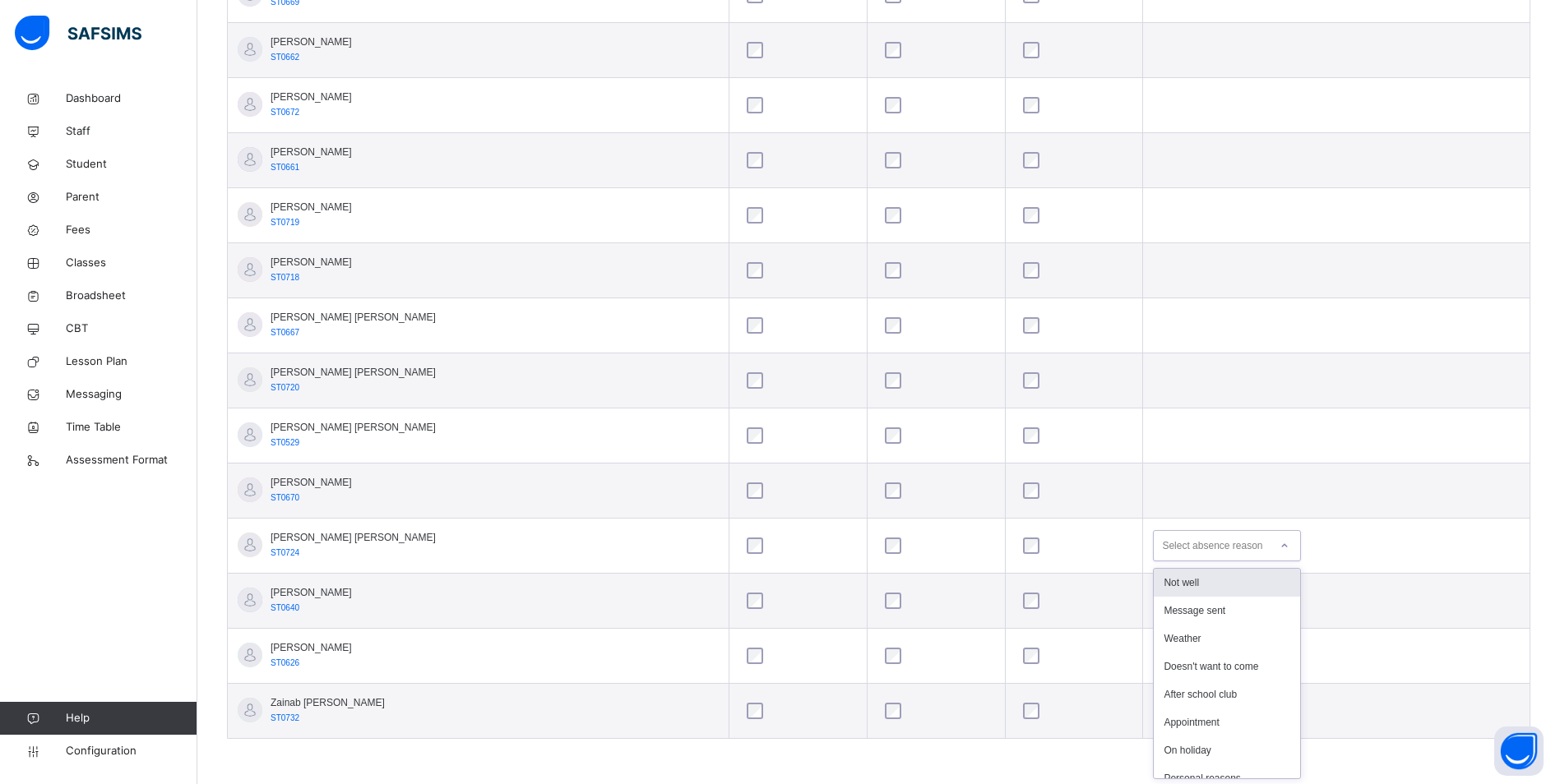
click at [1189, 547] on div "Select absence reason" at bounding box center [1212, 545] width 100 height 31
click at [1181, 580] on div "Not well" at bounding box center [1227, 582] width 146 height 28
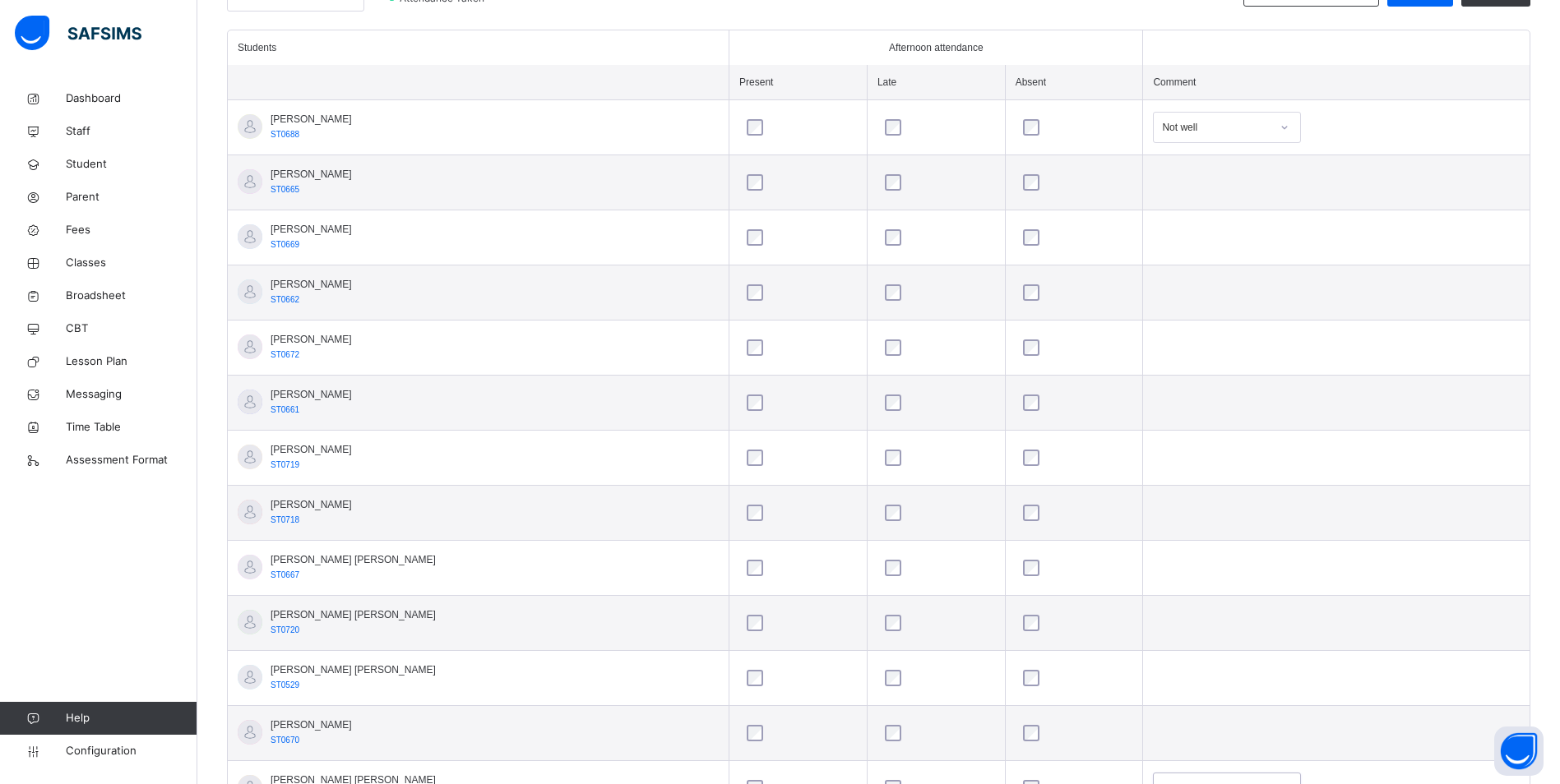
scroll to position [191, 0]
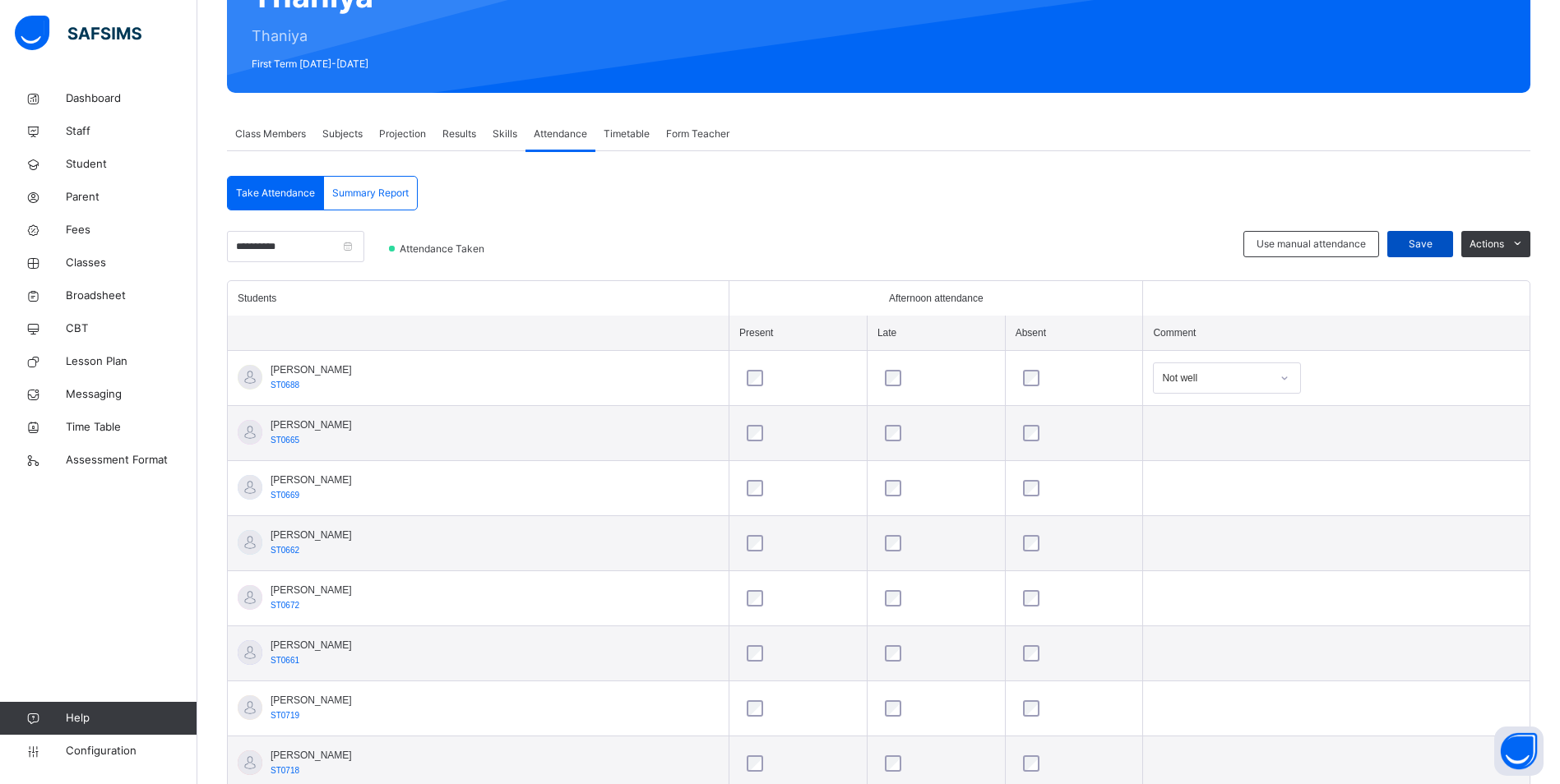
click at [1422, 235] on div "Save" at bounding box center [1420, 244] width 65 height 26
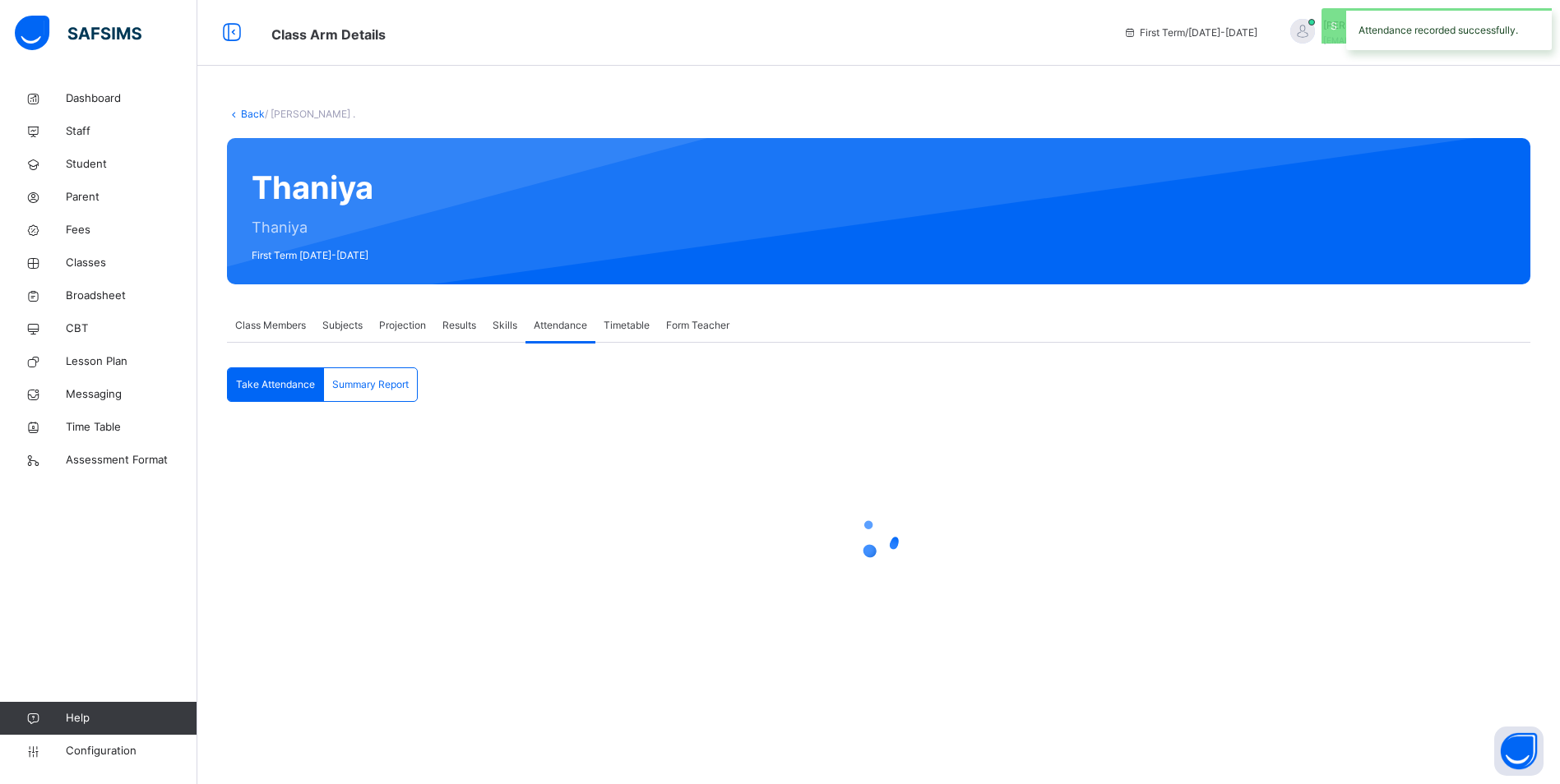
scroll to position [0, 0]
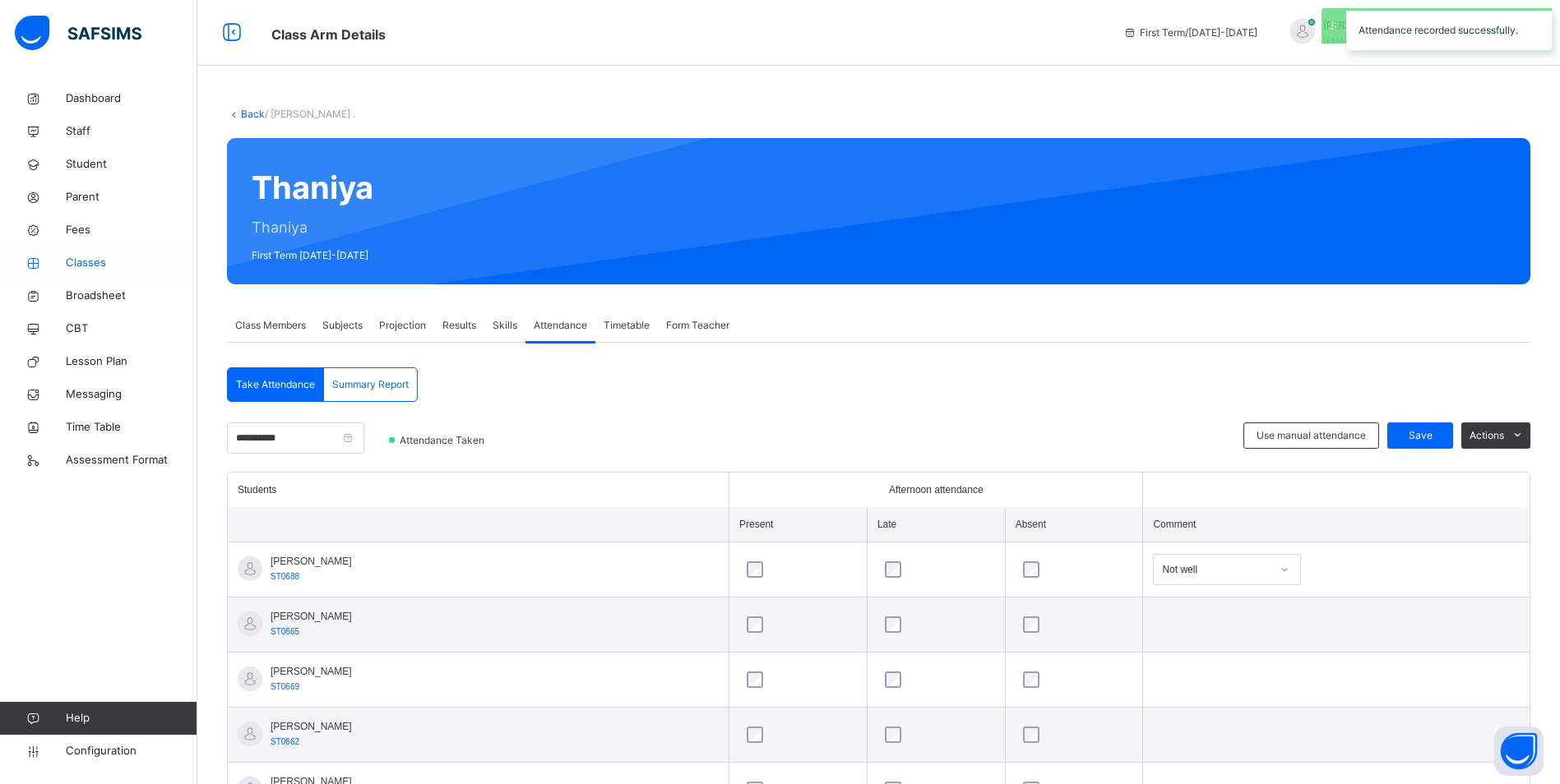
click at [99, 261] on span "Classes" at bounding box center [131, 263] width 132 height 16
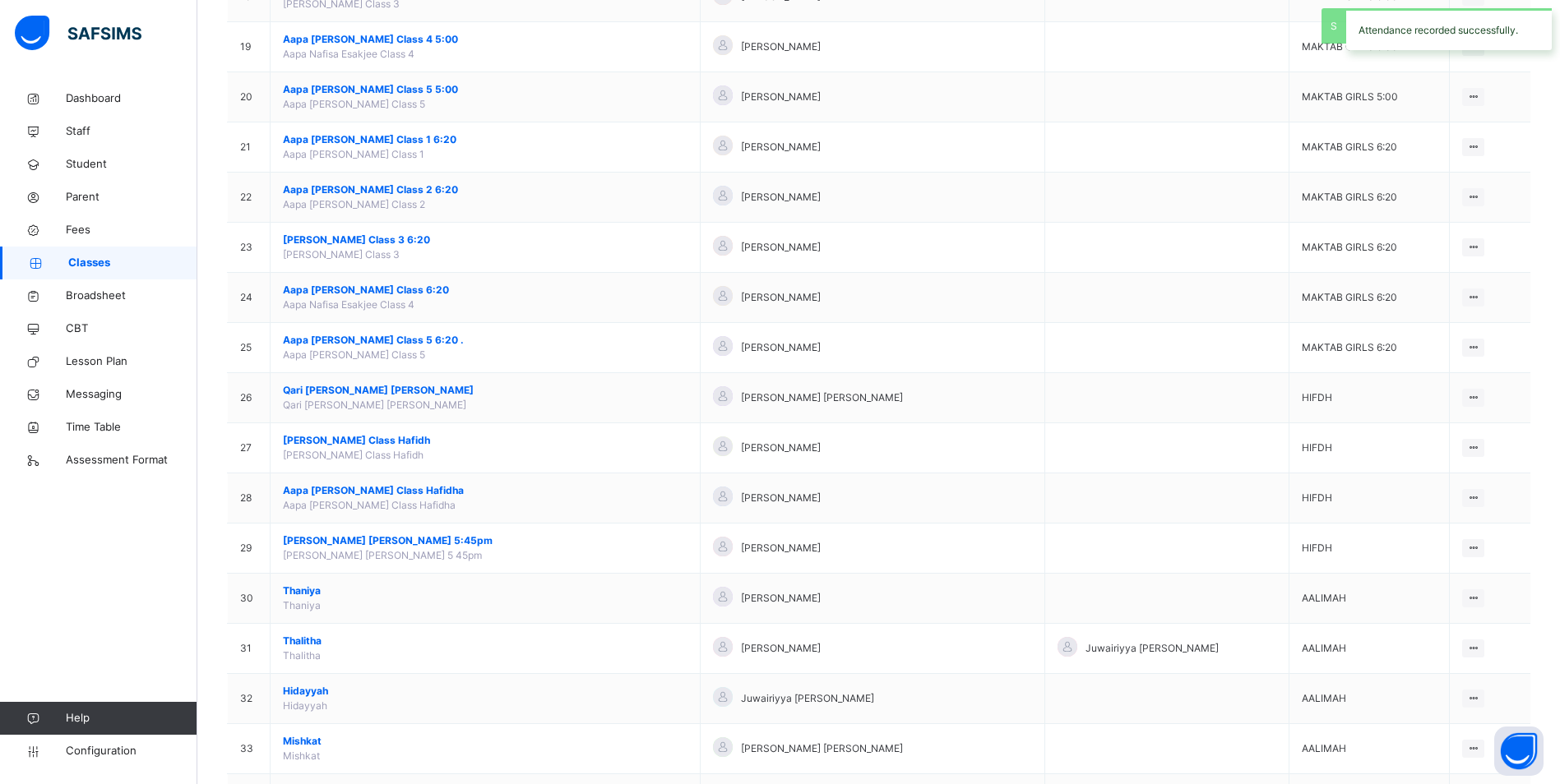
scroll to position [1207, 0]
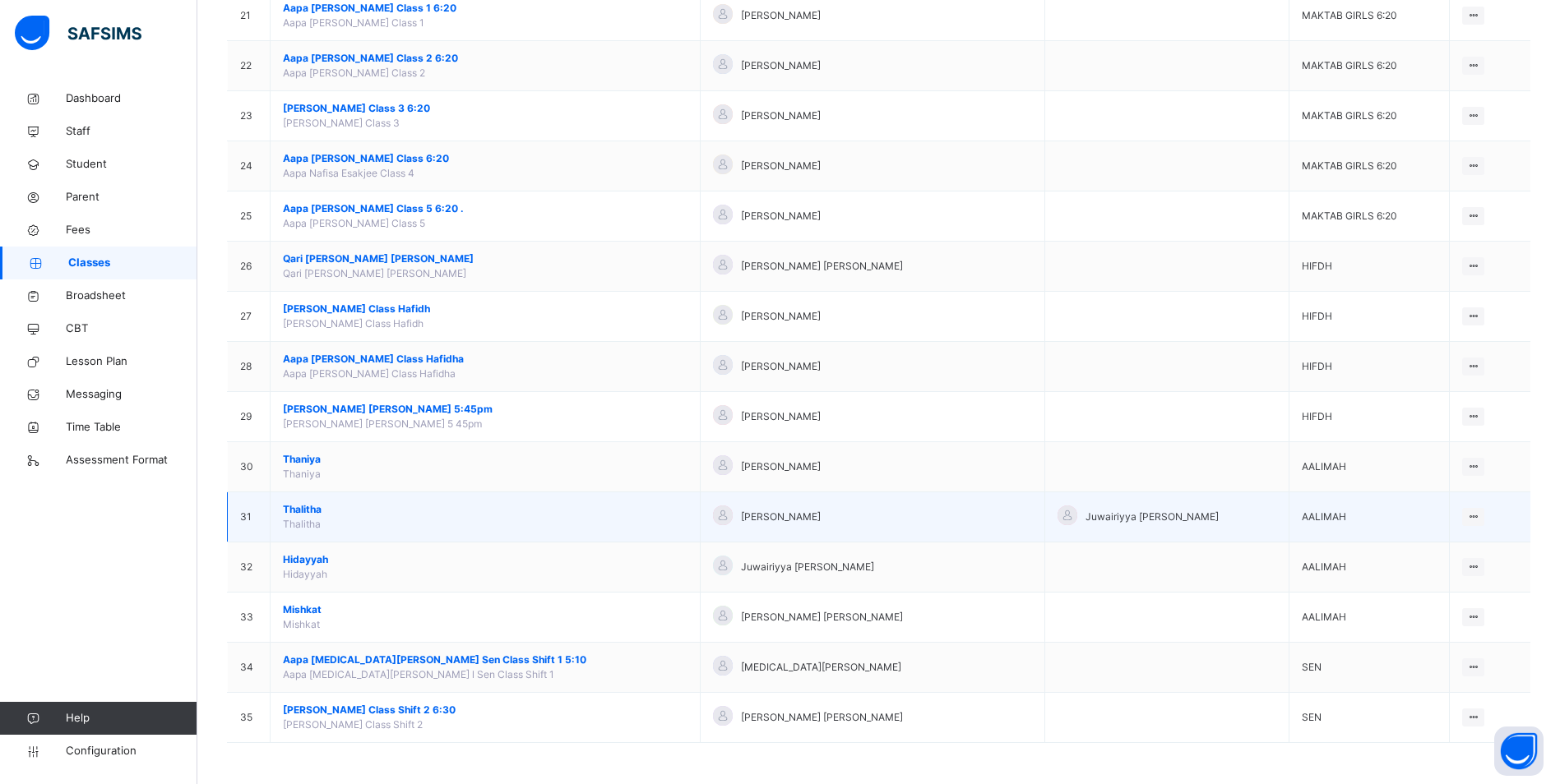
click at [298, 508] on span "Thalitha" at bounding box center [486, 509] width 405 height 14
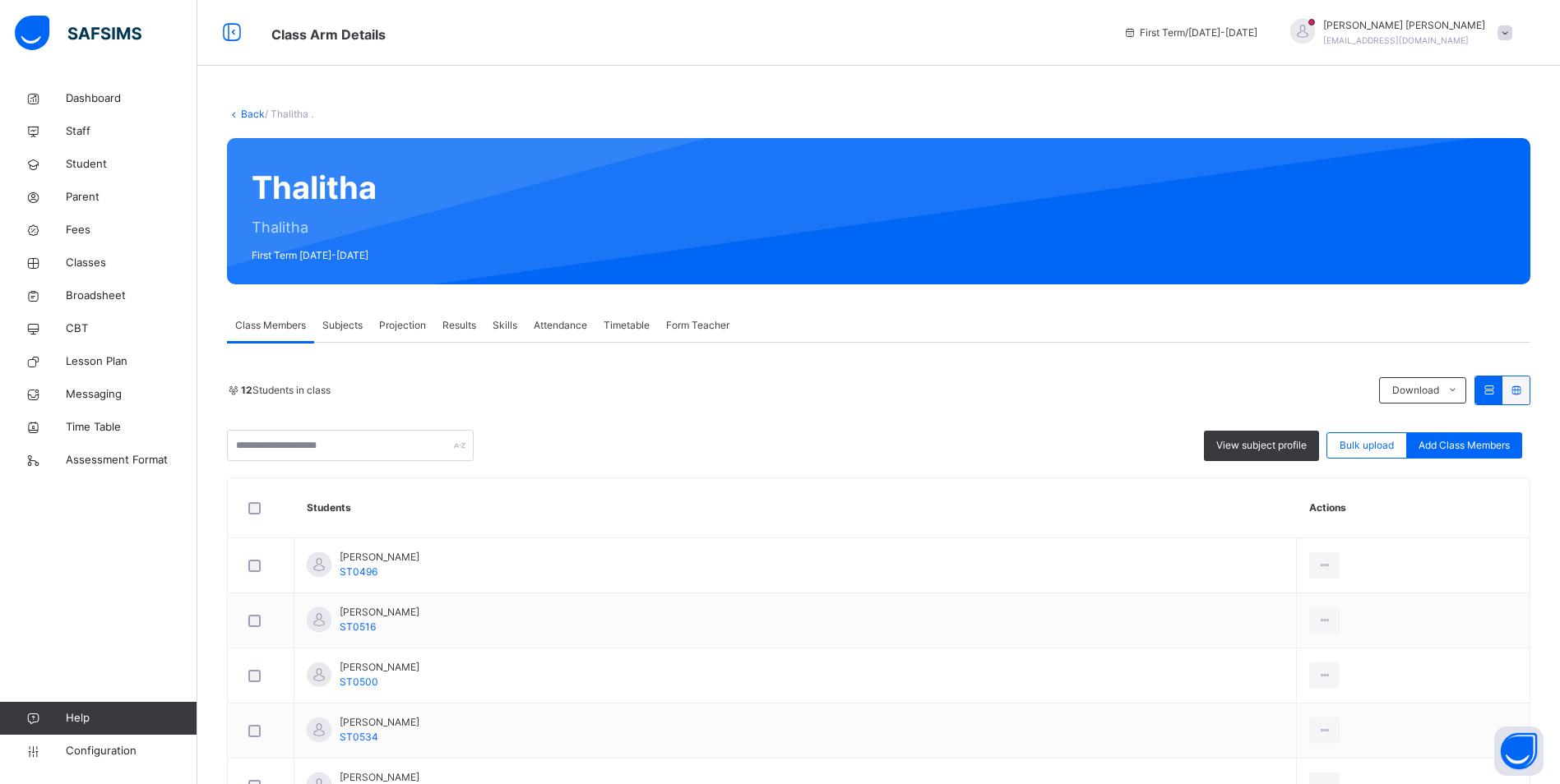
click at [558, 321] on span "Attendance" at bounding box center [560, 325] width 54 height 14
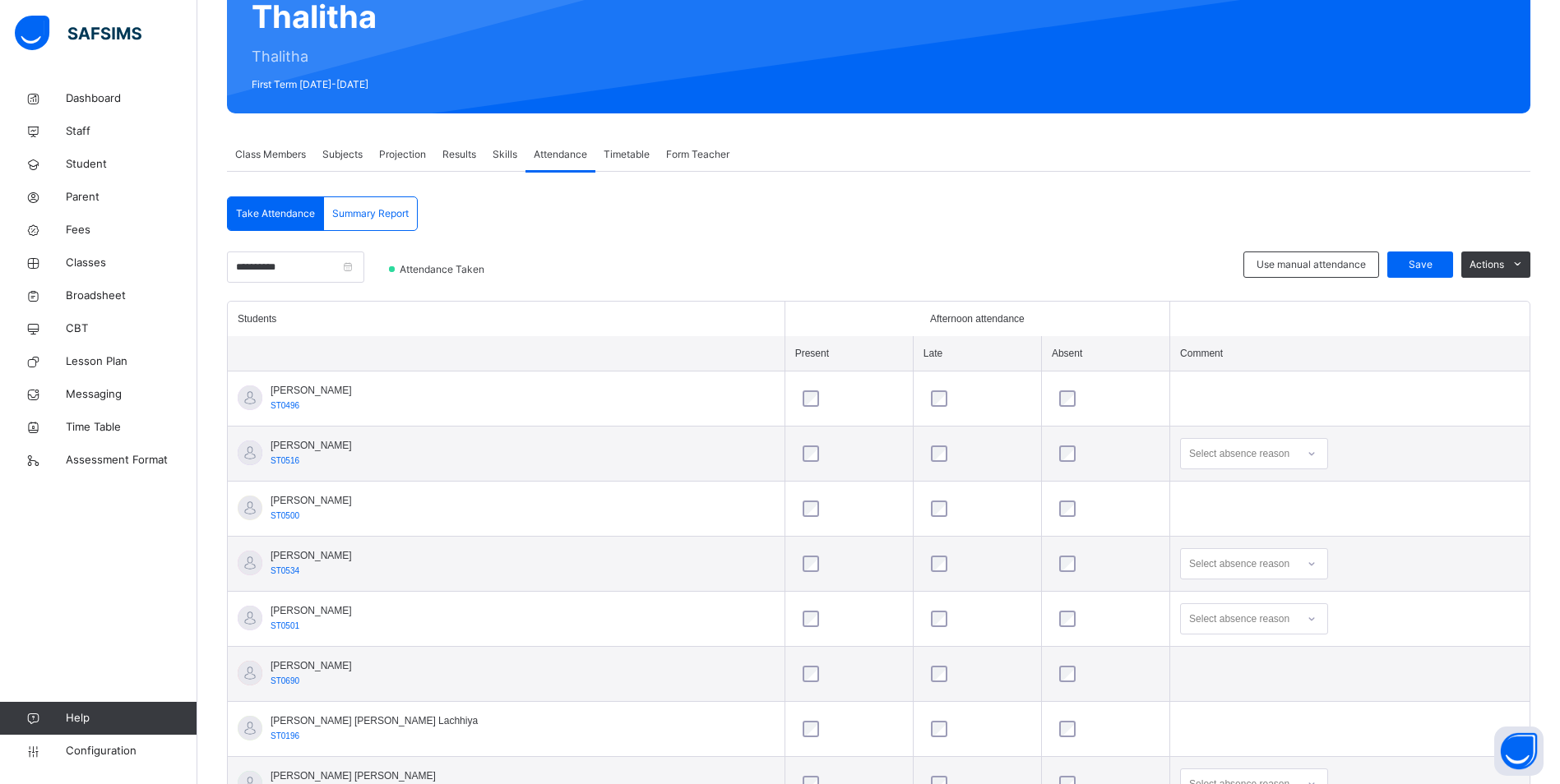
scroll to position [164, 0]
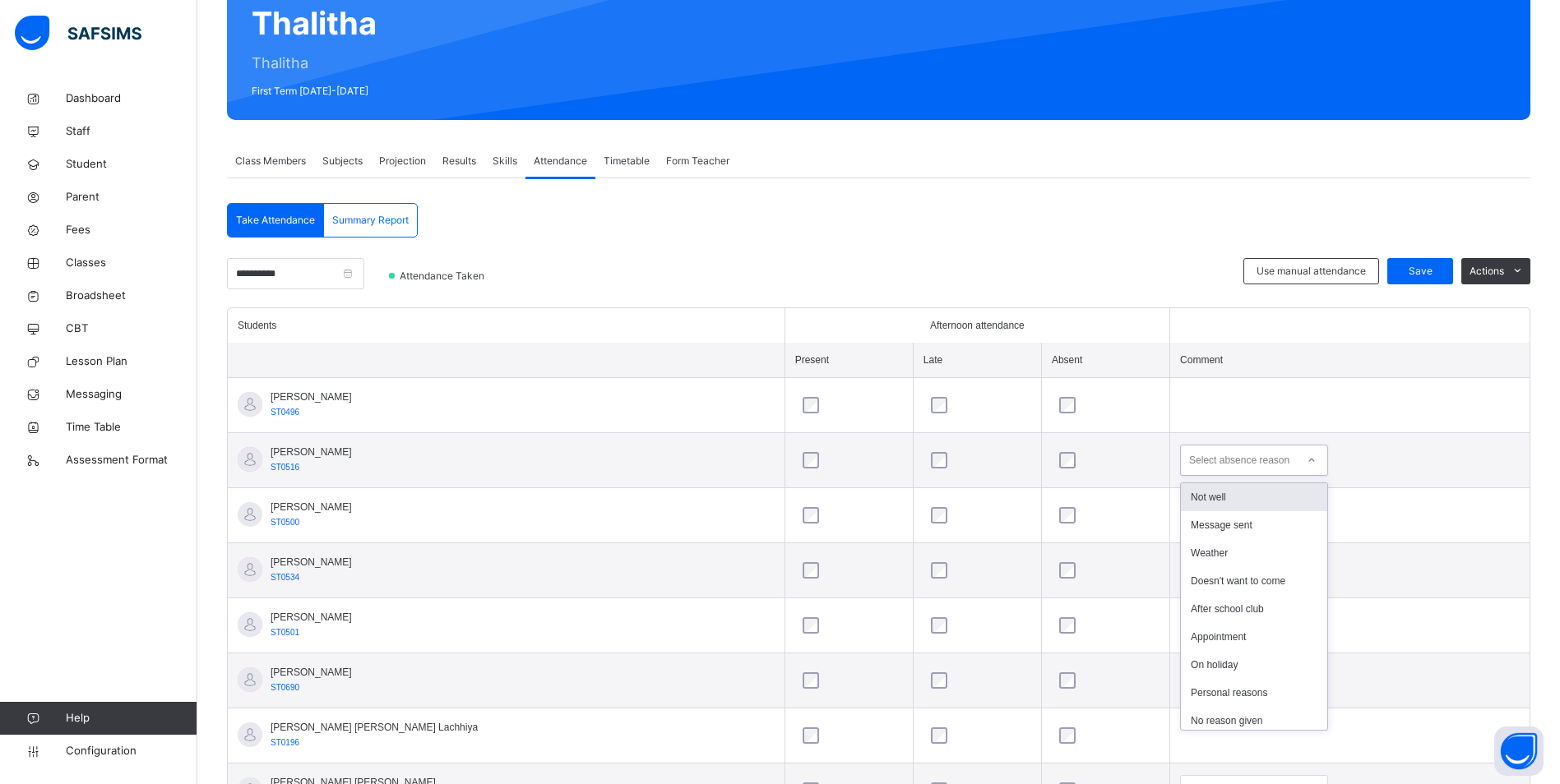
click at [1219, 454] on div "Select absence reason" at bounding box center [1239, 460] width 100 height 31
click at [1181, 494] on div "Not well" at bounding box center [1254, 497] width 146 height 28
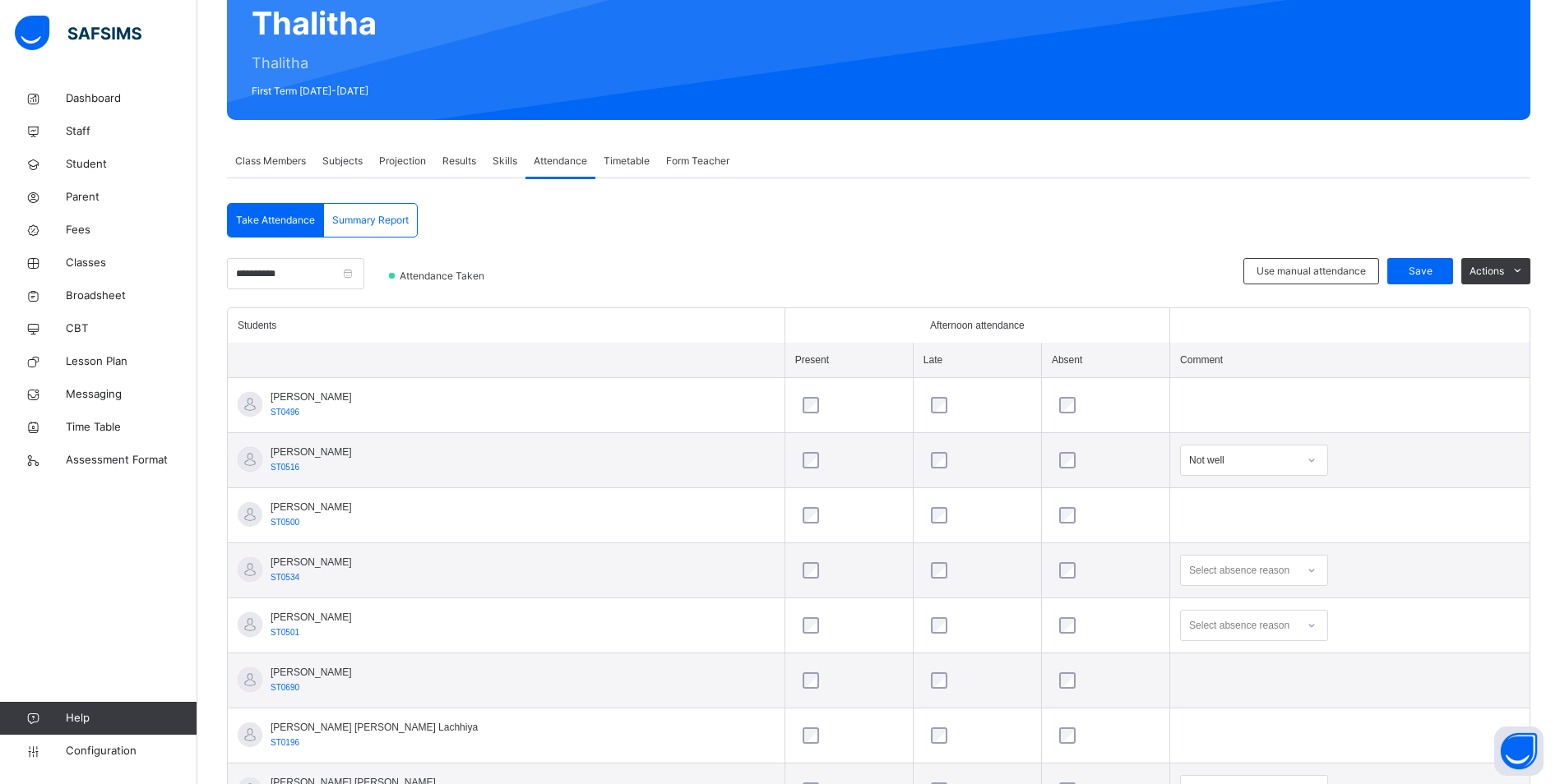
click at [1181, 575] on div "Select absence reason" at bounding box center [1254, 570] width 148 height 31
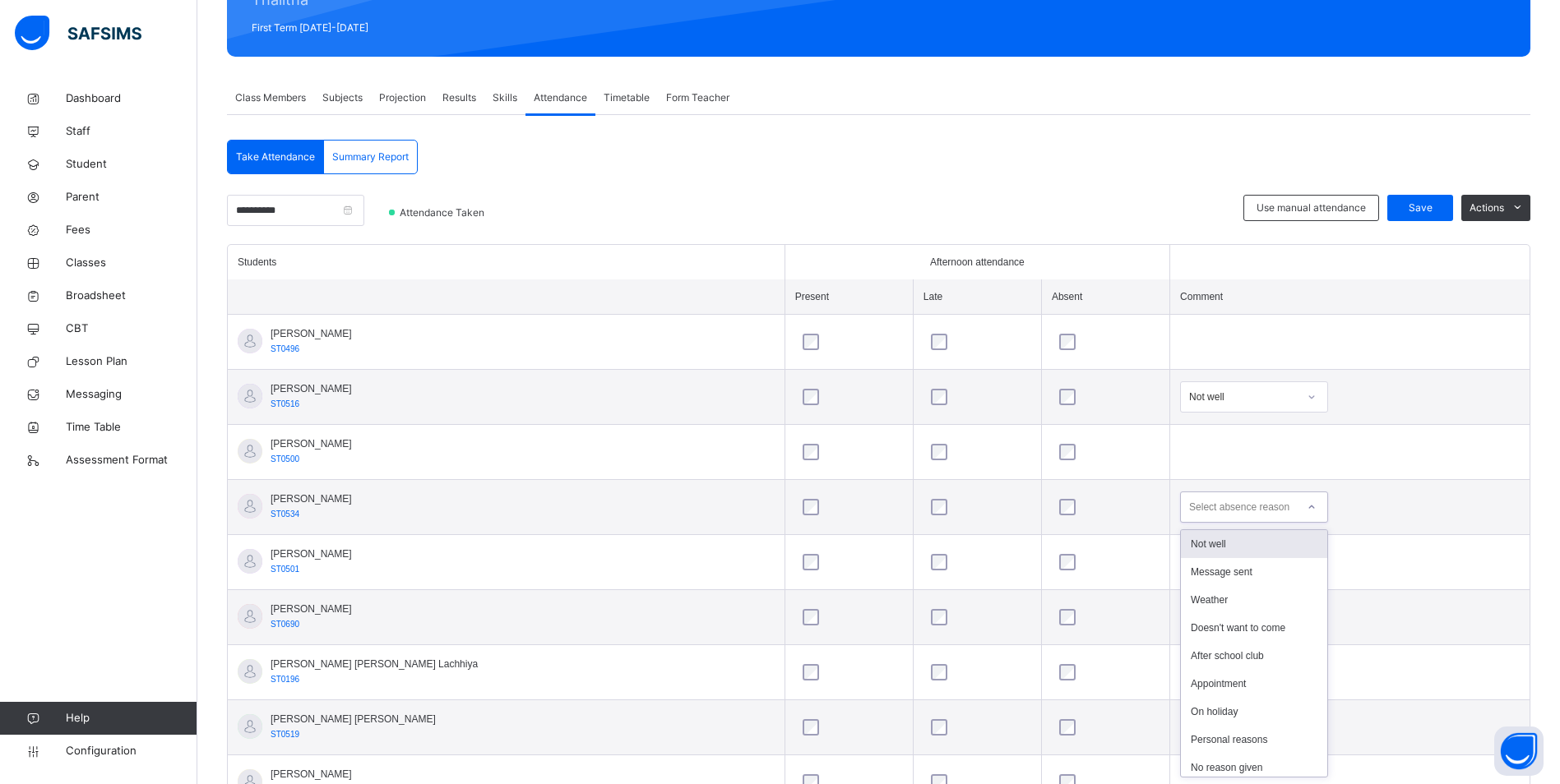
click at [1181, 546] on div "Not well" at bounding box center [1254, 543] width 146 height 28
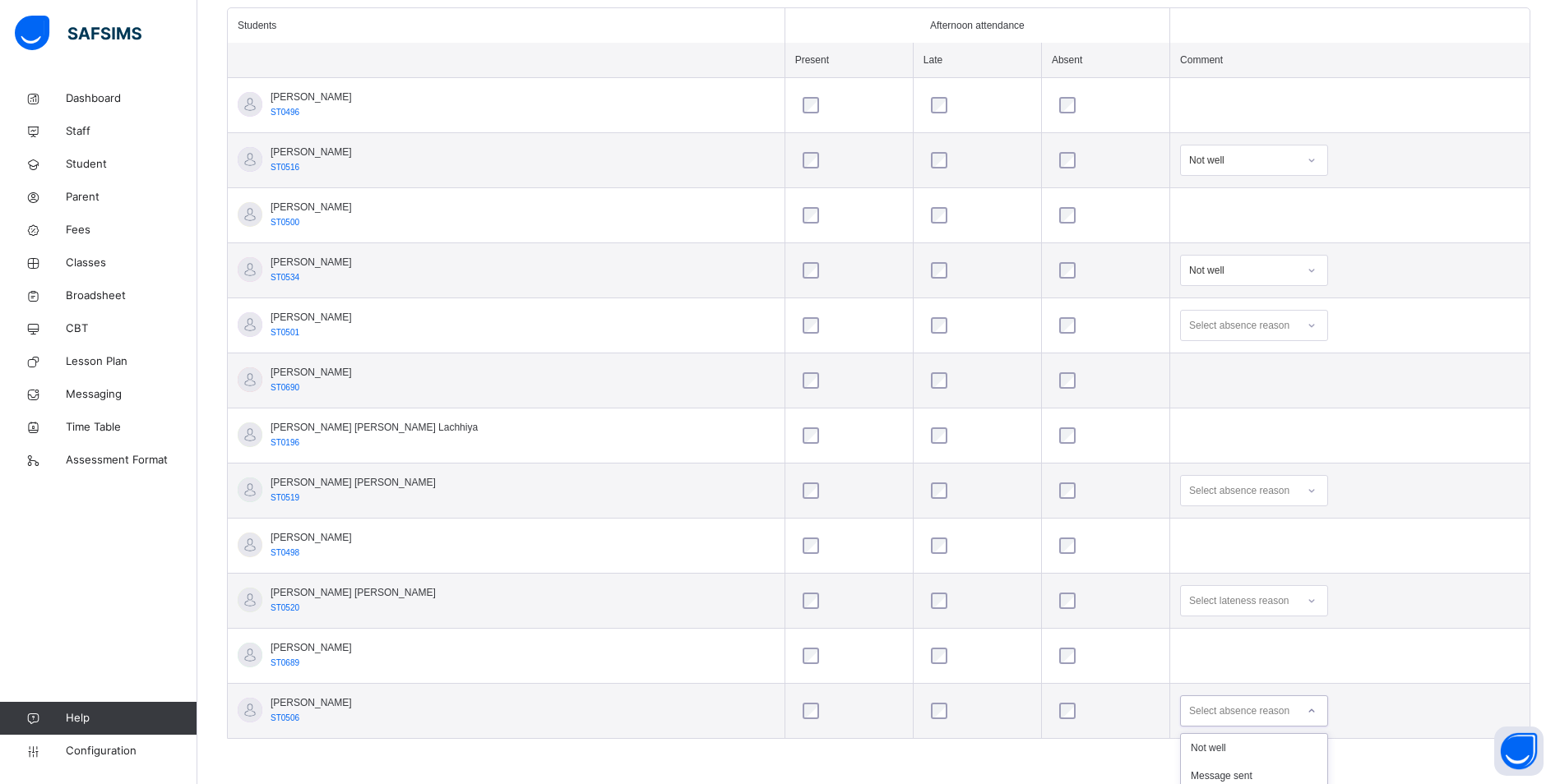
scroll to position [662, 0]
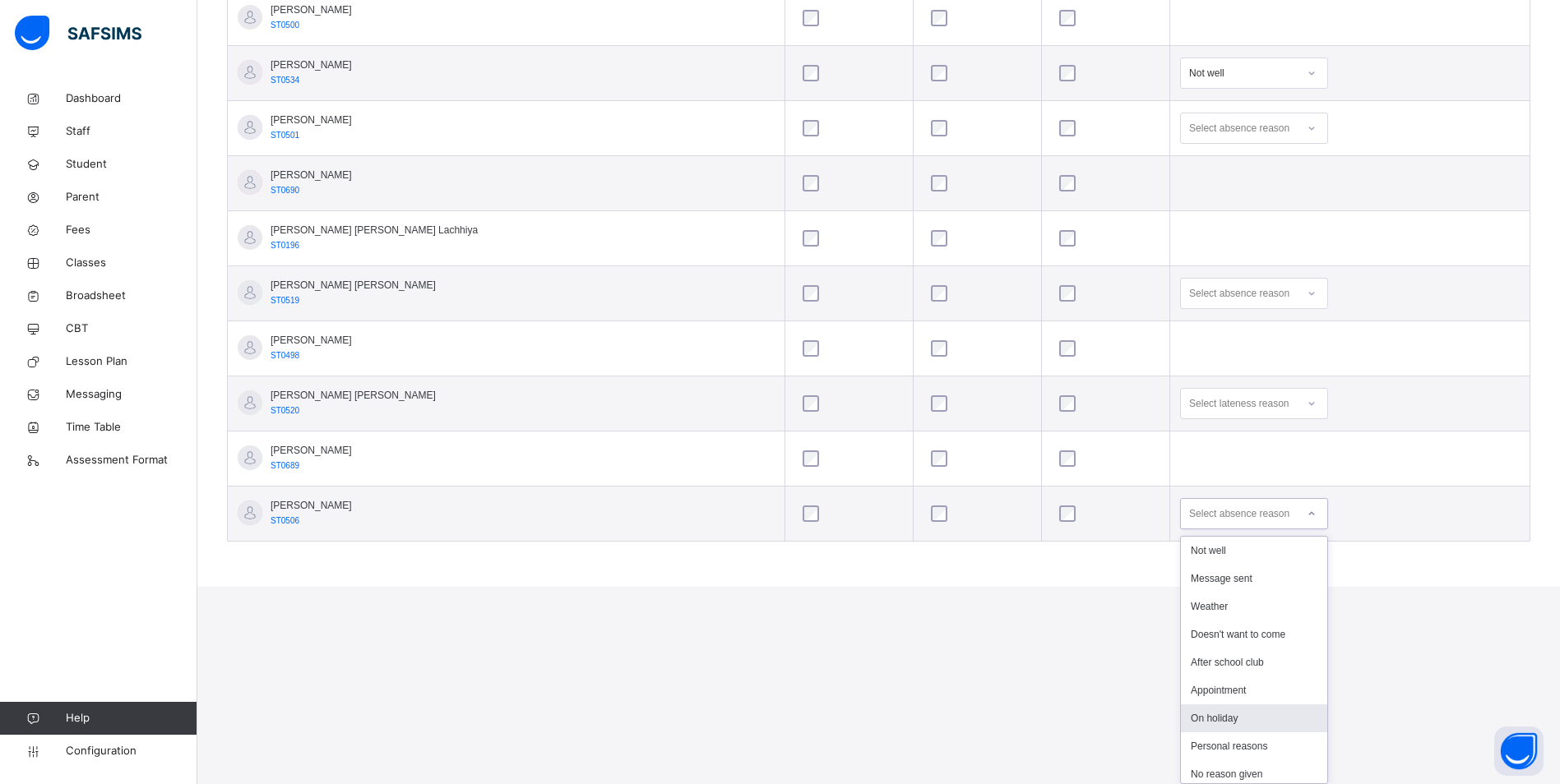
click at [1181, 529] on div "option On holiday focused, 7 of 13. 13 results available. Use Up and Down to ch…" at bounding box center [1254, 514] width 148 height 31
click at [1181, 549] on div "Not well" at bounding box center [1254, 550] width 146 height 28
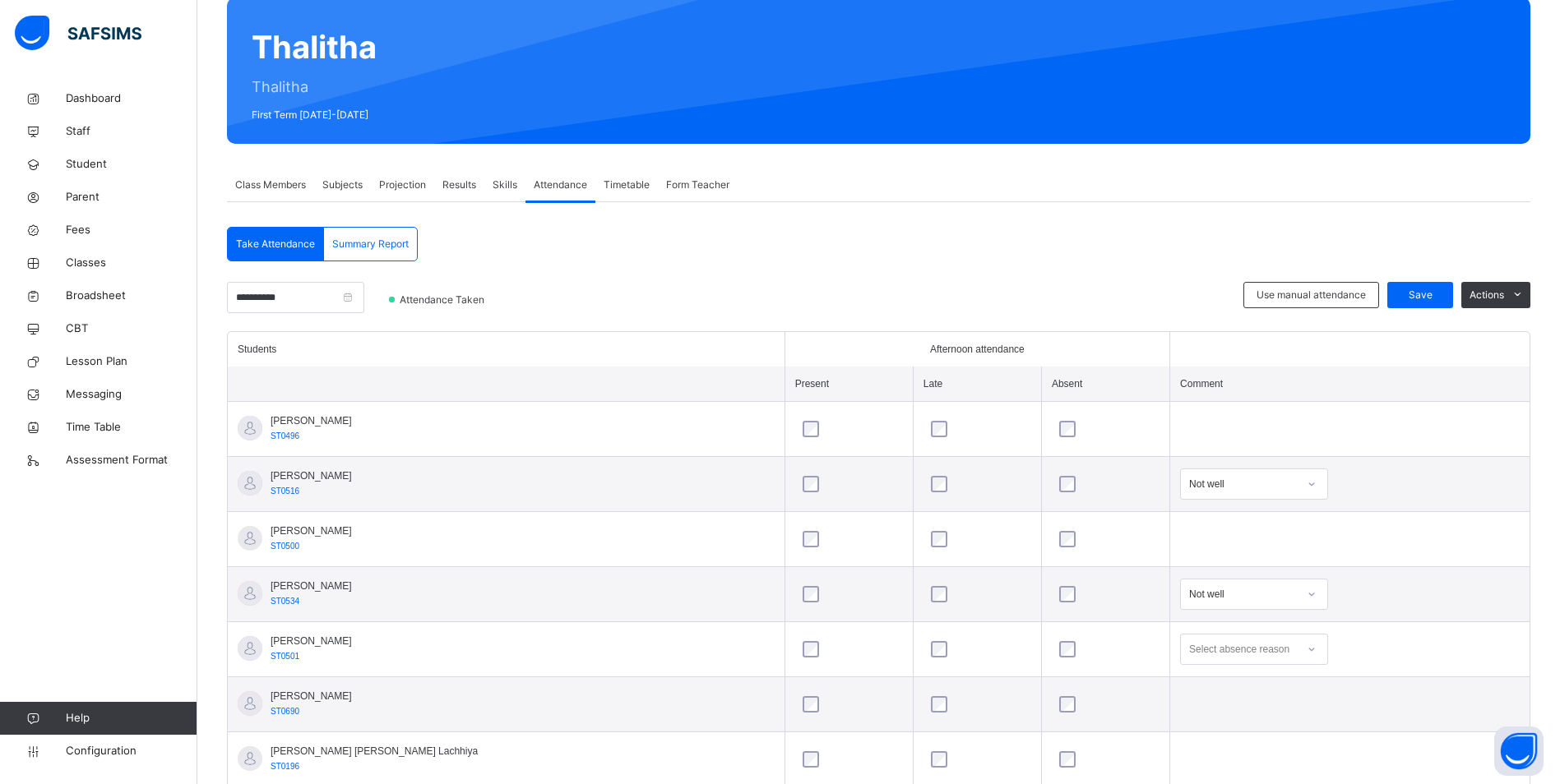
scroll to position [135, 0]
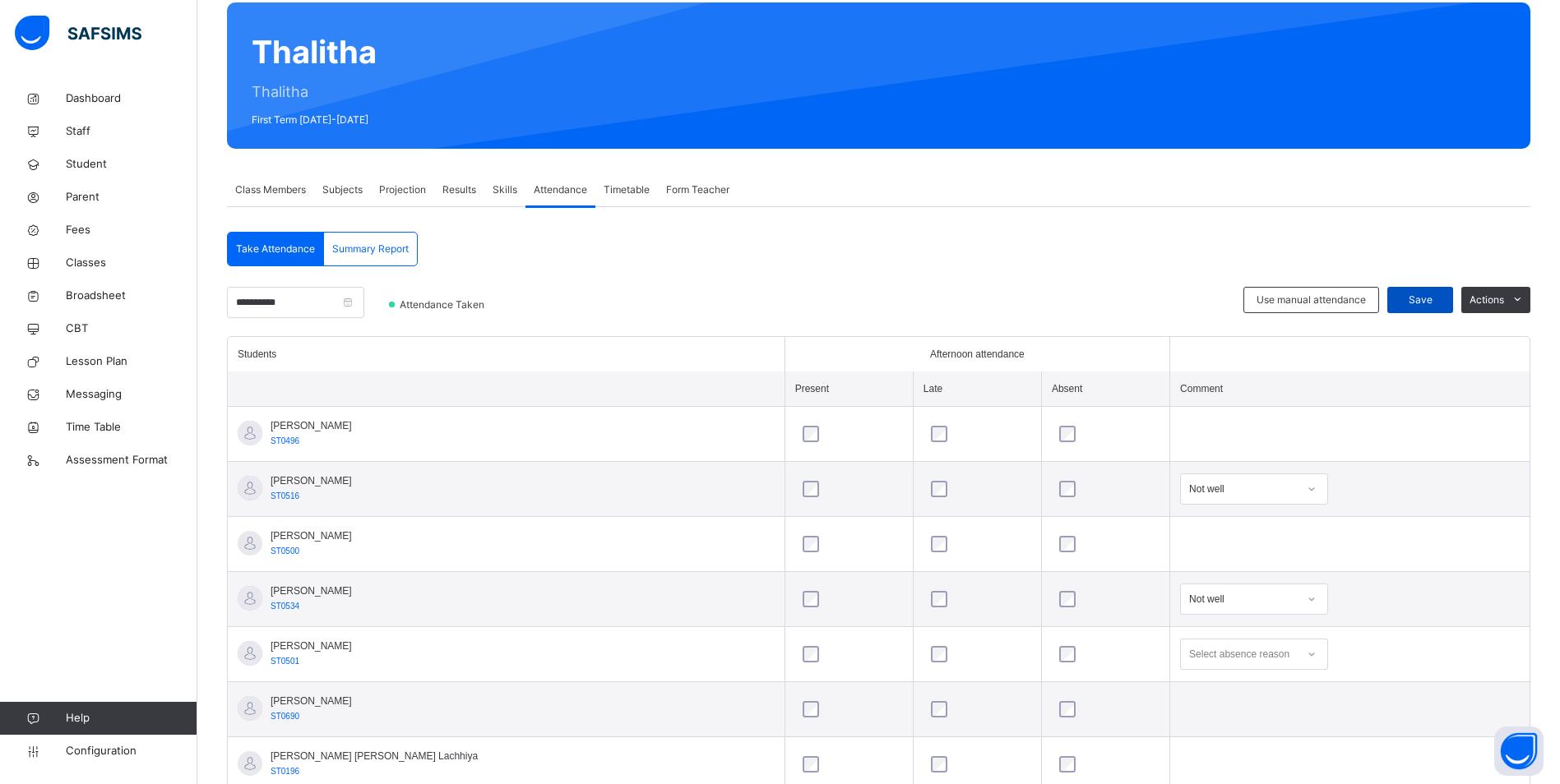
click at [1442, 287] on div "Save" at bounding box center [1420, 299] width 65 height 26
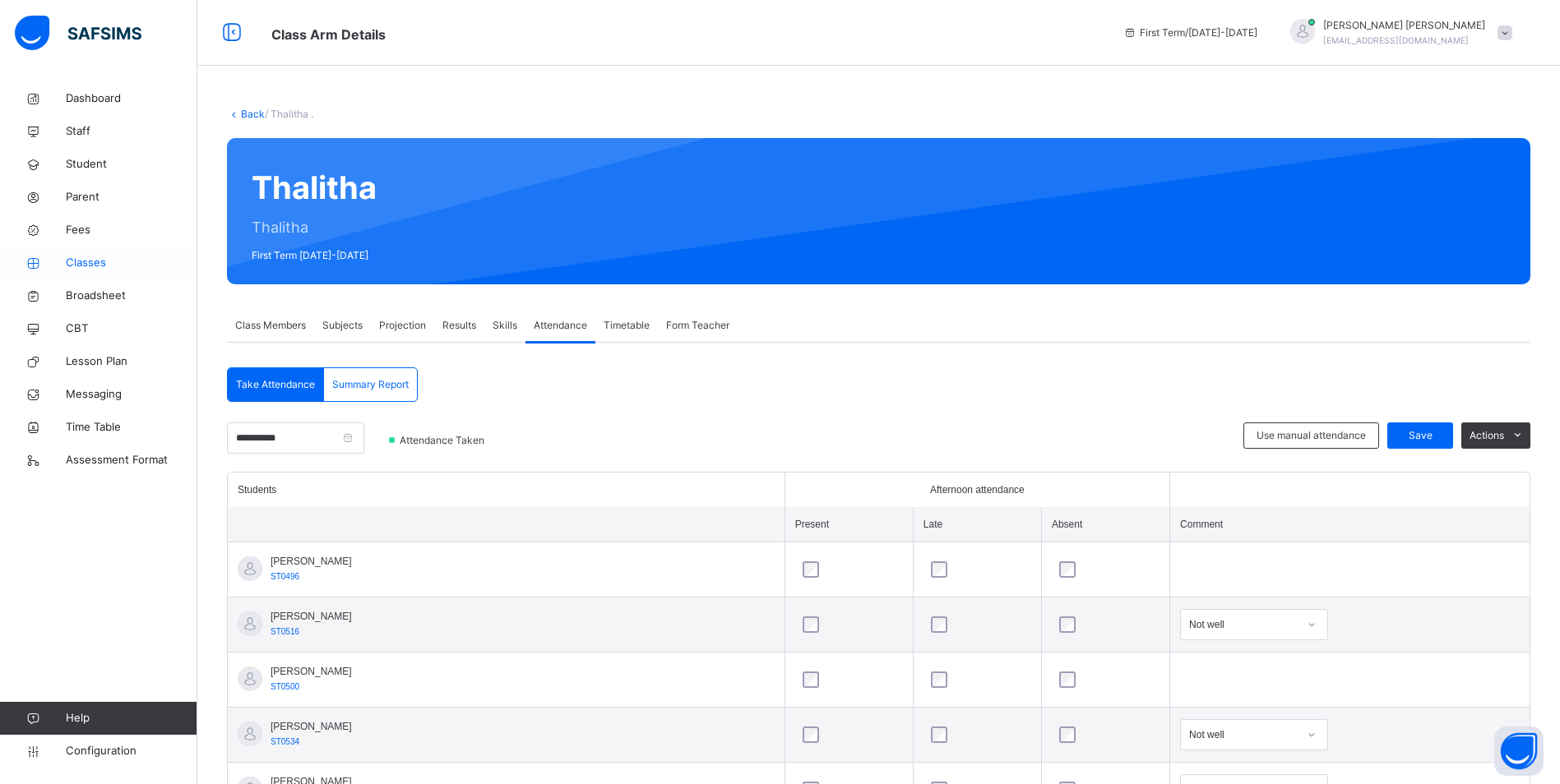
click at [108, 255] on span "Classes" at bounding box center [131, 263] width 132 height 16
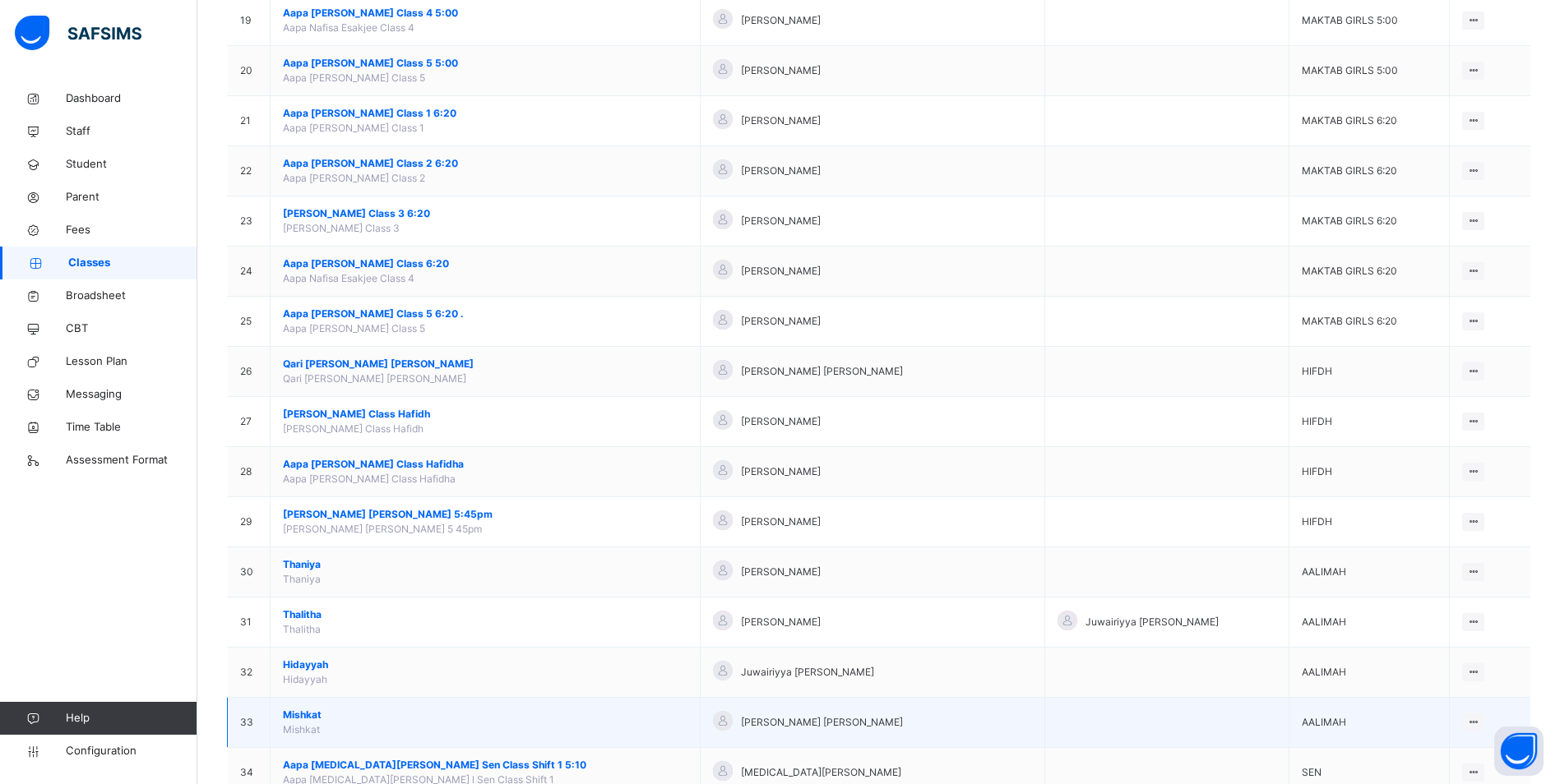
scroll to position [1207, 0]
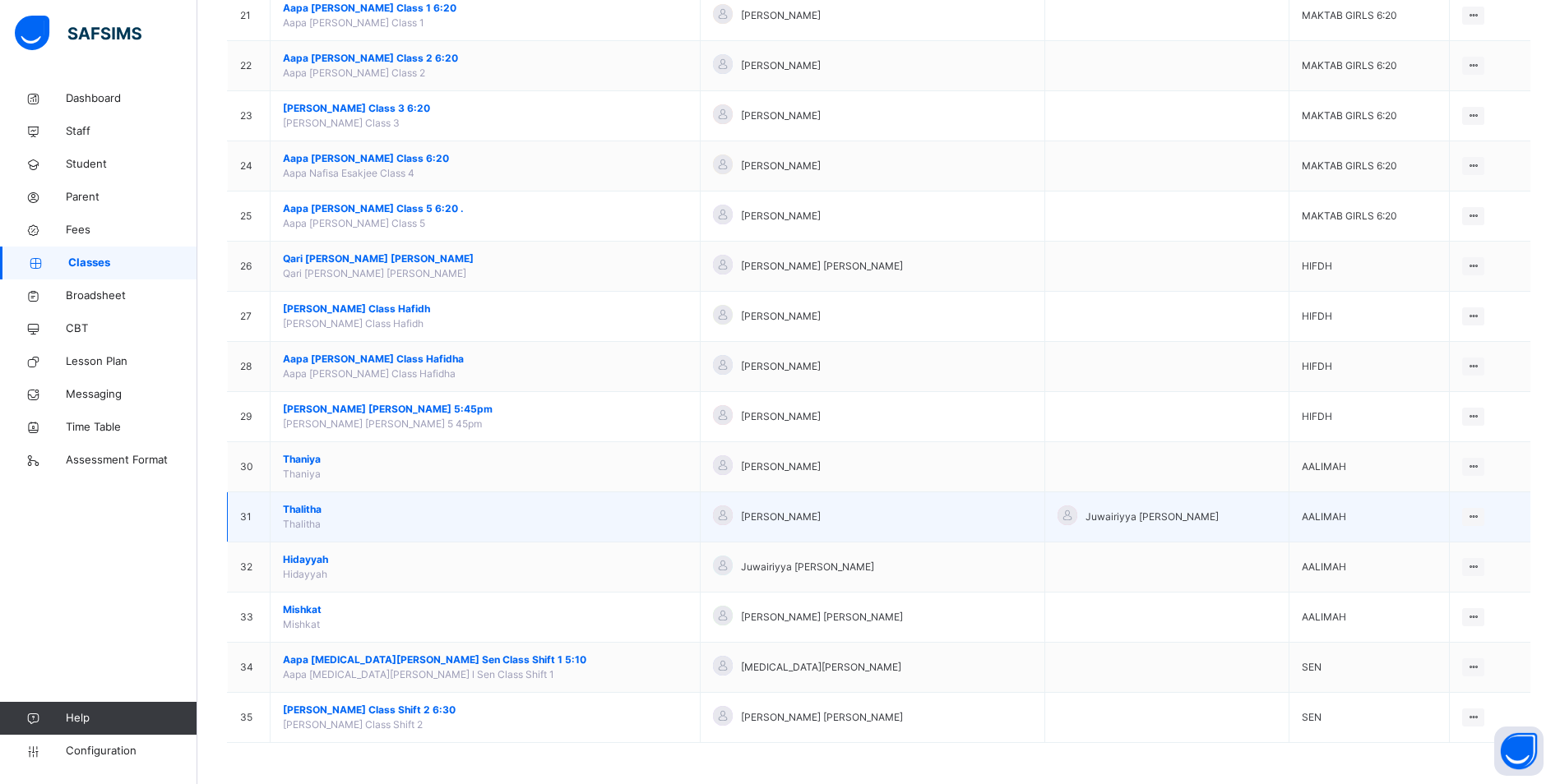
click at [304, 513] on span "Thalitha" at bounding box center [486, 509] width 405 height 14
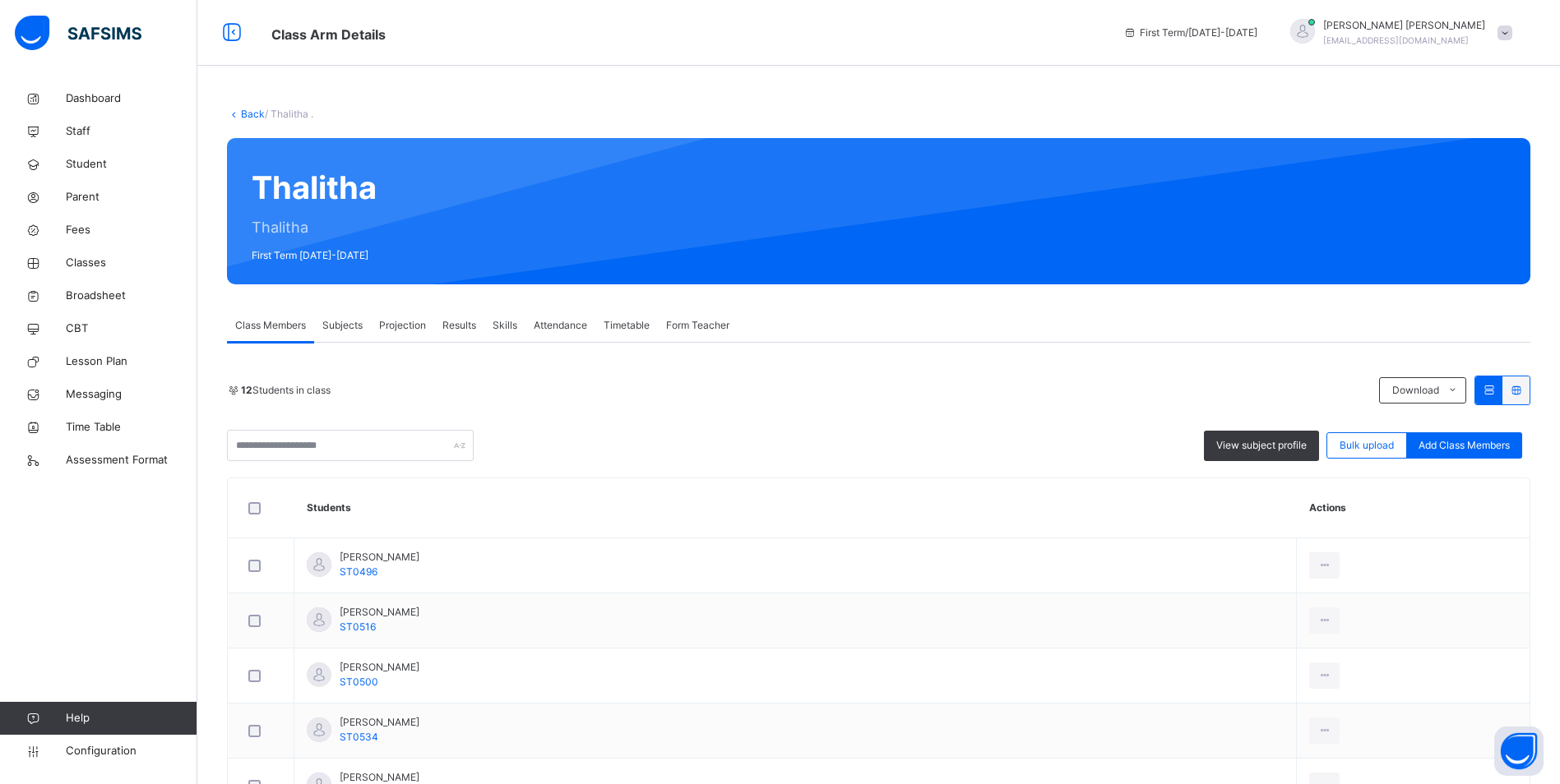
click at [570, 318] on span "Attendance" at bounding box center [560, 325] width 54 height 14
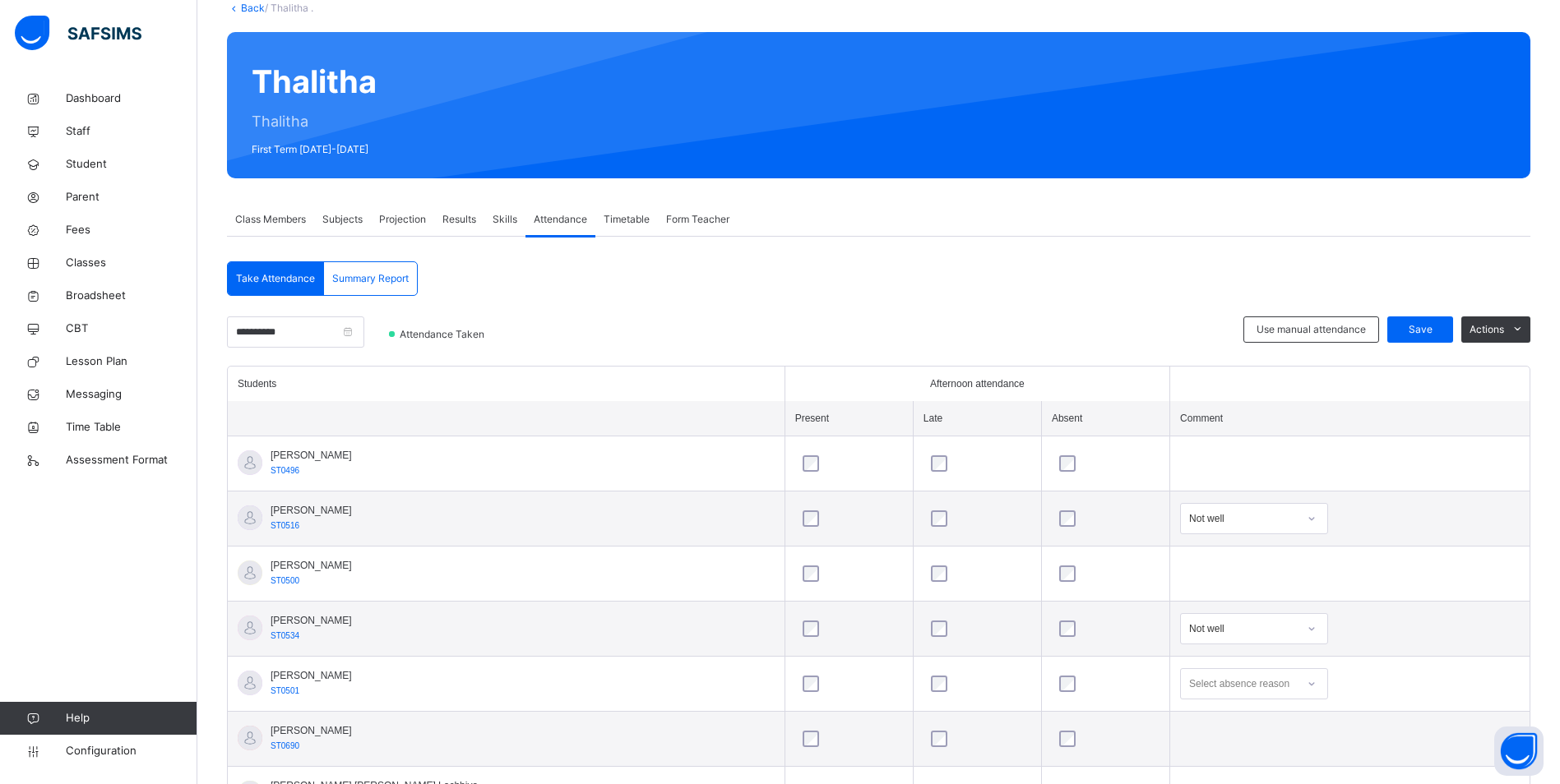
scroll to position [247, 0]
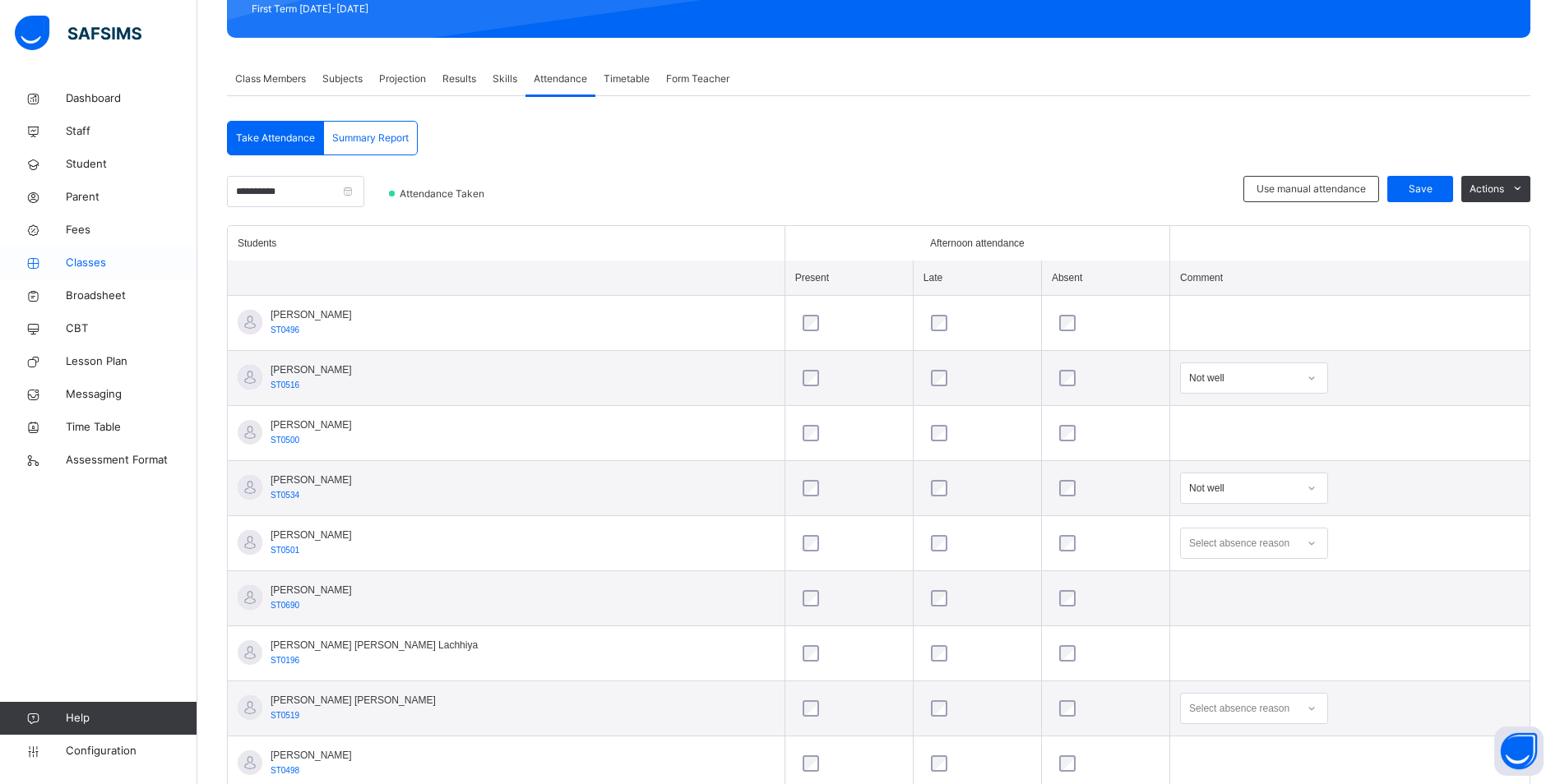
click at [86, 262] on span "Classes" at bounding box center [131, 263] width 132 height 16
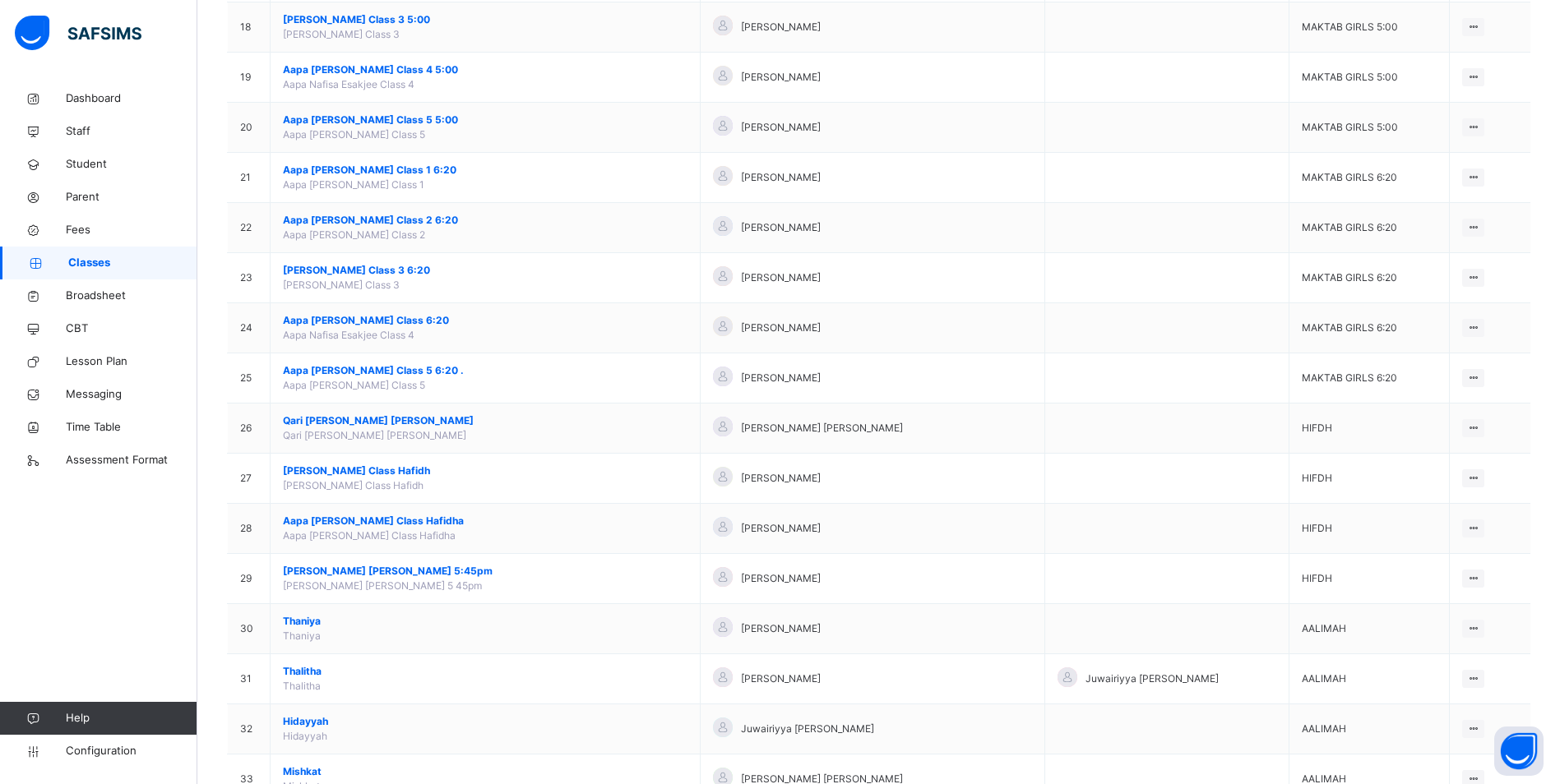
scroll to position [1207, 0]
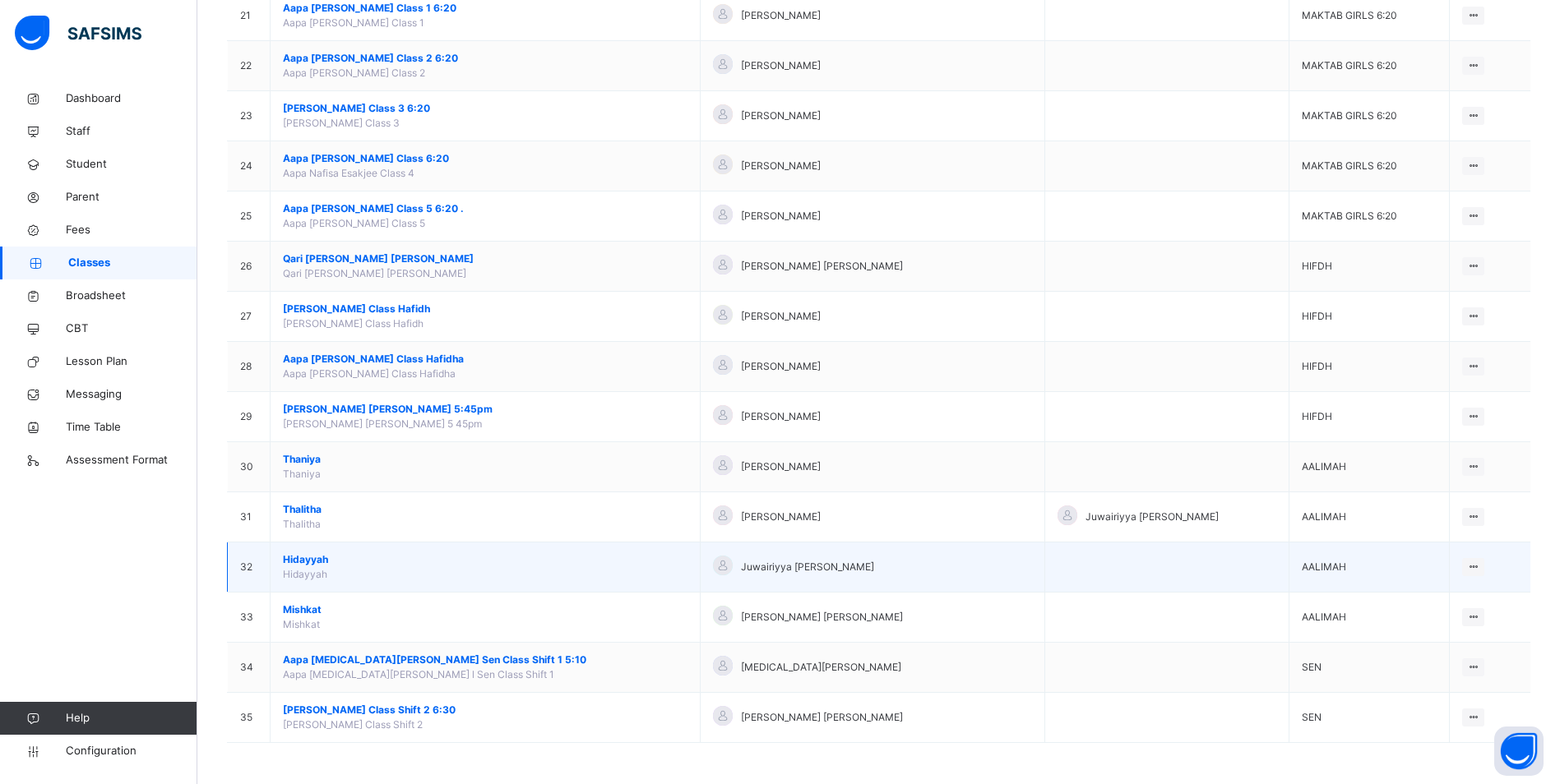
click at [315, 558] on span "Hidayyah" at bounding box center [486, 560] width 405 height 14
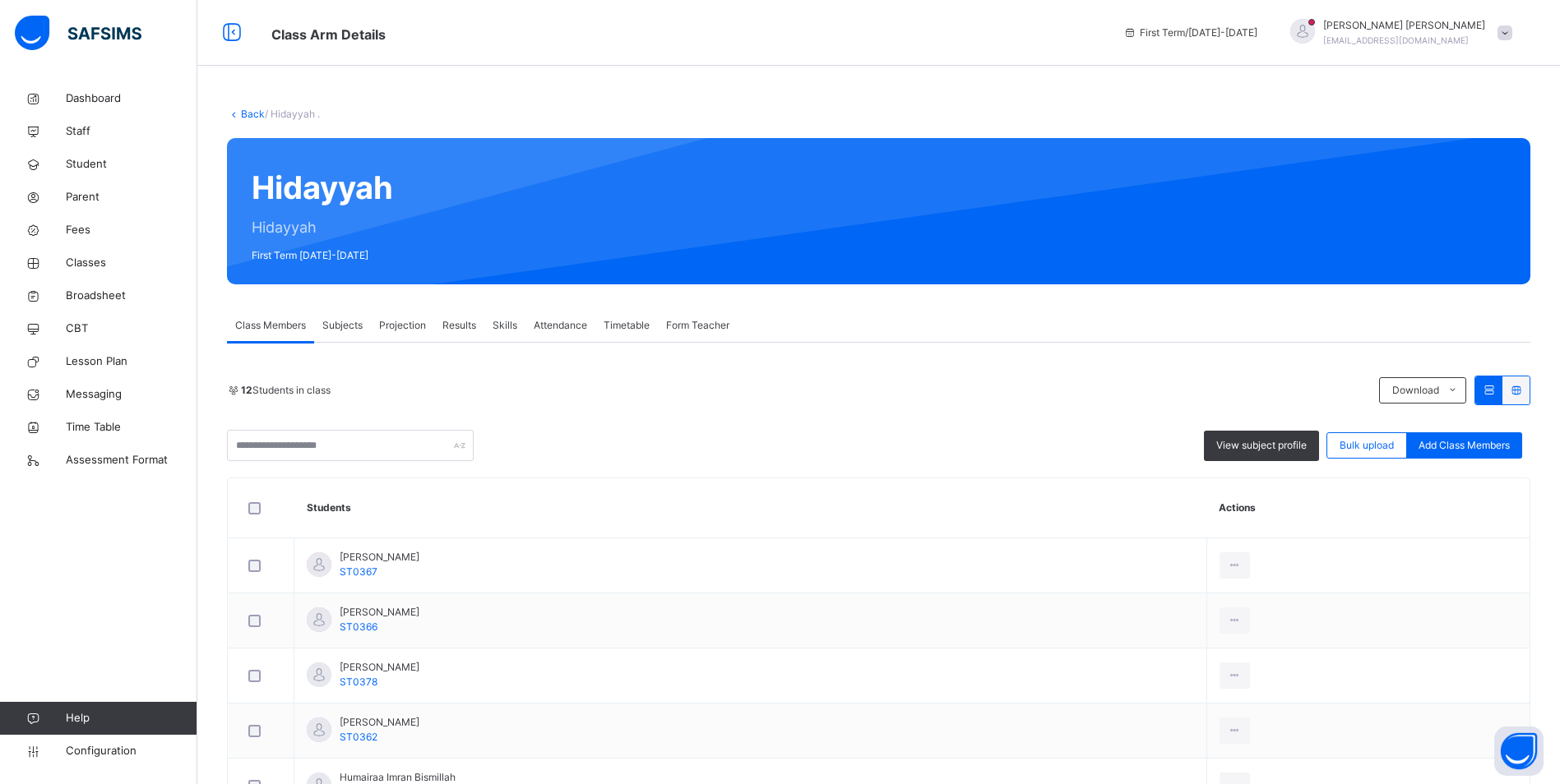
click at [542, 322] on span "Attendance" at bounding box center [560, 325] width 54 height 14
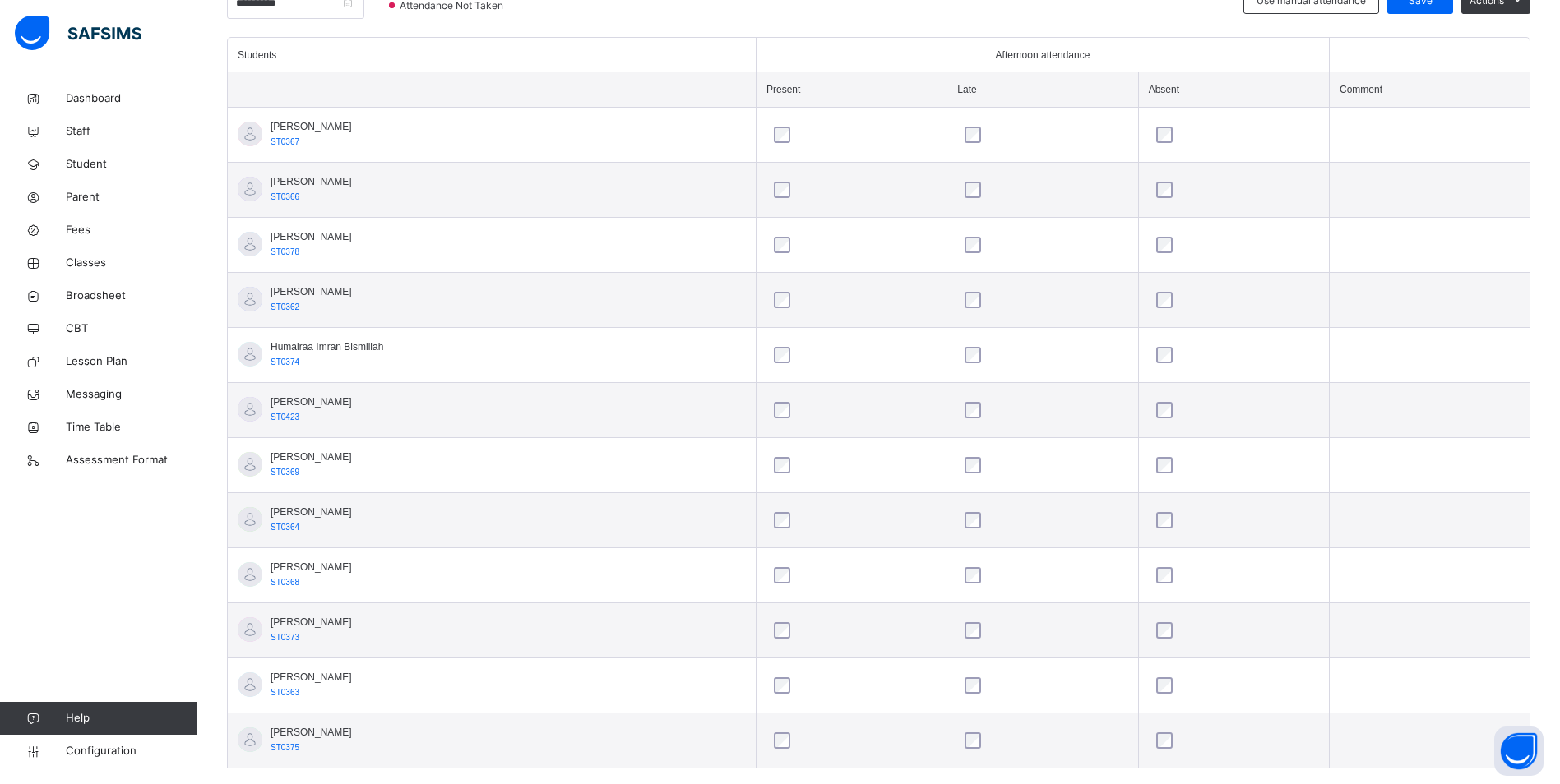
scroll to position [464, 0]
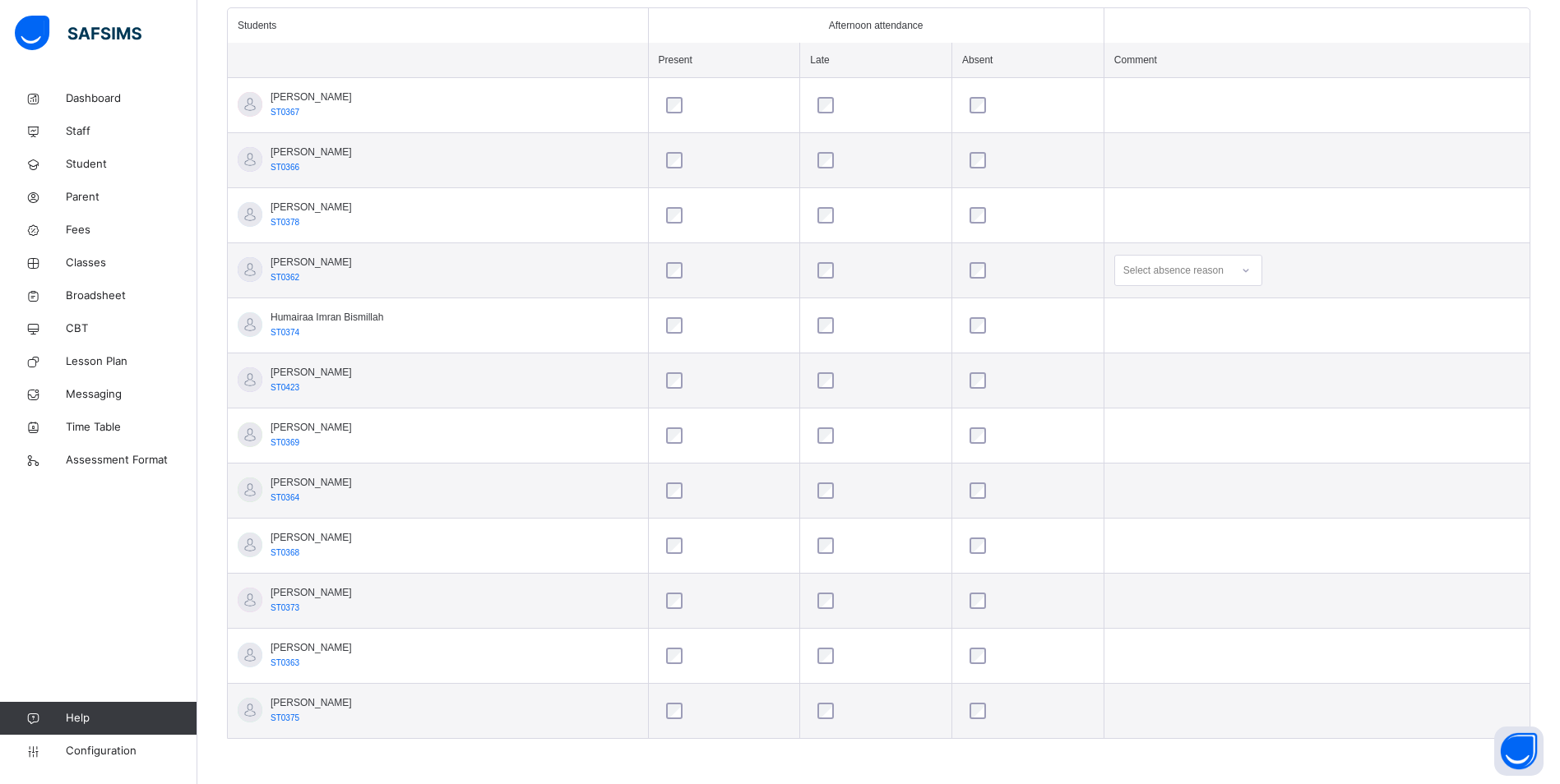
click at [1187, 273] on div "Select absence reason" at bounding box center [1173, 270] width 100 height 31
click at [1189, 304] on div "Not well" at bounding box center [1188, 307] width 146 height 28
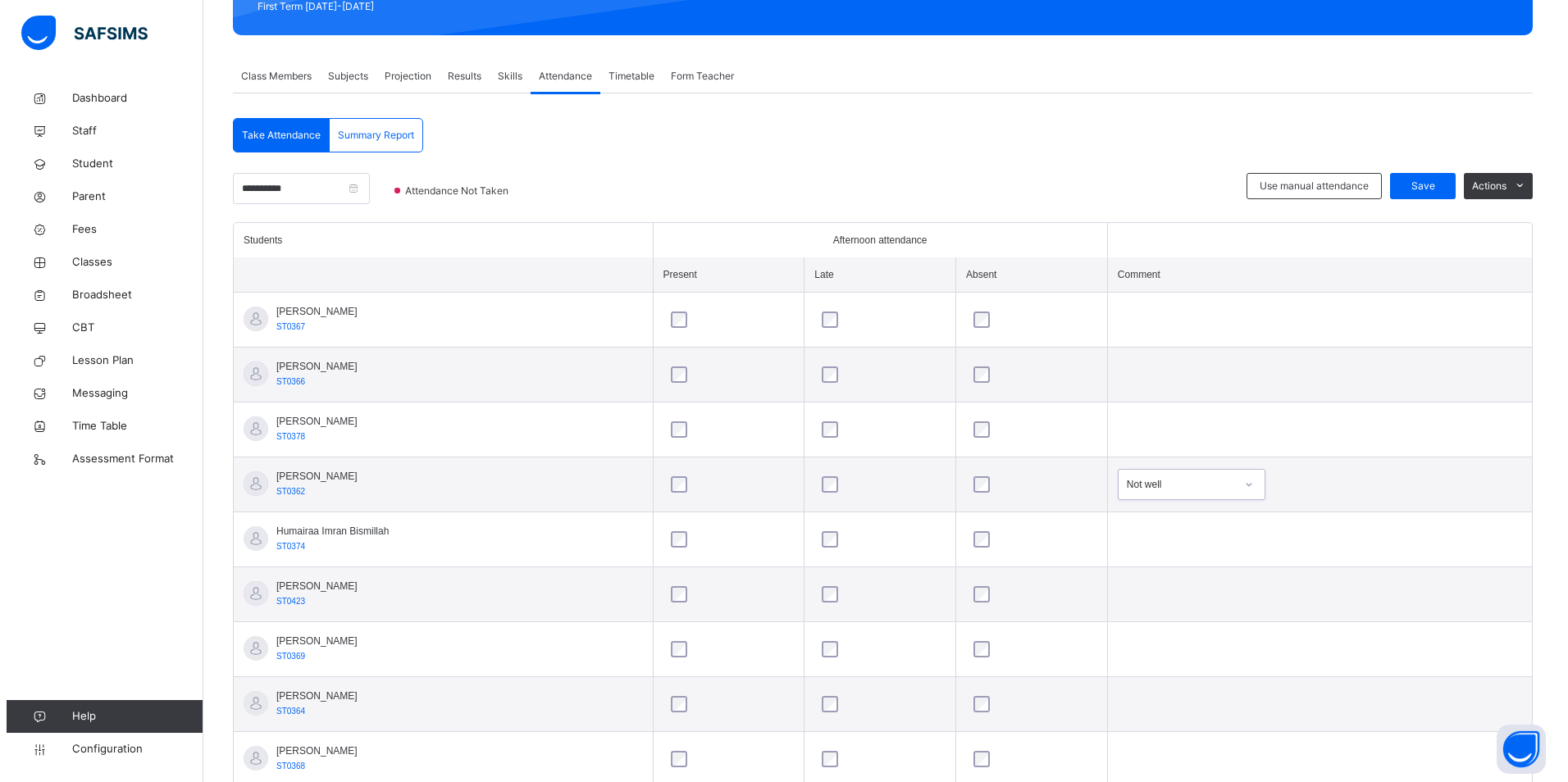
scroll to position [0, 0]
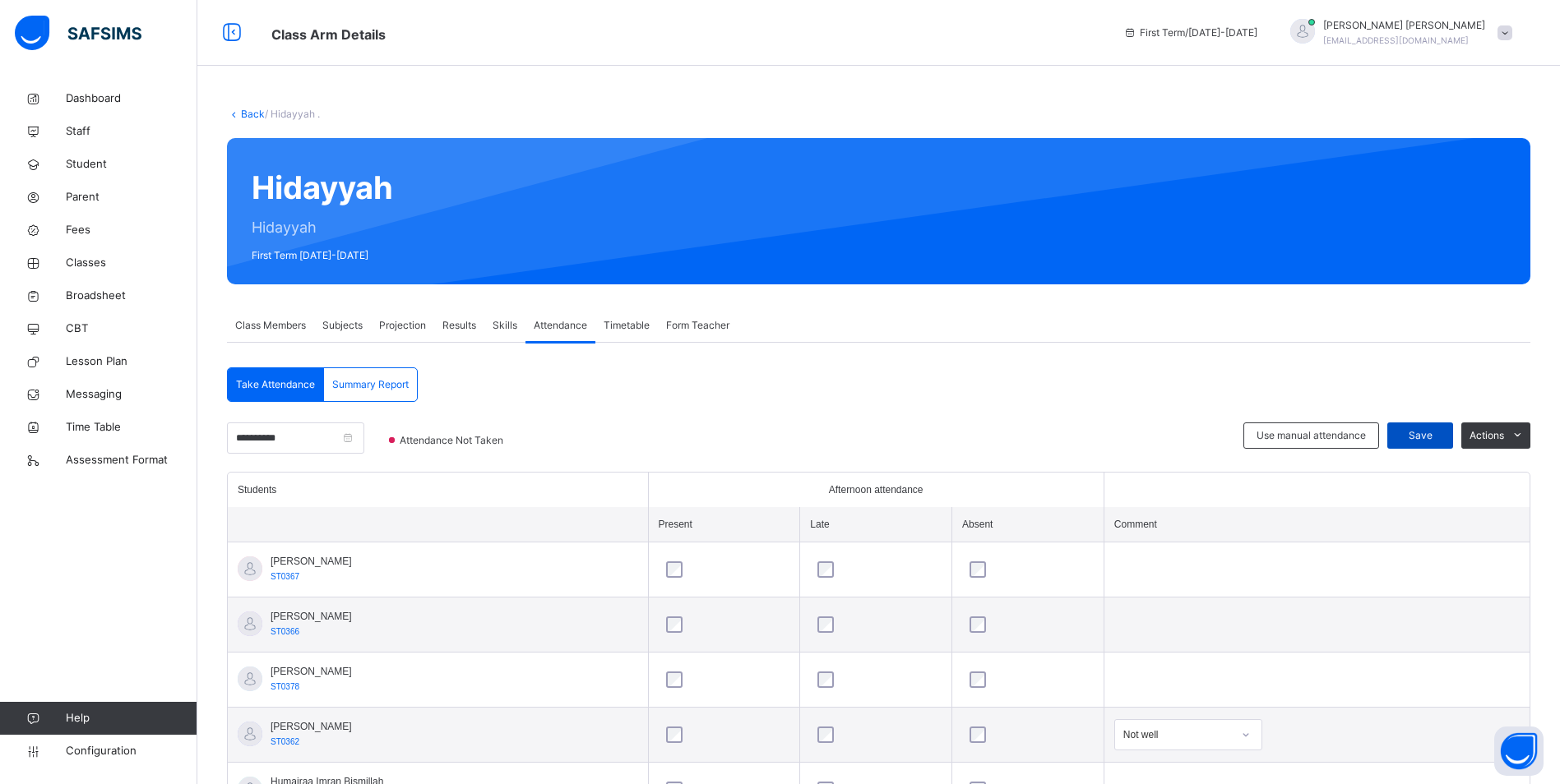
click at [1421, 447] on div "Save" at bounding box center [1420, 435] width 65 height 26
click at [88, 260] on span "Classes" at bounding box center [131, 263] width 132 height 16
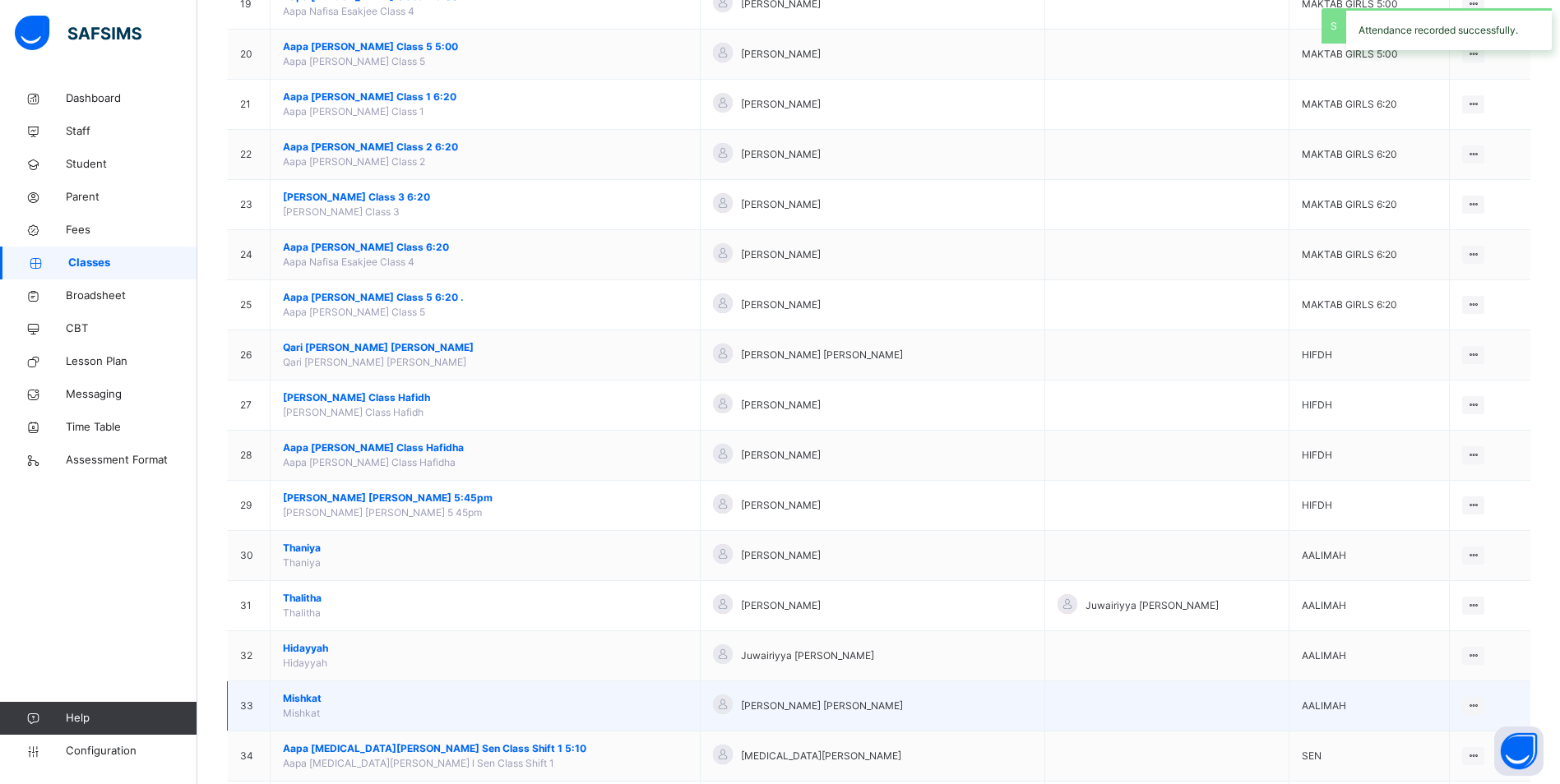
scroll to position [1207, 0]
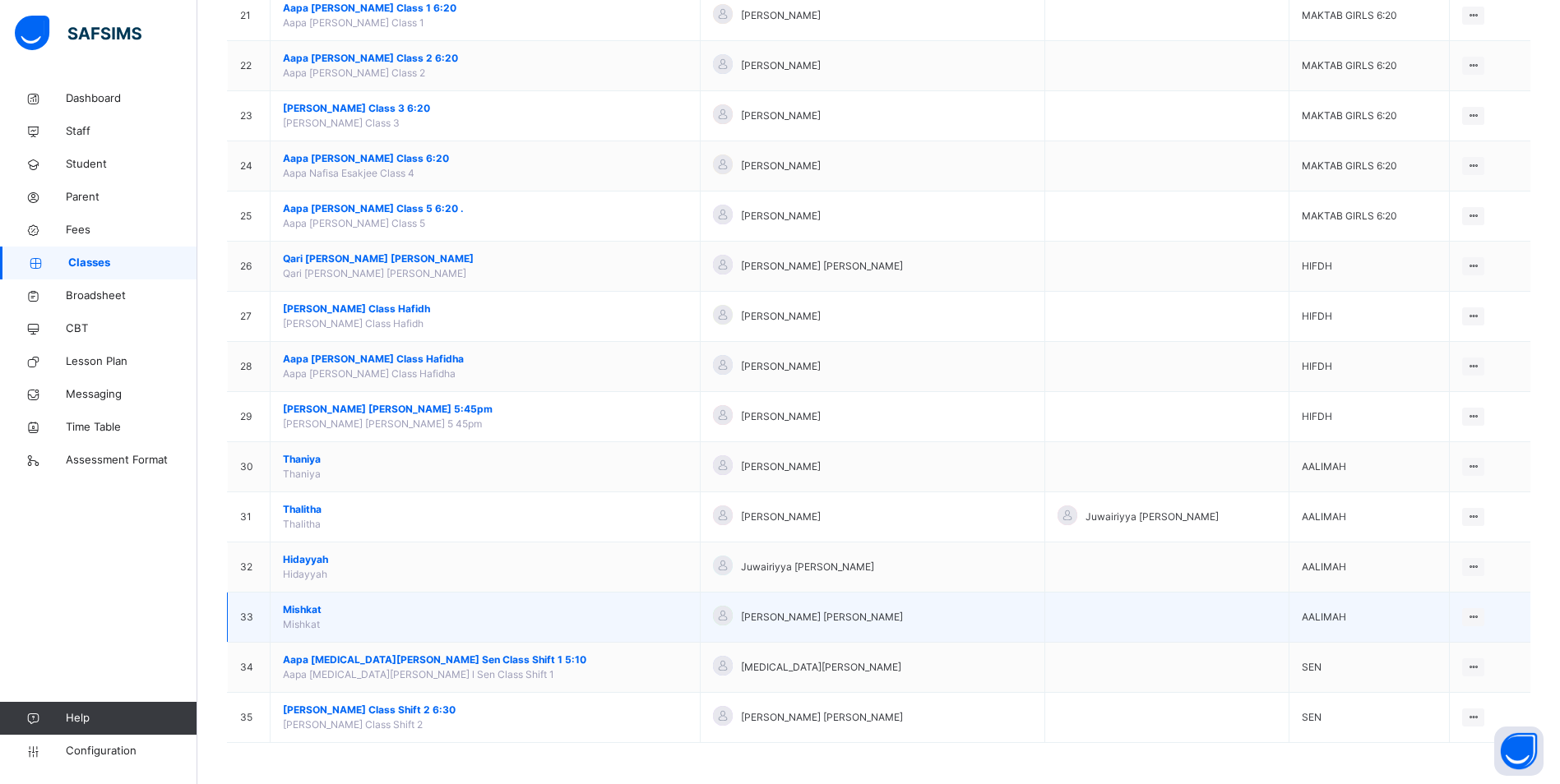
click at [310, 611] on span "Mishkat" at bounding box center [486, 610] width 405 height 14
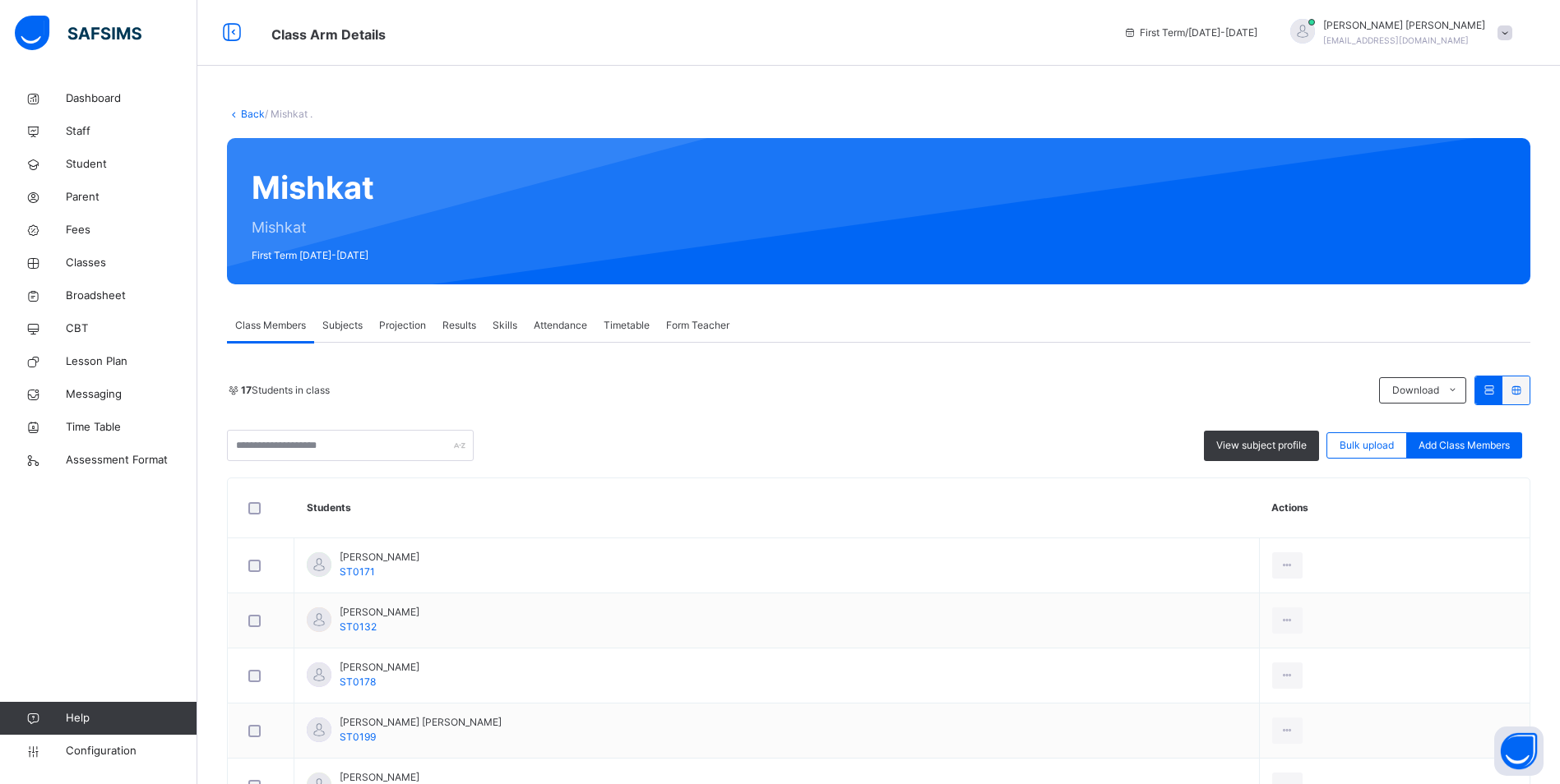
click at [573, 321] on span "Attendance" at bounding box center [560, 325] width 54 height 14
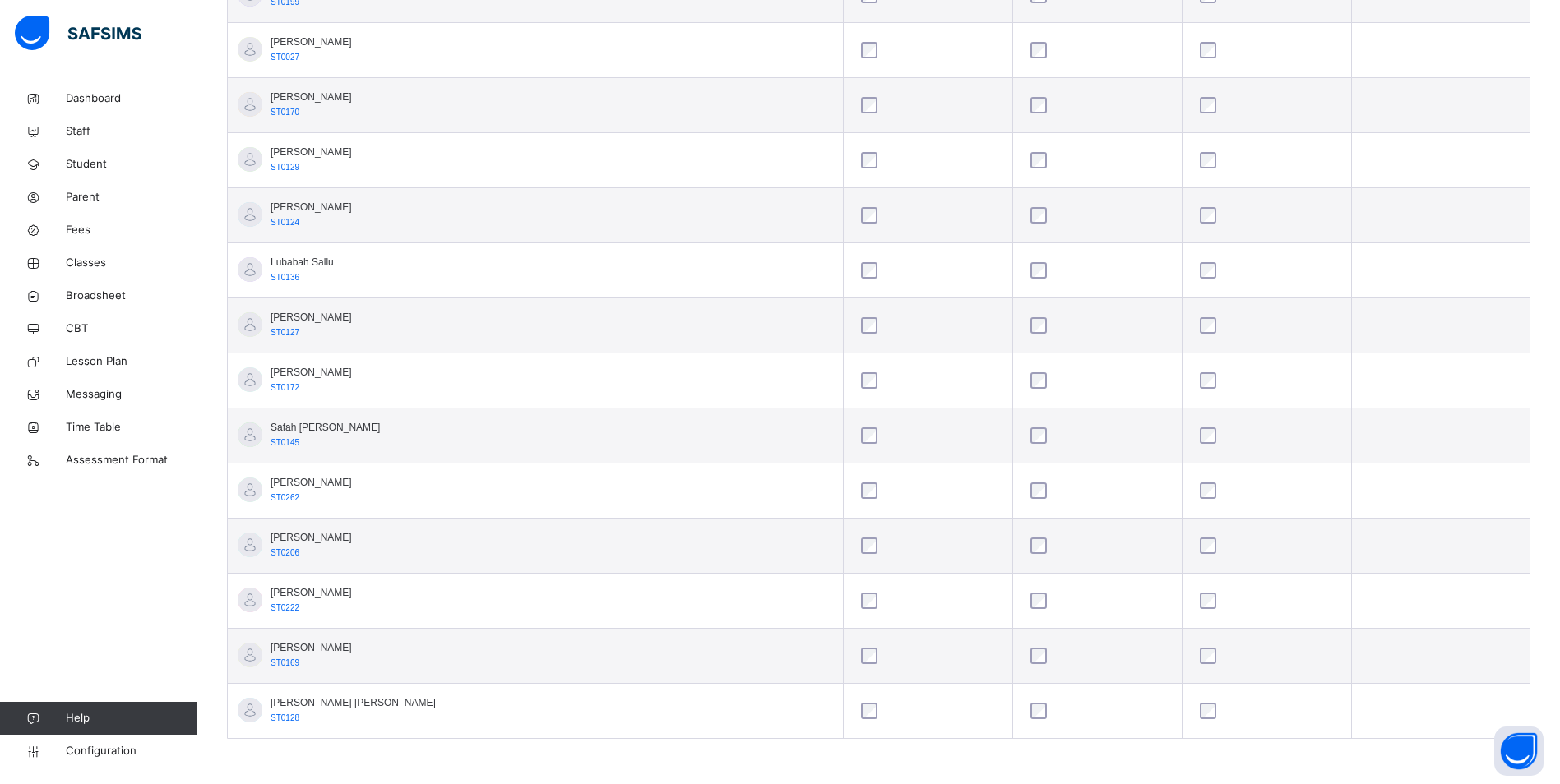
scroll to position [247, 0]
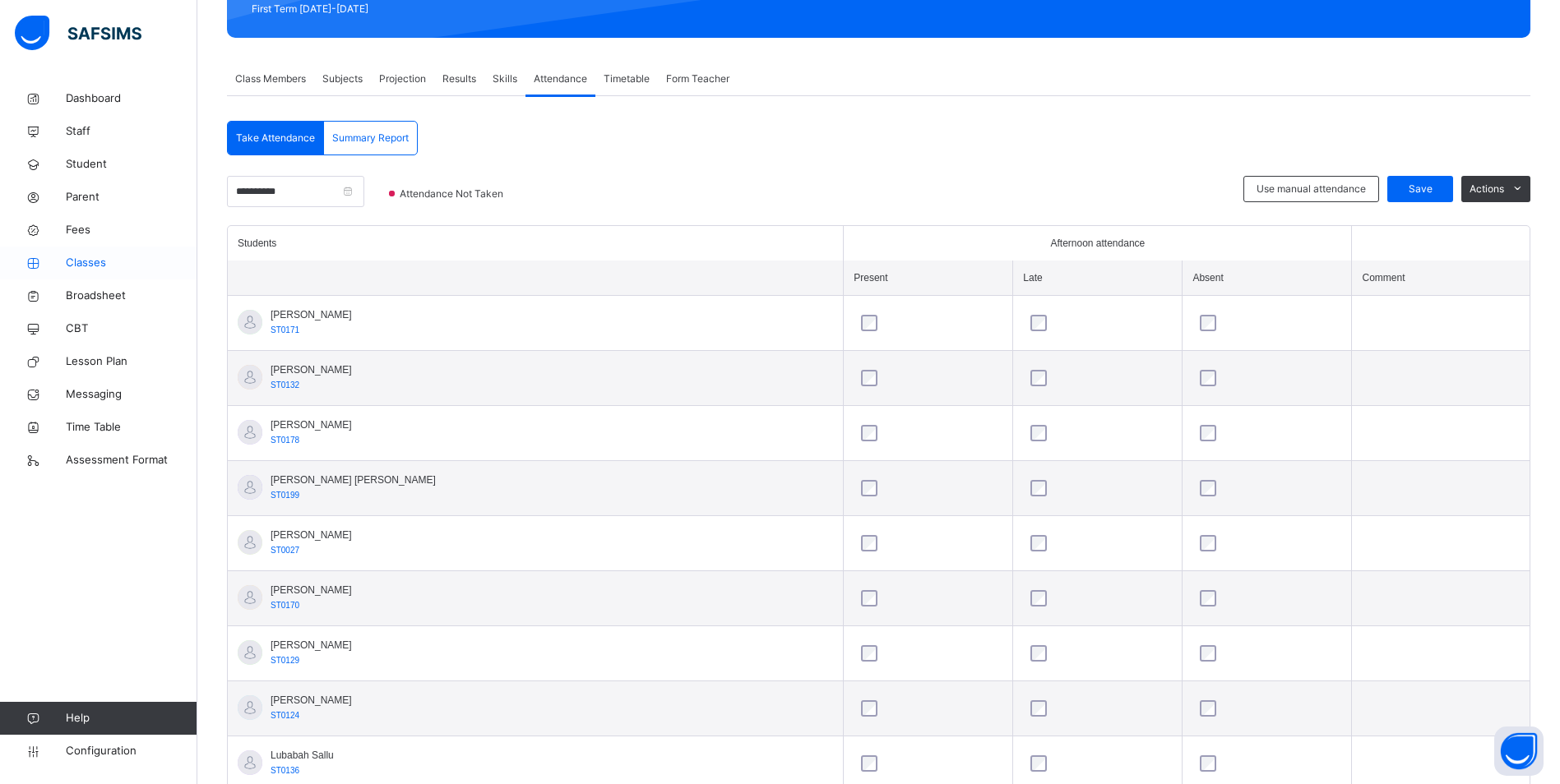
click at [87, 263] on span "Classes" at bounding box center [131, 263] width 132 height 16
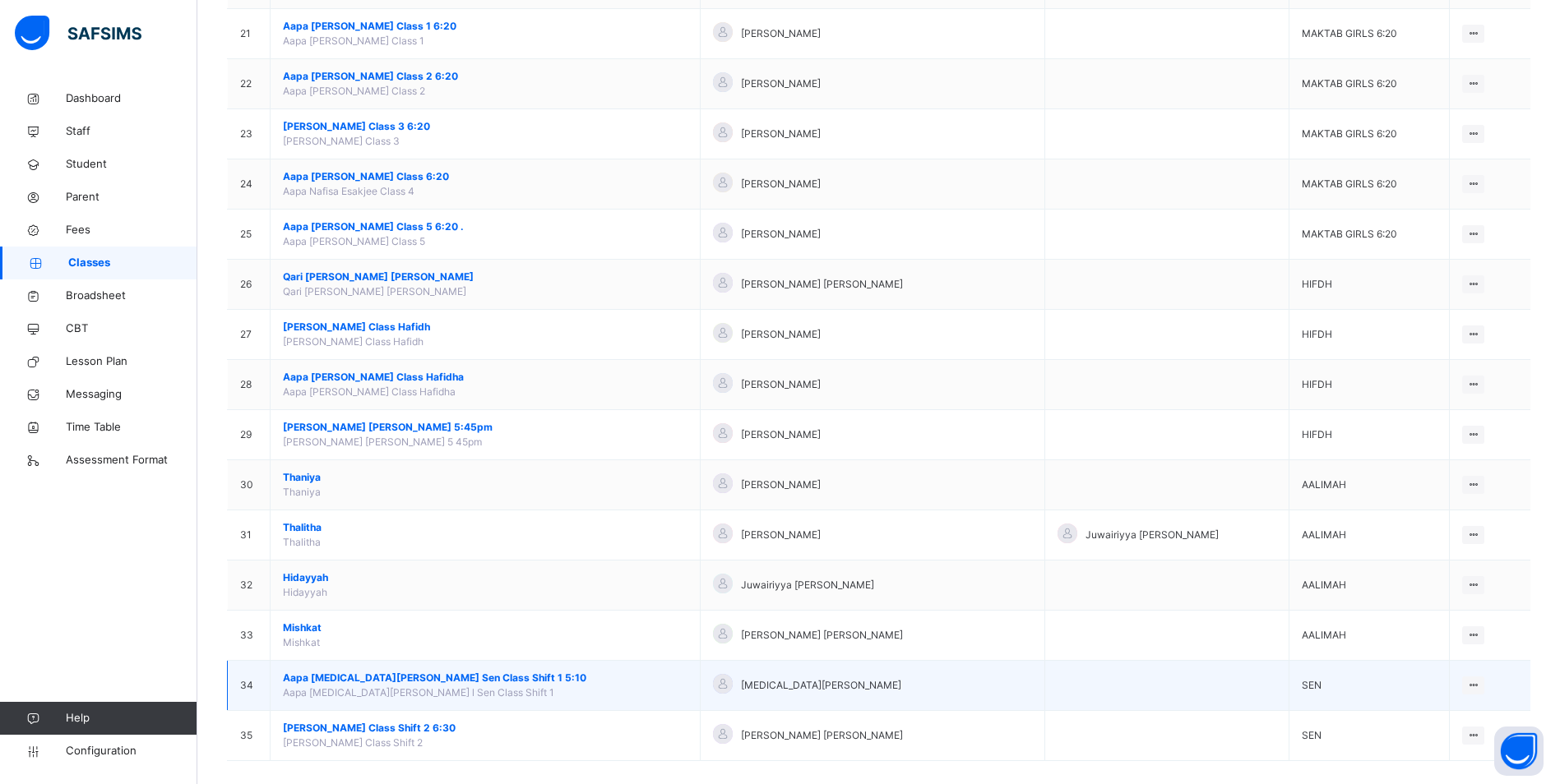
scroll to position [1207, 0]
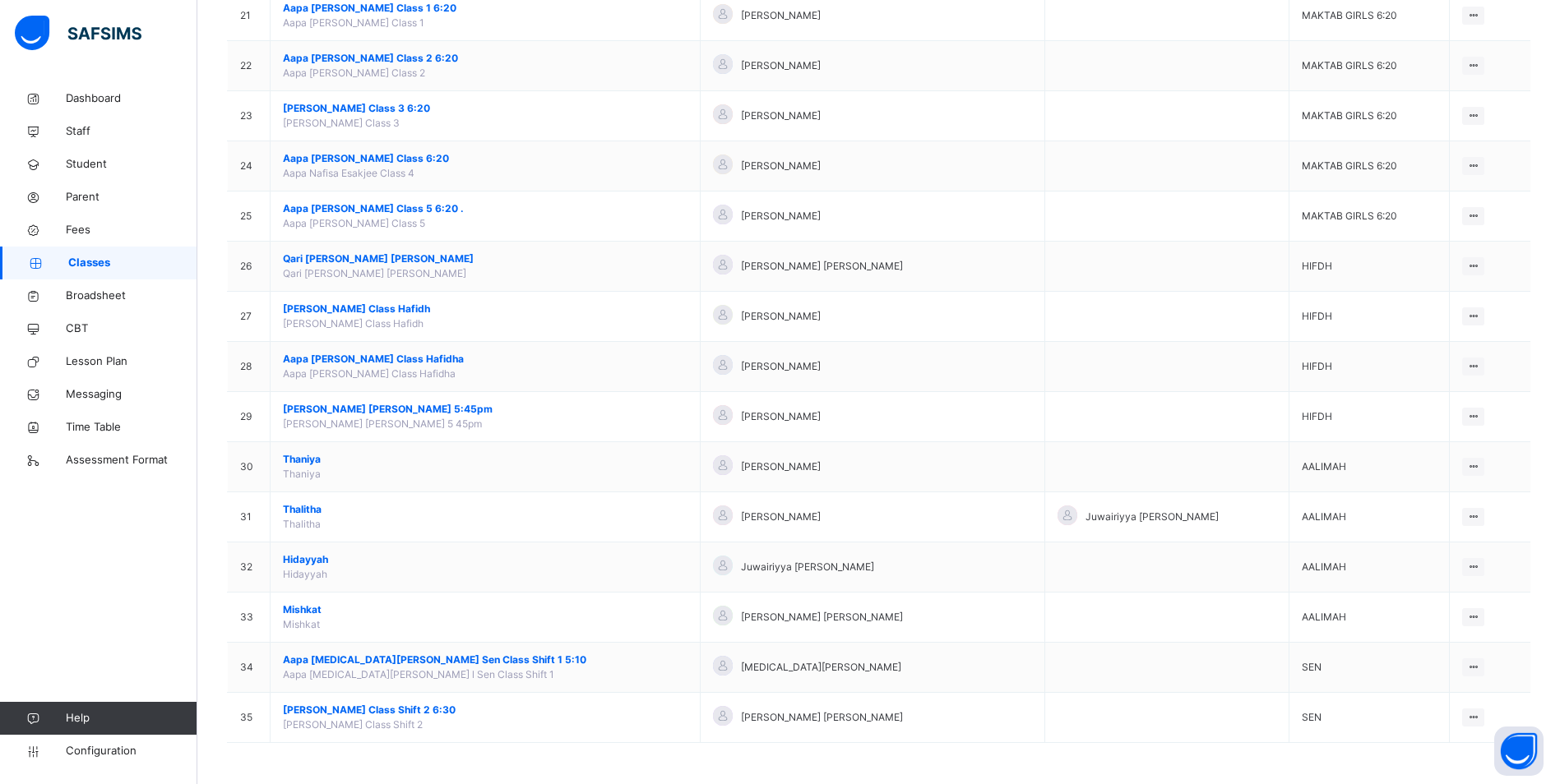
click at [392, 661] on span "Aapa [MEDICAL_DATA][PERSON_NAME] Sen Class Shift 1 5:10" at bounding box center [486, 659] width 405 height 14
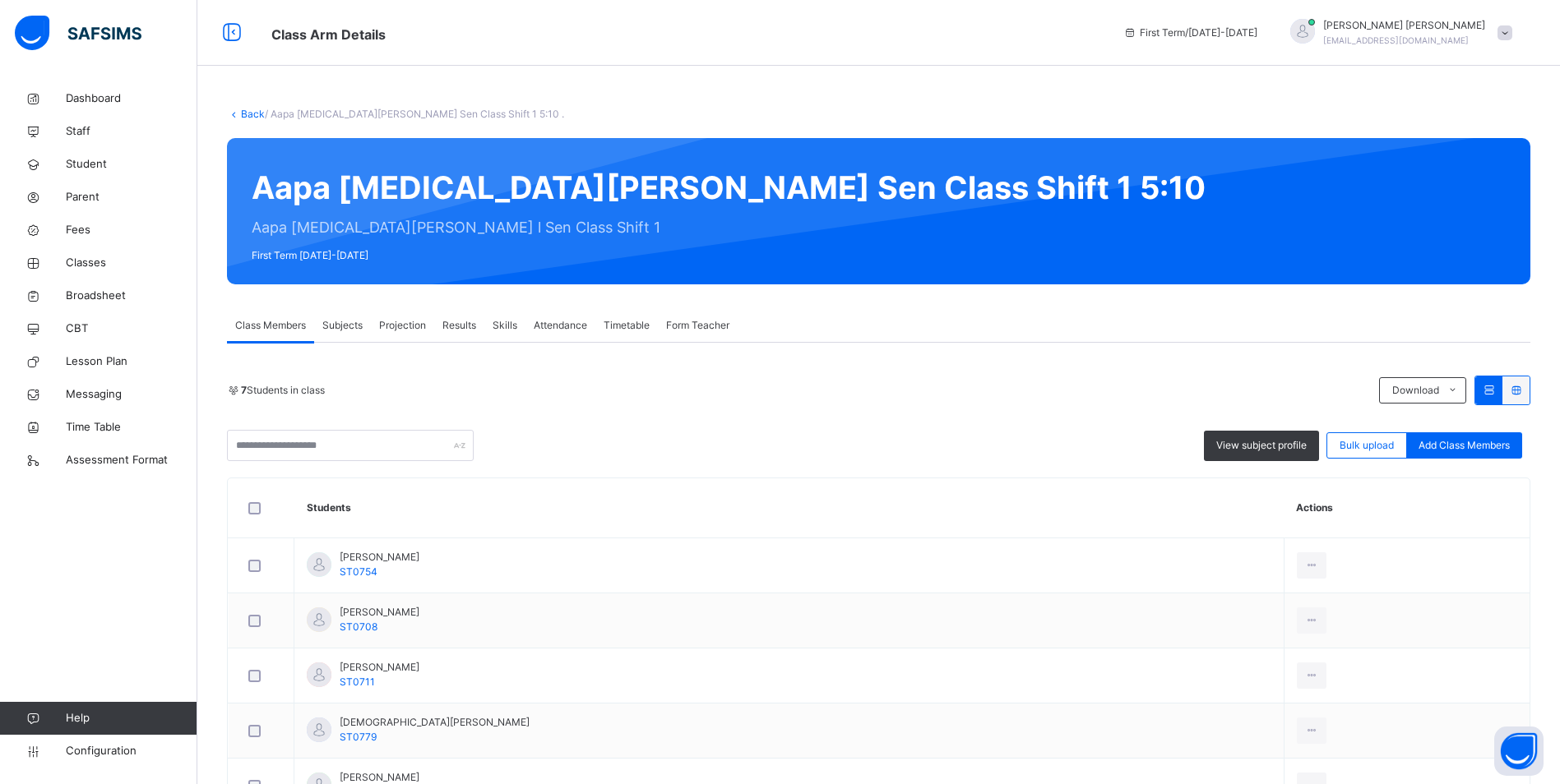
click at [547, 327] on span "Attendance" at bounding box center [560, 325] width 54 height 14
